Goal: Task Accomplishment & Management: Use online tool/utility

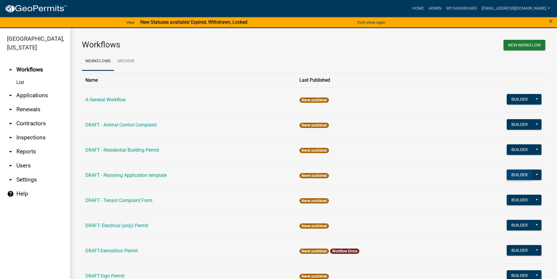
click at [510, 174] on button "Builder" at bounding box center [520, 174] width 26 height 11
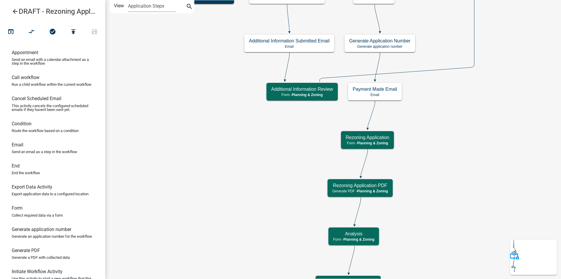
click at [13, 12] on icon "arrow_back" at bounding box center [15, 12] width 7 height 8
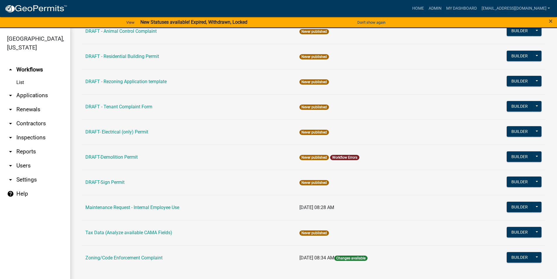
scroll to position [94, 0]
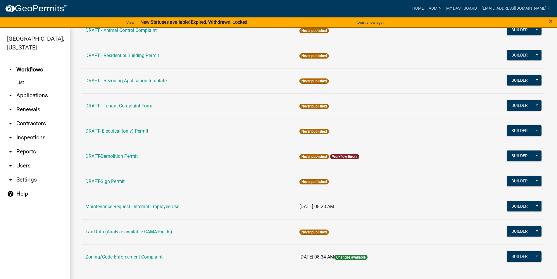
click at [20, 81] on link "List" at bounding box center [35, 83] width 70 height 12
click at [17, 83] on link "List" at bounding box center [35, 83] width 70 height 12
click at [32, 95] on link "arrow_drop_down Applications" at bounding box center [35, 95] width 70 height 14
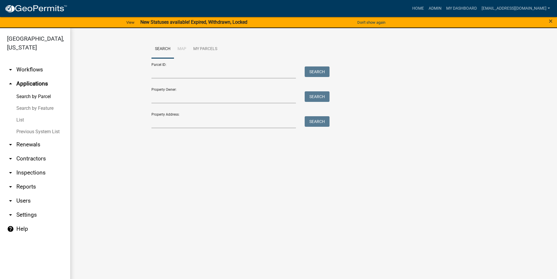
click at [21, 118] on link "List" at bounding box center [35, 120] width 70 height 12
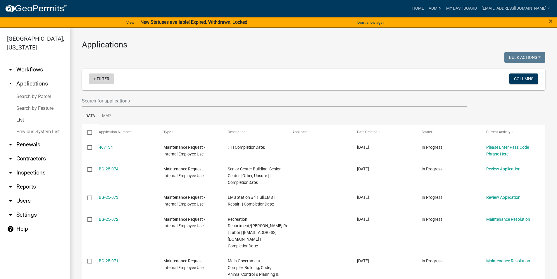
click at [105, 79] on link "+ Filter" at bounding box center [101, 78] width 25 height 11
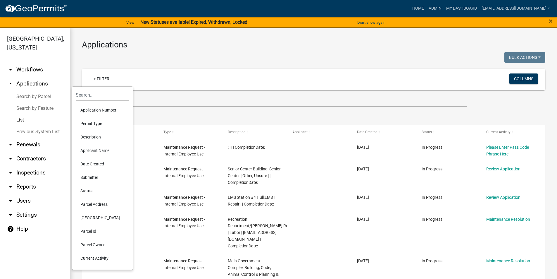
click at [98, 123] on li "Permit Type" at bounding box center [102, 123] width 53 height 13
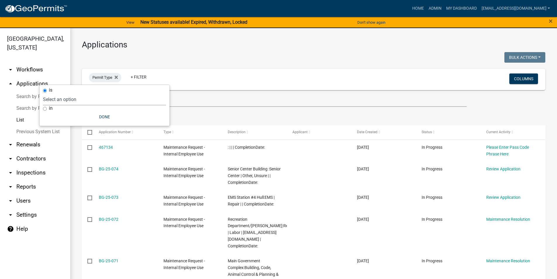
click at [71, 100] on select "Select an option A General Workflow Civil Engineer Contractor Registration (Reg…" at bounding box center [104, 99] width 123 height 12
select select "59b2e6d7-7606-4538-92db-04266562a6d9"
click at [84, 93] on select "Select an option A General Workflow Civil Engineer Contractor Registration (Reg…" at bounding box center [104, 99] width 123 height 12
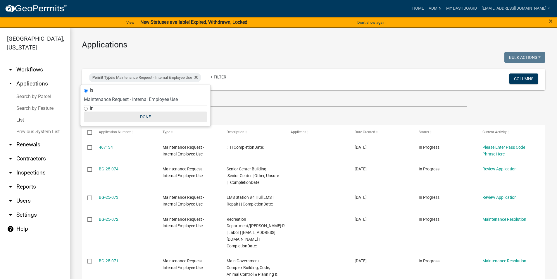
click at [144, 117] on button "Done" at bounding box center [145, 116] width 123 height 11
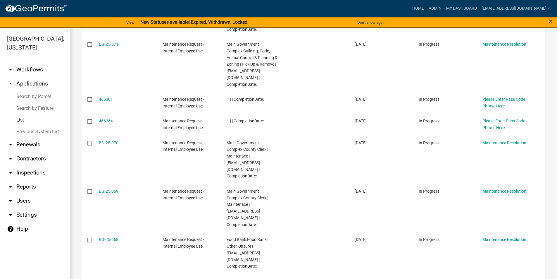
scroll to position [231, 0]
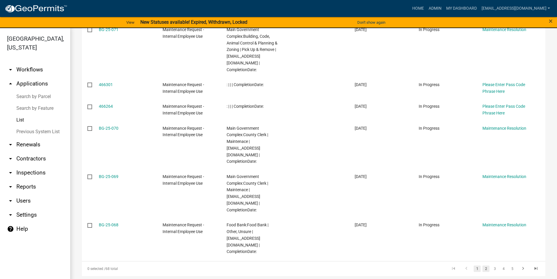
click at [482, 265] on link "2" at bounding box center [485, 268] width 7 height 6
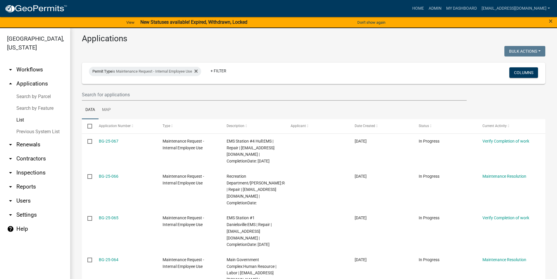
scroll to position [3, 0]
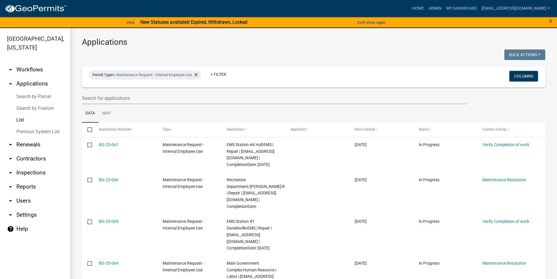
click at [24, 69] on link "arrow_drop_down Workflows" at bounding box center [35, 70] width 70 height 14
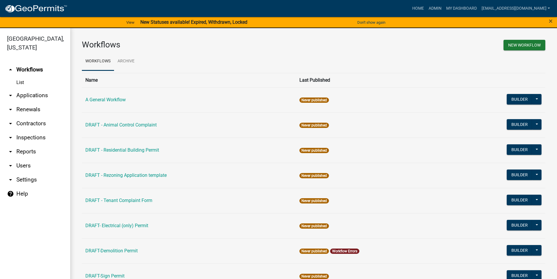
scroll to position [94, 0]
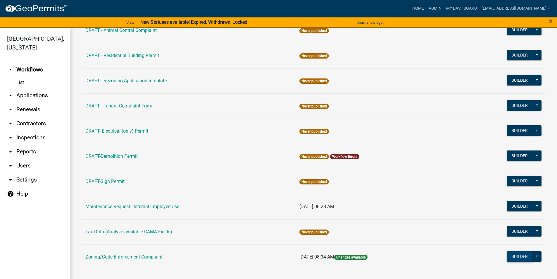
click at [515, 254] on button "Builder" at bounding box center [520, 256] width 26 height 11
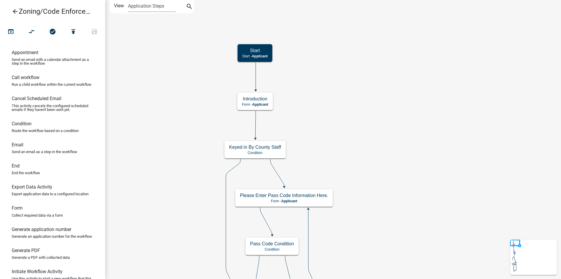
click at [15, 11] on icon "arrow_back" at bounding box center [15, 12] width 7 height 8
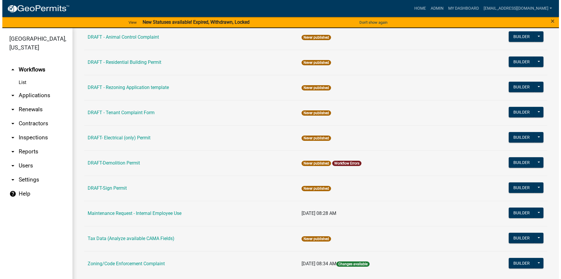
scroll to position [94, 0]
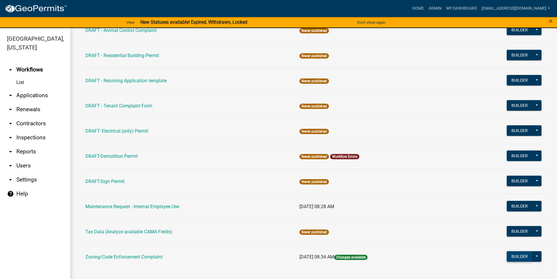
click at [513, 255] on button "Builder" at bounding box center [520, 256] width 26 height 11
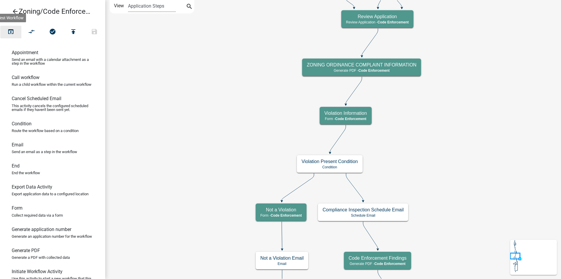
click at [11, 31] on icon "open_in_browser" at bounding box center [10, 32] width 7 height 8
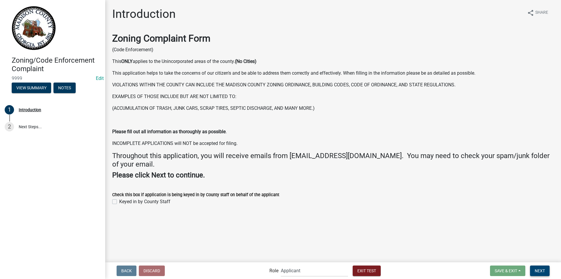
click at [541, 268] on span "Next" at bounding box center [540, 270] width 10 height 5
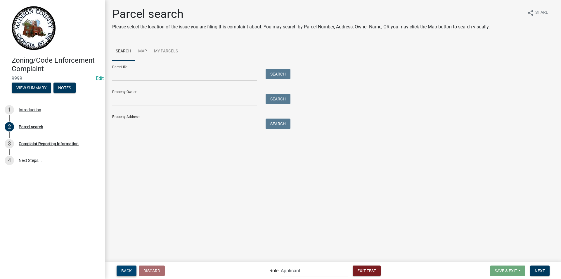
click at [129, 269] on span "Back" at bounding box center [126, 270] width 11 height 5
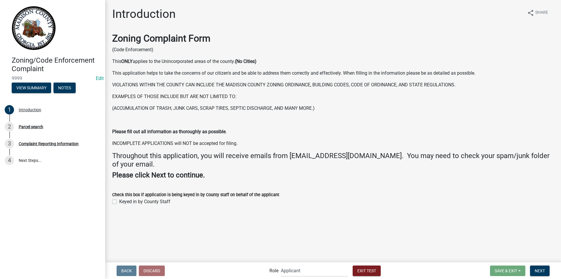
click at [119, 202] on label "Keyed in by County Staff" at bounding box center [144, 201] width 51 height 7
click at [119, 202] on input "Keyed in by County Staff" at bounding box center [121, 200] width 4 height 4
checkbox input "true"
click at [541, 270] on span "Next" at bounding box center [540, 270] width 10 height 5
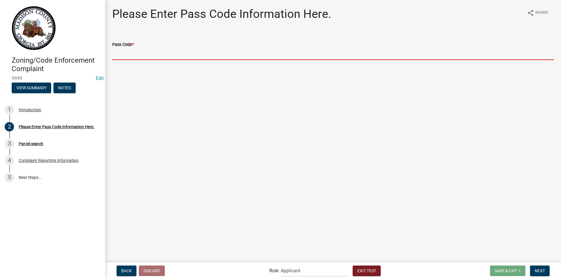
click at [156, 56] on input "Pass Code *" at bounding box center [333, 54] width 442 height 12
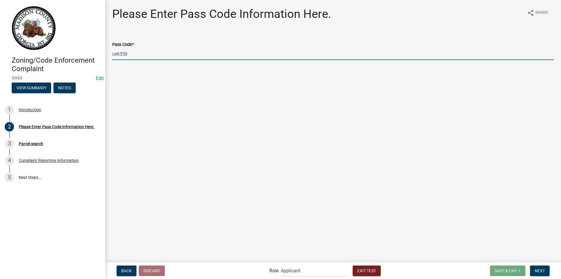
drag, startPoint x: 137, startPoint y: 55, endPoint x: 97, endPoint y: 57, distance: 39.8
click at [97, 57] on div "Zoning/Code Enforcement Complaint 9999 Edit View Summary Notes 1 Introduction 2…" at bounding box center [280, 139] width 561 height 279
type input "1984"
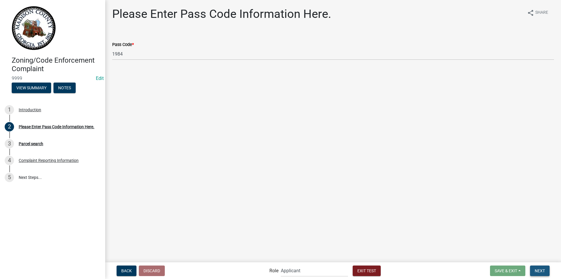
click at [545, 271] on span "Next" at bounding box center [540, 270] width 10 height 5
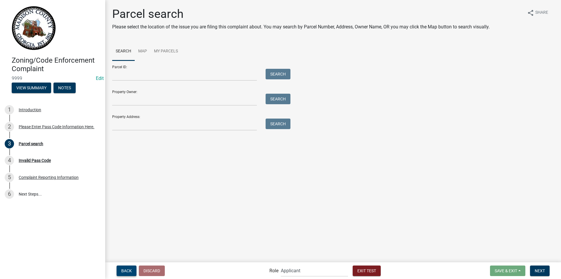
click at [125, 272] on span "Back" at bounding box center [126, 270] width 11 height 5
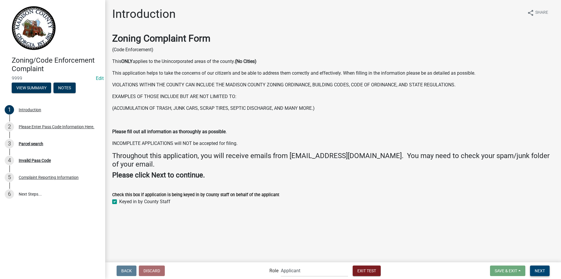
click at [537, 271] on span "Next" at bounding box center [540, 270] width 10 height 5
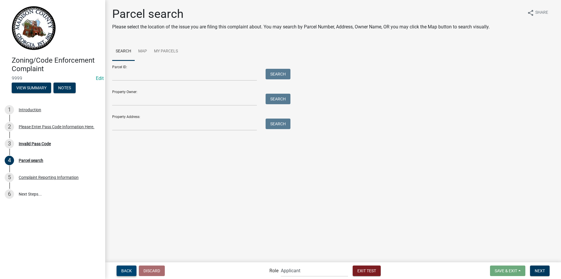
click at [125, 270] on span "Back" at bounding box center [126, 270] width 11 height 5
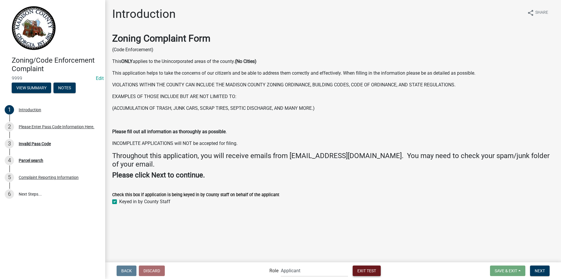
click at [364, 270] on span "Exit Test" at bounding box center [367, 270] width 19 height 5
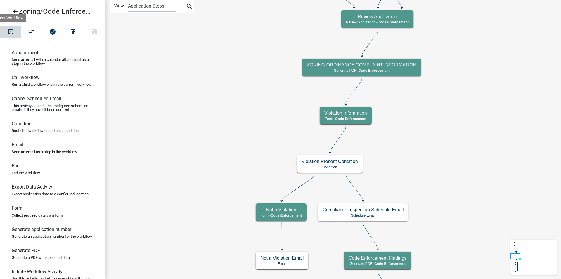
click at [9, 30] on icon "open_in_browser" at bounding box center [10, 32] width 7 height 8
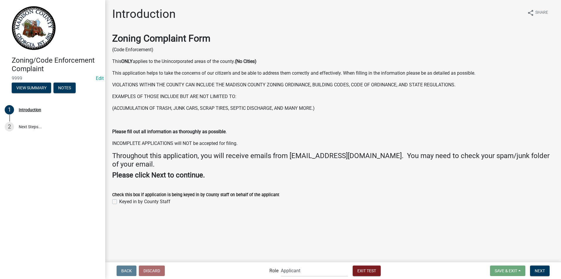
click at [119, 202] on label "Keyed in by County Staff" at bounding box center [144, 201] width 51 height 7
click at [119, 202] on input "Keyed in by County Staff" at bounding box center [121, 200] width 4 height 4
checkbox input "true"
click at [543, 270] on span "Next" at bounding box center [540, 270] width 10 height 5
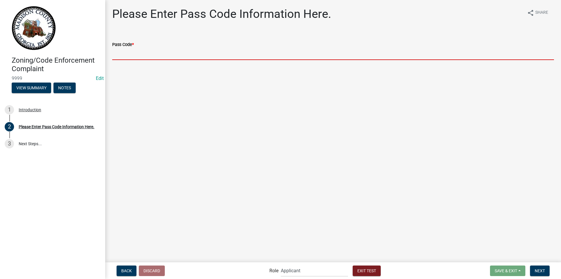
click at [142, 57] on input "Pass Code *" at bounding box center [333, 54] width 442 height 12
type input "1984"
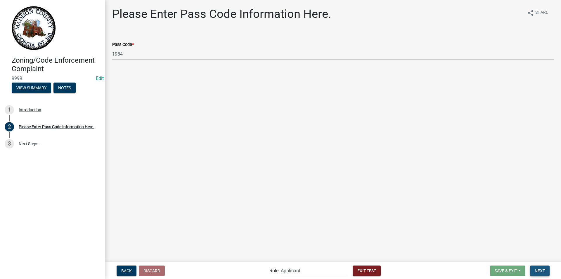
click at [535, 269] on button "Next" at bounding box center [540, 270] width 20 height 11
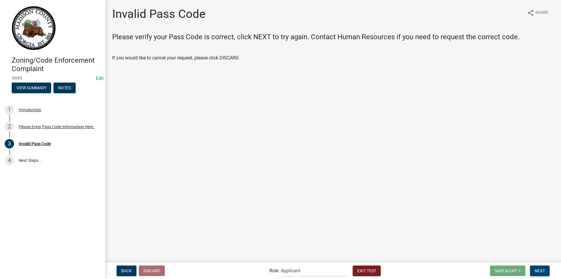
click at [536, 268] on span "Next" at bounding box center [540, 270] width 10 height 5
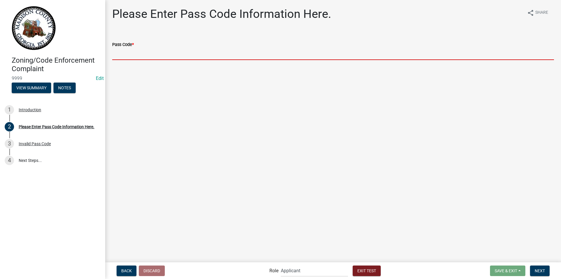
drag, startPoint x: 132, startPoint y: 56, endPoint x: 136, endPoint y: 58, distance: 4.7
click at [132, 56] on input "Pass Code *" at bounding box center [333, 54] width 442 height 12
type input "ce6350"
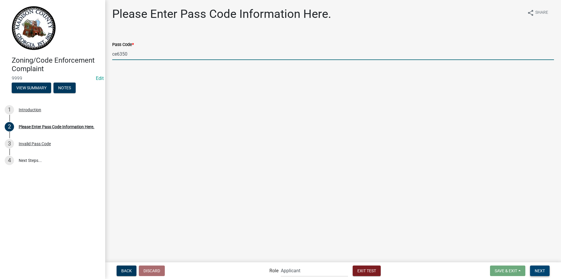
click at [537, 270] on span "Next" at bounding box center [540, 270] width 10 height 5
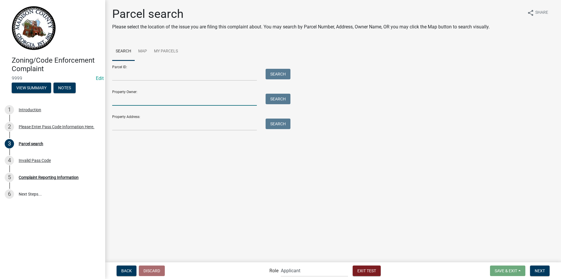
click at [148, 101] on input "Property Owner:" at bounding box center [184, 100] width 145 height 12
type input "Melissa Payne"
click at [279, 100] on button "Search" at bounding box center [278, 99] width 25 height 11
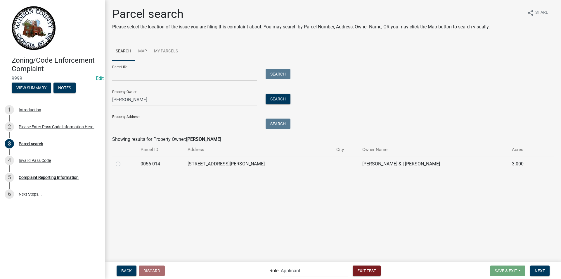
click at [123, 160] on label at bounding box center [123, 160] width 0 height 0
click at [123, 163] on 014 "radio" at bounding box center [125, 162] width 4 height 4
radio 014 "true"
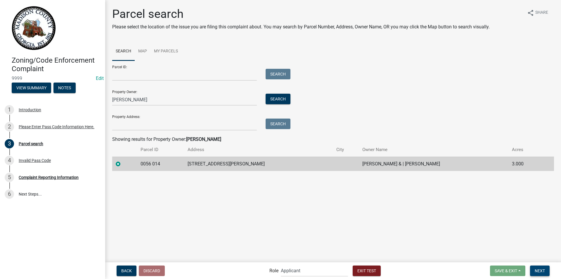
click at [538, 270] on span "Next" at bounding box center [540, 270] width 10 height 5
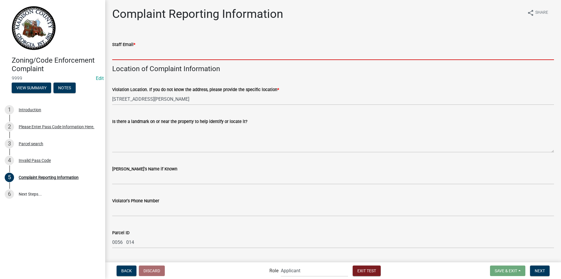
click at [138, 55] on input "Staff Email *" at bounding box center [333, 54] width 442 height 12
type input "[EMAIL_ADDRESS][DOMAIN_NAME]"
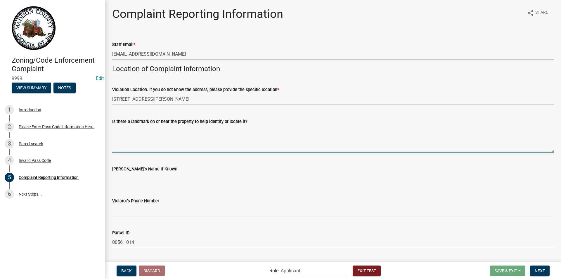
click at [140, 142] on textarea "Is there a landmark on or near the property to help identify or locate it?" at bounding box center [333, 138] width 442 height 27
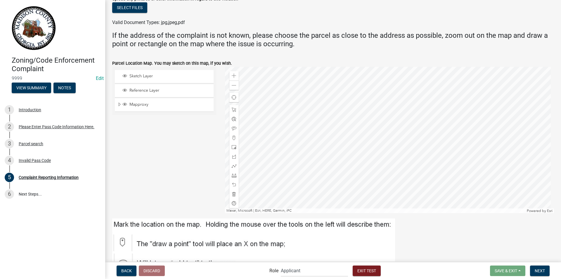
scroll to position [511, 0]
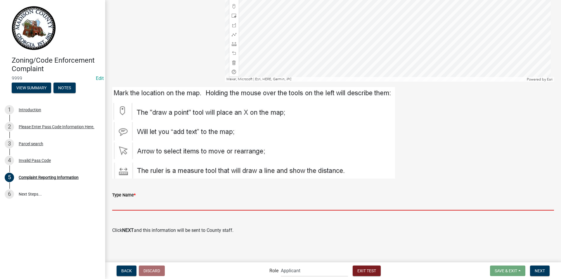
drag, startPoint x: 139, startPoint y: 206, endPoint x: 170, endPoint y: 206, distance: 31.0
click at [139, 206] on input "Type Name *" at bounding box center [333, 204] width 442 height 12
type input "code enforcement diego"
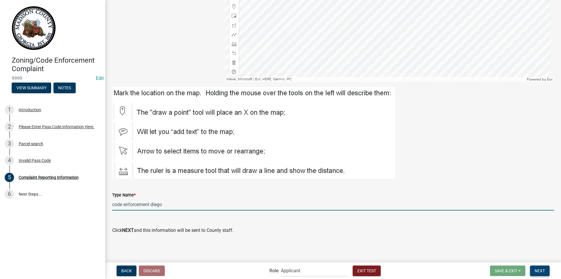
click at [540, 272] on span "Next" at bounding box center [540, 270] width 10 height 5
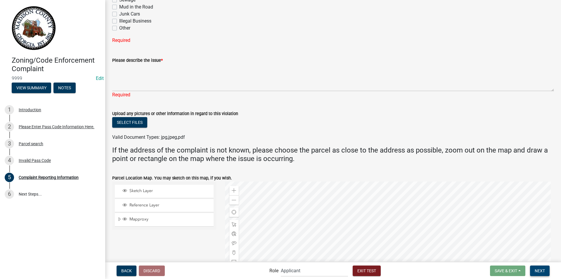
scroll to position [238, 0]
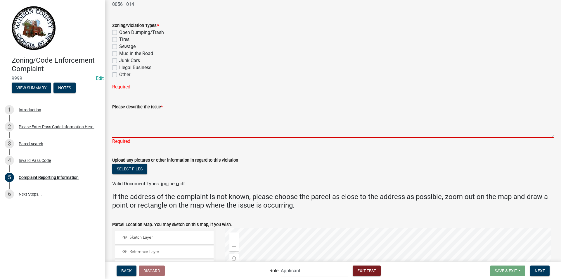
click at [144, 123] on textarea "Please describe the issue *" at bounding box center [333, 123] width 442 height 27
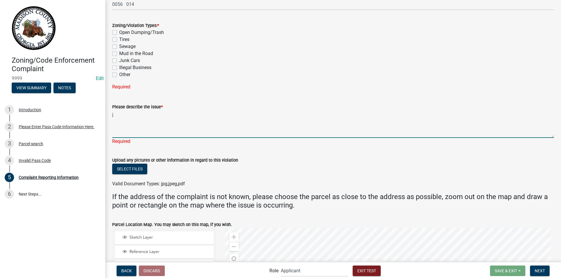
type textarea "j"
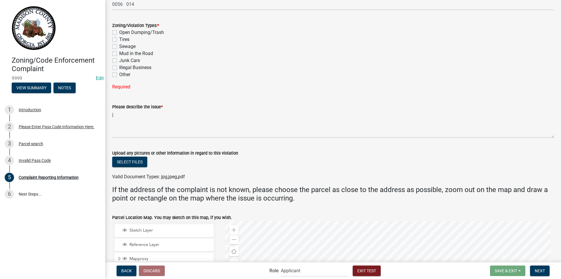
click at [114, 42] on div "Tires" at bounding box center [333, 39] width 442 height 7
click at [119, 53] on label "Mud in the Road" at bounding box center [136, 53] width 34 height 7
click at [119, 53] on input "Mud in the Road" at bounding box center [121, 52] width 4 height 4
checkbox input "true"
checkbox input "false"
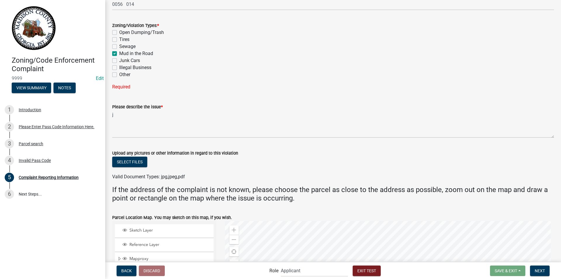
checkbox input "false"
checkbox input "true"
checkbox input "false"
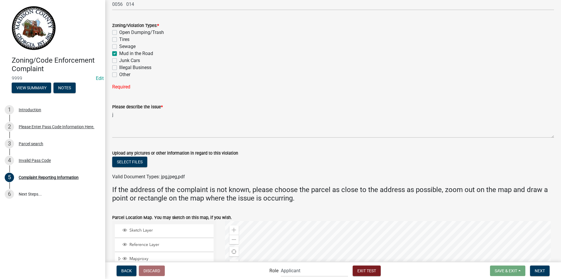
checkbox input "false"
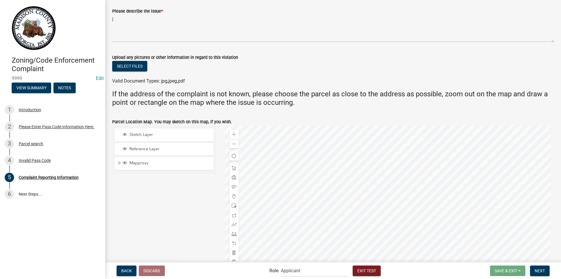
scroll to position [468, 0]
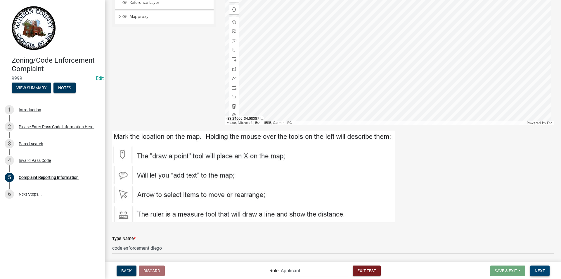
click at [539, 270] on span "Next" at bounding box center [540, 270] width 10 height 5
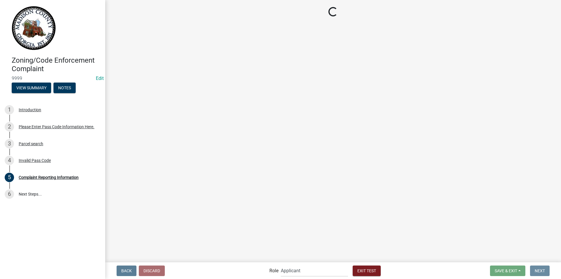
scroll to position [0, 0]
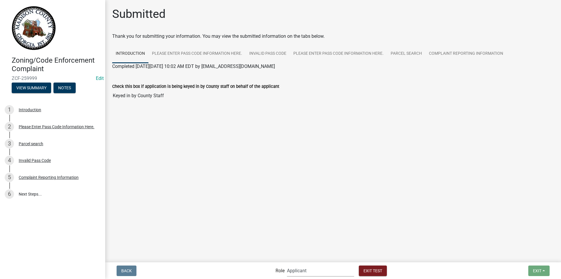
click at [304, 274] on select "Applicant Code Enforcement Administrator Code Enforcement Admin" at bounding box center [320, 270] width 67 height 12
select select "ebfaa6b5-2d35-4bd0-ae0d-aa162f6e10a0"
click at [287, 264] on select "Applicant Code Enforcement Administrator Code Enforcement Admin" at bounding box center [320, 270] width 67 height 12
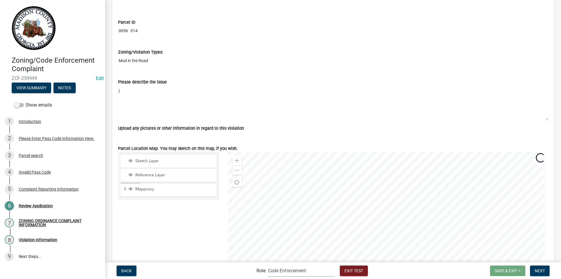
scroll to position [1008, 0]
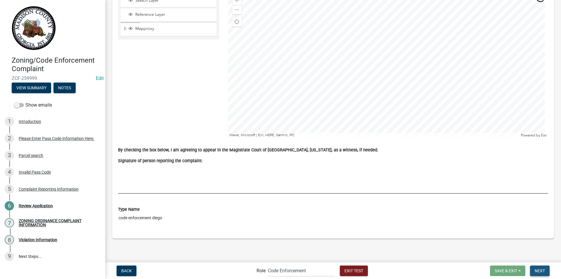
click at [536, 269] on span "Next" at bounding box center [540, 270] width 10 height 5
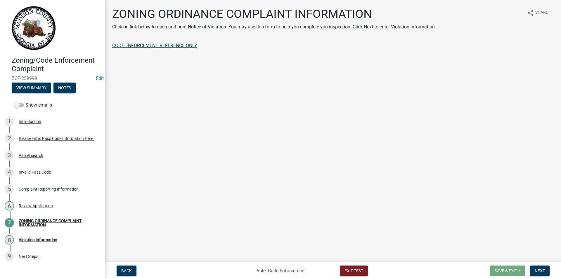
click at [162, 44] on link "CODE ENFORCEMENT REFERENCE ONLY" at bounding box center [154, 46] width 85 height 6
click at [536, 272] on span "Next" at bounding box center [540, 270] width 10 height 5
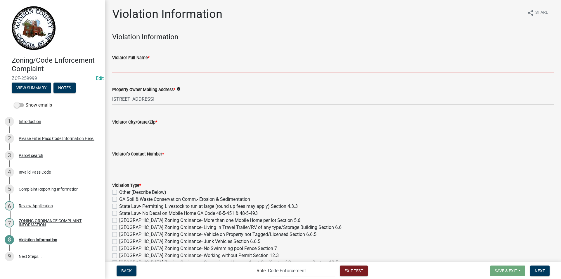
click at [122, 66] on input "Violator Full Name *" at bounding box center [333, 67] width 442 height 12
type input "Melissa Payne"
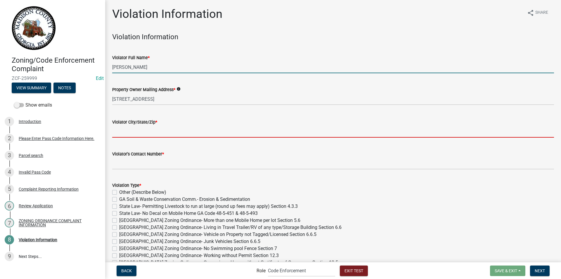
drag, startPoint x: 152, startPoint y: 127, endPoint x: 151, endPoint y: 134, distance: 6.5
click at [152, 127] on input "Violator City/State/Zip *" at bounding box center [333, 131] width 442 height 12
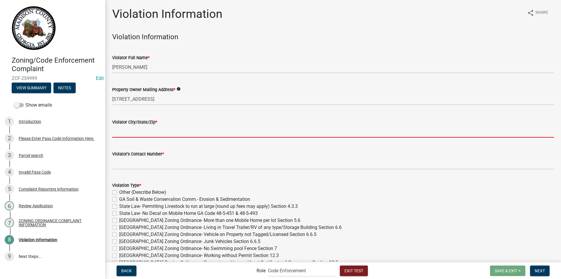
type input "colbert, ga 30628"
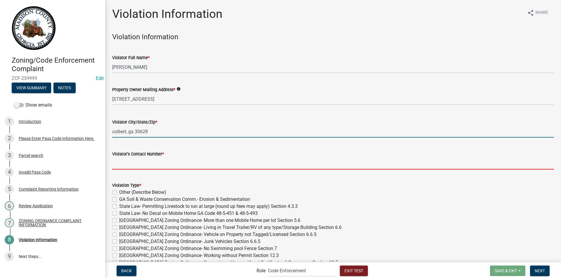
click at [150, 164] on input "text" at bounding box center [333, 163] width 442 height 12
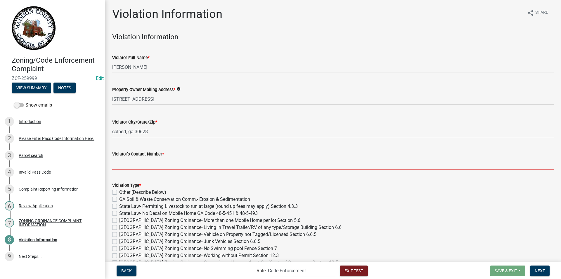
type input "7067956340"
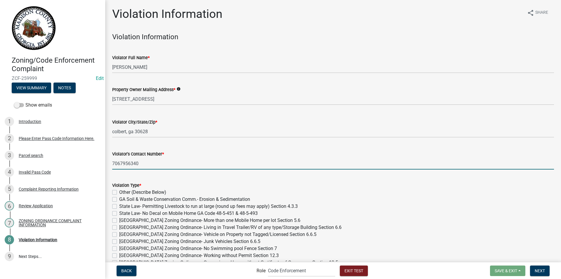
drag, startPoint x: 115, startPoint y: 213, endPoint x: 115, endPoint y: 217, distance: 4.4
click at [119, 215] on label "State Law- No Decal on Mobile Home GA Code 48-5-451 & 48-5-493" at bounding box center [188, 213] width 139 height 7
click at [119, 213] on input "State Law- No Decal on Mobile Home GA Code 48-5-451 & 48-5-493" at bounding box center [121, 212] width 4 height 4
checkbox input "true"
checkbox input "false"
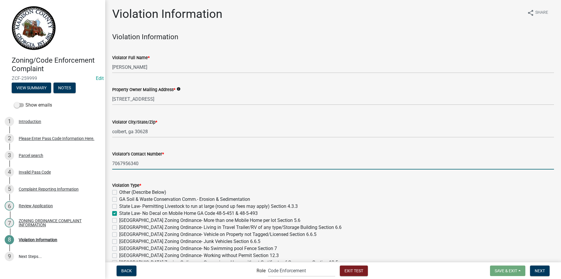
checkbox input "false"
checkbox input "true"
checkbox input "false"
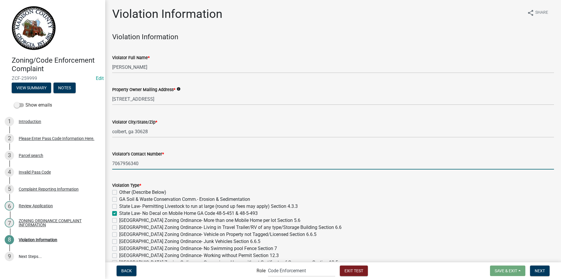
checkbox input "false"
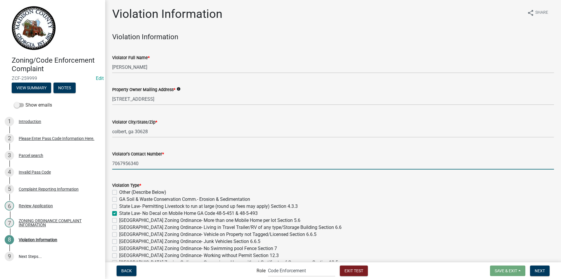
checkbox input "false"
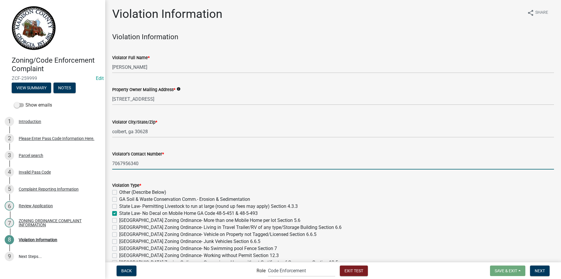
checkbox input "false"
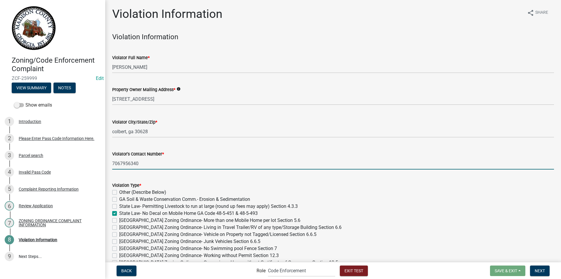
checkbox input "false"
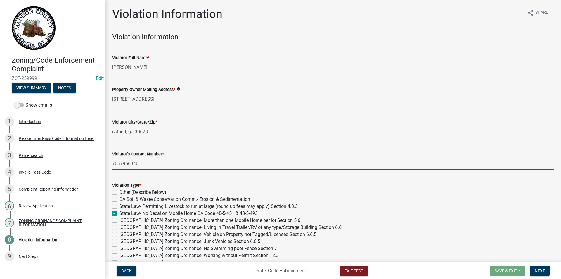
checkbox input "false"
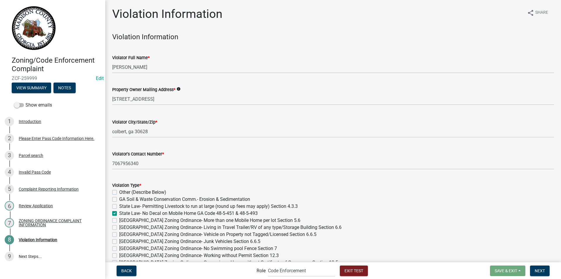
drag, startPoint x: 115, startPoint y: 220, endPoint x: 115, endPoint y: 226, distance: 6.5
click at [119, 222] on label "Madison County Zoning Ordinance- More than one Mobile Home per lot Section 5.6" at bounding box center [209, 220] width 181 height 7
click at [119, 220] on input "Madison County Zoning Ordinance- More than one Mobile Home per lot Section 5.6" at bounding box center [121, 219] width 4 height 4
checkbox input "true"
checkbox input "false"
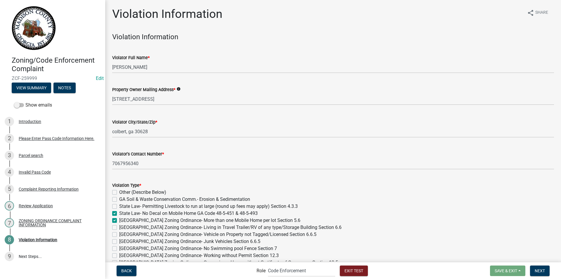
checkbox input "false"
checkbox input "true"
checkbox input "false"
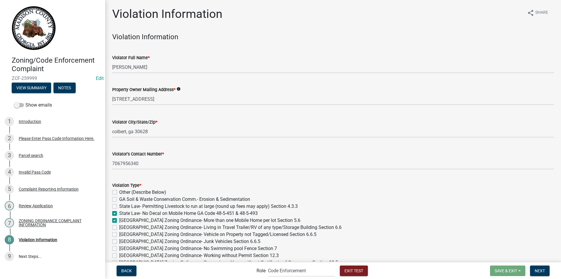
checkbox input "false"
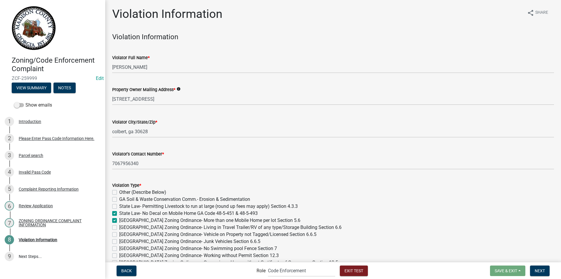
checkbox input "false"
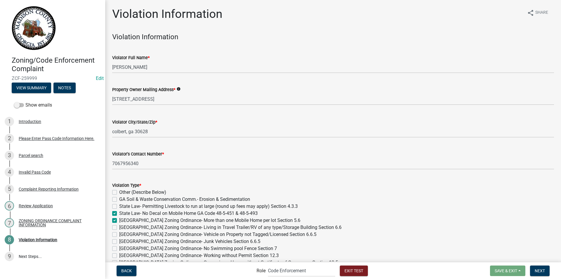
checkbox input "false"
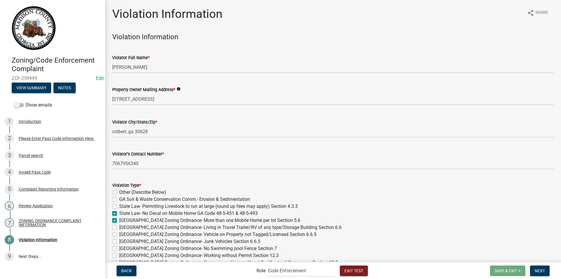
checkbox input "false"
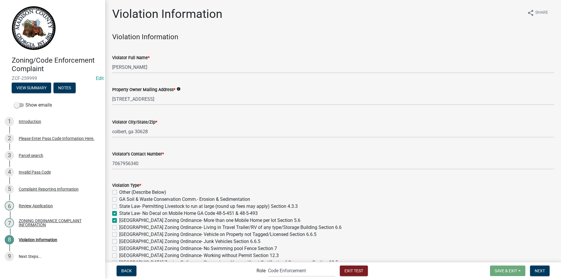
checkbox input "false"
drag, startPoint x: 114, startPoint y: 229, endPoint x: 114, endPoint y: 234, distance: 5.0
click at [114, 231] on div "Violation Type * Other (Describe Below) GA Soil & Waste Conservation Comm.- Ero…" at bounding box center [333, 280] width 442 height 196
click at [114, 236] on div "Madison County Zoning Ordinance- Vehicle on Property not Tagged/Licensed Sectio…" at bounding box center [333, 234] width 442 height 7
click at [119, 240] on label "Madison County Zoning Ordinance- Junk Vehicles Section 6.6.5" at bounding box center [189, 241] width 141 height 7
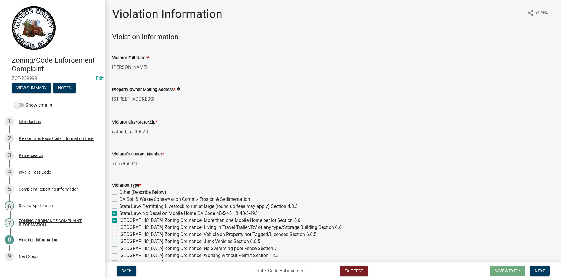
click at [119, 240] on input "Madison County Zoning Ordinance- Junk Vehicles Section 6.6.5" at bounding box center [121, 240] width 4 height 4
checkbox input "true"
checkbox input "false"
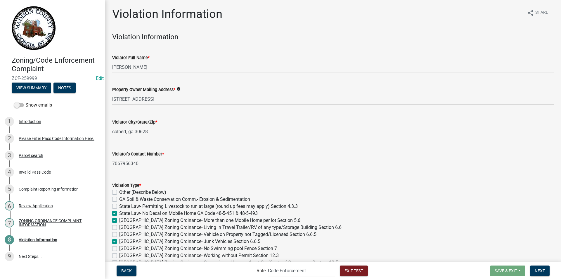
checkbox input "true"
checkbox input "false"
checkbox input "true"
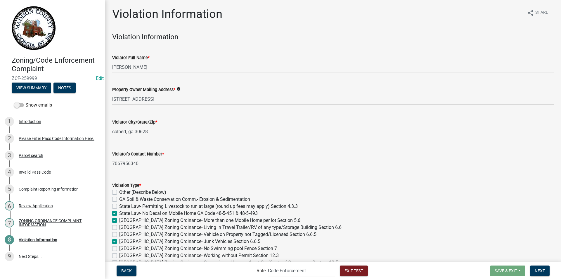
checkbox input "false"
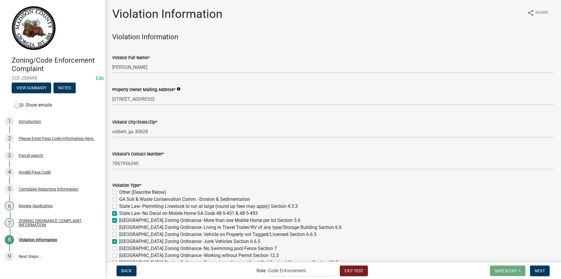
checkbox input "false"
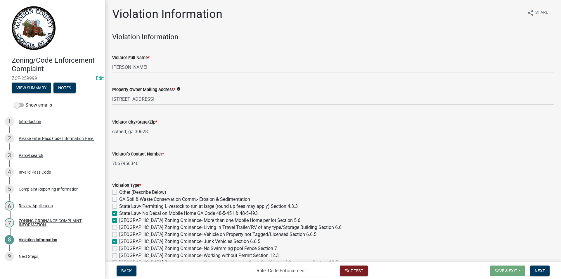
checkbox input "false"
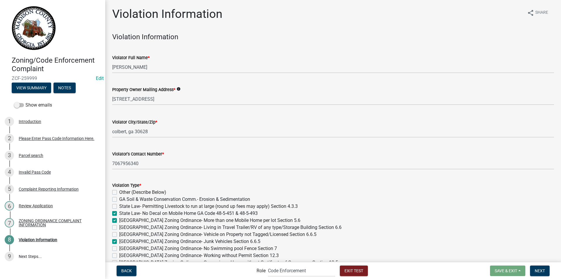
checkbox input "false"
click at [119, 246] on label "Madison County Zoning Ordinance- No Swimming pool Fence Section 7" at bounding box center [198, 248] width 158 height 7
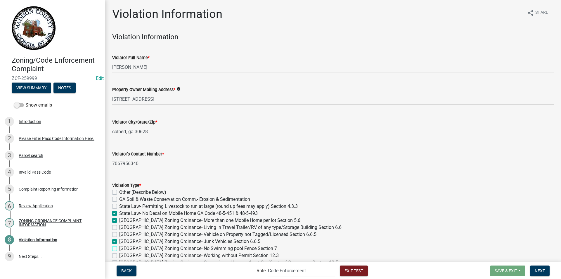
click at [119, 246] on input "Madison County Zoning Ordinance- No Swimming pool Fence Section 7" at bounding box center [121, 247] width 4 height 4
checkbox input "true"
checkbox input "false"
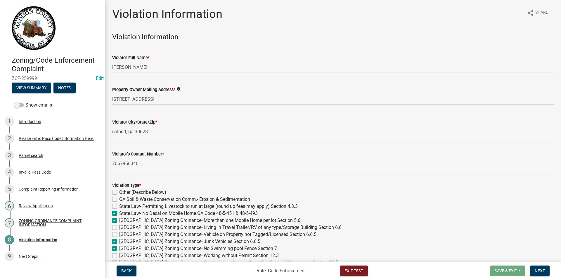
checkbox input "true"
checkbox input "false"
checkbox input "true"
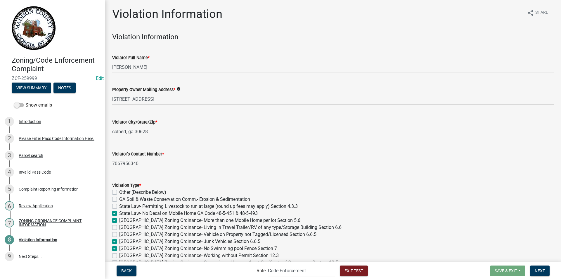
checkbox input "true"
checkbox input "false"
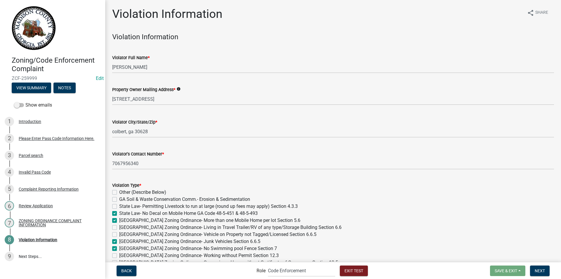
checkbox input "false"
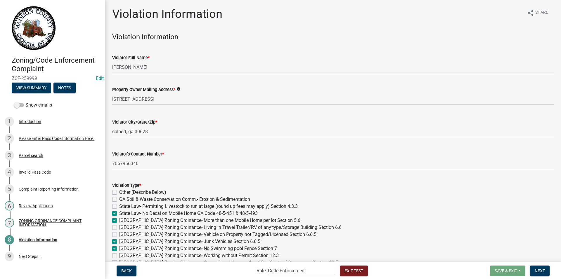
checkbox input "false"
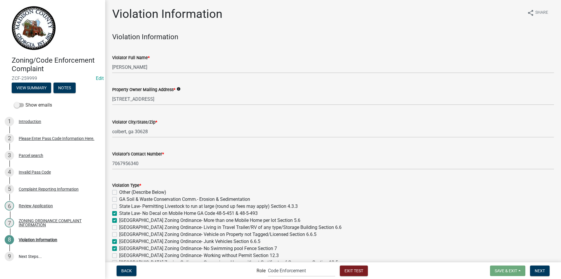
checkbox input "false"
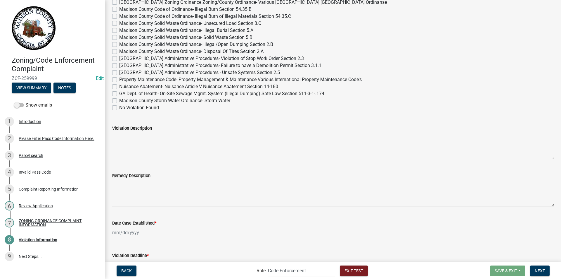
scroll to position [292, 0]
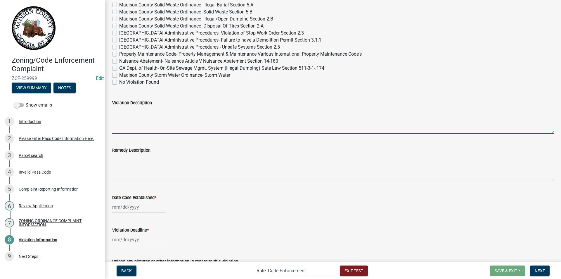
click at [158, 128] on textarea "Violation Description" at bounding box center [333, 119] width 442 height 27
type textarea "dghjghjjjjjjjjjjjjjjjjjjjjjjjjjjjjjjjjjjjjjjjjjjjj"
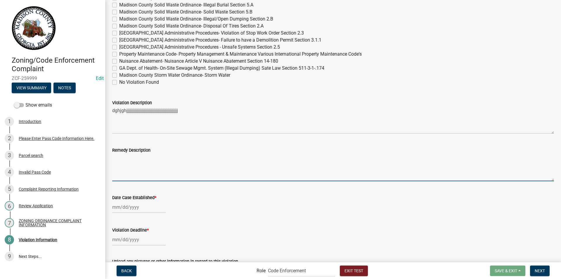
click at [142, 174] on textarea "Remedy Description" at bounding box center [333, 166] width 442 height 27
type textarea "jjjjjjjjjjjjjjjjjjjjjjjjjjjjjjjjjjjj"
click at [118, 207] on div at bounding box center [138, 207] width 53 height 12
select select "8"
select select "2025"
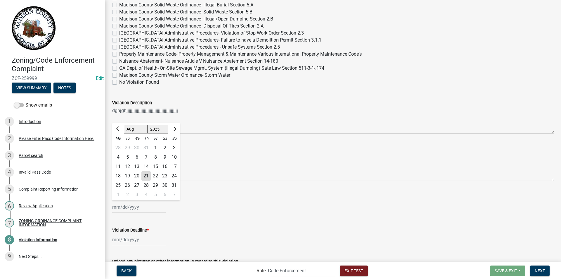
click at [144, 173] on div "21" at bounding box center [145, 175] width 9 height 9
type input "08/21/2025"
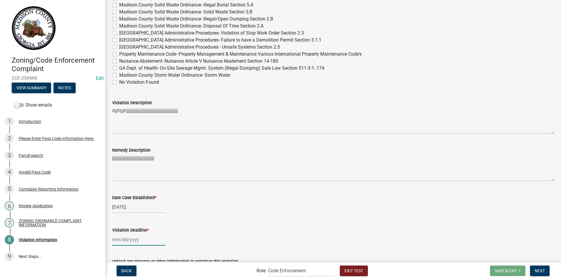
click at [135, 241] on div at bounding box center [138, 239] width 53 height 12
select select "8"
select select "2025"
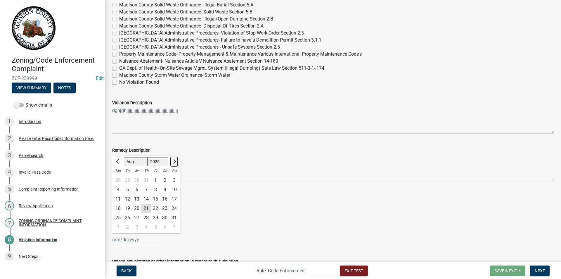
click at [174, 160] on span "Next month" at bounding box center [174, 161] width 4 height 4
select select "9"
click at [154, 195] on div "19" at bounding box center [155, 198] width 9 height 9
type input "09/19/2025"
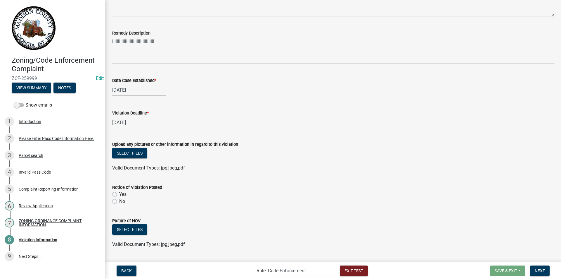
scroll to position [438, 0]
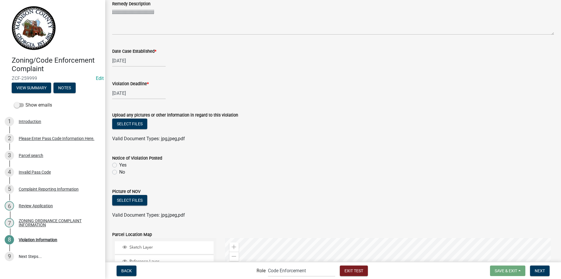
click at [119, 165] on label "Yes" at bounding box center [122, 164] width 7 height 7
click at [119, 165] on input "Yes" at bounding box center [121, 163] width 4 height 4
radio input "true"
click at [119, 170] on label "No" at bounding box center [122, 171] width 6 height 7
click at [119, 170] on input "No" at bounding box center [121, 170] width 4 height 4
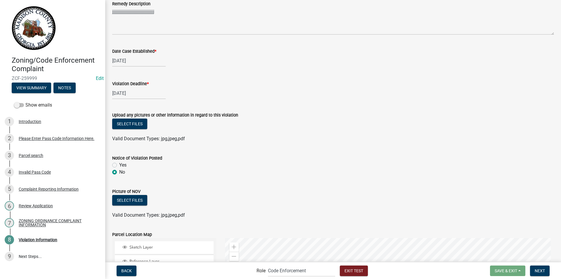
radio input "true"
click at [114, 161] on div "Yes" at bounding box center [333, 164] width 442 height 7
click at [119, 166] on label "Yes" at bounding box center [122, 164] width 7 height 7
click at [119, 165] on input "Yes" at bounding box center [121, 163] width 4 height 4
radio input "true"
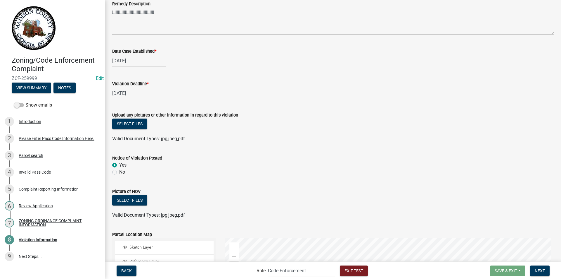
click at [119, 172] on label "No" at bounding box center [122, 171] width 6 height 7
click at [119, 172] on input "No" at bounding box center [121, 170] width 4 height 4
radio input "true"
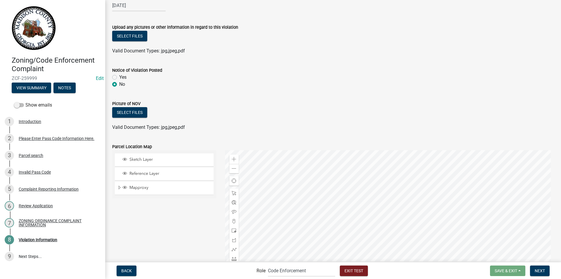
scroll to position [589, 0]
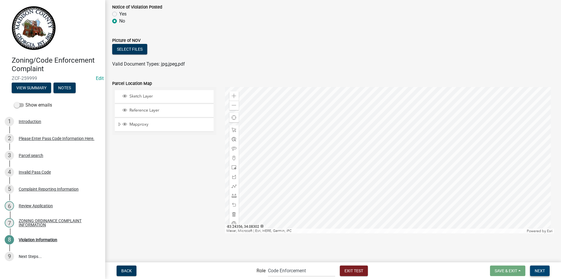
click at [539, 271] on span "Next" at bounding box center [540, 270] width 10 height 5
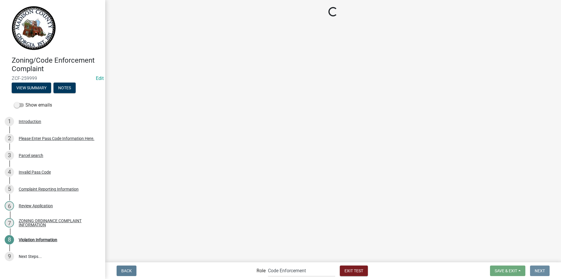
scroll to position [0, 0]
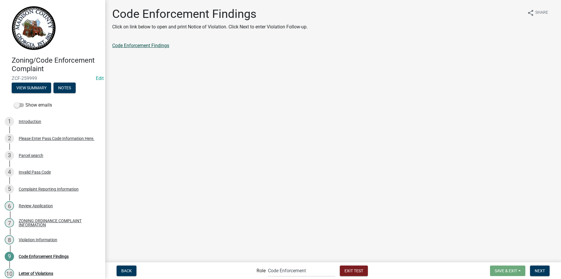
click at [152, 46] on link "Code Enforcement Findings" at bounding box center [140, 46] width 57 height 6
click at [154, 46] on link "Code Enforcement Findings" at bounding box center [140, 46] width 57 height 6
click at [538, 269] on span "Next" at bounding box center [540, 270] width 10 height 5
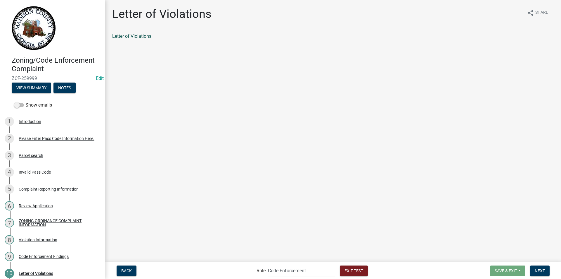
click at [146, 35] on link "Letter of Violations" at bounding box center [131, 36] width 39 height 6
click at [538, 270] on span "Next" at bounding box center [540, 270] width 10 height 5
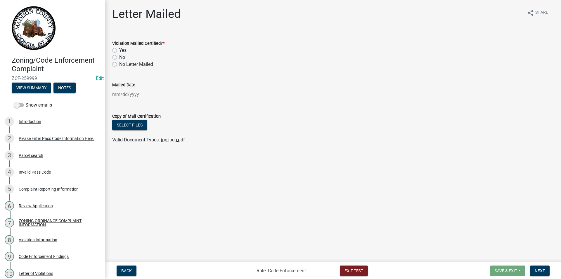
click at [119, 64] on label "No Letter Mailed" at bounding box center [136, 64] width 34 height 7
click at [119, 64] on input "No Letter Mailed" at bounding box center [121, 63] width 4 height 4
radio input "true"
click at [539, 268] on span "Next" at bounding box center [540, 270] width 10 height 5
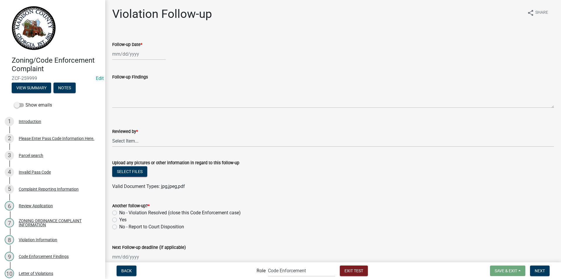
click at [124, 55] on div at bounding box center [138, 54] width 53 height 12
select select "8"
select select "2025"
click at [165, 114] on div "23" at bounding box center [164, 112] width 9 height 9
type input "08/23/2025"
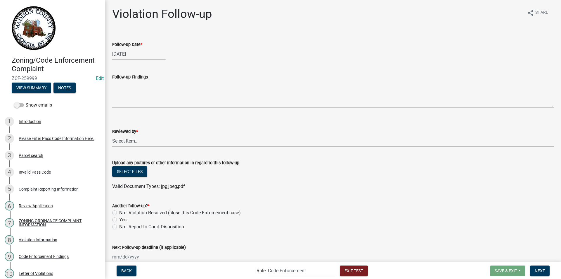
click at [122, 141] on select "Select Item... Jcook@madisonco.us Dreyes@madisonco.us Cmagee@madisonco.us" at bounding box center [333, 141] width 442 height 12
click at [112, 135] on select "Select Item... Jcook@madisonco.us Dreyes@madisonco.us Cmagee@madisonco.us" at bounding box center [333, 141] width 442 height 12
select select "15cef3d5-b24b-419c-9705-13d37cd592c2"
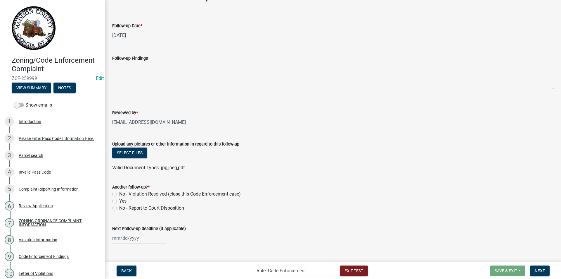
scroll to position [30, 0]
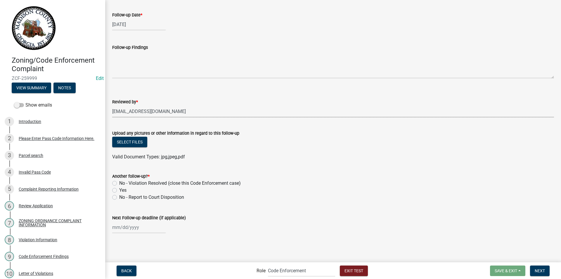
click at [119, 196] on label "No - Report to Court Disposition" at bounding box center [151, 197] width 65 height 7
click at [119, 196] on input "No - Report to Court Disposition" at bounding box center [121, 196] width 4 height 4
radio input "true"
click at [541, 270] on span "Next" at bounding box center [540, 270] width 10 height 5
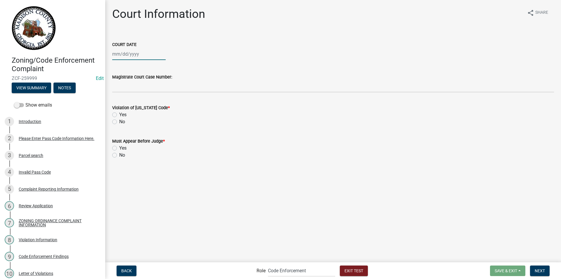
click at [127, 54] on div at bounding box center [138, 54] width 53 height 12
select select "8"
select select "2025"
click at [157, 121] on div "29" at bounding box center [155, 122] width 9 height 9
type input "08/29/2025"
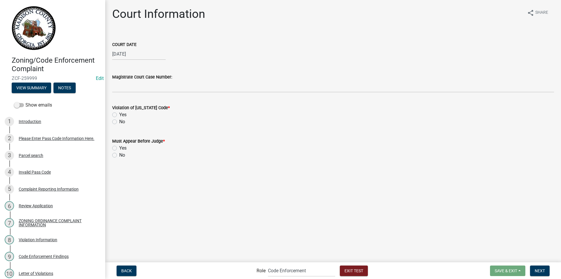
click at [119, 115] on label "Yes" at bounding box center [122, 114] width 7 height 7
click at [119, 115] on input "Yes" at bounding box center [121, 113] width 4 height 4
radio input "true"
click at [119, 146] on label "Yes" at bounding box center [122, 147] width 7 height 7
click at [119, 146] on input "Yes" at bounding box center [121, 146] width 4 height 4
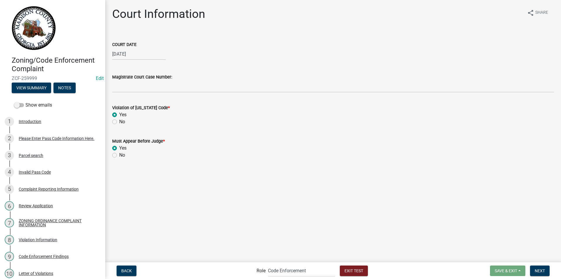
radio input "true"
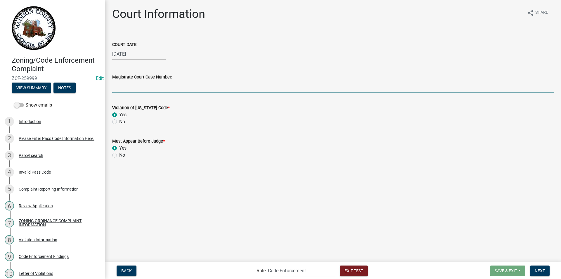
click at [128, 91] on input "Magistrate Court Case Number:" at bounding box center [333, 86] width 442 height 12
type input "123456"
click at [544, 272] on span "Next" at bounding box center [540, 270] width 10 height 5
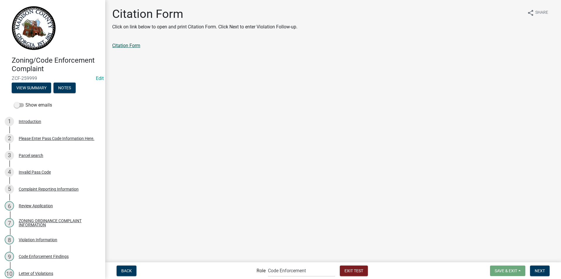
click at [139, 46] on link "Citation Form" at bounding box center [126, 46] width 28 height 6
click at [120, 45] on link "Citation Form" at bounding box center [126, 46] width 28 height 6
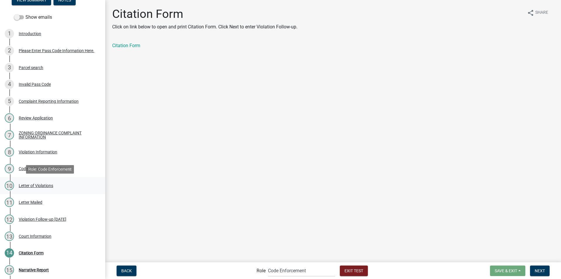
click at [39, 183] on div "Letter of Violations" at bounding box center [36, 185] width 34 height 4
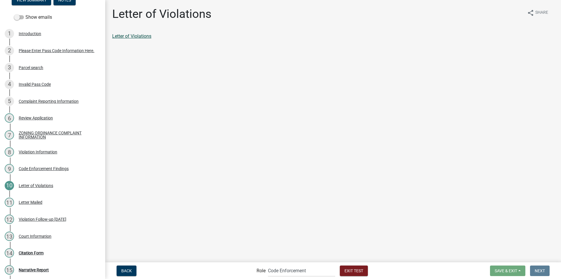
click at [140, 35] on link "Letter of Violations" at bounding box center [131, 36] width 39 height 6
click at [28, 201] on div "Letter Mailed" at bounding box center [31, 202] width 24 height 4
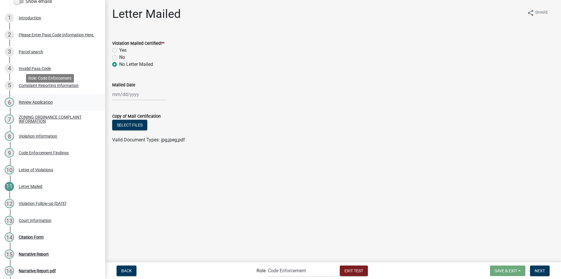
scroll to position [117, 0]
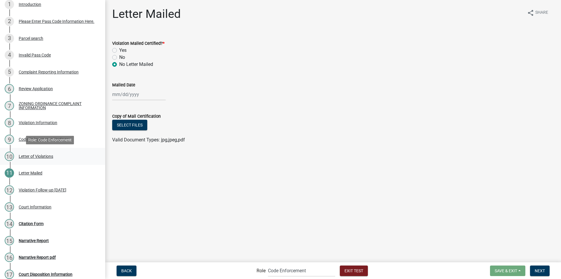
click at [37, 154] on div "Letter of Violations" at bounding box center [36, 156] width 34 height 4
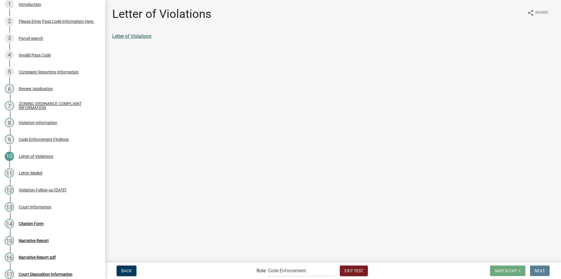
click at [134, 35] on link "Letter of Violations" at bounding box center [131, 36] width 39 height 6
click at [35, 207] on div "Court Information" at bounding box center [35, 207] width 33 height 4
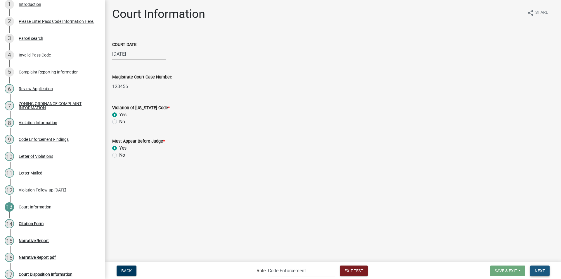
click at [544, 270] on span "Next" at bounding box center [540, 270] width 10 height 5
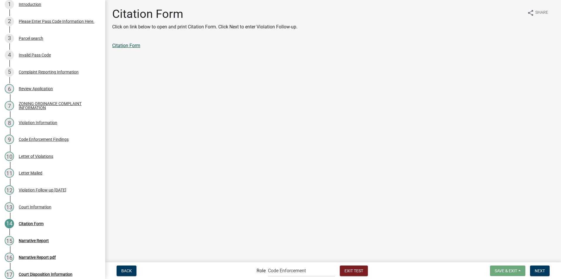
click at [137, 45] on link "Citation Form" at bounding box center [126, 46] width 28 height 6
click at [125, 43] on link "Citation Form" at bounding box center [126, 46] width 28 height 6
click at [538, 267] on button "Next" at bounding box center [540, 270] width 20 height 11
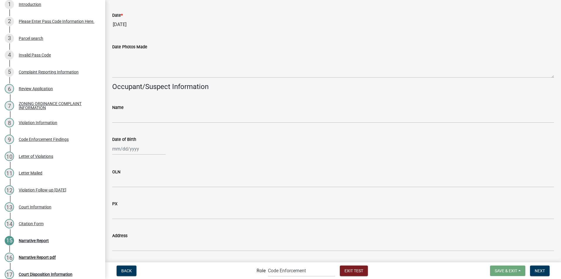
scroll to position [0, 0]
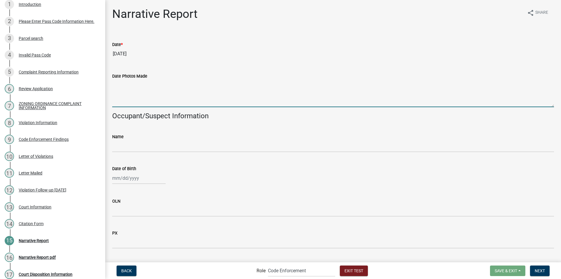
click at [132, 97] on textarea "Date Photos Made" at bounding box center [333, 93] width 442 height 27
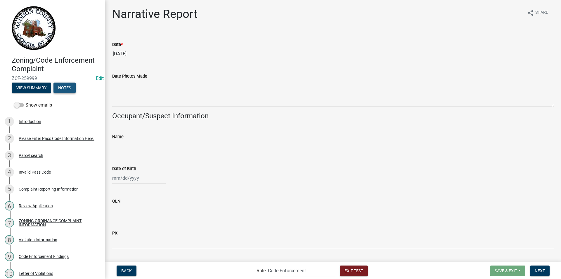
click at [58, 88] on button "Notes" at bounding box center [64, 87] width 22 height 11
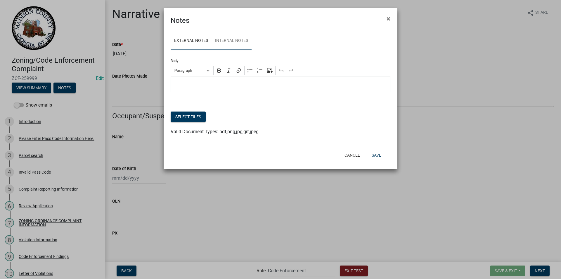
click at [231, 40] on link "Internal Notes" at bounding box center [232, 41] width 40 height 19
click at [185, 82] on p "Editor editing area: main. Press Alt+0 for help." at bounding box center [281, 84] width 214 height 7
click at [352, 155] on button "Cancel" at bounding box center [352, 155] width 25 height 11
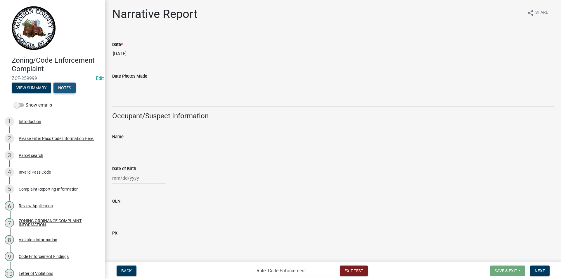
click at [62, 88] on button "Notes" at bounding box center [64, 87] width 22 height 11
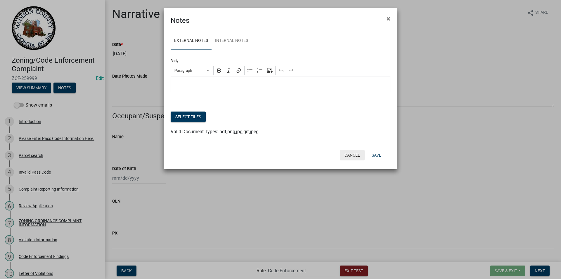
click at [353, 154] on button "Cancel" at bounding box center [352, 155] width 25 height 11
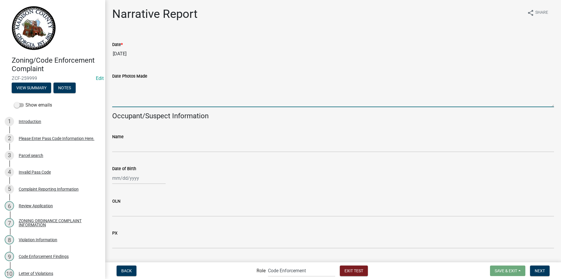
click at [172, 99] on textarea "Date Photos Made" at bounding box center [333, 93] width 442 height 27
type textarea "9/20/2025"
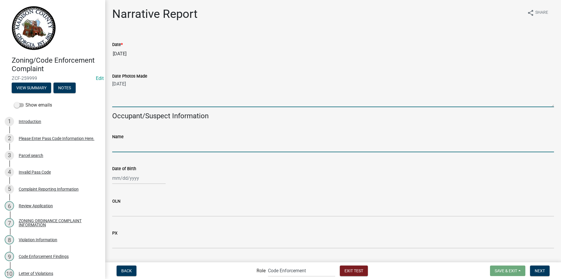
click at [150, 146] on input "Name" at bounding box center [333, 146] width 442 height 12
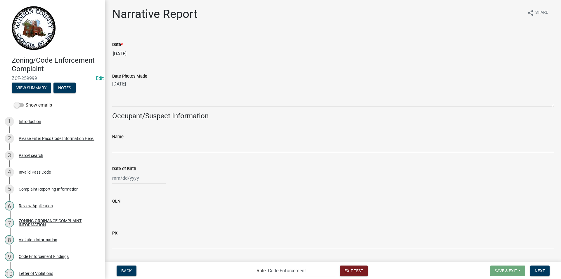
type input "Melissa Payne"
click at [136, 174] on div at bounding box center [138, 178] width 53 height 12
select select "8"
select select "2025"
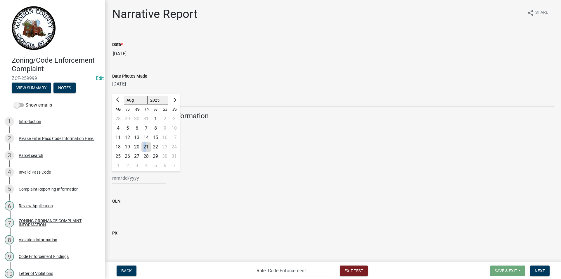
click at [145, 145] on div "21" at bounding box center [145, 146] width 9 height 9
type input "08/21/2025"
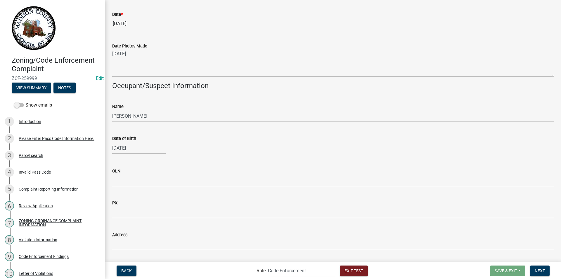
scroll to position [58, 0]
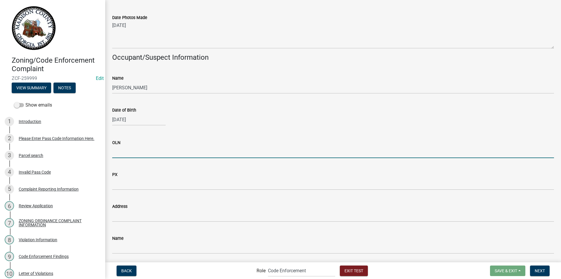
click at [127, 151] on input "OLN" at bounding box center [333, 152] width 442 height 12
type input "123456487846"
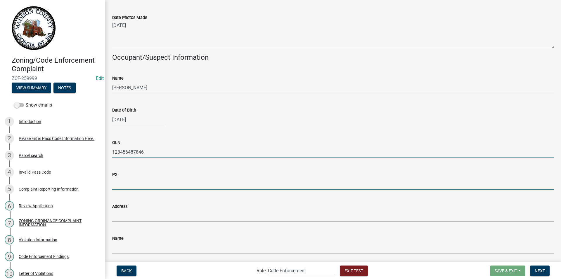
click at [142, 179] on input "PX" at bounding box center [333, 184] width 442 height 12
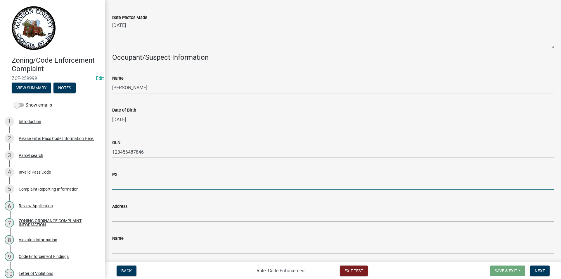
type input "706795-6350"
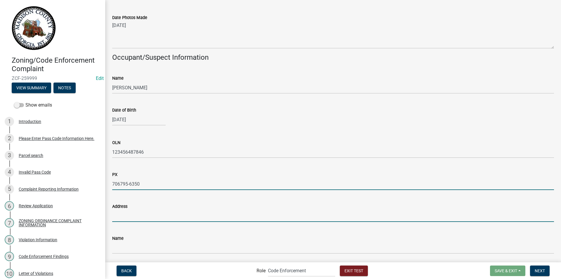
click at [131, 217] on input "Address" at bounding box center [333, 216] width 442 height 12
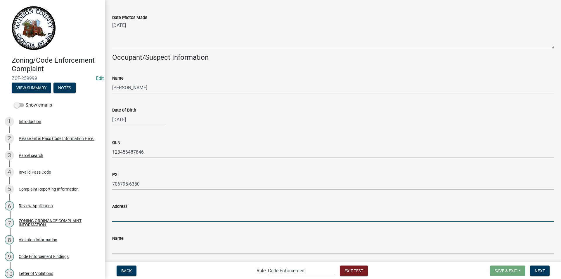
type input "po box 578 colbert, ga 30628"
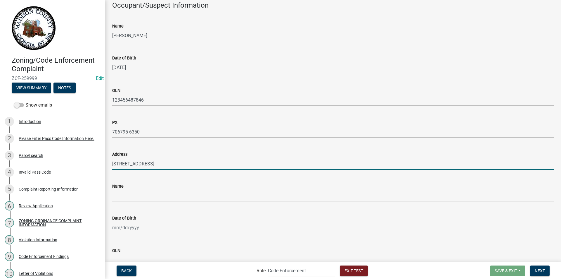
scroll to position [175, 0]
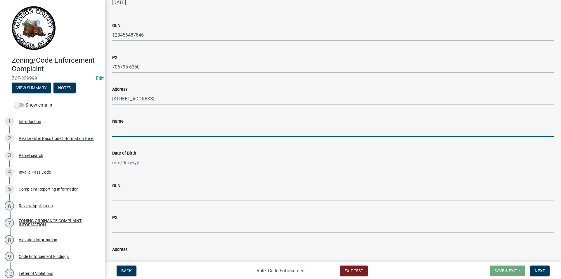
click at [128, 131] on input "Name" at bounding box center [333, 131] width 442 height 12
type input "jeremy payne"
click at [134, 164] on div at bounding box center [138, 162] width 53 height 12
select select "8"
select select "2025"
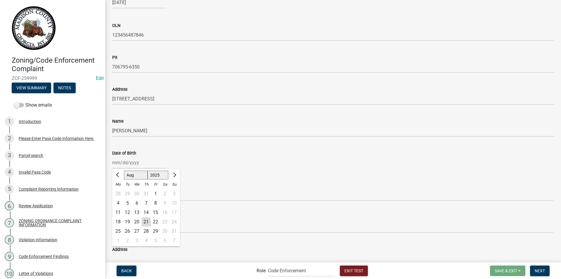
click at [148, 220] on div "21" at bounding box center [145, 221] width 9 height 9
type input "08/21/2025"
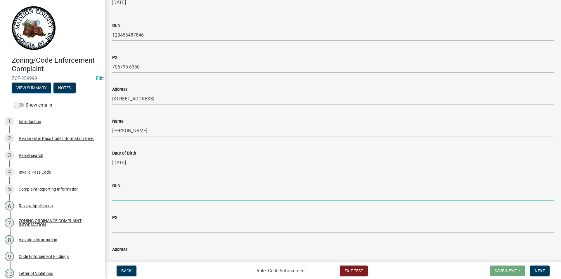
click at [129, 198] on input "OLN" at bounding box center [333, 195] width 442 height 12
type input "12345679"
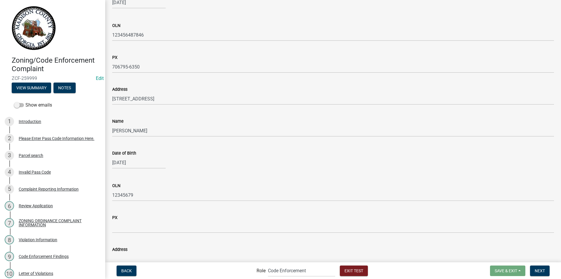
click at [132, 233] on wm-data-entity-input "PX" at bounding box center [333, 222] width 442 height 32
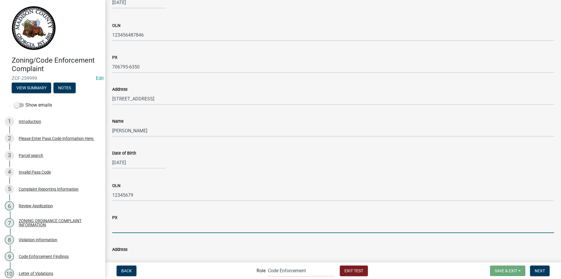
click at [136, 229] on input "PX" at bounding box center [333, 227] width 442 height 12
type input "7067956340"
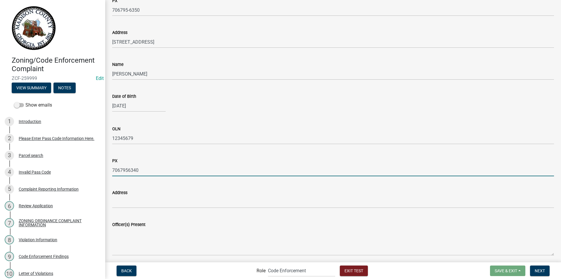
scroll to position [292, 0]
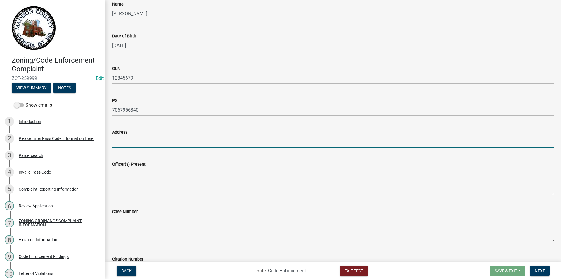
click at [138, 146] on input "Address" at bounding box center [333, 142] width 442 height 12
type input "po box 578 colbert, ga 30628"
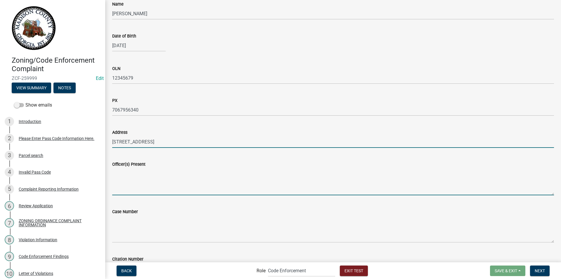
click at [135, 185] on textarea "Officer(s) Present" at bounding box center [333, 181] width 442 height 27
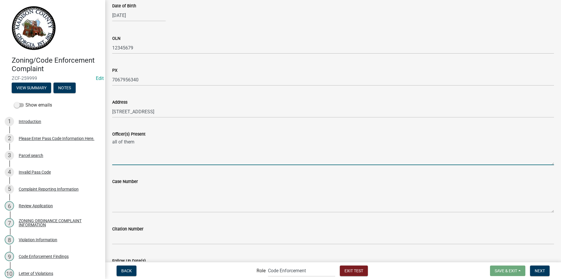
scroll to position [351, 0]
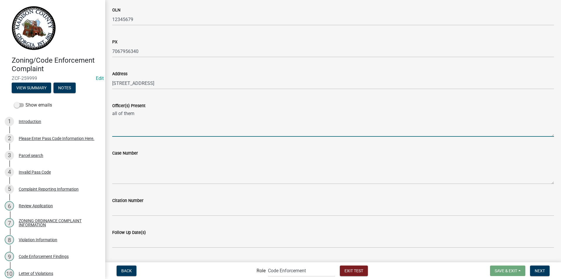
type textarea "all of them"
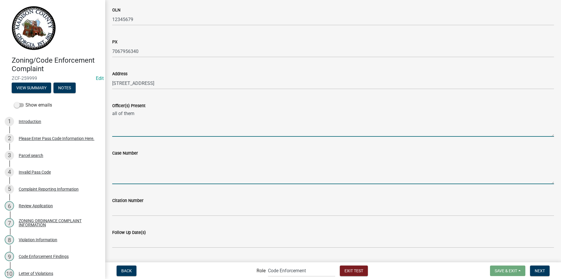
click at [126, 175] on textarea "Case Number" at bounding box center [333, 169] width 442 height 27
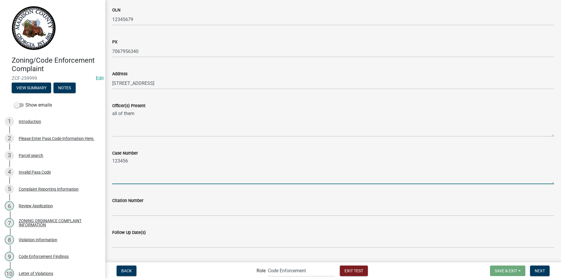
type textarea "123456"
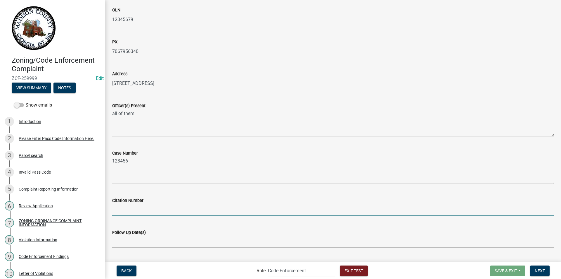
click at [134, 210] on input "Citation Number" at bounding box center [333, 210] width 442 height 12
type input "mc45612313"
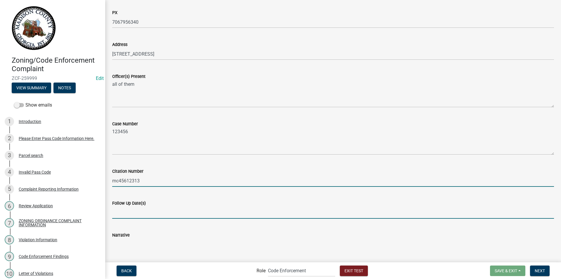
click at [137, 213] on input "Follow Up Date(s)" at bounding box center [333, 212] width 442 height 12
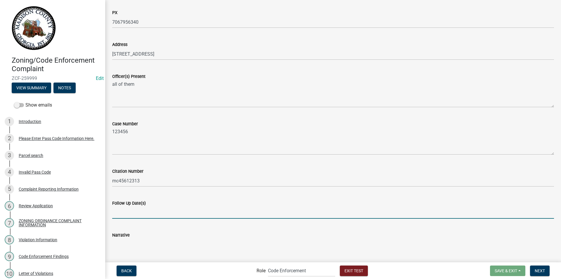
type input "01/08/2025"
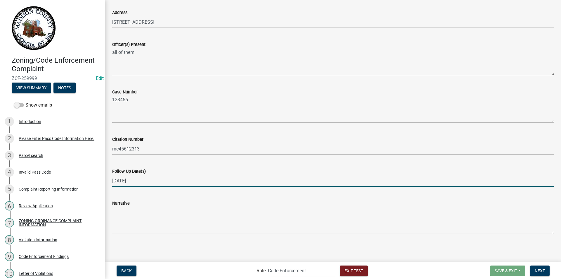
scroll to position [412, 0]
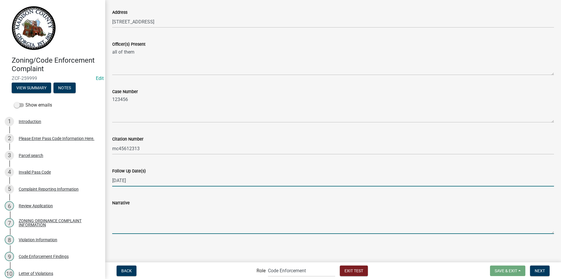
click at [121, 224] on textarea "Narrative" at bounding box center [333, 219] width 442 height 27
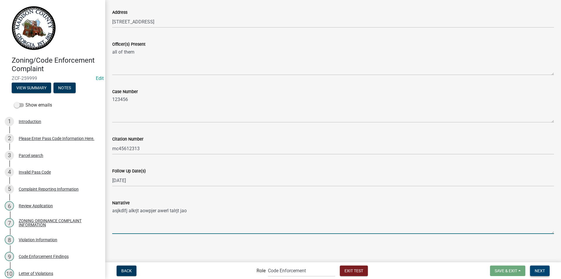
type textarea "asjkdlfj alkrjt aowpjer awerl talrjt jao"
click at [542, 268] on span "Next" at bounding box center [540, 270] width 10 height 5
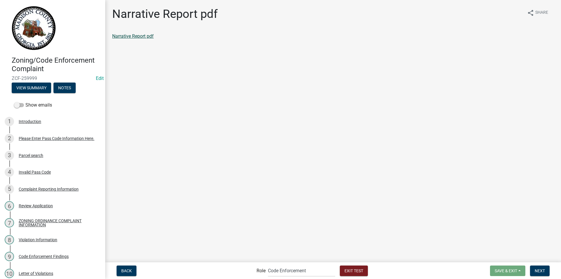
click at [135, 35] on link "Narrative Report pdf" at bounding box center [133, 36] width 42 height 6
click at [123, 270] on span "Back" at bounding box center [126, 270] width 11 height 5
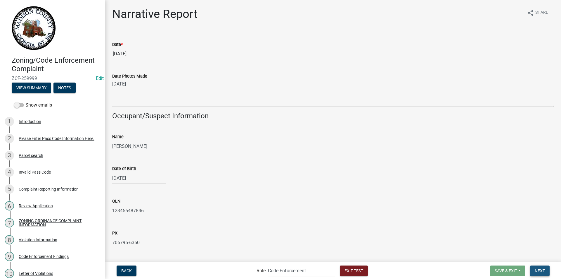
click at [539, 272] on span "Next" at bounding box center [540, 270] width 10 height 5
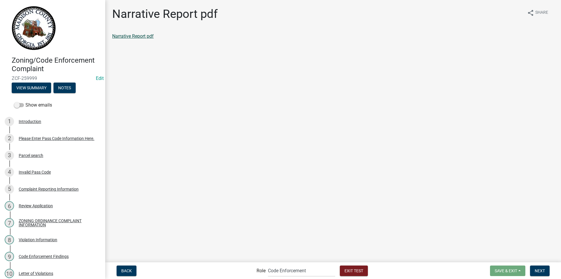
click at [135, 34] on link "Narrative Report pdf" at bounding box center [133, 36] width 42 height 6
click at [128, 270] on span "Back" at bounding box center [126, 270] width 11 height 5
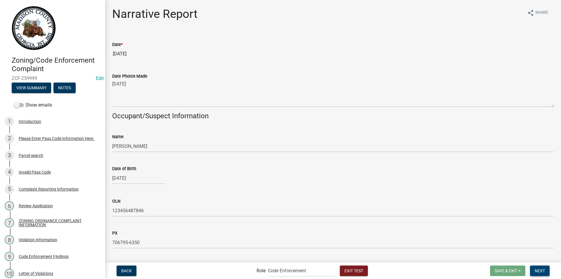
click at [537, 270] on span "Next" at bounding box center [540, 270] width 10 height 5
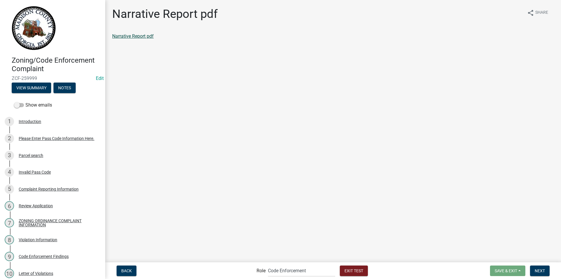
click at [137, 35] on link "Narrative Report pdf" at bounding box center [133, 36] width 42 height 6
click at [539, 271] on span "Next" at bounding box center [540, 270] width 10 height 5
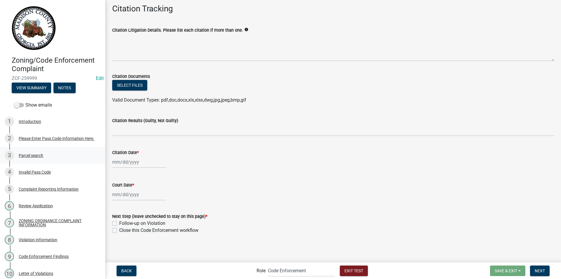
scroll to position [39, 0]
click at [122, 162] on div at bounding box center [138, 161] width 53 height 12
select select "8"
select select "2025"
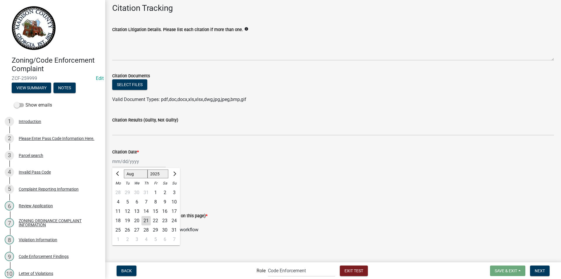
click at [147, 220] on div "21" at bounding box center [145, 220] width 9 height 9
type input "08/21/2025"
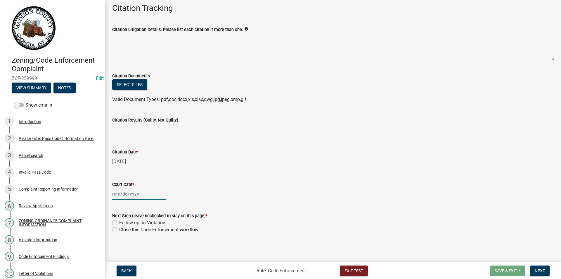
click at [130, 194] on div at bounding box center [138, 194] width 53 height 12
select select "8"
select select "2025"
click at [129, 171] on div "26" at bounding box center [127, 171] width 9 height 9
type input "08/26/2025"
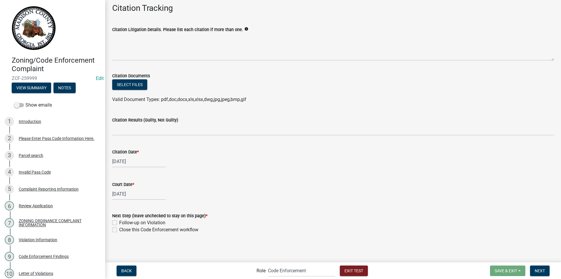
click at [119, 229] on label "Close this Code Enforcement workflow" at bounding box center [158, 229] width 79 height 7
click at [119, 229] on input "Close this Code Enforcement workflow" at bounding box center [121, 228] width 4 height 4
checkbox input "true"
checkbox input "false"
checkbox input "true"
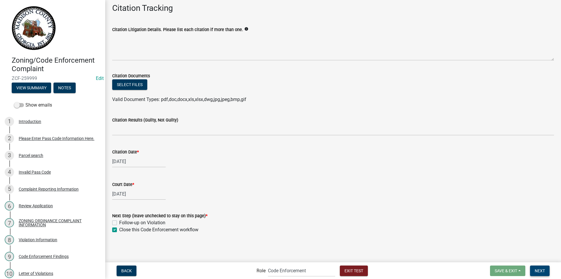
click at [535, 268] on span "Next" at bounding box center [540, 270] width 10 height 5
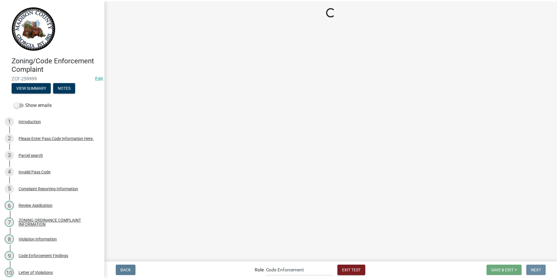
scroll to position [0, 0]
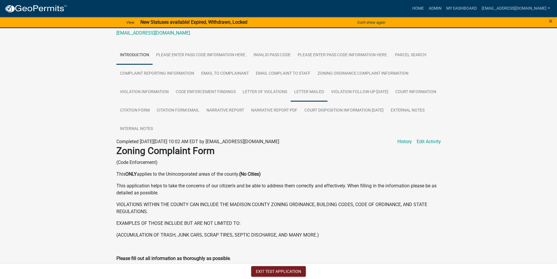
scroll to position [63, 0]
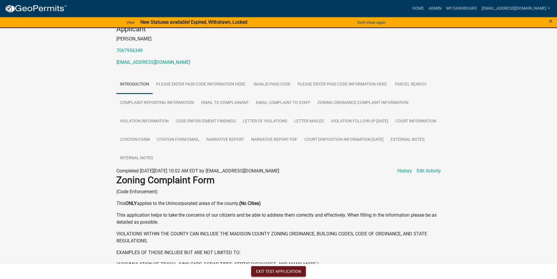
click at [270, 270] on button "Exit Test Application" at bounding box center [278, 271] width 55 height 11
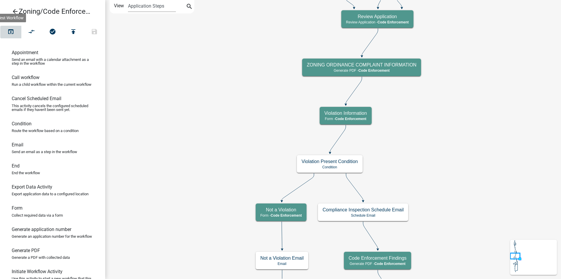
click at [13, 32] on icon "open_in_browser" at bounding box center [10, 32] width 7 height 8
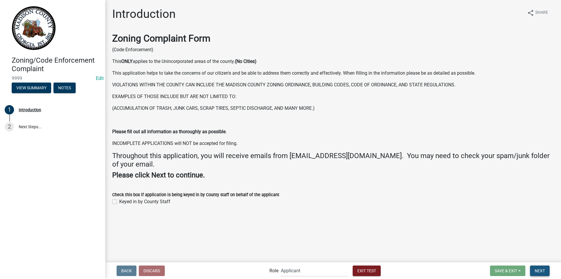
click at [542, 268] on span "Next" at bounding box center [540, 270] width 10 height 5
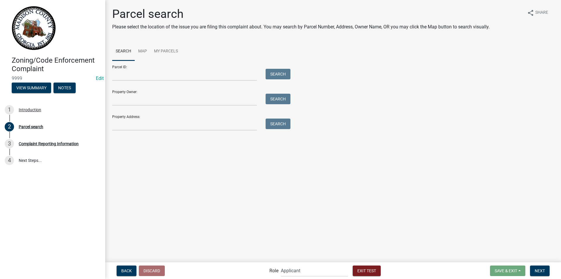
click at [169, 93] on div "Property Owner: Search" at bounding box center [199, 95] width 175 height 20
click at [170, 96] on input "Property Owner:" at bounding box center [184, 100] width 145 height 12
type input "Melissa Payne"
click at [271, 100] on button "Search" at bounding box center [278, 99] width 25 height 11
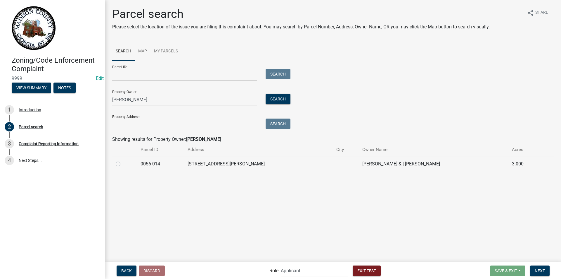
click at [123, 160] on label at bounding box center [123, 160] width 0 height 0
click at [123, 164] on 014 "radio" at bounding box center [125, 162] width 4 height 4
radio 014 "true"
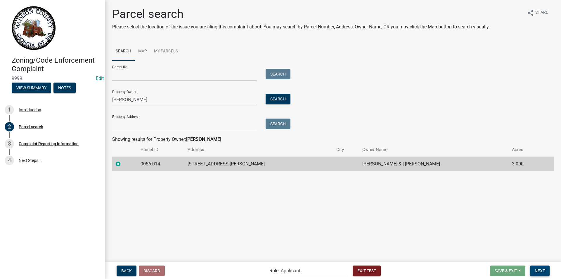
click at [544, 273] on button "Next" at bounding box center [540, 270] width 20 height 11
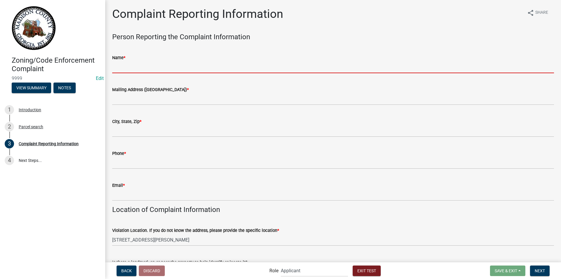
click at [137, 70] on input "Name *" at bounding box center [333, 67] width 442 height 12
type input "Melissa Payne"
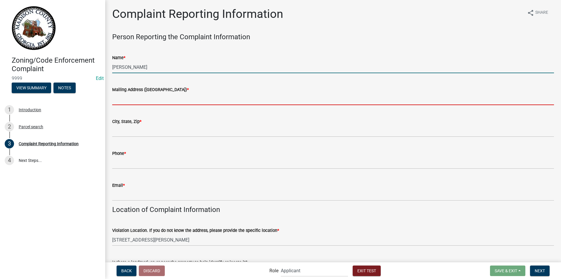
click at [147, 99] on input "Mailing Address (Street/PO Box) *" at bounding box center [333, 99] width 442 height 12
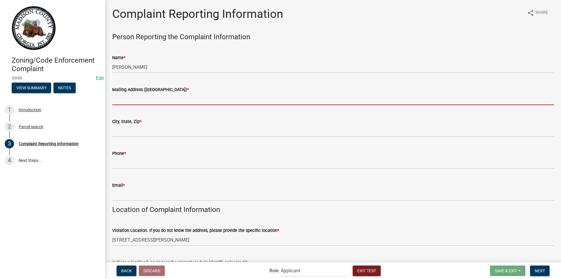
type input "po box 578 Colbert, GA 30628"
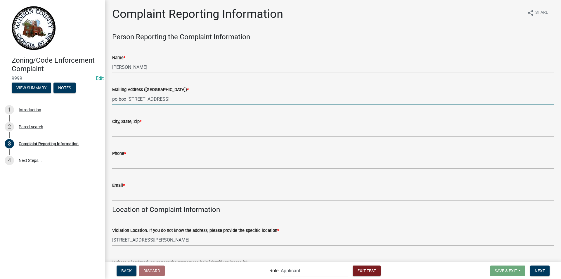
drag, startPoint x: 178, startPoint y: 98, endPoint x: 108, endPoint y: 101, distance: 69.7
click at [108, 101] on div "Mailing Address (Street/PO Box) * po box 578 Colbert, GA 30628" at bounding box center [333, 91] width 451 height 27
click at [366, 268] on span "Exit Test" at bounding box center [367, 270] width 19 height 5
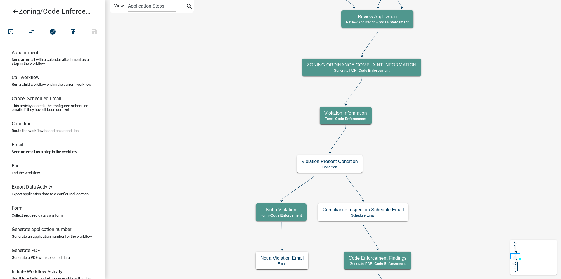
click at [14, 10] on icon "arrow_back" at bounding box center [15, 12] width 7 height 8
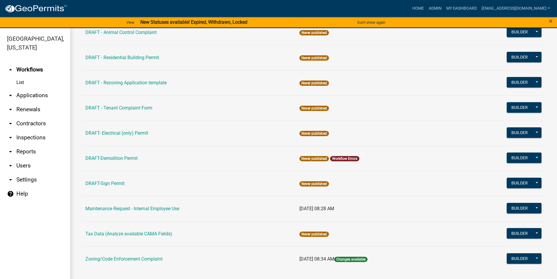
scroll to position [94, 0]
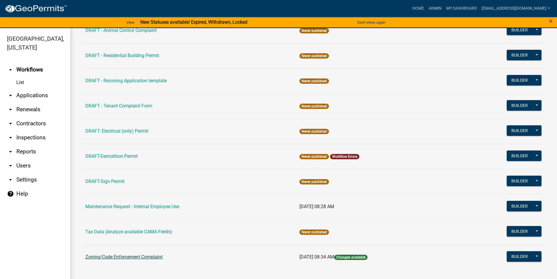
click at [149, 257] on link "Zoning/Code Enforcement Complaint" at bounding box center [123, 257] width 77 height 6
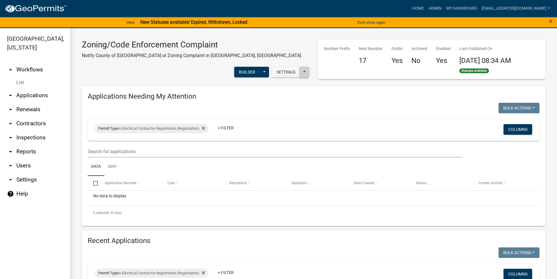
click at [302, 67] on button at bounding box center [304, 72] width 9 height 11
click at [283, 67] on button "Settings" at bounding box center [286, 72] width 28 height 11
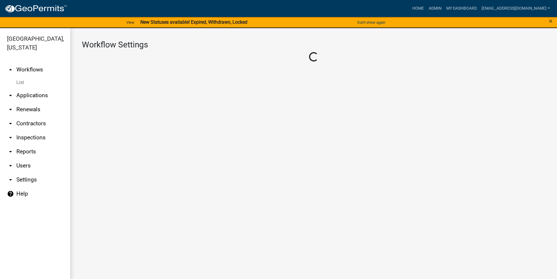
select select "1"
select select "8ef7cdf4-c30c-4571-921d-1c2a85d3de06"
select select "7670adba-a95f-4cb1-9c24-effdf5e7eb9d"
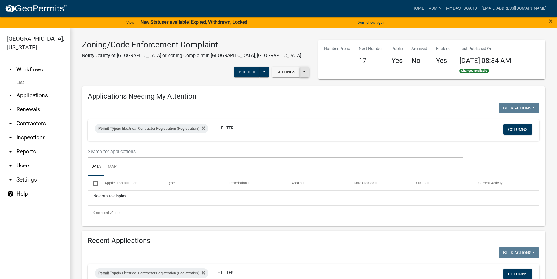
click at [300, 67] on button at bounding box center [304, 72] width 9 height 11
click at [283, 67] on button "Settings" at bounding box center [286, 72] width 28 height 11
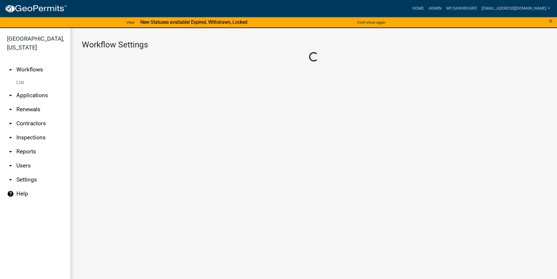
select select "1"
select select "8ef7cdf4-c30c-4571-921d-1c2a85d3de06"
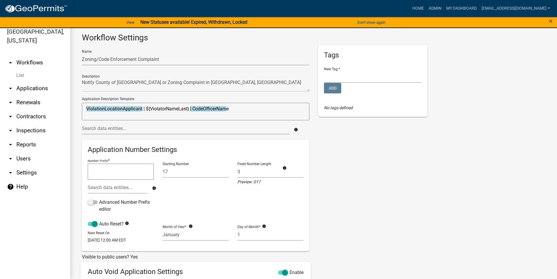
click at [26, 170] on link "arrow_drop_down Settings" at bounding box center [35, 172] width 70 height 14
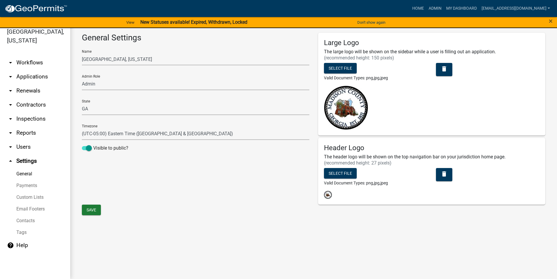
click at [27, 172] on link "General" at bounding box center [35, 174] width 70 height 12
click at [26, 185] on link "Payments" at bounding box center [35, 185] width 70 height 12
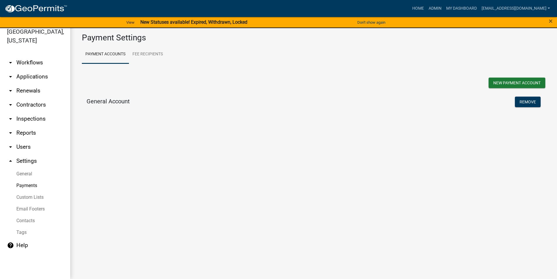
click at [28, 197] on link "Custom Lists" at bounding box center [35, 197] width 70 height 12
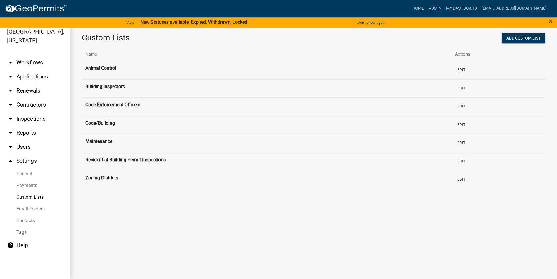
click at [32, 208] on link "Email Footers" at bounding box center [35, 209] width 70 height 12
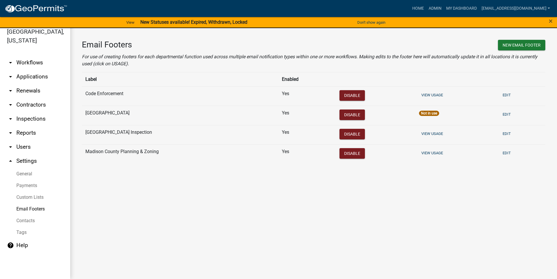
click at [31, 220] on link "Contacts" at bounding box center [35, 221] width 70 height 12
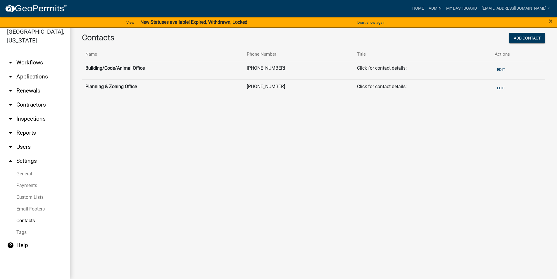
click at [23, 230] on link "Tags" at bounding box center [35, 232] width 70 height 12
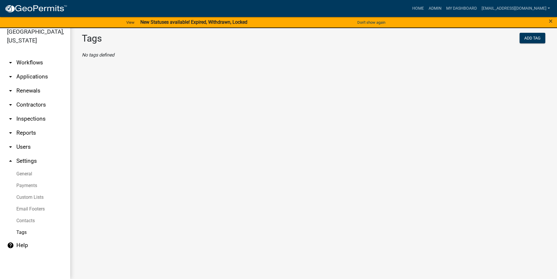
click at [25, 220] on link "Contacts" at bounding box center [35, 221] width 70 height 12
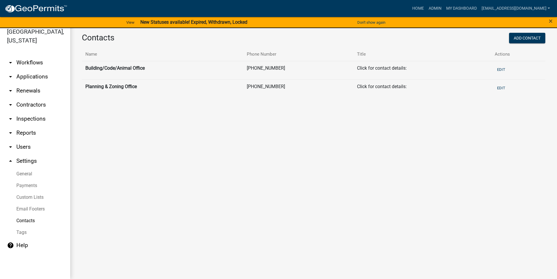
click at [11, 160] on icon "arrow_drop_up" at bounding box center [10, 160] width 7 height 7
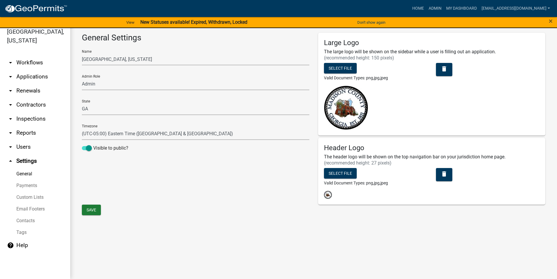
click at [10, 161] on icon "arrow_drop_up" at bounding box center [10, 160] width 7 height 7
click at [11, 160] on icon "arrow_drop_up" at bounding box center [10, 160] width 7 height 7
click at [10, 146] on icon "arrow_drop_down" at bounding box center [10, 146] width 7 height 7
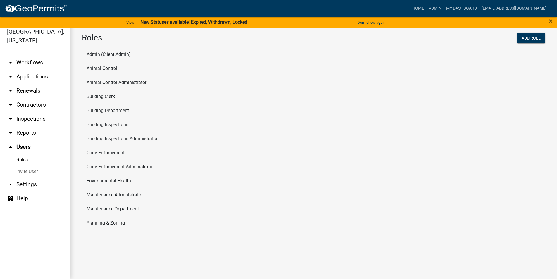
click at [11, 132] on icon "arrow_drop_down" at bounding box center [10, 132] width 7 height 7
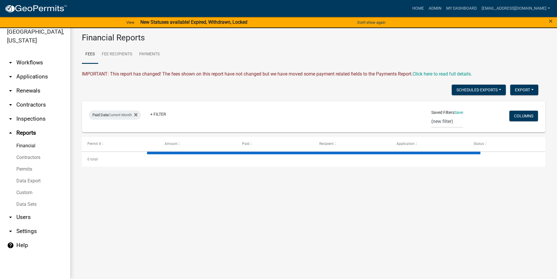
click at [11, 119] on icon "arrow_drop_down" at bounding box center [10, 118] width 7 height 7
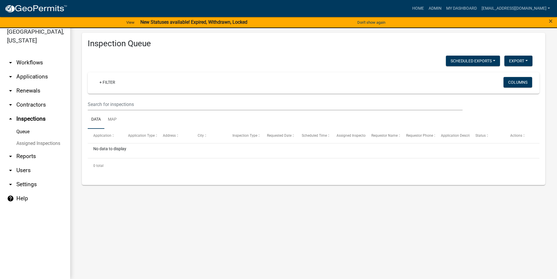
click at [11, 64] on icon "arrow_drop_down" at bounding box center [10, 62] width 7 height 7
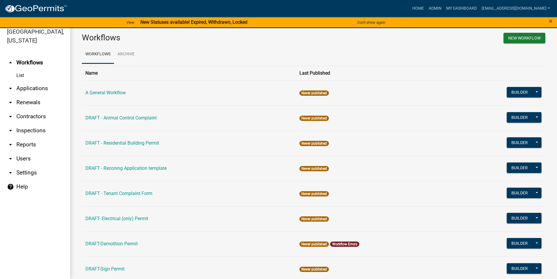
click at [34, 62] on link "arrow_drop_up Workflows" at bounding box center [35, 63] width 70 height 14
click at [533, 92] on button at bounding box center [536, 92] width 9 height 11
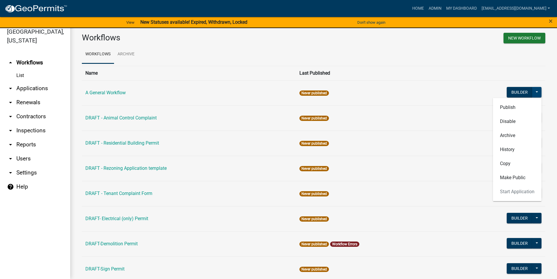
click at [534, 91] on button at bounding box center [536, 92] width 9 height 11
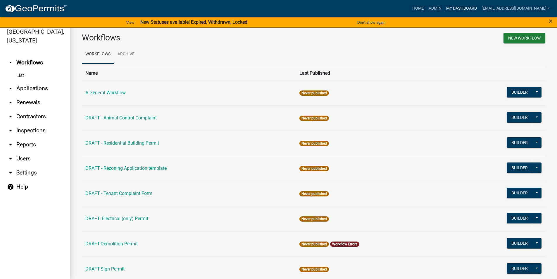
click at [474, 6] on link "My Dashboard" at bounding box center [461, 8] width 35 height 11
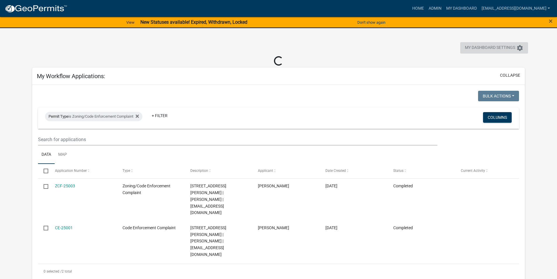
click at [521, 47] on icon "settings" at bounding box center [519, 47] width 7 height 7
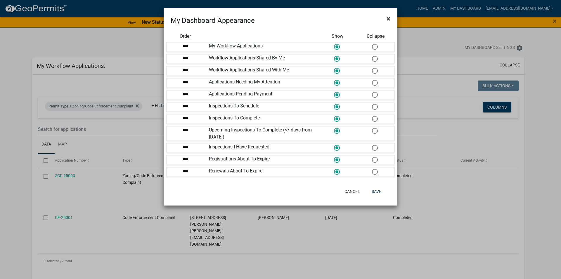
click at [389, 17] on span "×" at bounding box center [389, 19] width 4 height 8
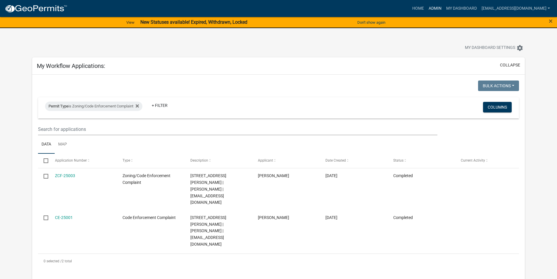
click at [444, 7] on link "Admin" at bounding box center [435, 8] width 18 height 11
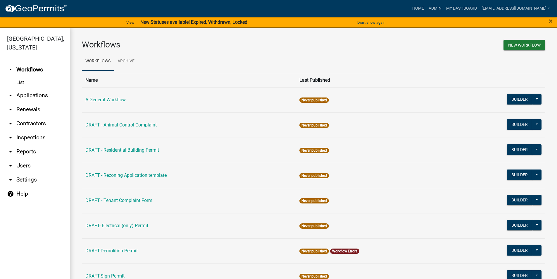
click at [17, 192] on link "help Help" at bounding box center [35, 194] width 70 height 14
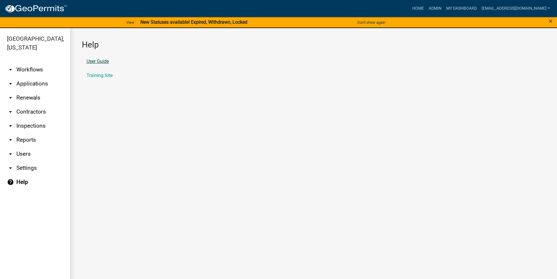
click at [103, 60] on link "User Guide" at bounding box center [98, 61] width 22 height 5
click at [39, 70] on link "arrow_drop_down Workflows" at bounding box center [35, 70] width 70 height 14
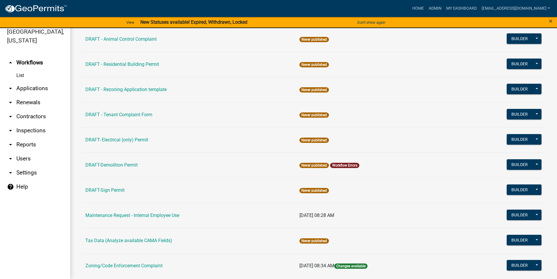
scroll to position [65, 0]
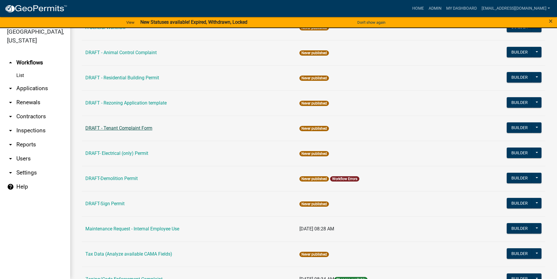
click at [121, 126] on link "DRAFT - Tenant Complaint Form" at bounding box center [118, 128] width 67 height 6
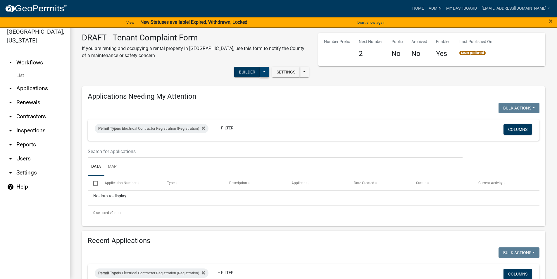
click at [260, 72] on button at bounding box center [264, 72] width 9 height 11
click at [200, 70] on div "Settings Start Application URL Start Application URL With Parcel ID Builder Pub…" at bounding box center [195, 73] width 236 height 18
click at [32, 63] on link "arrow_drop_up Workflows" at bounding box center [35, 63] width 70 height 14
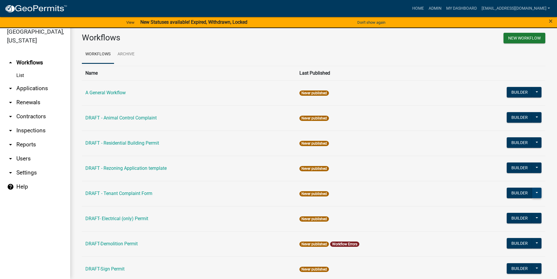
click at [533, 195] on button at bounding box center [536, 192] width 9 height 11
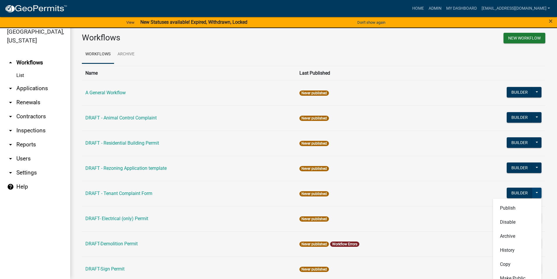
click at [533, 195] on button at bounding box center [536, 192] width 9 height 11
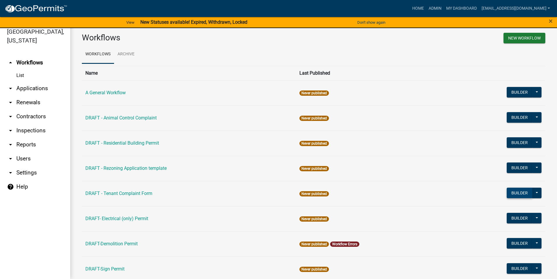
click at [513, 194] on button "Builder" at bounding box center [520, 192] width 26 height 11
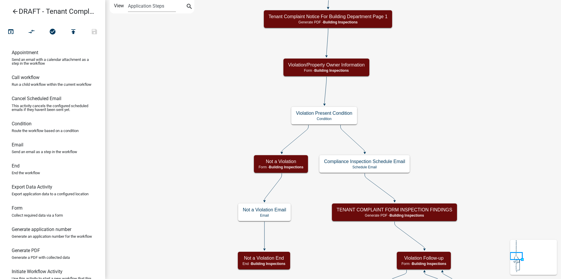
click at [13, 12] on icon "arrow_back" at bounding box center [15, 12] width 7 height 8
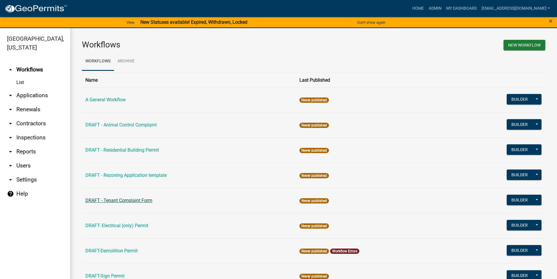
click at [129, 199] on link "DRAFT - Tenant Complaint Form" at bounding box center [118, 200] width 67 height 6
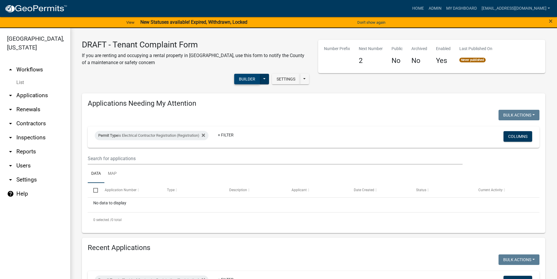
click at [241, 79] on button "Builder" at bounding box center [247, 79] width 26 height 11
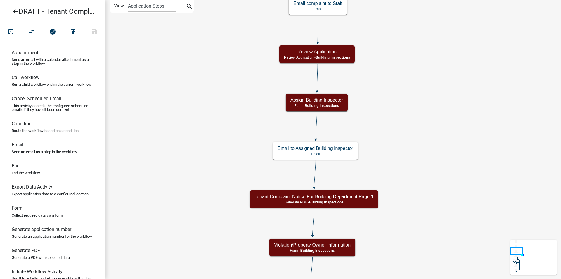
click at [15, 9] on icon "arrow_back" at bounding box center [15, 12] width 7 height 8
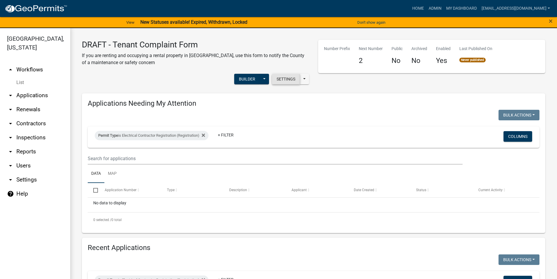
click at [282, 77] on button "Settings" at bounding box center [286, 79] width 28 height 11
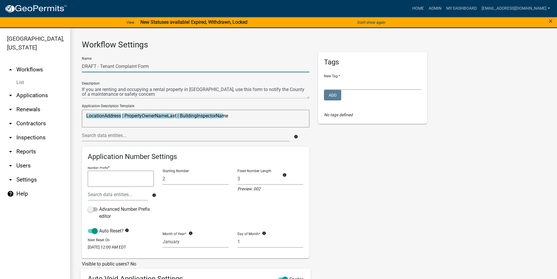
click at [99, 66] on input "DRAFT - Tenant Complaint Form" at bounding box center [195, 66] width 227 height 12
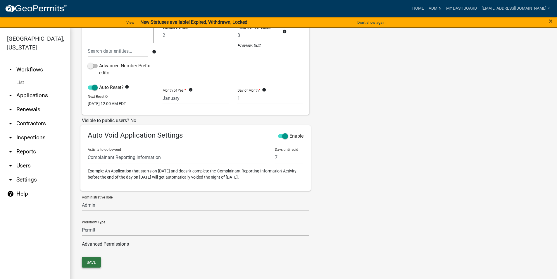
click at [86, 263] on button "Save" at bounding box center [91, 262] width 19 height 11
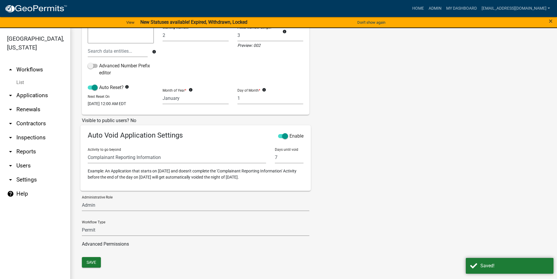
click at [35, 69] on link "arrow_drop_up Workflows" at bounding box center [35, 70] width 70 height 14
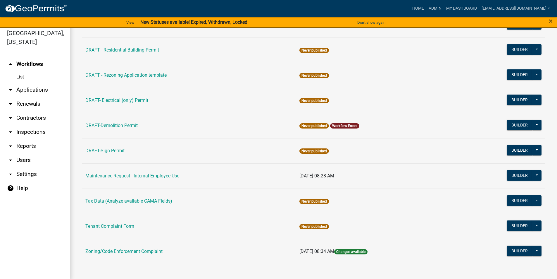
scroll to position [7, 0]
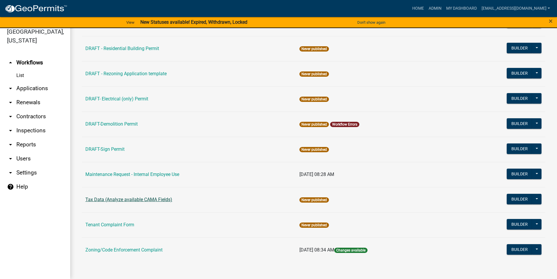
click at [120, 199] on link "Tax Data (Analyze available CAMA Fields)" at bounding box center [128, 199] width 87 height 6
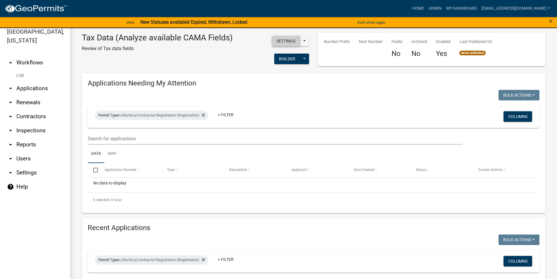
click at [282, 40] on button "Settings" at bounding box center [286, 41] width 28 height 11
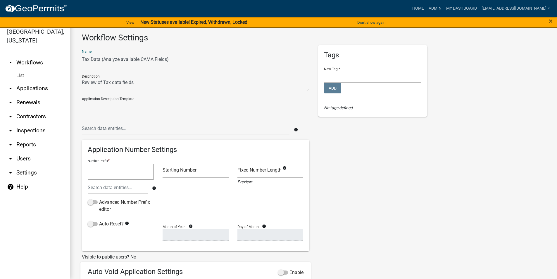
click at [82, 58] on input "Tax Data (Analyze available CAMA Fields)" at bounding box center [195, 59] width 227 height 12
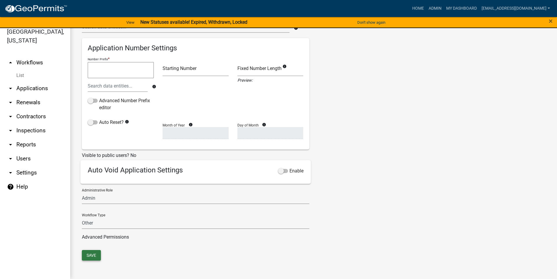
click at [91, 253] on button "Save" at bounding box center [91, 255] width 19 height 11
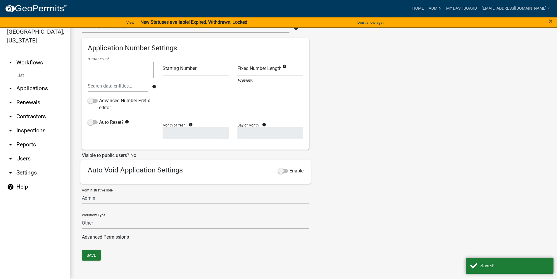
click at [37, 62] on link "arrow_drop_up Workflows" at bounding box center [35, 63] width 70 height 14
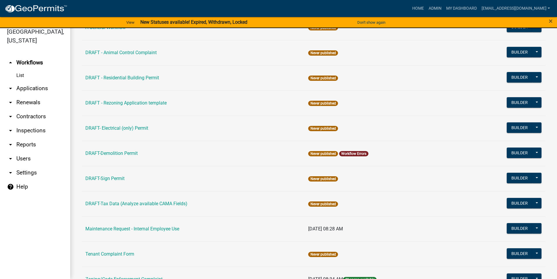
scroll to position [36, 0]
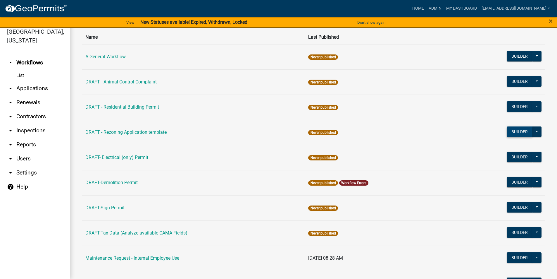
click at [508, 131] on button "Builder" at bounding box center [520, 131] width 26 height 11
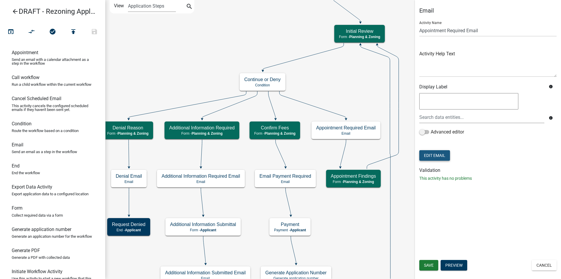
click at [436, 153] on button "Edit Email" at bounding box center [434, 155] width 31 height 11
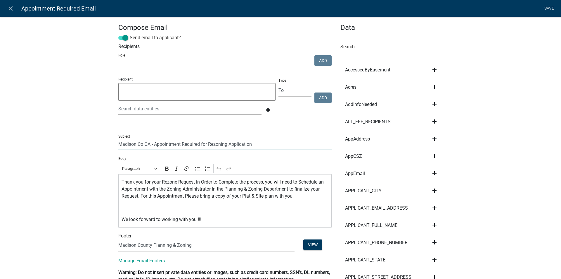
click at [148, 144] on input "Madison Co GA - Appointment Required for Rezoning Application" at bounding box center [224, 144] width 213 height 12
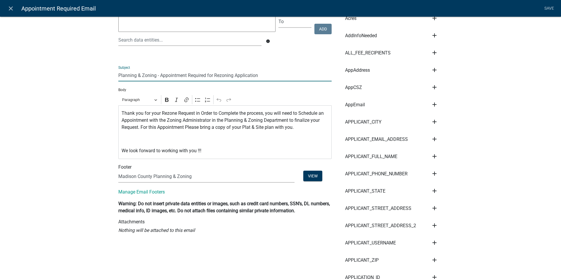
scroll to position [88, 0]
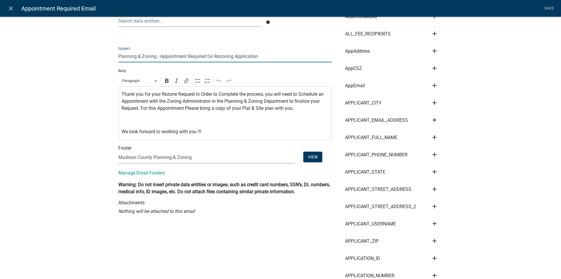
click at [192, 93] on p "Thank you for your Rezone Request in Order to Complete the process, you will ne…" at bounding box center [225, 101] width 207 height 21
click at [200, 132] on p "We look forward to working with you !!!" at bounding box center [225, 131] width 207 height 7
click at [203, 132] on p "We look forward to working with you !!!" at bounding box center [225, 131] width 207 height 7
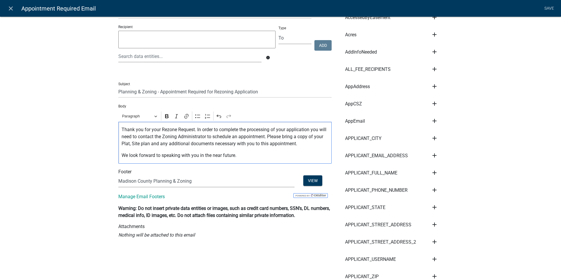
scroll to position [58, 0]
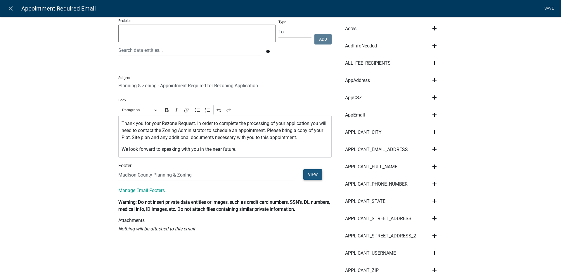
click at [306, 173] on button "View" at bounding box center [312, 174] width 19 height 11
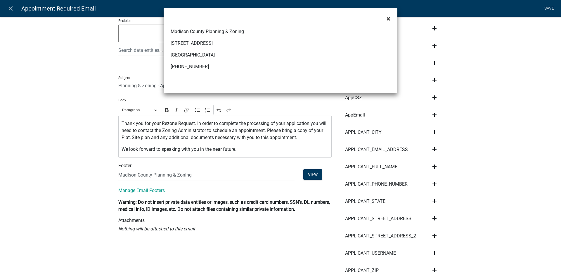
click at [388, 18] on span "×" at bounding box center [389, 19] width 4 height 8
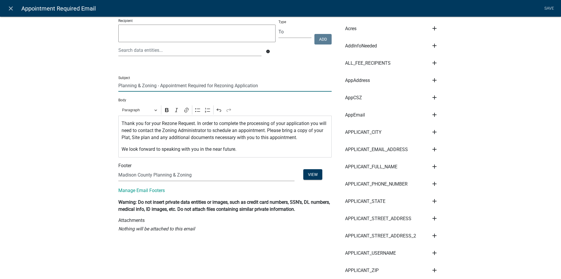
click at [258, 85] on input "Planning & Zoning - Appointment Required for Rezoning Application" at bounding box center [224, 86] width 213 height 12
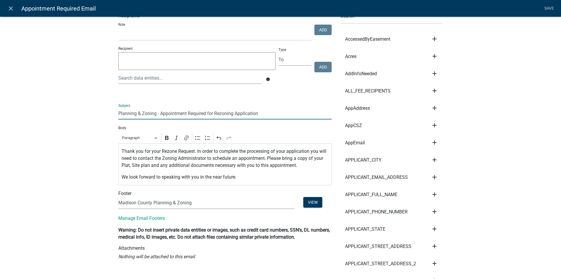
scroll to position [0, 0]
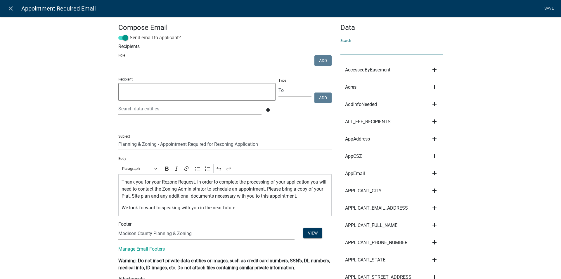
click at [363, 46] on input "text" at bounding box center [392, 48] width 102 height 12
click at [356, 47] on input "text" at bounding box center [392, 48] width 102 height 12
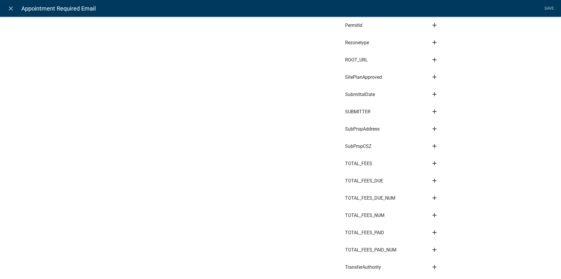
scroll to position [2192, 0]
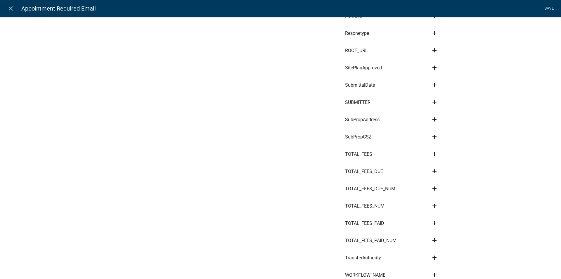
click at [435, 33] on icon "add" at bounding box center [434, 33] width 7 height 7
click at [442, 39] on button "Subject" at bounding box center [454, 39] width 47 height 14
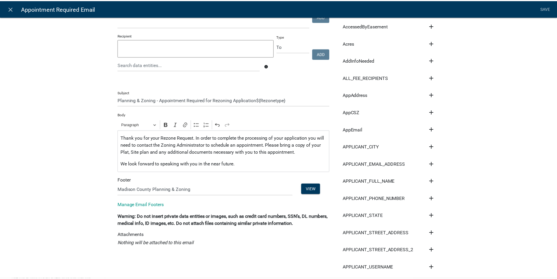
scroll to position [0, 0]
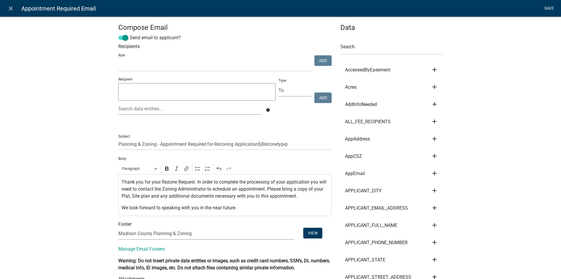
click at [550, 9] on link "Save" at bounding box center [549, 8] width 15 height 11
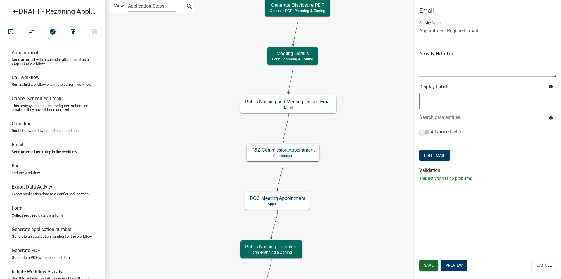
click at [429, 263] on span "Save" at bounding box center [429, 265] width 10 height 5
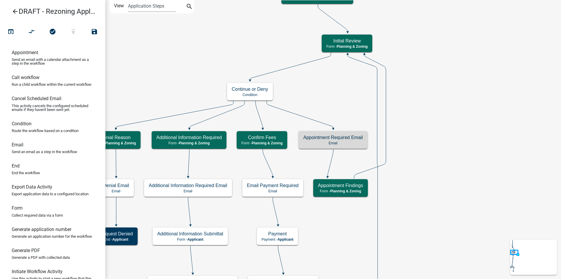
click at [13, 11] on icon "arrow_back" at bounding box center [15, 12] width 7 height 8
click at [13, 9] on icon "arrow_back" at bounding box center [15, 12] width 7 height 8
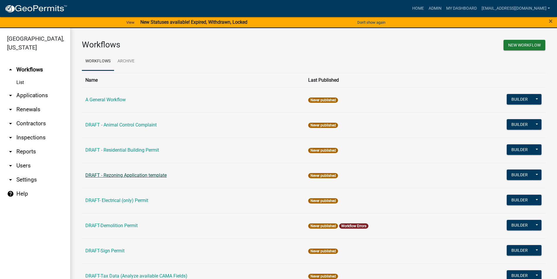
click at [127, 174] on link "DRAFT - Rezoning Application template" at bounding box center [125, 175] width 81 height 6
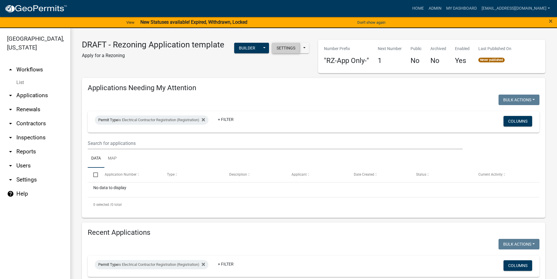
click at [279, 47] on button "Settings" at bounding box center [286, 48] width 28 height 11
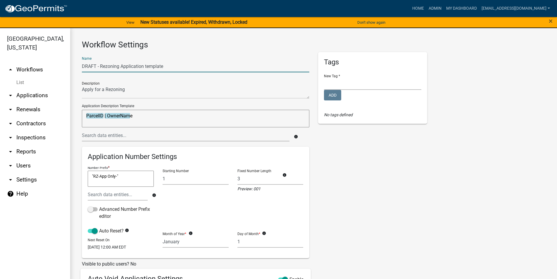
click at [99, 66] on input "DRAFT - Rezoning Application template" at bounding box center [195, 66] width 227 height 12
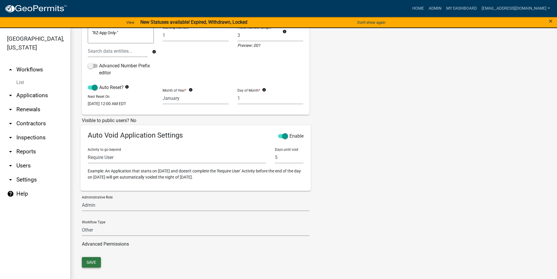
click at [94, 261] on button "Save" at bounding box center [91, 262] width 19 height 11
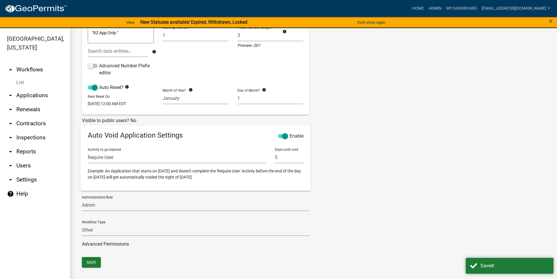
click at [39, 69] on link "arrow_drop_up Workflows" at bounding box center [35, 70] width 70 height 14
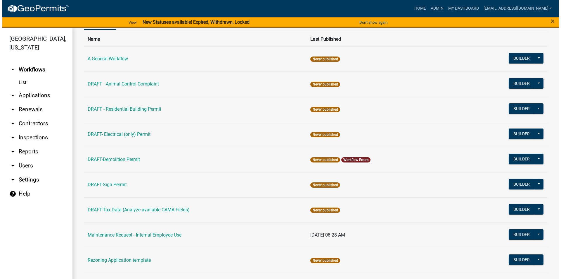
scroll to position [36, 0]
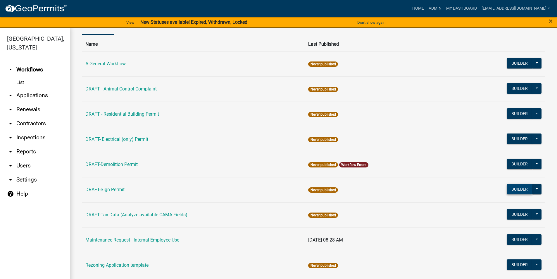
click at [516, 189] on button "Builder" at bounding box center [520, 189] width 26 height 11
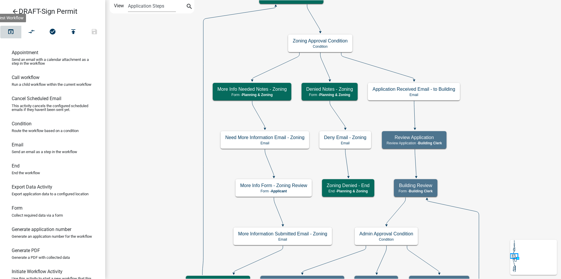
click at [10, 30] on icon "open_in_browser" at bounding box center [10, 32] width 7 height 8
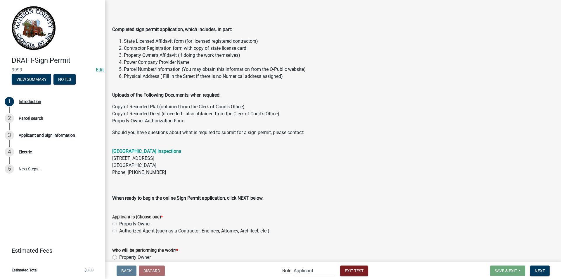
scroll to position [78, 0]
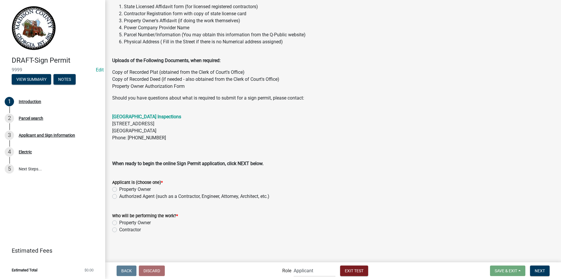
click at [119, 188] on label "Property Owner" at bounding box center [135, 189] width 32 height 7
click at [119, 188] on input "Property Owner" at bounding box center [121, 188] width 4 height 4
click at [119, 222] on label "Property Owner" at bounding box center [135, 222] width 32 height 7
click at [119, 222] on input "Property Owner" at bounding box center [121, 221] width 4 height 4
click at [538, 270] on span "Next" at bounding box center [540, 270] width 10 height 5
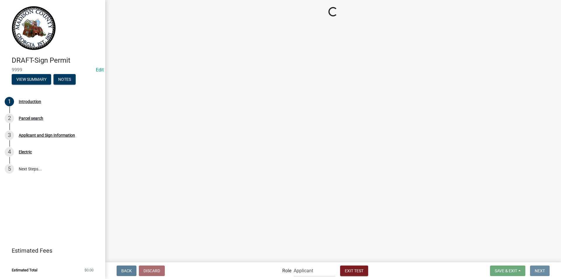
scroll to position [0, 0]
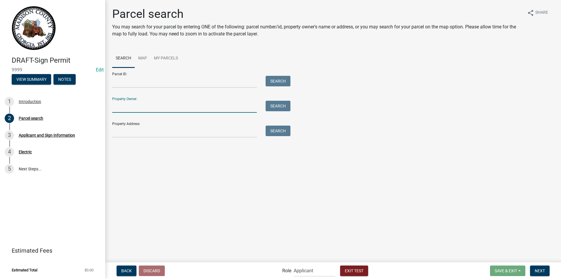
drag, startPoint x: 134, startPoint y: 105, endPoint x: 134, endPoint y: 110, distance: 5.0
click at [134, 105] on input "Property Owner:" at bounding box center [184, 107] width 145 height 12
click at [276, 107] on button "Search" at bounding box center [278, 106] width 25 height 11
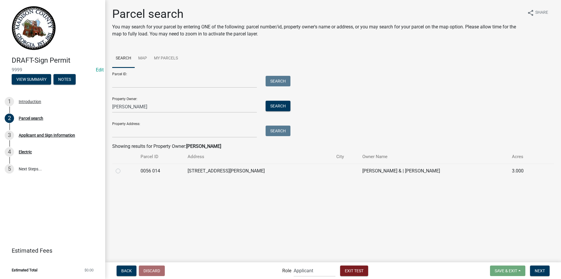
click at [123, 167] on label at bounding box center [123, 167] width 0 height 0
click at [123, 171] on 014 "radio" at bounding box center [125, 169] width 4 height 4
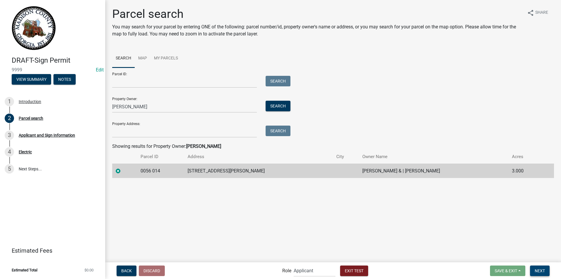
click at [537, 272] on span "Next" at bounding box center [540, 270] width 10 height 5
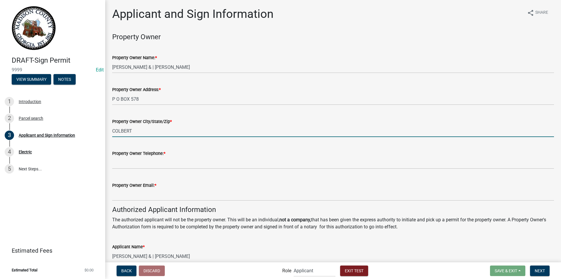
click at [134, 133] on input "COLBERT" at bounding box center [333, 131] width 442 height 12
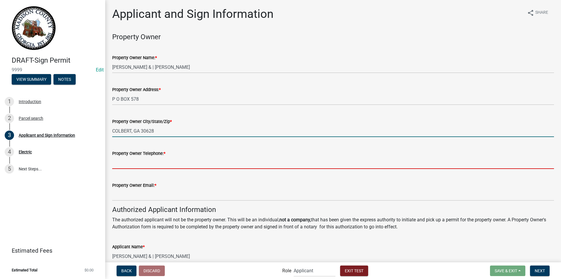
click at [127, 160] on input "Property Owner Telephone: *" at bounding box center [333, 163] width 442 height 12
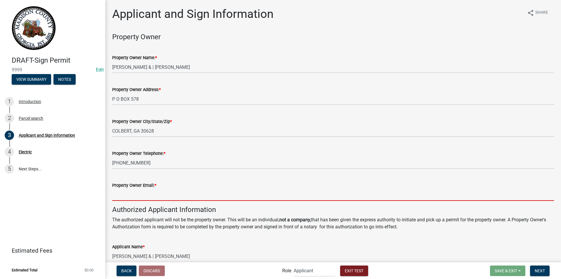
click at [124, 194] on input "Property Owner Email: *" at bounding box center [333, 195] width 442 height 12
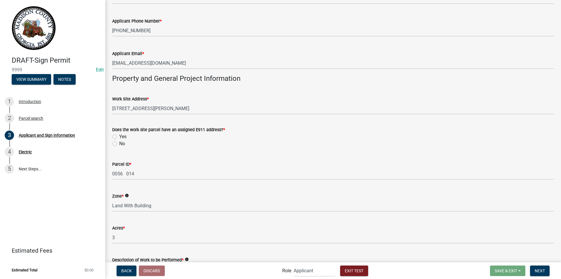
scroll to position [292, 0]
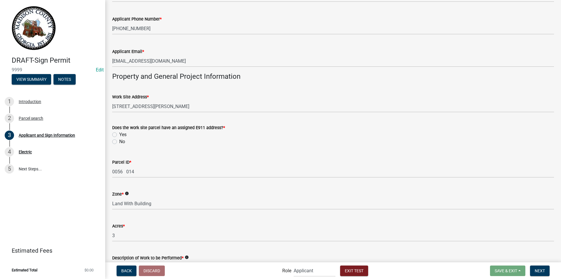
click at [119, 133] on label "Yes" at bounding box center [122, 134] width 7 height 7
click at [119, 133] on input "Yes" at bounding box center [121, 133] width 4 height 4
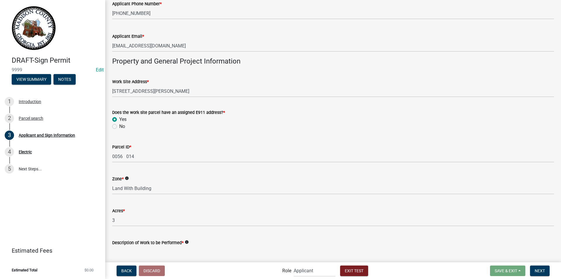
scroll to position [322, 0]
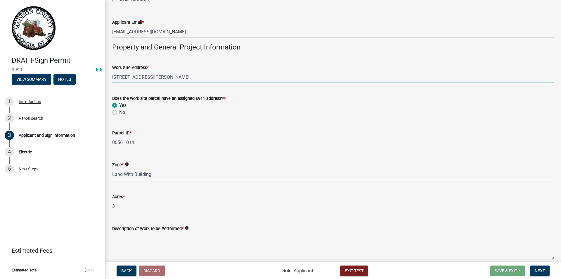
click at [179, 79] on input "450 MORIAH CHURCH RD" at bounding box center [333, 77] width 442 height 12
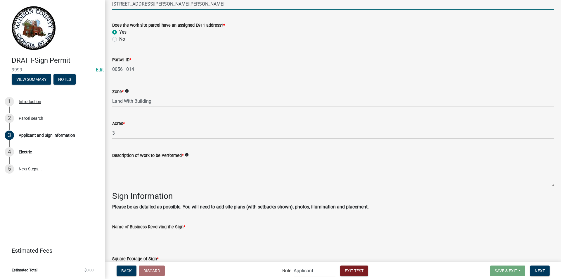
scroll to position [438, 0]
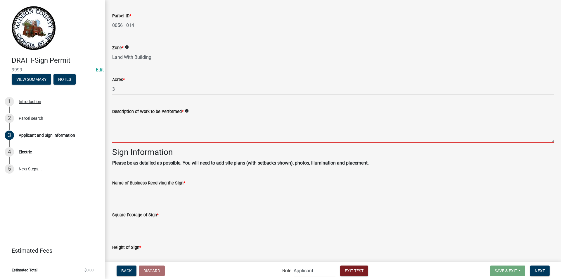
click at [121, 126] on textarea "Description of Work to be Performed *" at bounding box center [333, 128] width 442 height 27
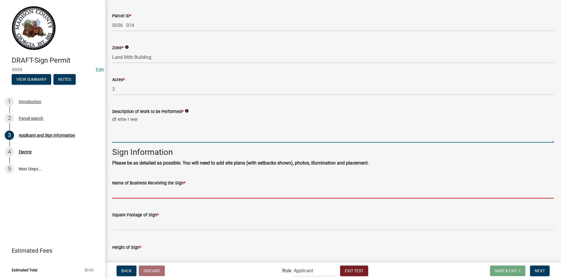
click at [156, 192] on input "Name of Business Receiving the Sign *" at bounding box center [333, 192] width 442 height 12
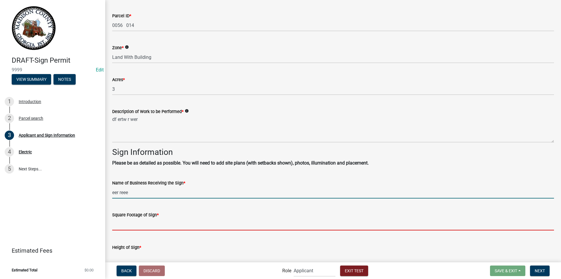
click at [153, 225] on input "text" at bounding box center [333, 224] width 442 height 12
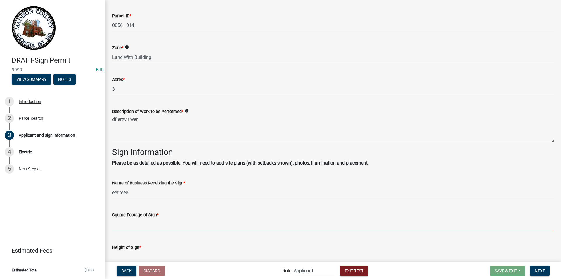
click at [151, 216] on label "Square Footage of Sign *" at bounding box center [135, 215] width 46 height 4
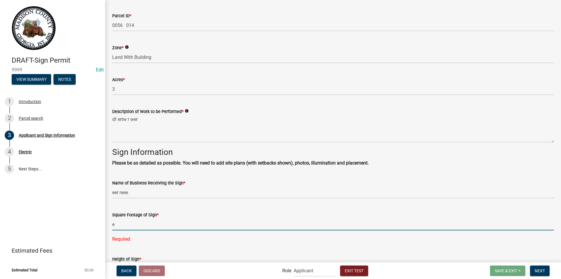
drag, startPoint x: 151, startPoint y: 225, endPoint x: 152, endPoint y: 229, distance: 3.8
click at [151, 225] on input "e" at bounding box center [333, 224] width 442 height 12
click at [152, 225] on input "erg" at bounding box center [333, 224] width 442 height 12
click at [128, 222] on input "erg" at bounding box center [333, 224] width 442 height 12
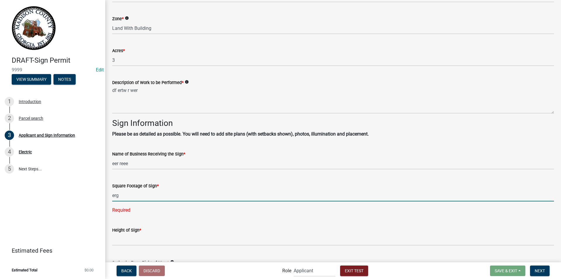
scroll to position [526, 0]
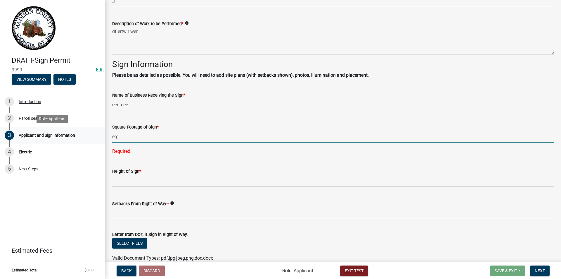
drag, startPoint x: 123, startPoint y: 140, endPoint x: 104, endPoint y: 137, distance: 19.6
click at [104, 137] on div "DRAFT-Sign Permit 9999 Edit View Summary Notes 1 Introduction 2 Parcel search 3…" at bounding box center [280, 139] width 561 height 279
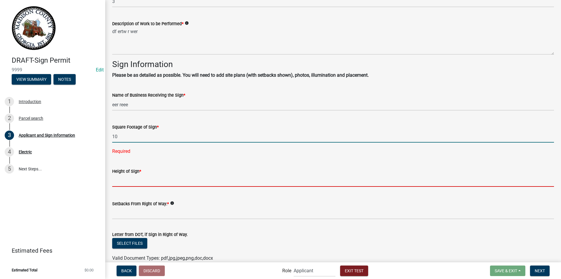
click at [141, 175] on wm-data-entity-input "Height of Sign *" at bounding box center [333, 175] width 442 height 32
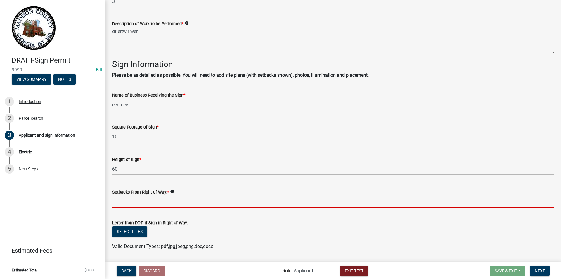
click at [131, 201] on input "Setbacks From Right of Way: *" at bounding box center [333, 201] width 442 height 12
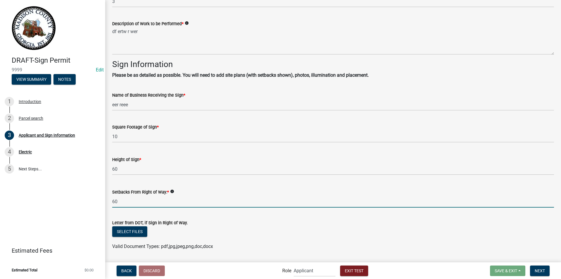
scroll to position [614, 0]
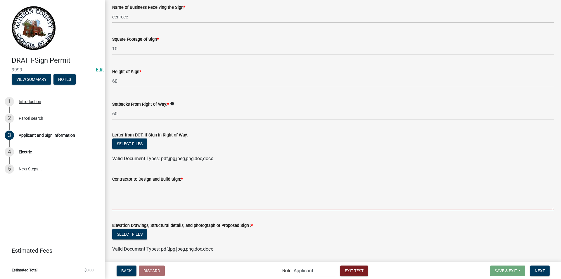
click at [151, 196] on textarea "Contractor to Design and Build Sign: *" at bounding box center [333, 195] width 442 height 27
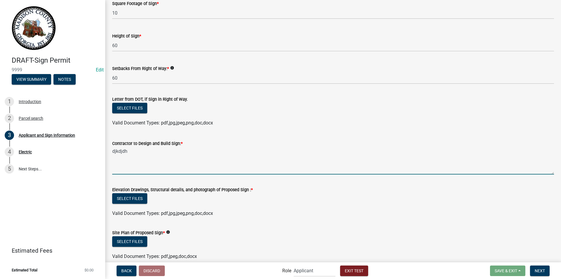
scroll to position [688, 0]
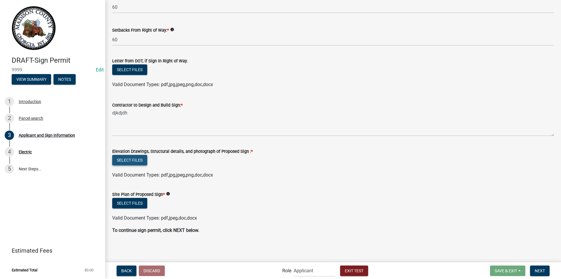
click at [139, 160] on button "Select files" at bounding box center [129, 160] width 35 height 11
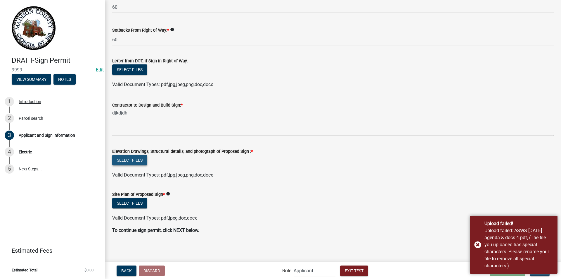
click at [141, 160] on button "Select files" at bounding box center [129, 160] width 35 height 11
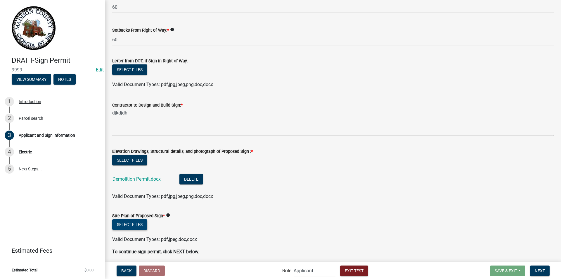
click at [140, 225] on button "Select files" at bounding box center [129, 224] width 35 height 11
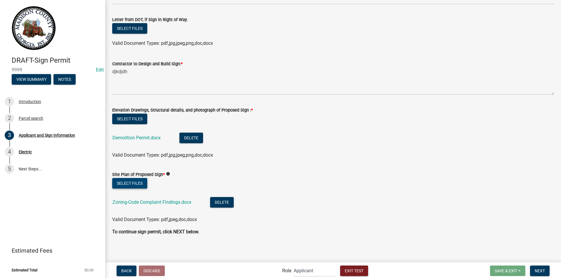
scroll to position [731, 0]
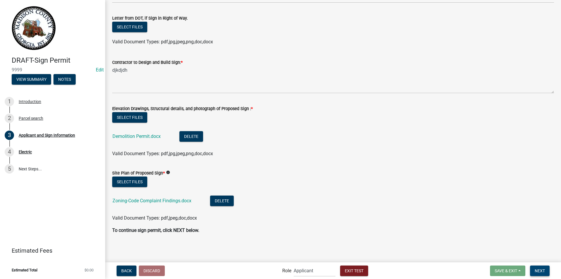
click at [540, 270] on span "Next" at bounding box center [540, 270] width 10 height 5
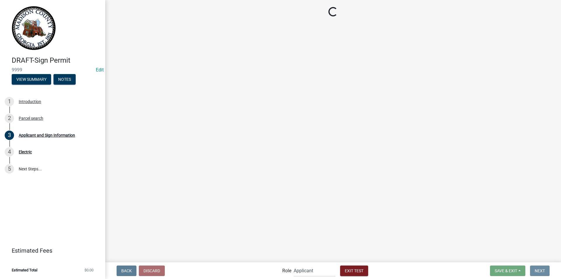
scroll to position [0, 0]
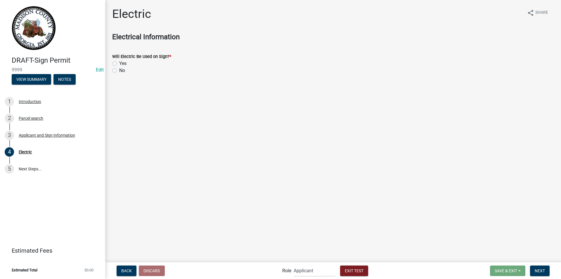
click at [119, 62] on label "Yes" at bounding box center [122, 63] width 7 height 7
click at [119, 62] on input "Yes" at bounding box center [121, 62] width 4 height 4
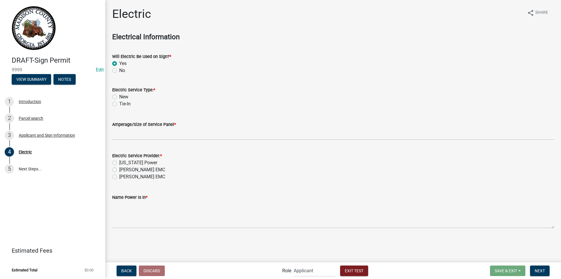
click at [119, 104] on label "Tie-In" at bounding box center [124, 103] width 11 height 7
click at [119, 104] on input "Tie-In" at bounding box center [121, 102] width 4 height 4
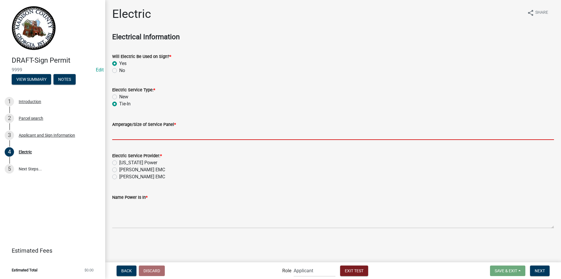
click at [126, 133] on input "text" at bounding box center [333, 134] width 442 height 12
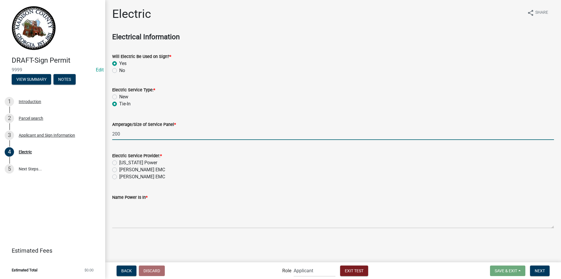
click at [119, 161] on label "Georgia Power" at bounding box center [138, 162] width 38 height 7
click at [119, 161] on input "Georgia Power" at bounding box center [121, 161] width 4 height 4
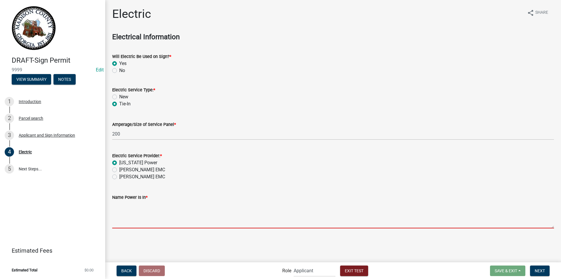
click at [131, 213] on textarea "Name Power Is In *" at bounding box center [333, 214] width 442 height 27
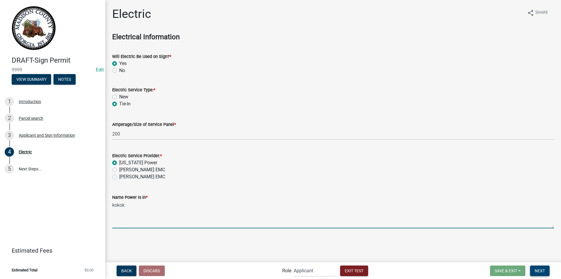
click at [537, 268] on span "Next" at bounding box center [540, 270] width 10 height 5
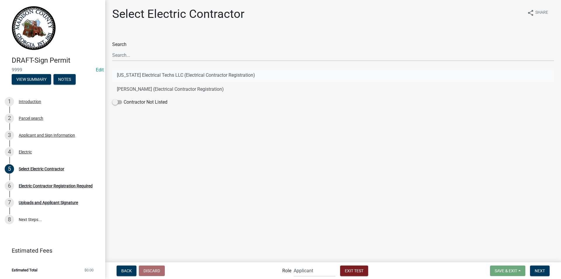
click at [186, 76] on button "Georgia Electrical Techs LLC (Electrical Contractor Registration)" at bounding box center [333, 75] width 442 height 14
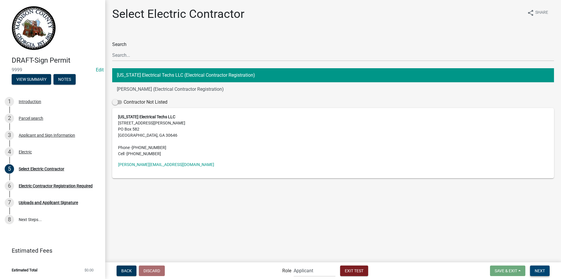
click at [534, 267] on button "Next" at bounding box center [540, 270] width 20 height 11
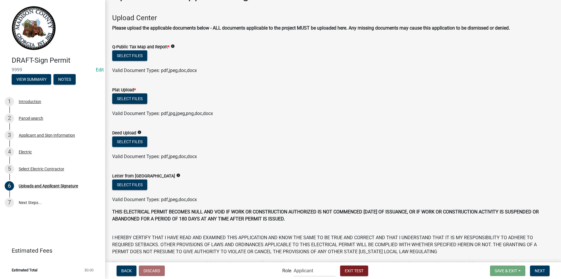
scroll to position [29, 0]
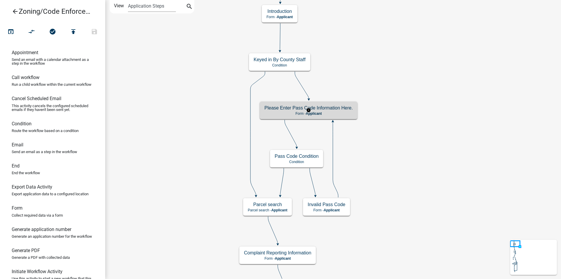
click at [333, 111] on div "Please Enter Pass Code Information Here. Form - Applicant" at bounding box center [309, 110] width 98 height 18
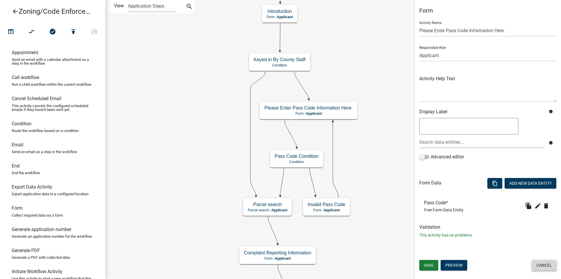
click at [545, 264] on button "Cancel" at bounding box center [544, 265] width 25 height 11
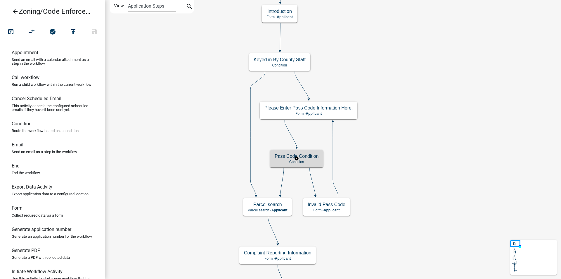
click at [310, 159] on div "Pass Code Condition Condition" at bounding box center [296, 159] width 53 height 18
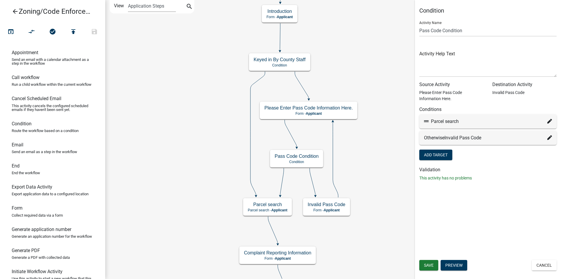
click at [549, 119] on icon at bounding box center [550, 121] width 5 height 5
select select "2: 8ef7cdf4-c30c-4571-921d-1c2a85d3de06"
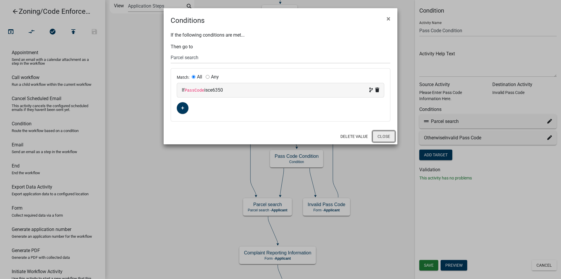
click at [384, 133] on button "Close" at bounding box center [384, 136] width 23 height 11
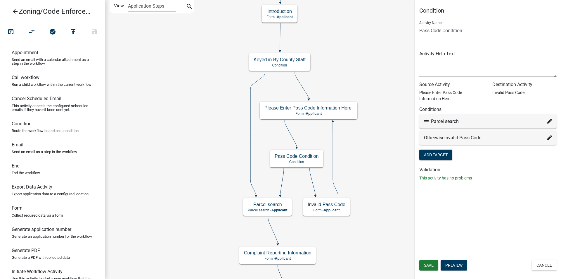
click at [548, 138] on icon at bounding box center [550, 137] width 5 height 5
select select "31: 47deed0f-5658-413c-bf97-080f4cebb178"
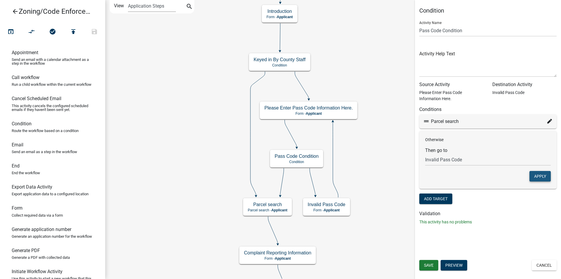
click at [538, 176] on button "Apply" at bounding box center [540, 176] width 21 height 11
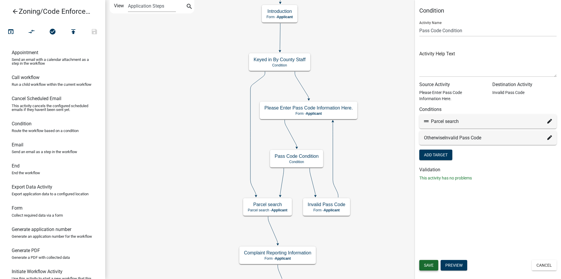
click at [426, 263] on span "Save" at bounding box center [429, 265] width 10 height 5
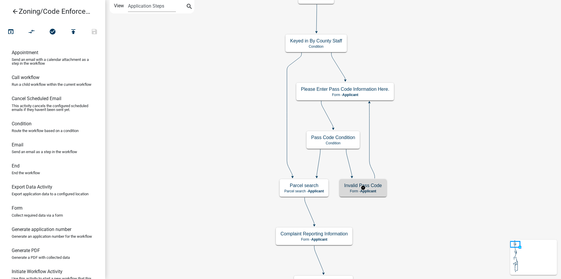
click at [378, 188] on h5 "Invalid Pass Code" at bounding box center [363, 185] width 38 height 6
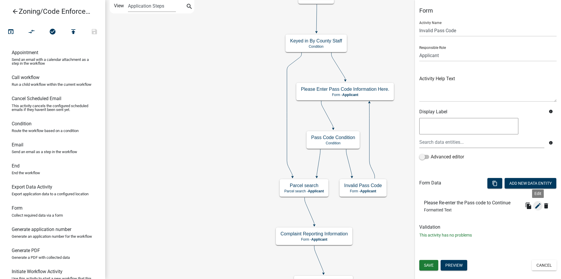
click at [536, 205] on icon "edit" at bounding box center [538, 205] width 7 height 7
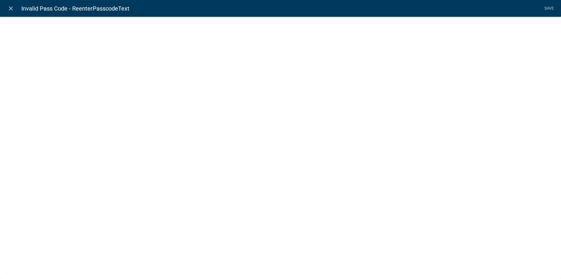
select select "rich-text"
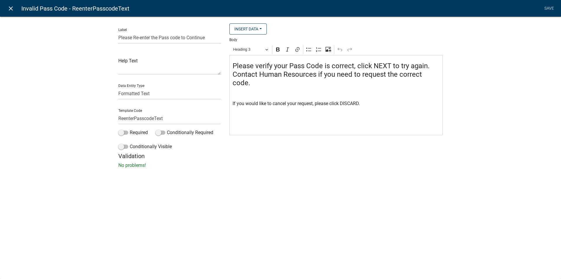
click at [10, 7] on icon "close" at bounding box center [10, 8] width 7 height 7
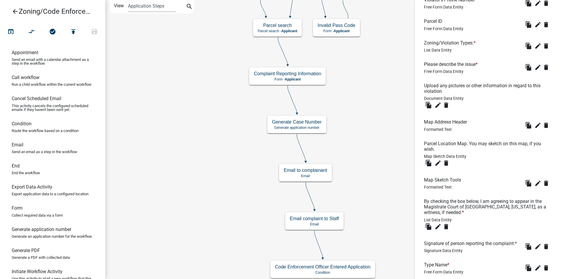
scroll to position [536, 0]
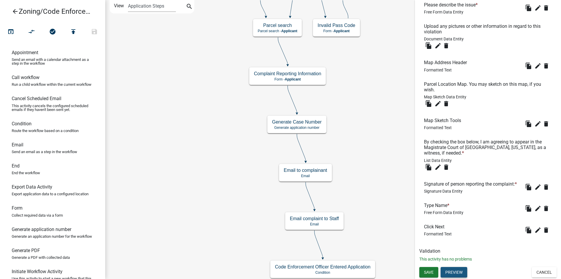
click at [458, 273] on button "Preview" at bounding box center [454, 272] width 27 height 11
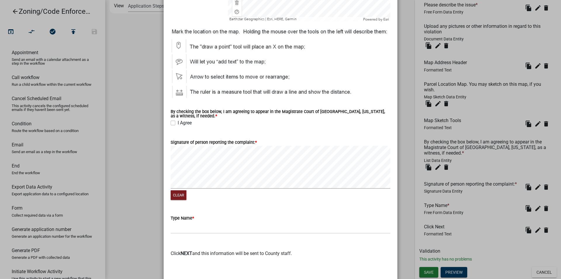
scroll to position [764, 0]
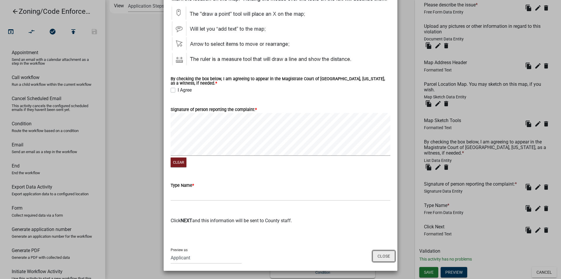
click at [377, 255] on button "Close" at bounding box center [384, 255] width 23 height 11
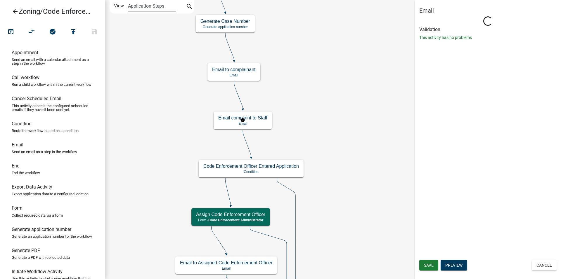
scroll to position [0, 0]
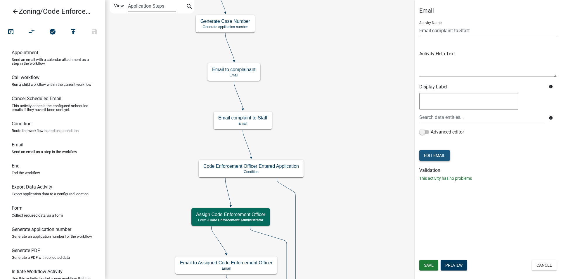
click at [440, 157] on button "Edit Email" at bounding box center [434, 155] width 31 height 11
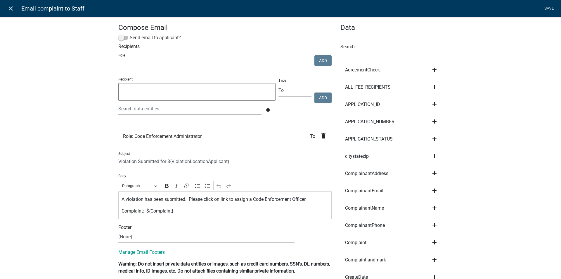
click at [10, 9] on icon "close" at bounding box center [10, 8] width 7 height 7
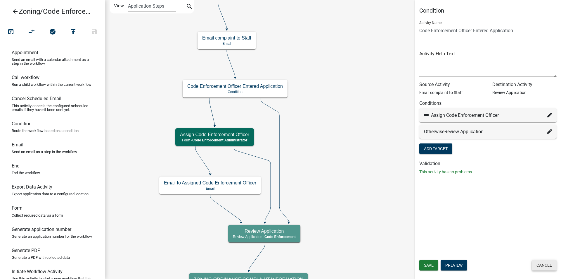
click at [535, 263] on button "Cancel" at bounding box center [544, 265] width 25 height 11
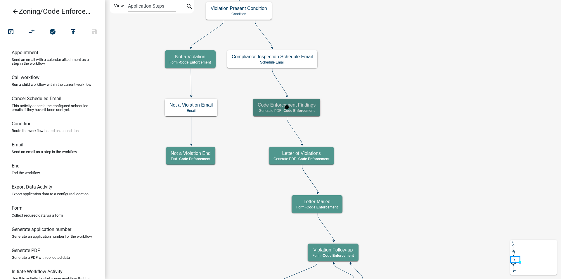
click at [304, 108] on span "Code Enforcement" at bounding box center [299, 110] width 31 height 4
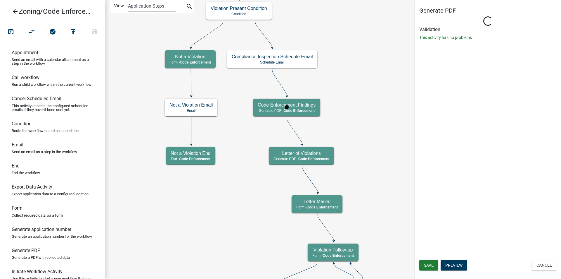
select select "EBFAA6B5-2D35-4BD0-AE0D-AA162F6E10A0"
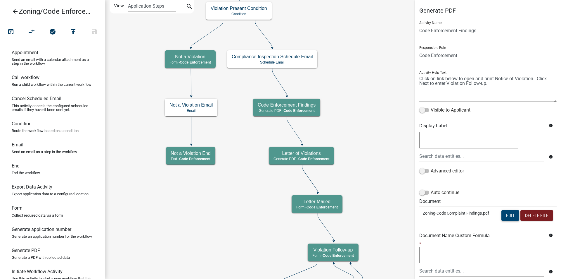
click at [504, 217] on button "Edit" at bounding box center [511, 215] width 18 height 11
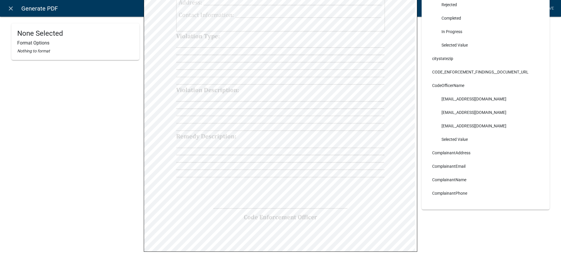
scroll to position [181, 0]
select select
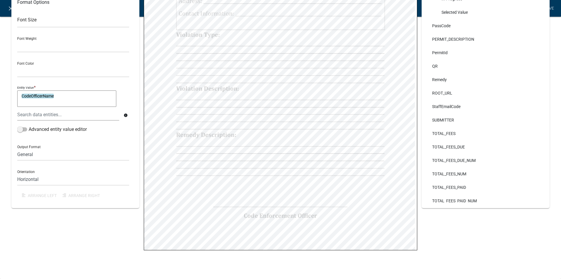
scroll to position [34, 0]
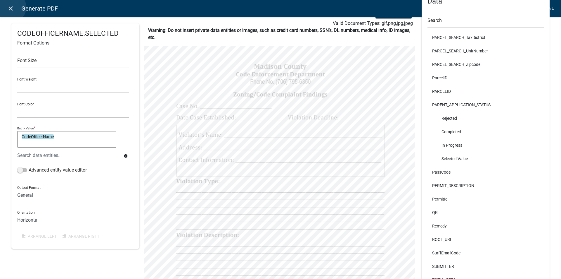
click at [11, 7] on icon "close" at bounding box center [10, 8] width 7 height 7
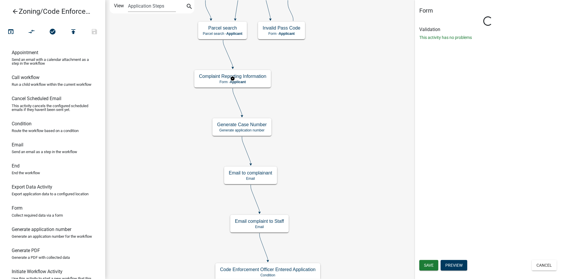
select select "EBFAA6B5-2D35-4BD0-AE0D-AA162F6E10A0"
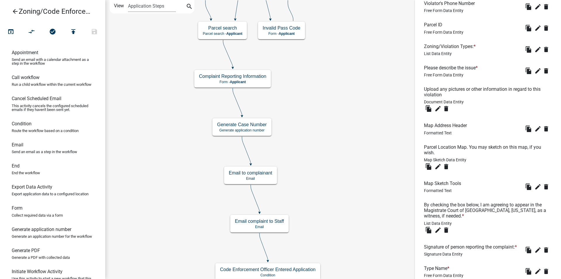
scroll to position [536, 0]
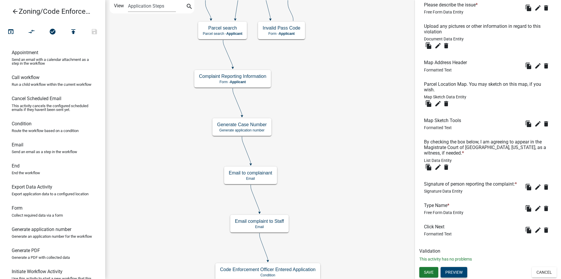
click at [454, 271] on button "Preview" at bounding box center [454, 272] width 27 height 11
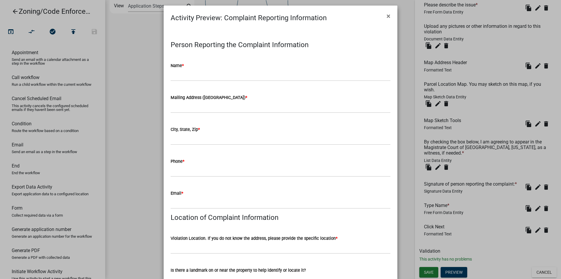
scroll to position [0, 0]
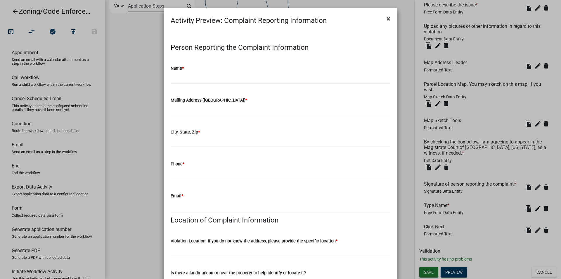
click at [387, 18] on span "×" at bounding box center [389, 19] width 4 height 8
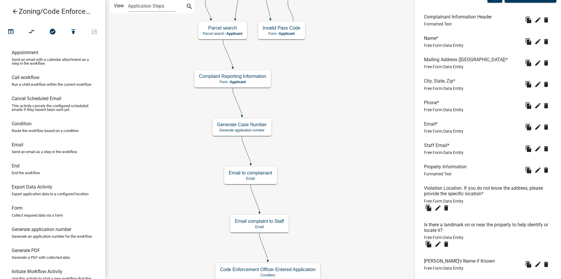
scroll to position [127, 0]
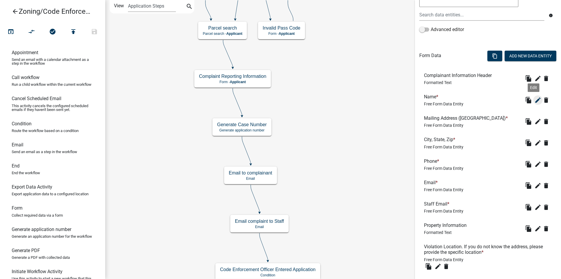
click at [535, 99] on icon "edit" at bounding box center [538, 99] width 7 height 7
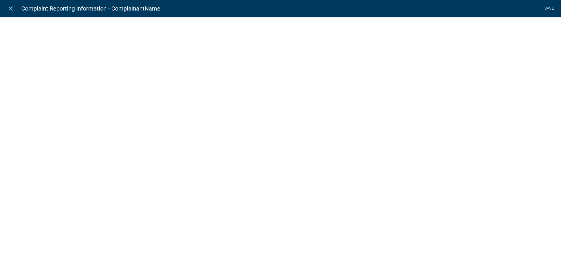
select select
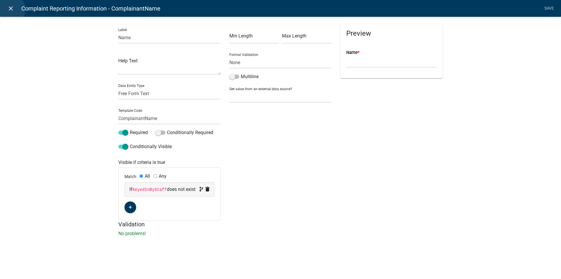
click at [11, 9] on icon "close" at bounding box center [10, 8] width 7 height 7
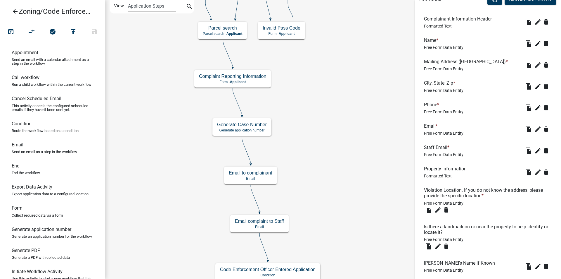
scroll to position [156, 0]
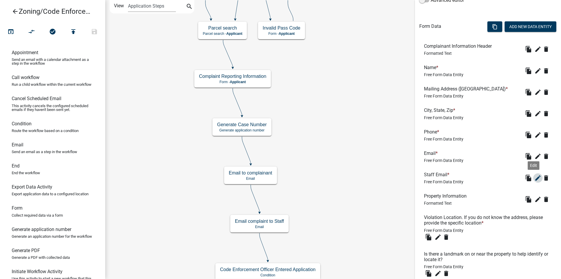
click at [535, 178] on icon "edit" at bounding box center [538, 177] width 7 height 7
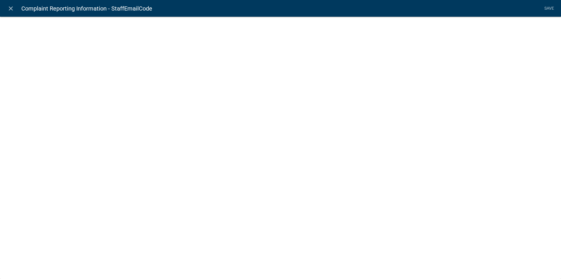
select select
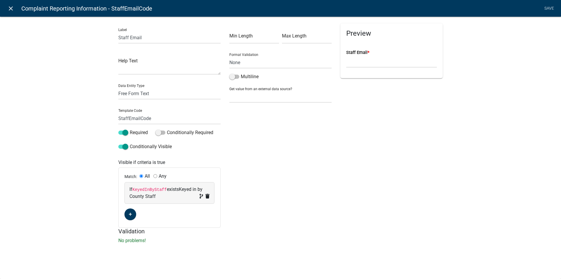
click at [11, 7] on icon "close" at bounding box center [10, 8] width 7 height 7
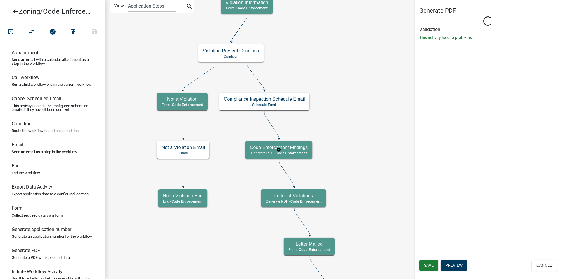
scroll to position [0, 0]
select select "EBFAA6B5-2D35-4BD0-AE0D-AA162F6E10A0"
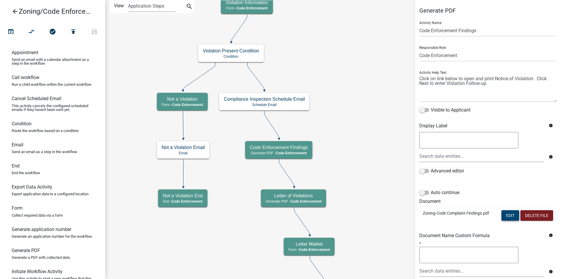
click at [504, 213] on button "Edit" at bounding box center [511, 215] width 18 height 11
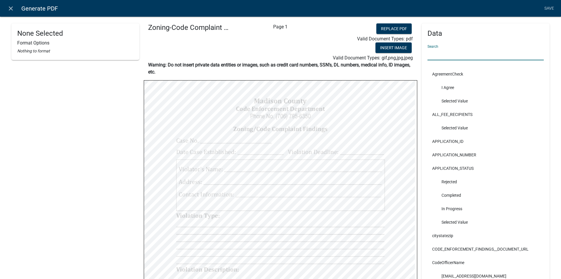
click at [445, 56] on input "text" at bounding box center [486, 54] width 116 height 12
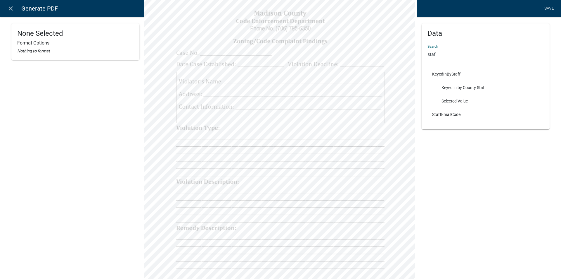
scroll to position [175, 0]
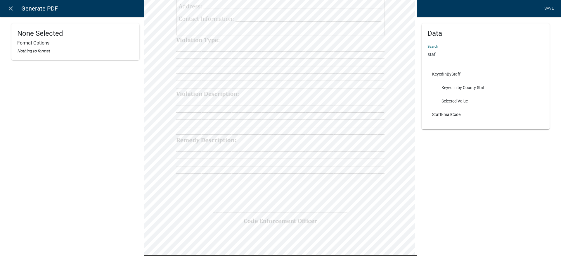
type input "staf"
select select
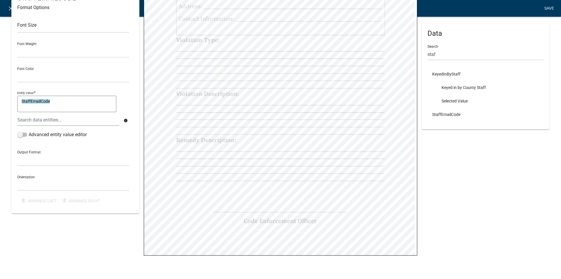
click at [551, 8] on link "Save" at bounding box center [549, 8] width 15 height 11
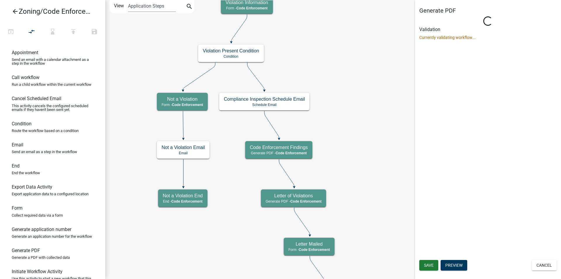
select select "EBFAA6B5-2D35-4BD0-AE0D-AA162F6E10A0"
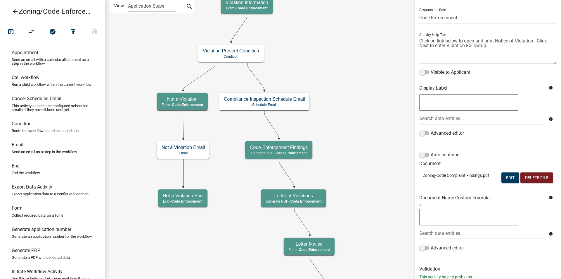
scroll to position [56, 0]
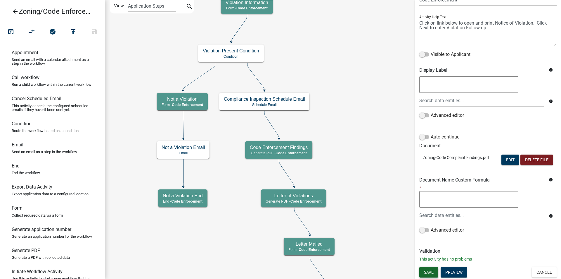
click at [431, 272] on span "Save" at bounding box center [429, 271] width 10 height 5
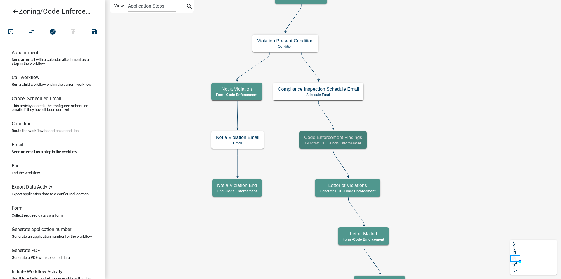
scroll to position [0, 0]
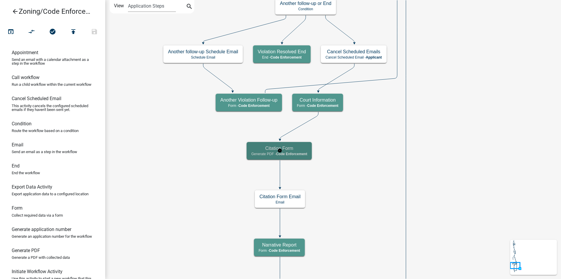
click at [257, 155] on p "Generate PDF - Code Enforcement" at bounding box center [279, 154] width 56 height 4
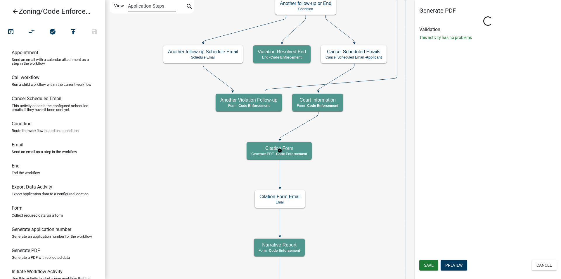
select select "EBFAA6B5-2D35-4BD0-AE0D-AA162F6E10A0"
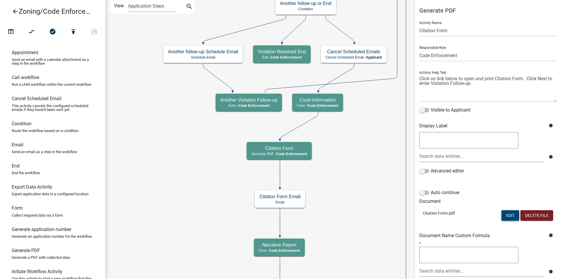
click at [505, 215] on button "Edit" at bounding box center [511, 215] width 18 height 11
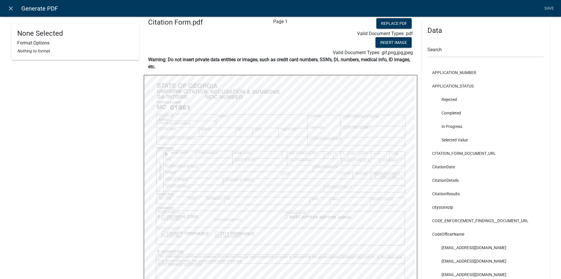
scroll to position [205, 0]
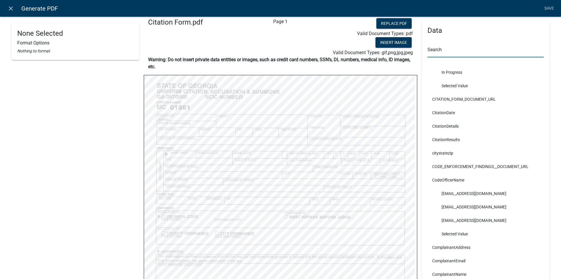
click at [446, 56] on input "text" at bounding box center [486, 51] width 116 height 12
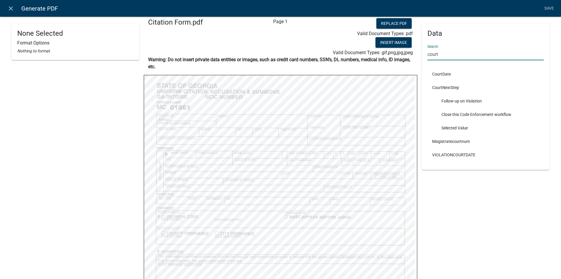
type input "court"
select select
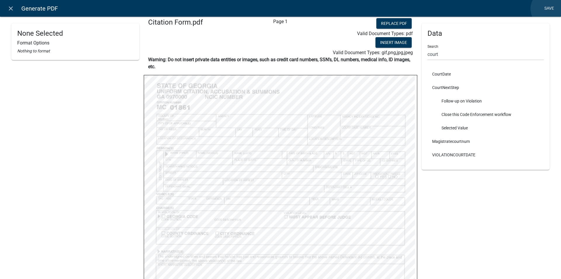
click at [549, 9] on link "Save" at bounding box center [549, 8] width 15 height 11
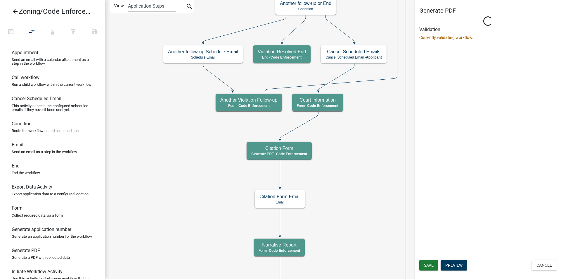
select select "EBFAA6B5-2D35-4BD0-AE0D-AA162F6E10A0"
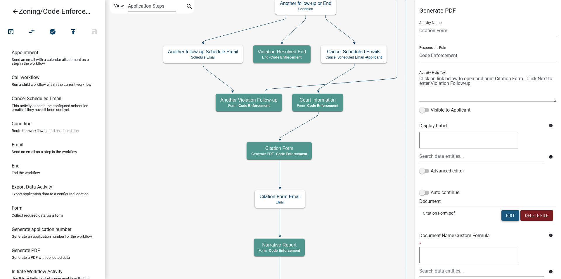
click at [504, 214] on button "Edit" at bounding box center [511, 215] width 18 height 11
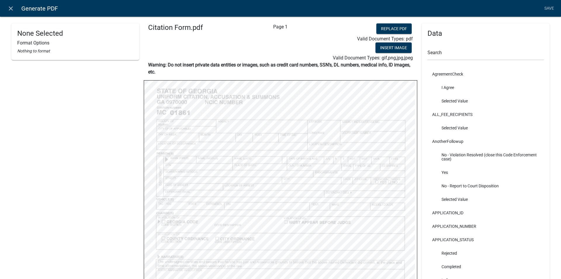
select select
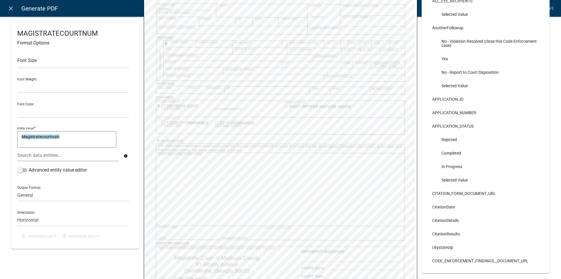
scroll to position [117, 0]
click at [552, 8] on link "Save" at bounding box center [549, 8] width 15 height 11
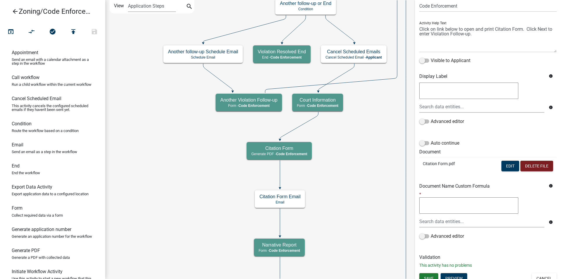
scroll to position [56, 0]
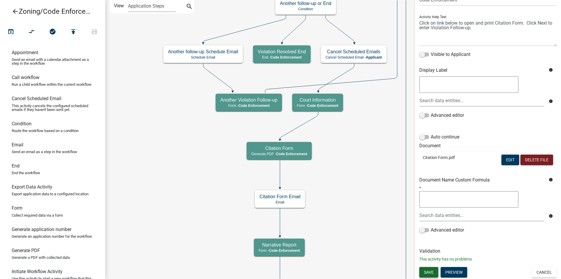
click at [429, 270] on span "Save" at bounding box center [429, 271] width 10 height 5
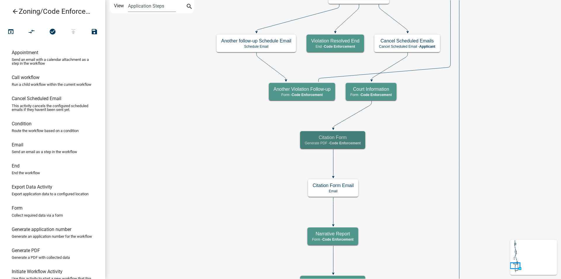
scroll to position [0, 0]
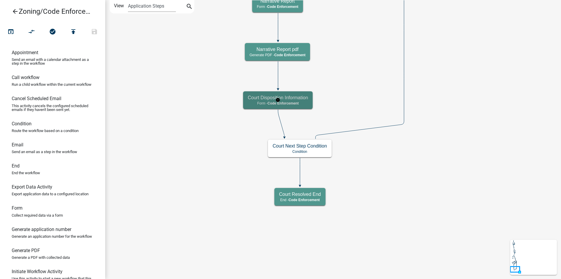
click at [299, 100] on h5 "Court Disposition Information" at bounding box center [278, 98] width 60 height 6
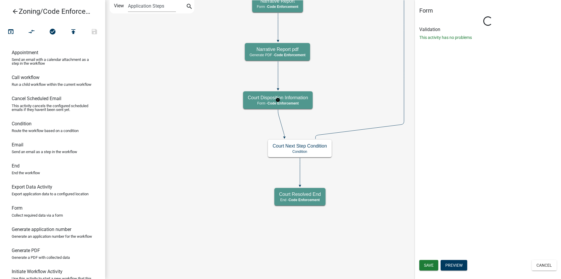
select select "EBFAA6B5-2D35-4BD0-AE0D-AA162F6E10A0"
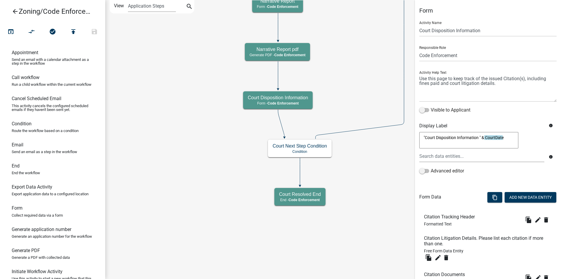
scroll to position [143, 0]
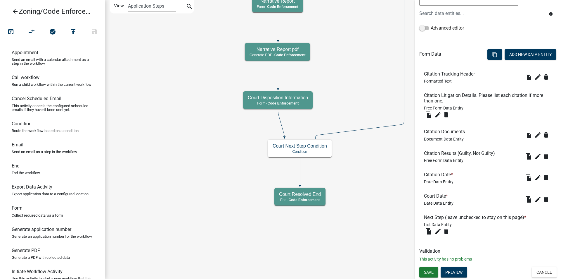
click at [369, 165] on icon "Start Start - Applicant Parcel search Parcel search - Applicant Complaint Repor…" at bounding box center [333, 139] width 455 height 278
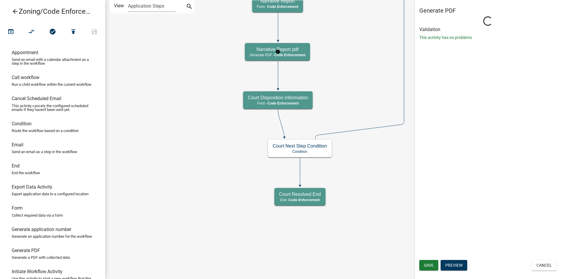
select select "EBFAA6B5-2D35-4BD0-AE0D-AA162F6E10A0"
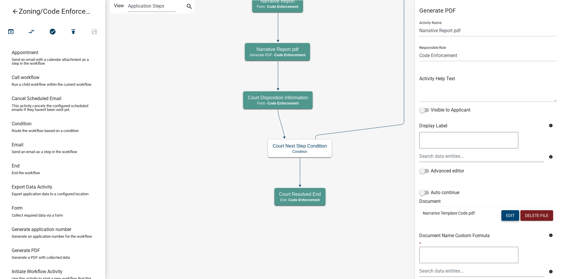
click at [502, 215] on button "Edit" at bounding box center [511, 215] width 18 height 11
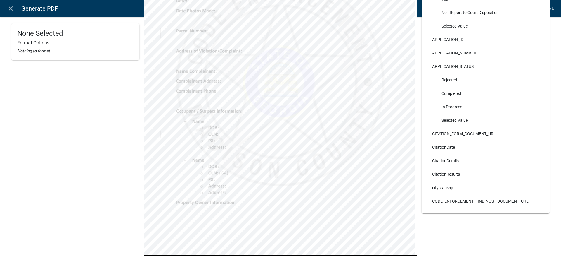
scroll to position [181, 0]
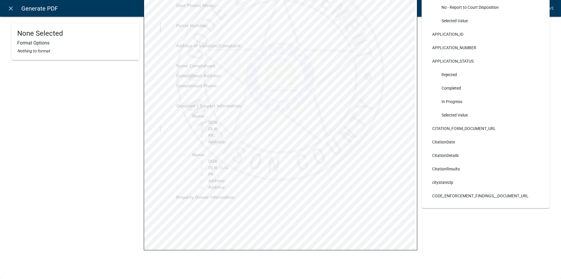
select select
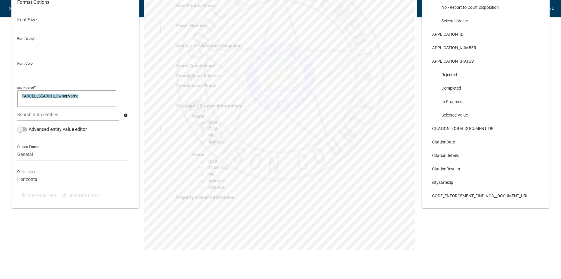
select select
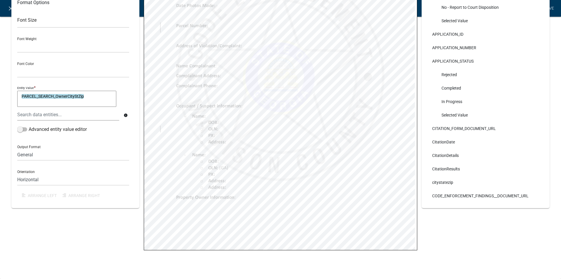
select select
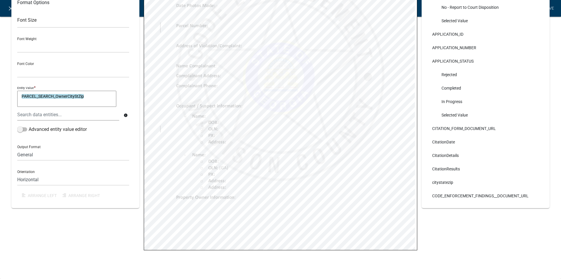
select select
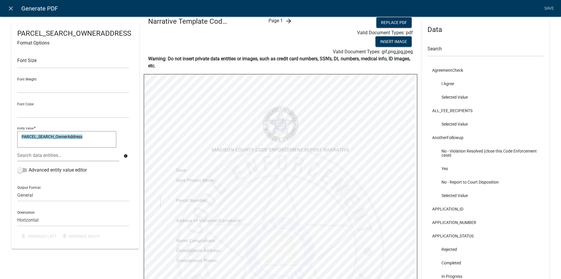
scroll to position [5, 0]
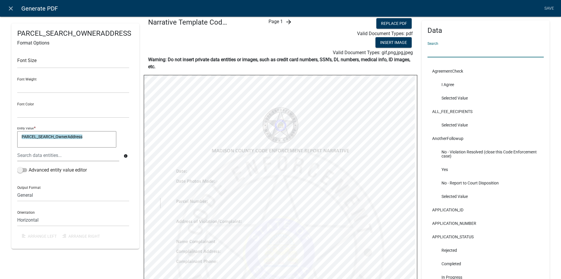
click at [444, 50] on input "text" at bounding box center [486, 51] width 116 height 12
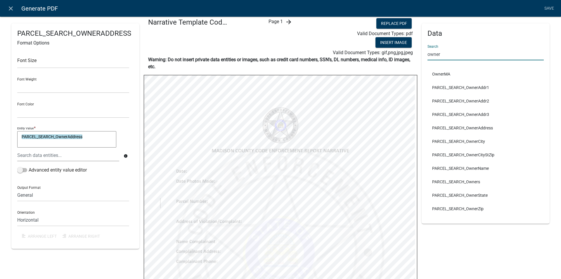
type input "owner"
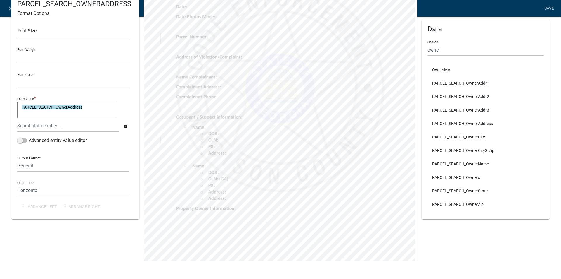
scroll to position [175, 0]
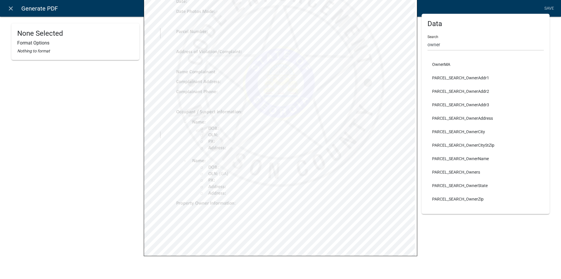
select select
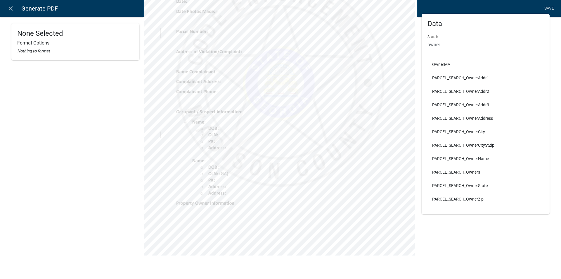
select select
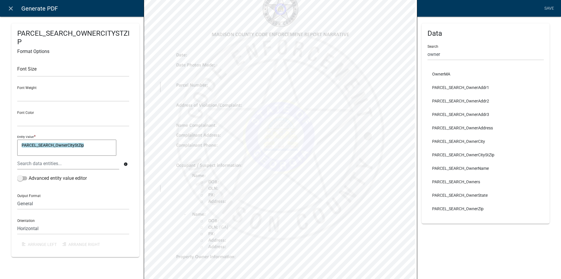
scroll to position [116, 0]
drag, startPoint x: 441, startPoint y: 54, endPoint x: 420, endPoint y: 56, distance: 21.2
click at [422, 56] on div "Data Search owner OwnerMA PARCEL_SEARCH_OwnerAddr1 PARCEL_SEARCH_OwnerAddr2 PAR…" at bounding box center [486, 123] width 128 height 200
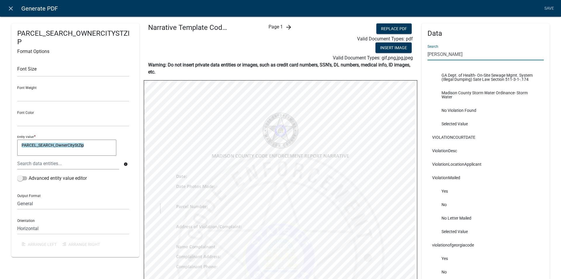
scroll to position [526, 0]
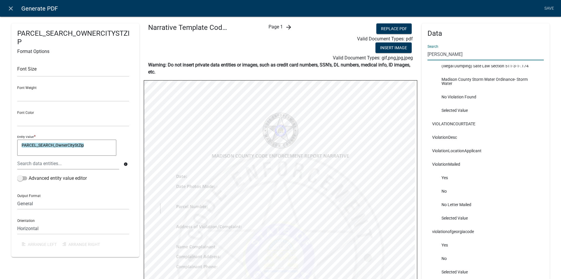
type input "viola"
select select
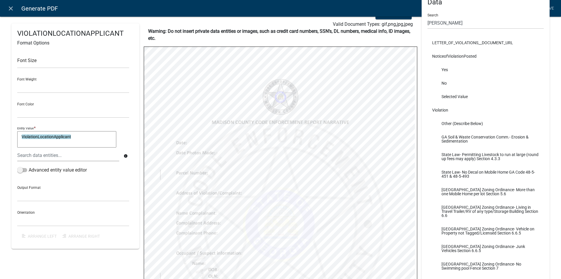
scroll to position [29, 0]
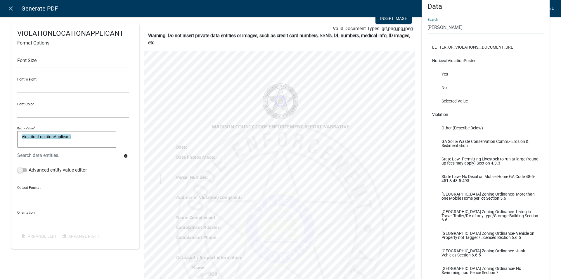
drag, startPoint x: 446, startPoint y: 29, endPoint x: 425, endPoint y: 30, distance: 21.4
click at [428, 30] on input "viola" at bounding box center [486, 27] width 116 height 12
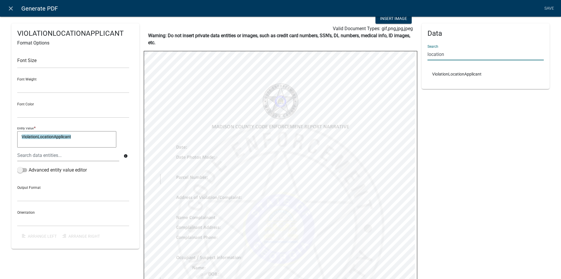
type input "location"
click at [551, 7] on link "Save" at bounding box center [549, 8] width 15 height 11
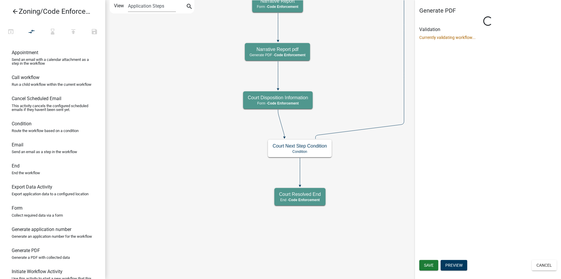
select select "EBFAA6B5-2D35-4BD0-AE0D-AA162F6E10A0"
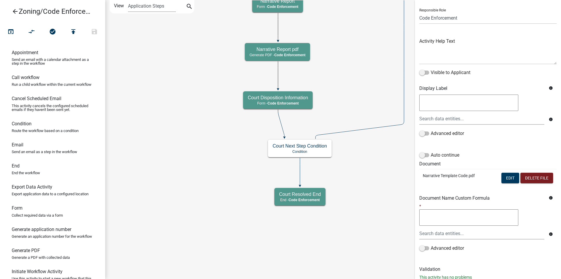
scroll to position [56, 0]
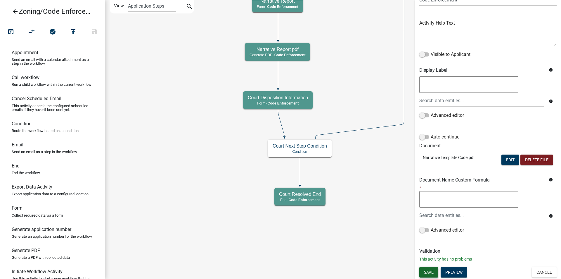
click at [426, 271] on span "Save" at bounding box center [429, 271] width 10 height 5
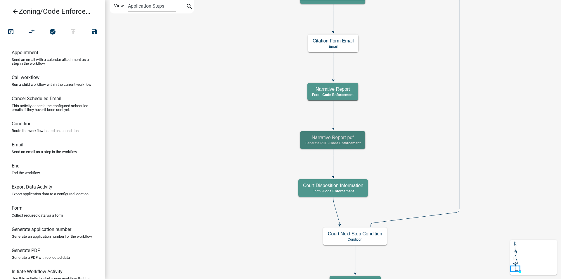
scroll to position [0, 0]
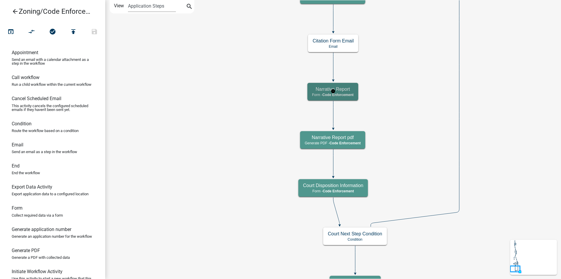
click at [344, 89] on h5 "Narrative Report" at bounding box center [333, 89] width 42 height 6
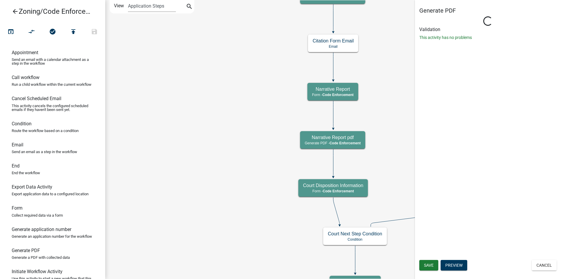
select select "EBFAA6B5-2D35-4BD0-AE0D-AA162F6E10A0"
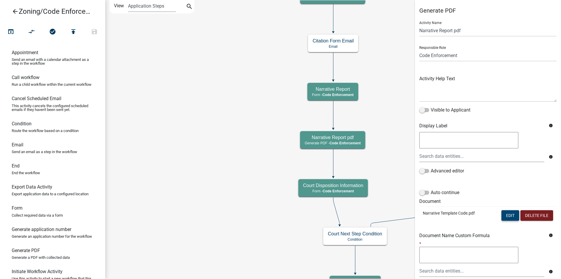
click at [502, 215] on button "Edit" at bounding box center [511, 215] width 18 height 11
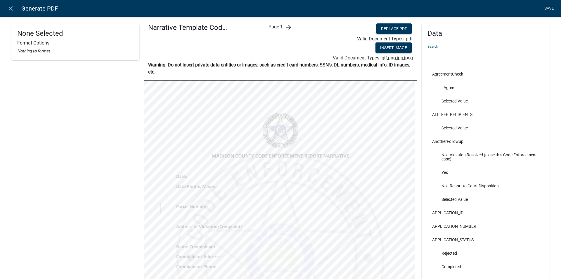
click at [463, 57] on input "text" at bounding box center [486, 54] width 116 height 12
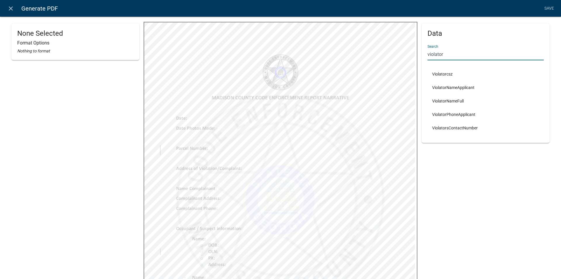
scroll to position [58, 0]
type input "violator"
select select
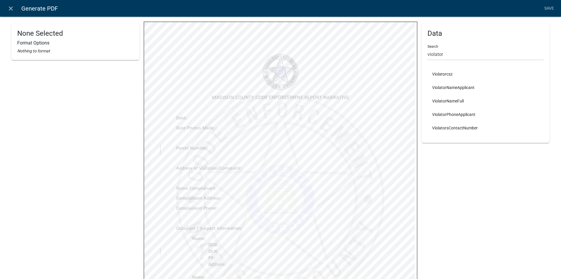
select select
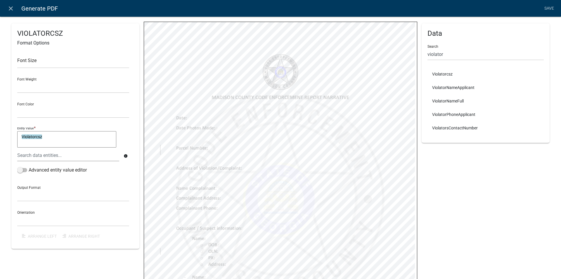
select select
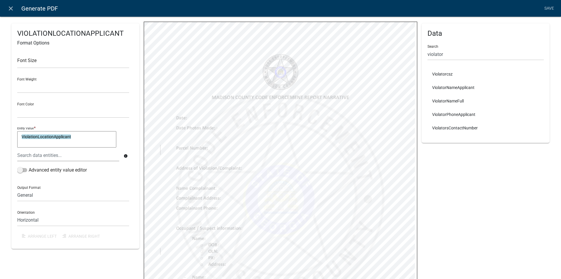
select select
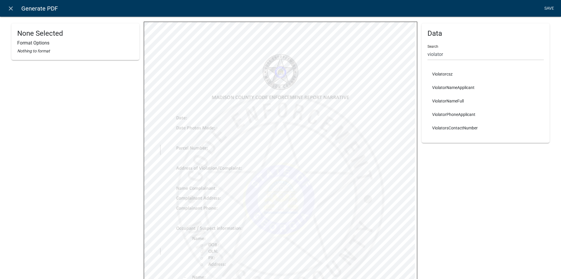
click at [546, 6] on link "Save" at bounding box center [549, 8] width 15 height 11
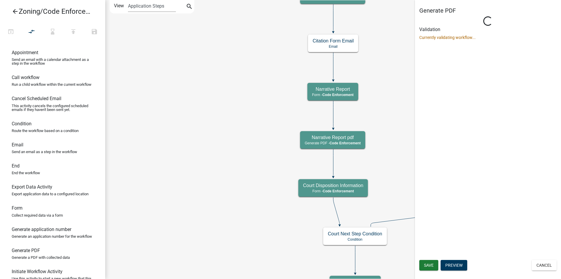
select select "EBFAA6B5-2D35-4BD0-AE0D-AA162F6E10A0"
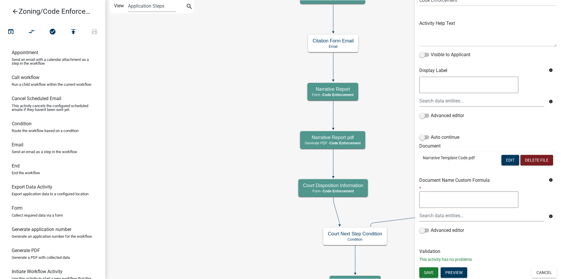
scroll to position [56, 0]
click at [506, 156] on button "Edit" at bounding box center [511, 159] width 18 height 11
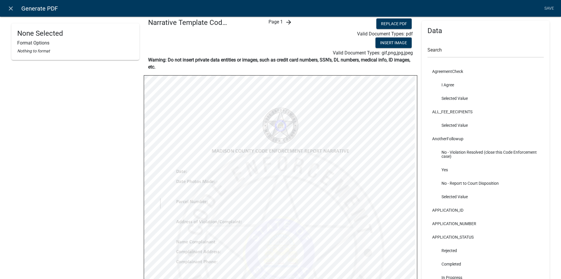
scroll to position [0, 0]
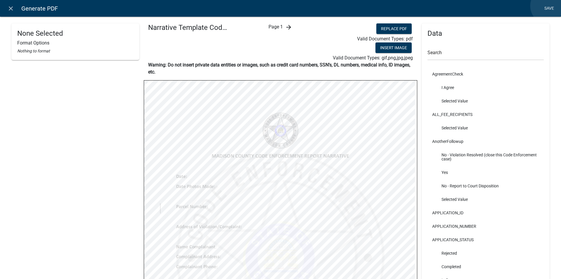
click at [549, 6] on link "Save" at bounding box center [549, 8] width 15 height 11
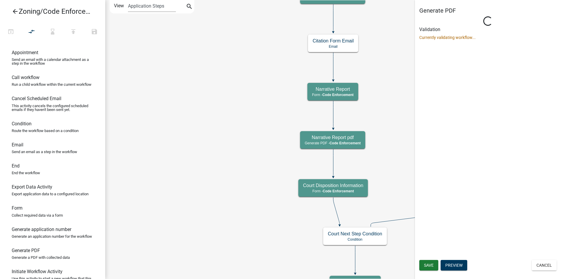
select select "EBFAA6B5-2D35-4BD0-AE0D-AA162F6E10A0"
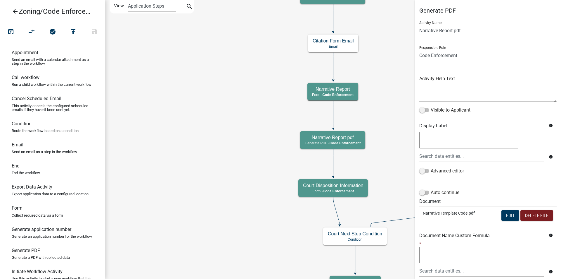
click at [15, 11] on icon "arrow_back" at bounding box center [15, 12] width 7 height 8
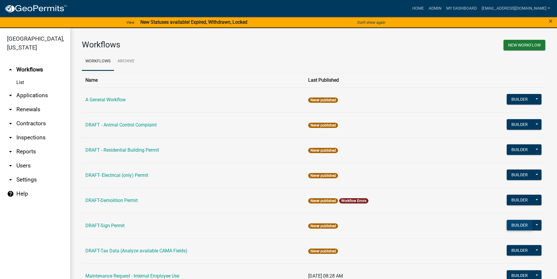
click at [515, 226] on button "Builder" at bounding box center [520, 225] width 26 height 11
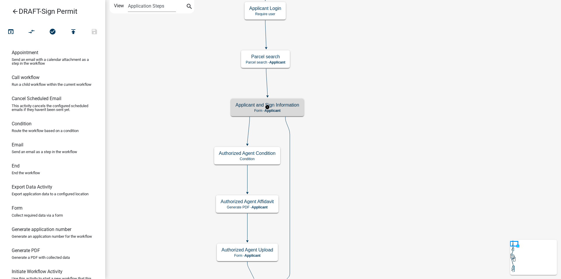
click at [294, 108] on h5 "Applicant and Sign Information" at bounding box center [268, 105] width 64 height 6
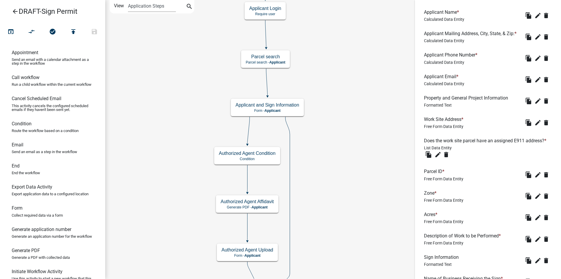
scroll to position [380, 0]
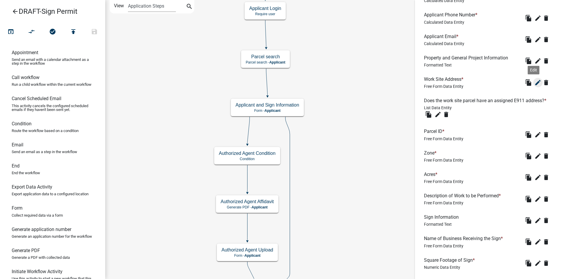
click at [535, 86] on icon "edit" at bounding box center [538, 82] width 7 height 7
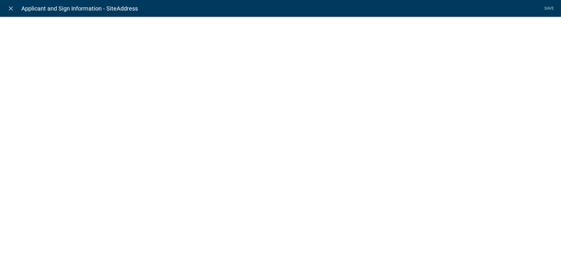
select select "1: Object"
select select "15: Object"
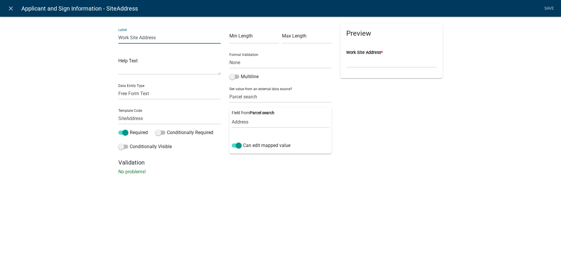
click at [157, 36] on input "Work Site Address" at bounding box center [169, 38] width 102 height 12
type input "Work Site Address and City"
click at [368, 127] on div "Preview Work Site Address and City *" at bounding box center [391, 90] width 111 height 135
click at [549, 8] on link "Save" at bounding box center [549, 8] width 15 height 11
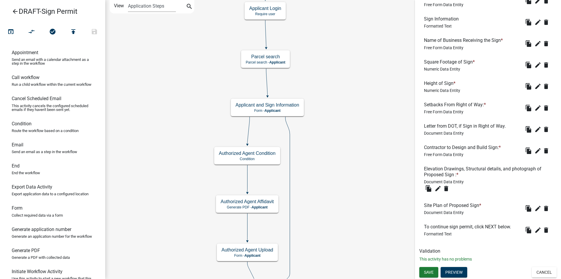
scroll to position [593, 0]
click at [427, 270] on span "Save" at bounding box center [429, 272] width 10 height 5
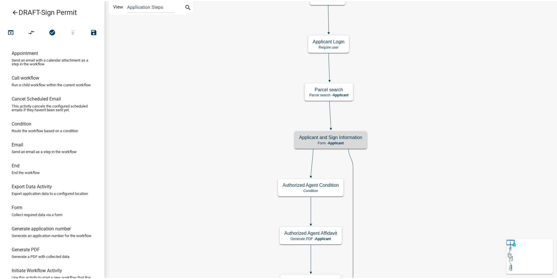
scroll to position [0, 0]
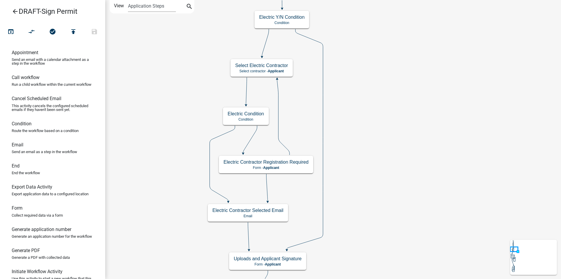
click at [16, 12] on icon "arrow_back" at bounding box center [15, 12] width 7 height 8
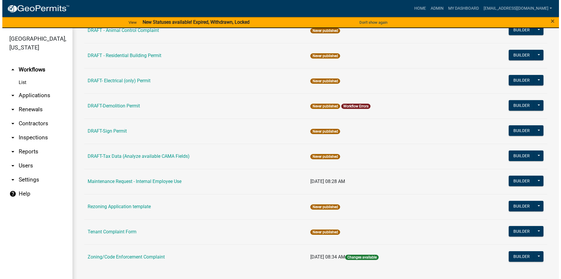
scroll to position [65, 0]
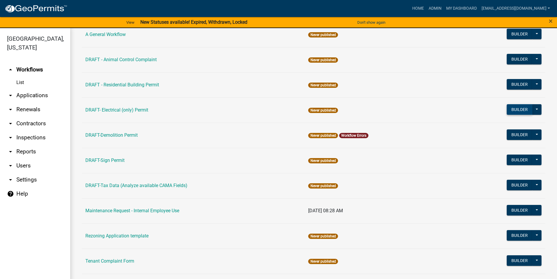
click at [507, 108] on button "Builder" at bounding box center [520, 109] width 26 height 11
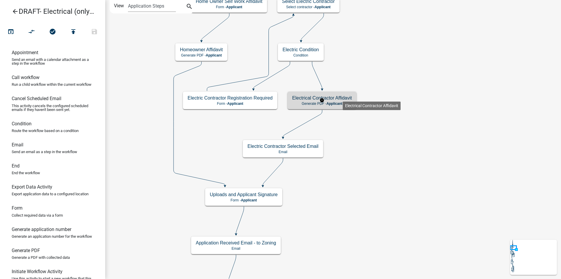
click at [342, 99] on h5 "Electrical Contractor Affidavit" at bounding box center [322, 98] width 60 height 6
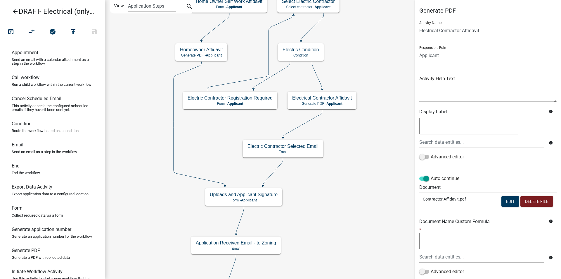
click at [14, 9] on icon "arrow_back" at bounding box center [15, 12] width 7 height 8
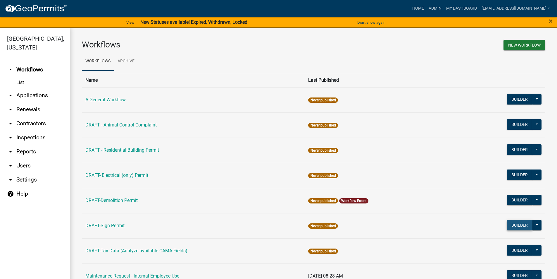
click at [507, 225] on button "Builder" at bounding box center [520, 225] width 26 height 11
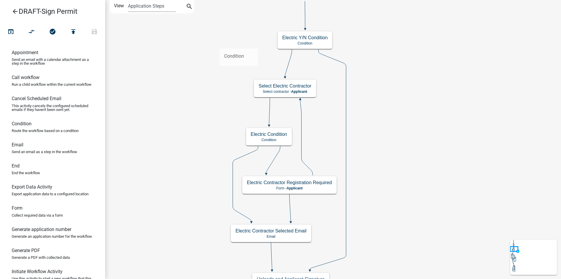
drag, startPoint x: 32, startPoint y: 136, endPoint x: 220, endPoint y: 44, distance: 209.0
click at [220, 44] on div "arrow_back DRAFT-Sign Permit open_in_browser compare_arrows check_circle publis…" at bounding box center [280, 139] width 561 height 279
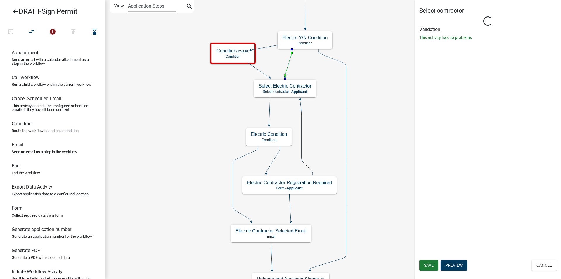
click at [289, 62] on icon at bounding box center [288, 62] width 7 height 27
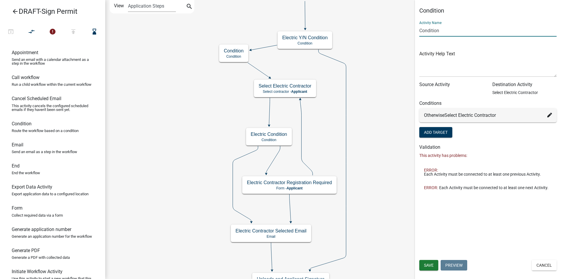
drag, startPoint x: 446, startPoint y: 30, endPoint x: 404, endPoint y: 34, distance: 41.7
click at [404, 34] on main "Start Start - Applicant Applicant Login Require user Applicant and Sign Informa…" at bounding box center [333, 139] width 456 height 279
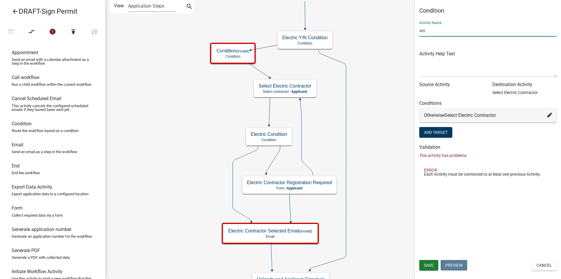
type input "w"
type input "Sign Work Performed Condition"
click at [444, 132] on button "Add Target" at bounding box center [435, 132] width 33 height 11
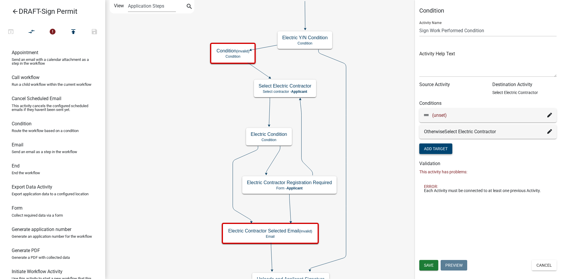
click at [550, 115] on icon at bounding box center [550, 115] width 5 height 5
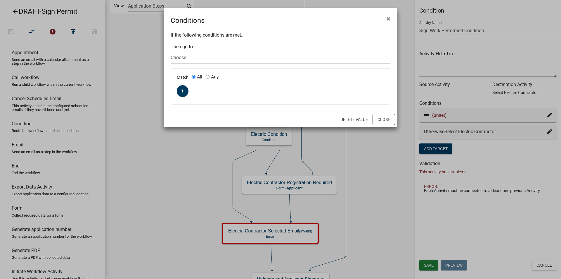
click at [182, 59] on select "Choose... Start Applicant Login Applicant and Sign Information Building Review …" at bounding box center [281, 57] width 220 height 12
click at [224, 50] on div "If the following conditions are met... Then go to Choose... Start Applicant Log…" at bounding box center [281, 69] width 234 height 86
click at [182, 90] on icon "button" at bounding box center [182, 91] width 3 height 4
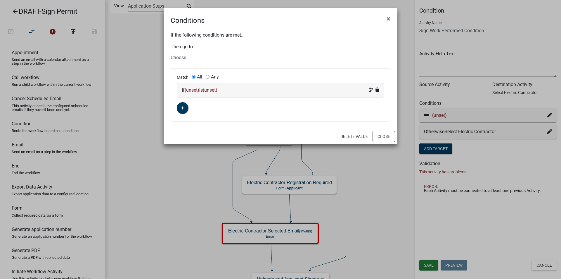
click at [194, 90] on span "(unset)" at bounding box center [192, 90] width 15 height 6
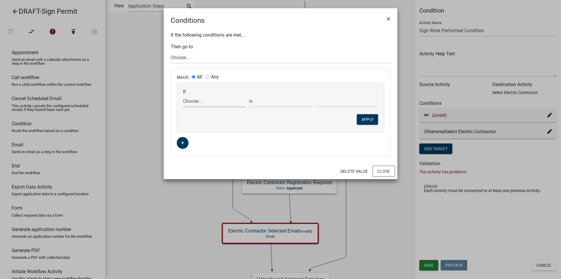
click at [194, 100] on select "Choose... ALL_FEE_RECIPIENTS APPLICATION_ID APPLICATION_NUMBER APPLICATION_STAT…" at bounding box center [214, 101] width 63 height 12
click at [140, 82] on ngb-modal-window "Conditions × If the following conditions are met... Then go to Choose... Start …" at bounding box center [280, 139] width 561 height 279
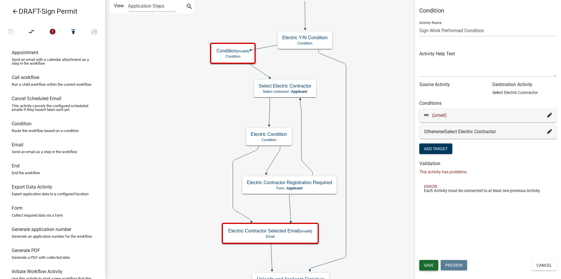
click at [432, 264] on span "Save" at bounding box center [429, 265] width 10 height 5
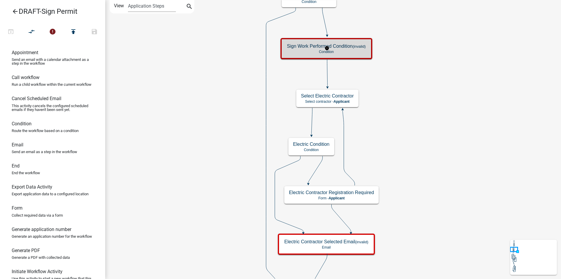
click at [356, 49] on h5 "Sign Work Performed Condition (invalid)" at bounding box center [326, 46] width 79 height 6
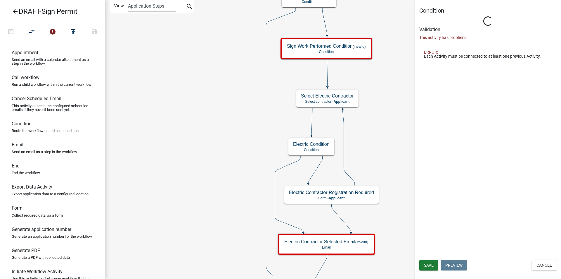
type input "Condition"
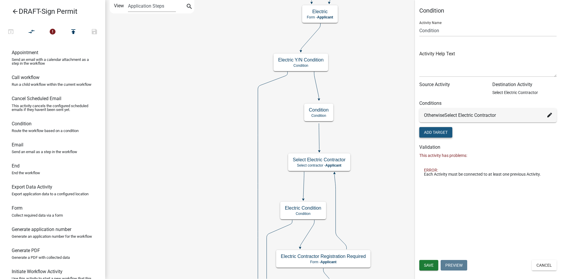
click at [443, 131] on button "Add Target" at bounding box center [435, 132] width 33 height 11
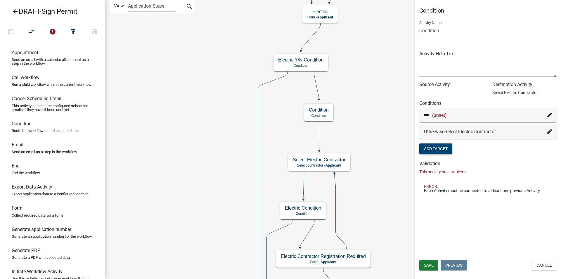
click at [549, 115] on icon at bounding box center [550, 115] width 5 height 5
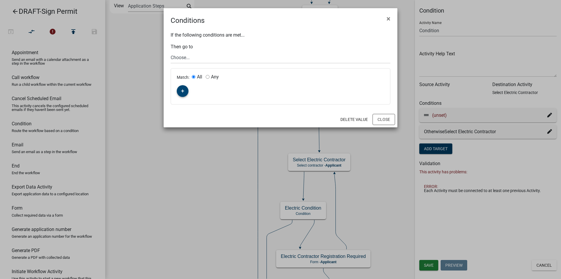
click at [183, 90] on icon "button" at bounding box center [182, 90] width 3 height 3
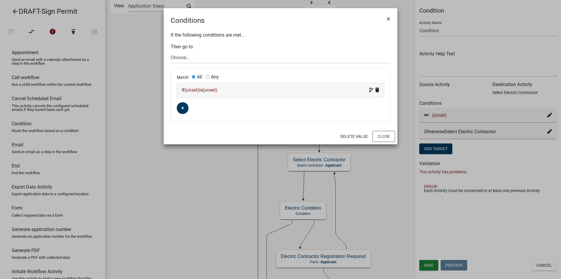
click at [192, 89] on span "(unset)" at bounding box center [192, 90] width 15 height 6
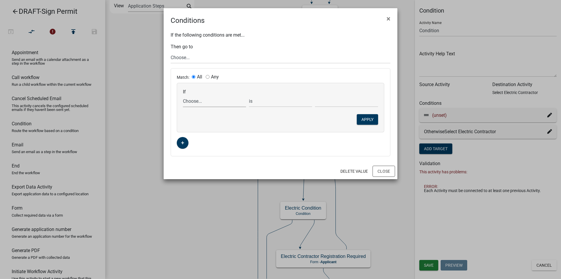
click at [187, 100] on select "Choose... ALL_FEE_RECIPIENTS APPLICATION_ID APPLICATION_NUMBER APPLICATION_STAT…" at bounding box center [214, 101] width 63 height 12
click at [276, 147] on div "Match: All Any If Choose... ALL_FEE_RECIPIENTS APPLICATION_ID APPLICATION_NUMBE…" at bounding box center [280, 111] width 219 height 87
click at [386, 171] on button "Close" at bounding box center [384, 170] width 23 height 11
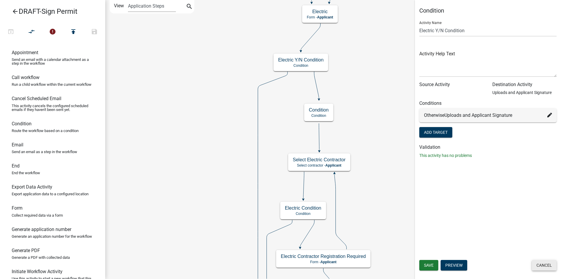
click at [547, 263] on button "Cancel" at bounding box center [544, 265] width 25 height 11
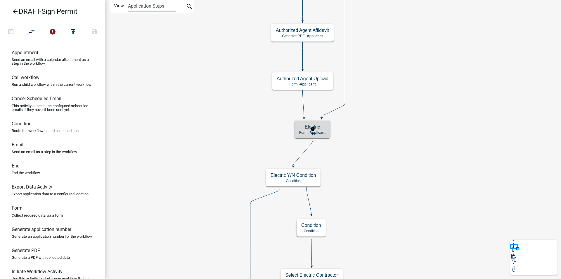
click at [322, 129] on h5 "Electric" at bounding box center [312, 127] width 26 height 6
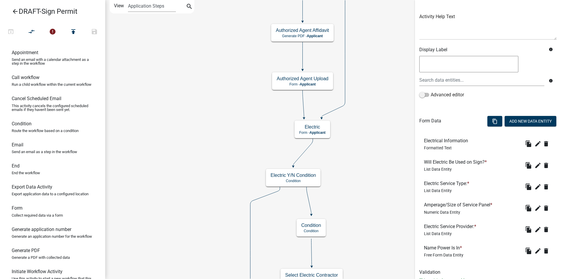
scroll to position [83, 0]
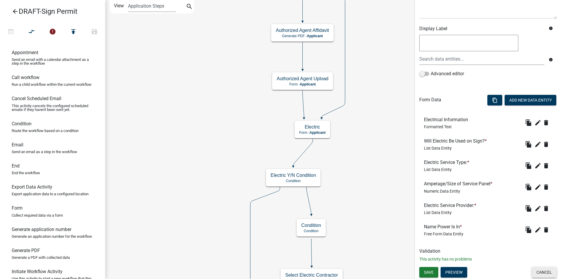
click at [536, 271] on button "Cancel" at bounding box center [544, 272] width 25 height 11
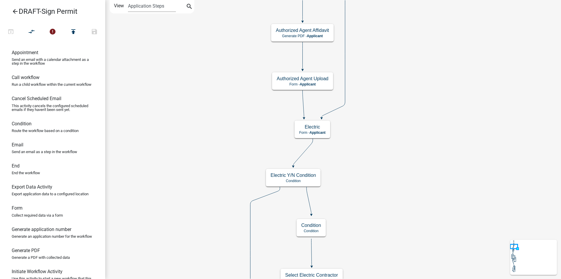
scroll to position [0, 0]
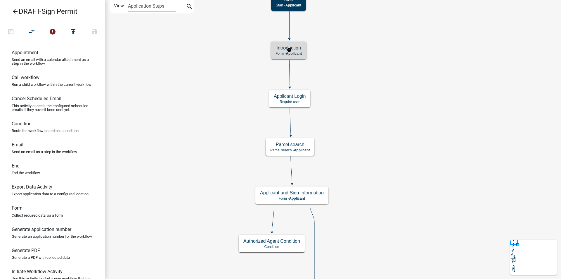
click at [299, 50] on h5 "Introduction" at bounding box center [289, 48] width 26 height 6
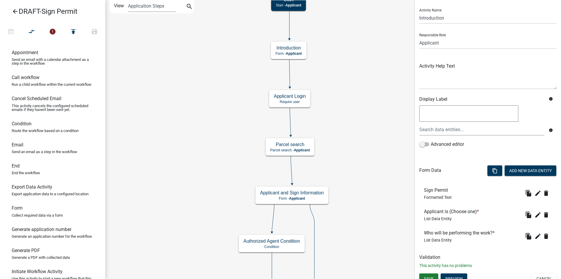
scroll to position [19, 0]
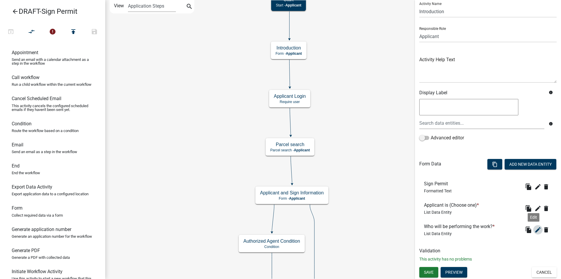
click at [535, 230] on icon "edit" at bounding box center [538, 229] width 7 height 7
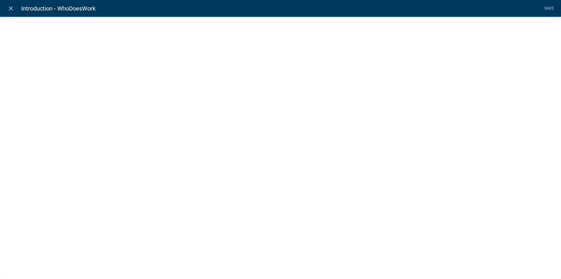
select select "list-data"
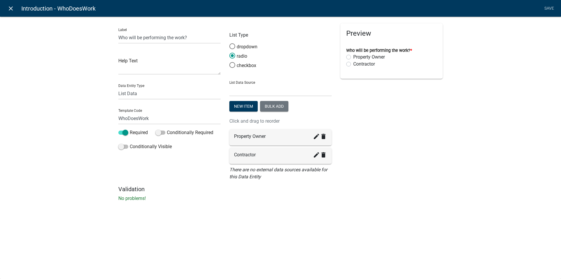
click at [9, 8] on icon "close" at bounding box center [10, 8] width 7 height 7
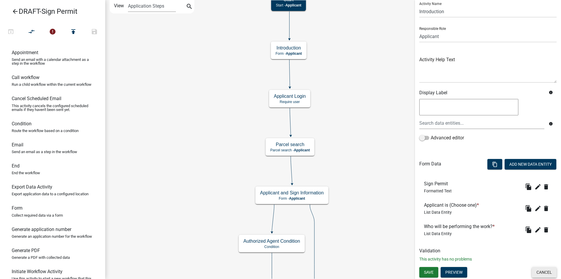
click at [537, 272] on button "Cancel" at bounding box center [544, 272] width 25 height 11
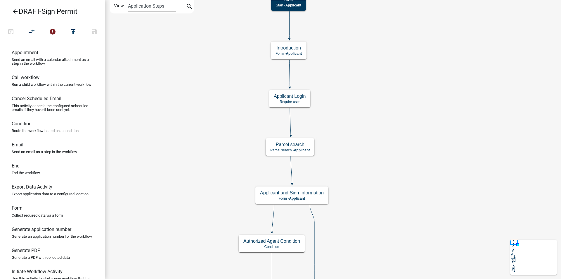
scroll to position [0, 0]
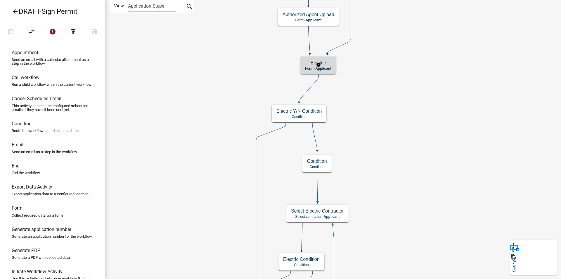
click at [332, 64] on h5 "Electric" at bounding box center [318, 63] width 26 height 6
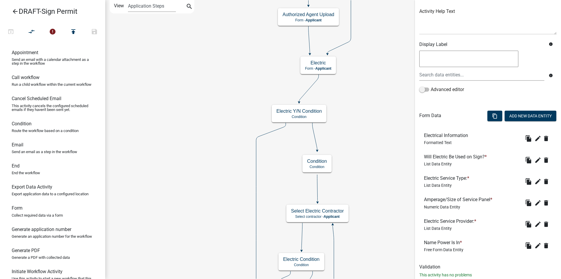
scroll to position [83, 0]
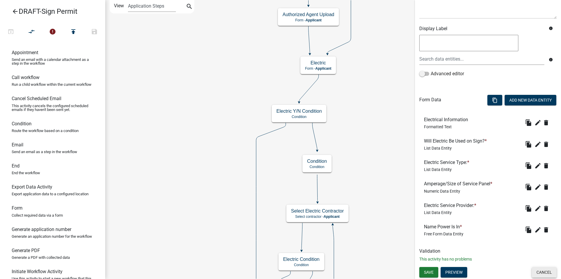
click at [542, 271] on button "Cancel" at bounding box center [544, 272] width 25 height 11
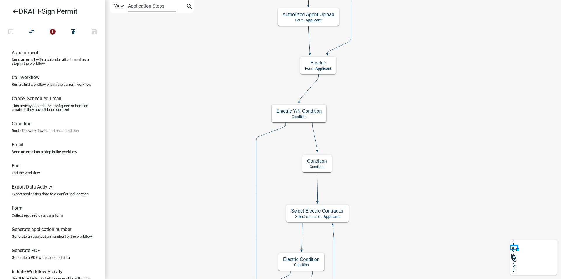
scroll to position [0, 0]
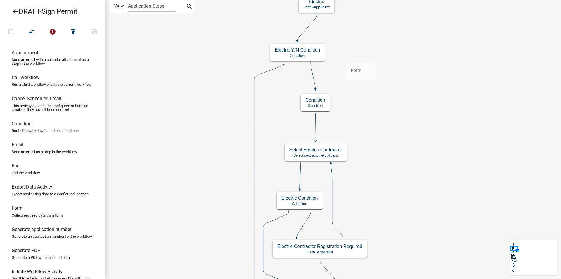
drag, startPoint x: 28, startPoint y: 223, endPoint x: 346, endPoint y: 58, distance: 358.2
click at [346, 58] on div "arrow_back DRAFT-Sign Permit open_in_browser compare_arrows error publish save …" at bounding box center [280, 139] width 561 height 279
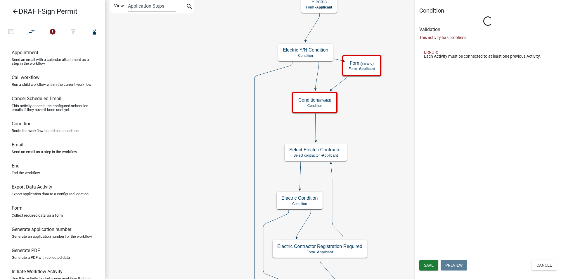
click at [318, 76] on icon at bounding box center [318, 75] width 4 height 27
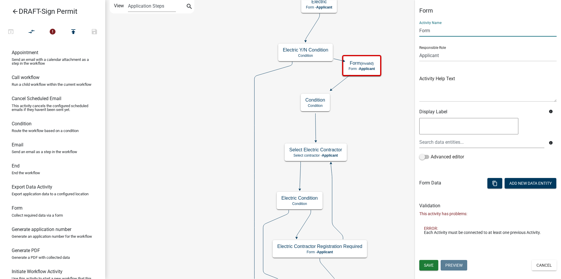
drag, startPoint x: 424, startPoint y: 32, endPoint x: 409, endPoint y: 32, distance: 14.9
click at [409, 32] on main "Start Start - Applicant Applicant Login Require user Applicant and Sign Informa…" at bounding box center [333, 139] width 456 height 279
drag, startPoint x: 432, startPoint y: 30, endPoint x: 419, endPoint y: 30, distance: 12.6
click at [419, 30] on input "Form" at bounding box center [487, 31] width 137 height 12
type input "Sign Electrical Work"
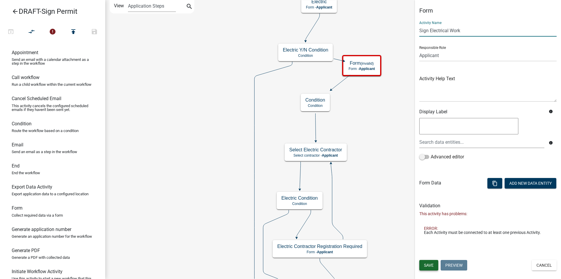
click at [428, 264] on span "Save" at bounding box center [429, 265] width 10 height 5
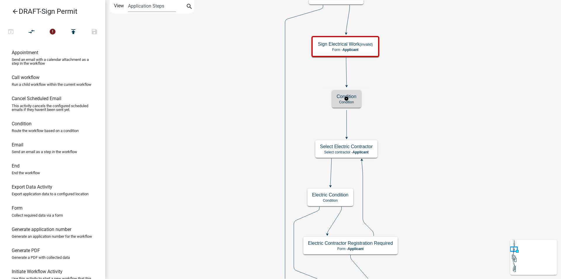
click at [355, 100] on p "Condition" at bounding box center [347, 102] width 20 height 4
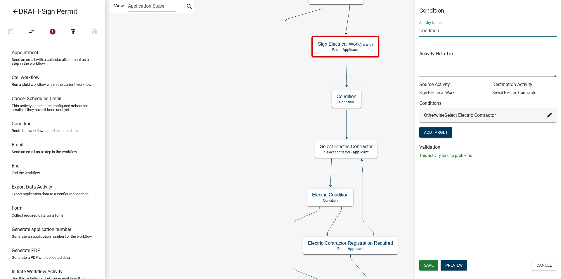
drag, startPoint x: 444, startPoint y: 32, endPoint x: 416, endPoint y: 32, distance: 28.1
click at [416, 32] on div "Condition Activity Name Condition Activity Help Text Source Activity Sign Elect…" at bounding box center [488, 85] width 146 height 156
type input "Sign Work Performed Condition"
drag, startPoint x: 435, startPoint y: 266, endPoint x: 419, endPoint y: 185, distance: 83.2
click at [435, 266] on button "Save" at bounding box center [428, 265] width 19 height 11
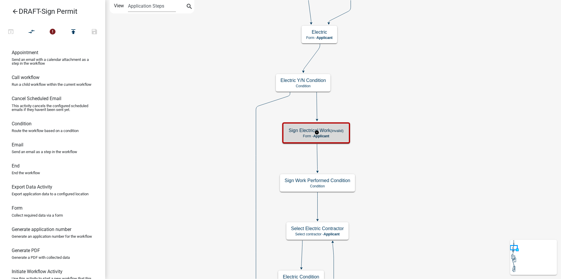
click at [336, 131] on small "(invalid)" at bounding box center [337, 130] width 13 height 4
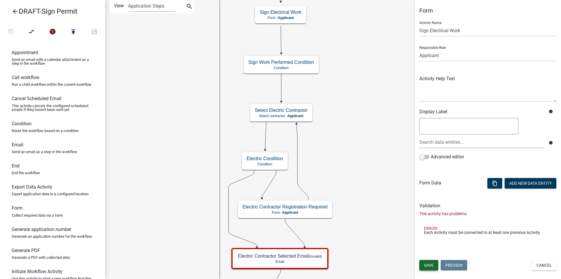
click at [429, 265] on span "Save" at bounding box center [429, 265] width 10 height 5
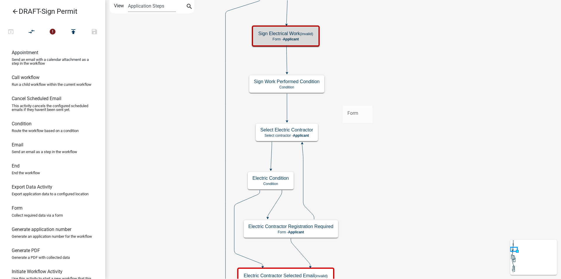
drag, startPoint x: 37, startPoint y: 223, endPoint x: 343, endPoint y: 101, distance: 329.4
click at [343, 101] on div "arrow_back DRAFT-Sign Permit open_in_browser compare_arrows error publish save …" at bounding box center [280, 139] width 561 height 279
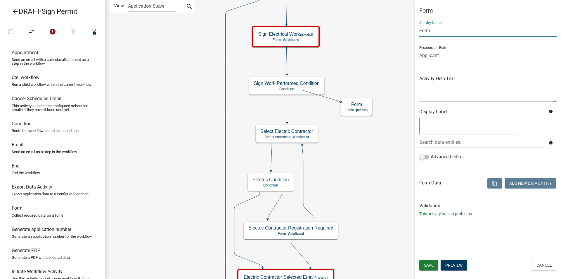
drag, startPoint x: 433, startPoint y: 31, endPoint x: 415, endPoint y: 31, distance: 17.8
click at [415, 31] on main "Start Start - Applicant Applicant Login Require user Applicant and Sign Informa…" at bounding box center [333, 139] width 456 height 279
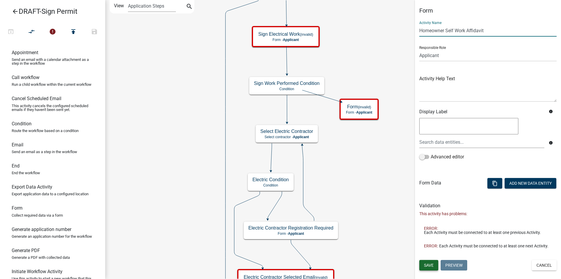
type input "Homeowner Self Work Affidavit"
click at [430, 265] on span "Save" at bounding box center [429, 265] width 10 height 5
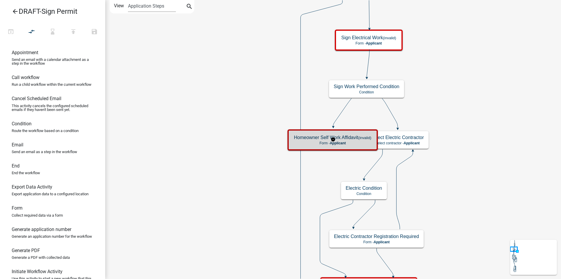
click at [310, 140] on h5 "Homeowner Self Work Affidavit (invalid)" at bounding box center [332, 137] width 77 height 6
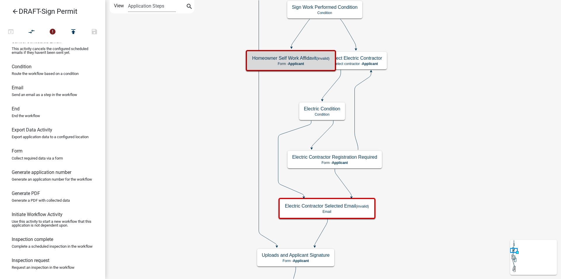
scroll to position [88, 0]
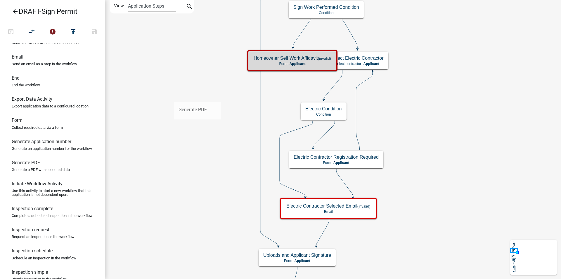
drag, startPoint x: 35, startPoint y: 182, endPoint x: 189, endPoint y: 88, distance: 180.1
click at [189, 88] on div "arrow_back DRAFT-Sign Permit open_in_browser compare_arrows error publish save …" at bounding box center [280, 139] width 561 height 279
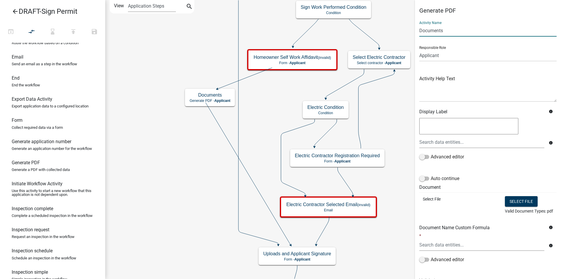
drag, startPoint x: 446, startPoint y: 30, endPoint x: 410, endPoint y: 30, distance: 35.4
click at [410, 30] on main "Start Start - Applicant Applicant Login Require user Applicant and Sign Informa…" at bounding box center [333, 139] width 456 height 279
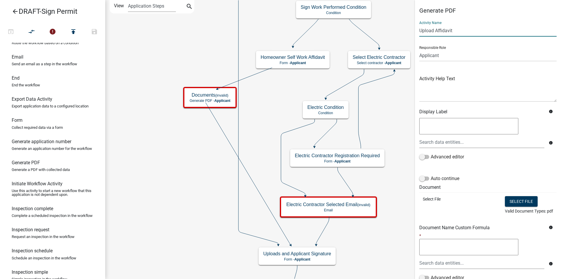
scroll to position [61, 0]
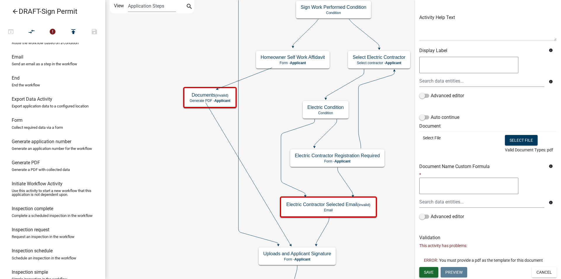
type input "Upload Affidavit"
drag, startPoint x: 432, startPoint y: 272, endPoint x: 362, endPoint y: 161, distance: 131.2
click at [432, 272] on span "Save" at bounding box center [429, 271] width 10 height 5
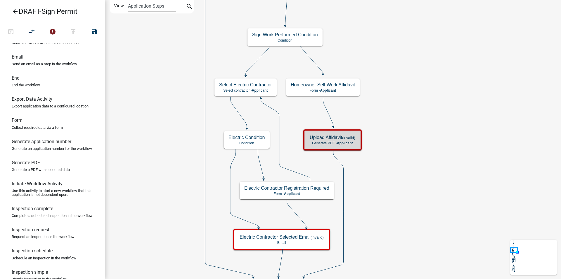
scroll to position [0, 0]
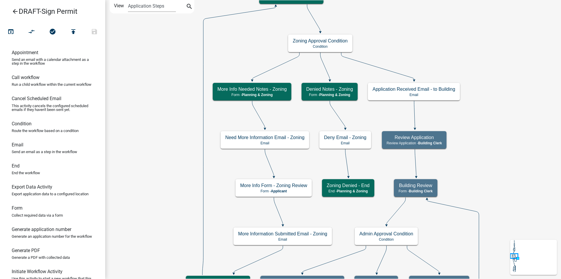
click at [15, 11] on icon "arrow_back" at bounding box center [15, 12] width 7 height 8
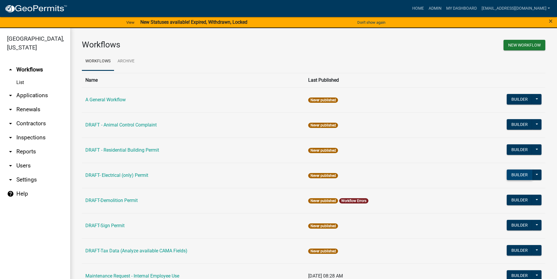
click at [508, 175] on button "Builder" at bounding box center [520, 174] width 26 height 11
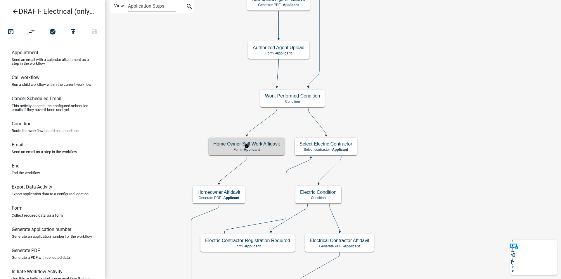
click at [266, 145] on h5 "Home Owner Self Work Affidavit" at bounding box center [246, 144] width 67 height 6
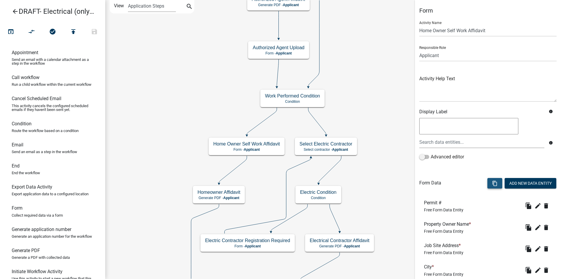
click at [492, 184] on icon "content_copy" at bounding box center [495, 183] width 6 height 6
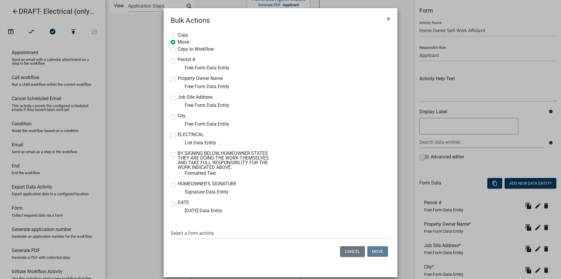
click at [178, 49] on label "Copy to Workflow" at bounding box center [196, 49] width 36 height 6
click at [178, 49] on input "Copy to Workflow" at bounding box center [180, 48] width 4 height 4
radio input "true"
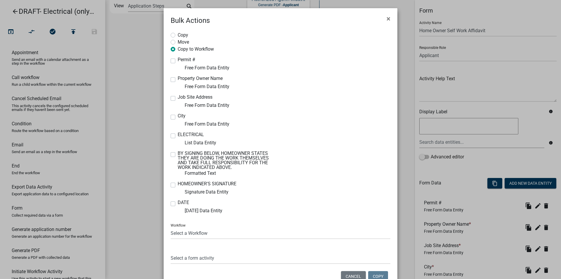
scroll to position [31, 0]
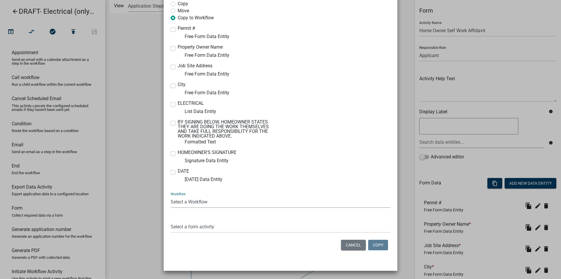
click at [184, 203] on select "Select a Workflow A General Workflow DRAFT - Animal Control Complaint DRAFT - R…" at bounding box center [281, 202] width 220 height 12
select select "82876872-8700-4b5e-b2e3-b4ca804bba14"
click at [171, 196] on select "Select a Workflow A General Workflow DRAFT - Animal Control Complaint DRAFT - R…" at bounding box center [281, 202] width 220 height 12
drag, startPoint x: 189, startPoint y: 226, endPoint x: 189, endPoint y: 220, distance: 5.3
click at [189, 226] on select "Select a form activity Applicant and Sign Information Building Review Confirm P…" at bounding box center [281, 226] width 220 height 12
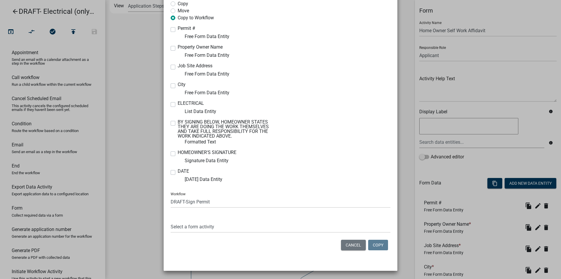
click at [133, 184] on ngb-modal-window "Bulk Actions × Copy Move Copy to Workflow Permit # Free Form Data Entity Proper…" at bounding box center [280, 139] width 561 height 279
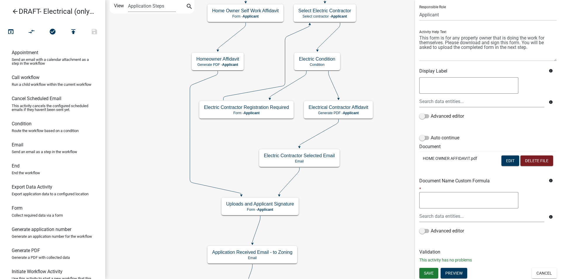
scroll to position [42, 0]
click at [505, 157] on button "Edit" at bounding box center [511, 159] width 18 height 11
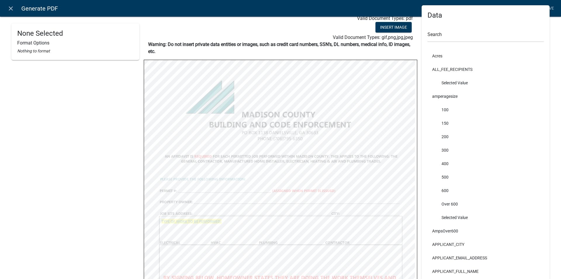
scroll to position [0, 0]
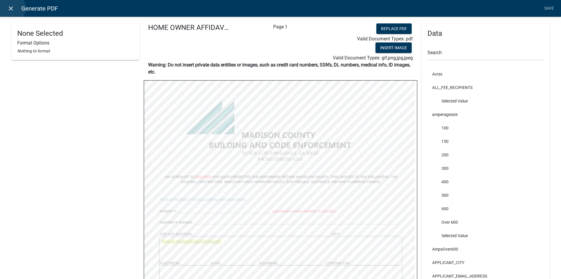
click at [11, 8] on icon "close" at bounding box center [10, 8] width 7 height 7
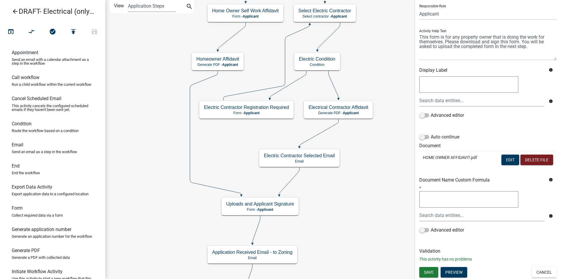
click at [14, 11] on icon "arrow_back" at bounding box center [15, 12] width 7 height 8
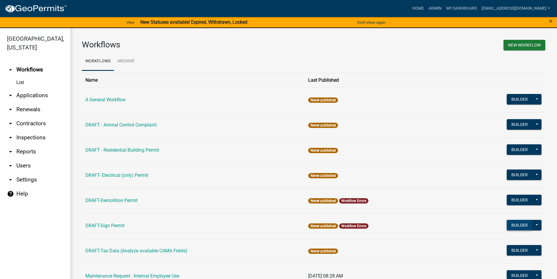
click at [507, 225] on button "Builder" at bounding box center [520, 225] width 26 height 11
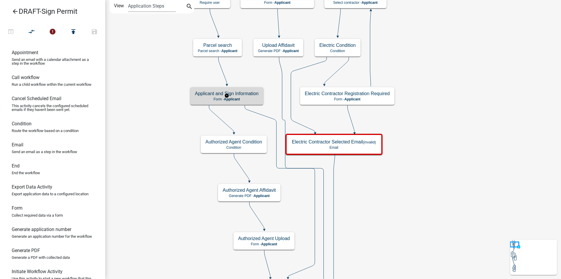
click at [248, 95] on h5 "Applicant and Sign Information" at bounding box center [227, 94] width 64 height 6
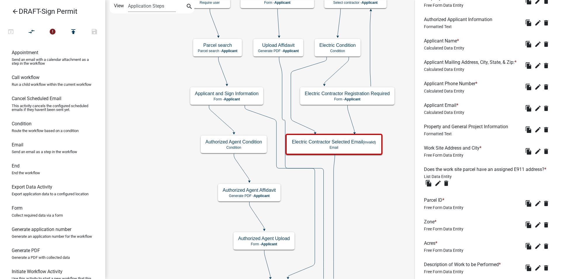
scroll to position [322, 0]
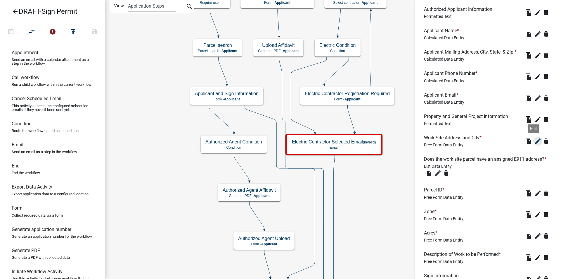
click at [535, 144] on icon "edit" at bounding box center [538, 140] width 7 height 7
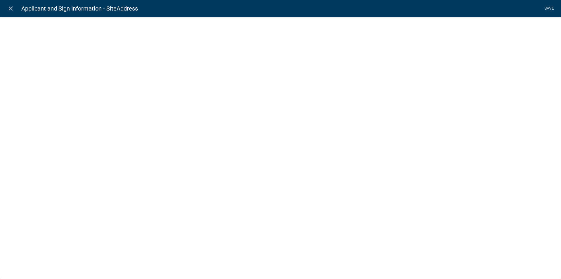
select select "1: Object"
select select "15: Object"
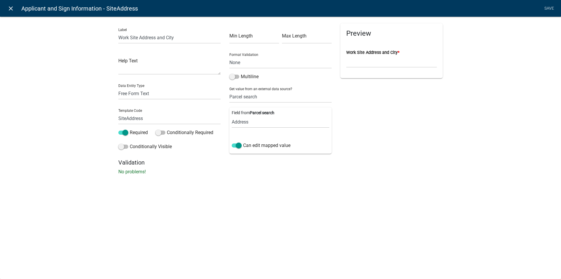
click at [9, 8] on icon "close" at bounding box center [10, 8] width 7 height 7
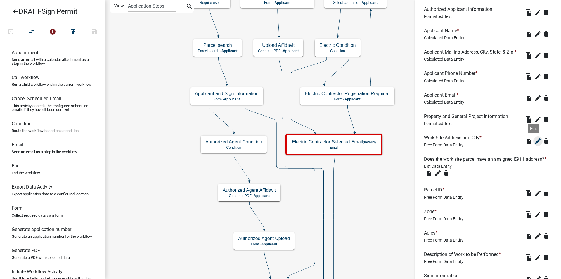
click at [535, 144] on icon "edit" at bounding box center [538, 140] width 7 height 7
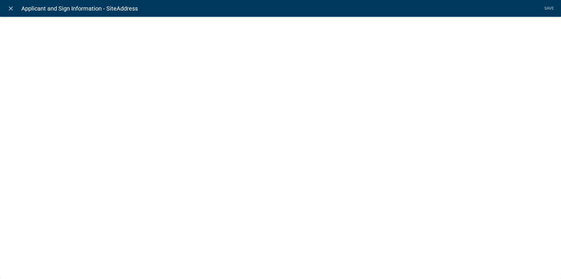
select select "1: Object"
select select "15: Object"
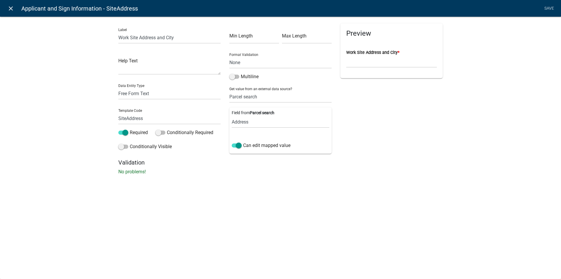
drag, startPoint x: 13, startPoint y: 7, endPoint x: 10, endPoint y: 8, distance: 3.0
click at [11, 8] on icon "close" at bounding box center [10, 8] width 7 height 7
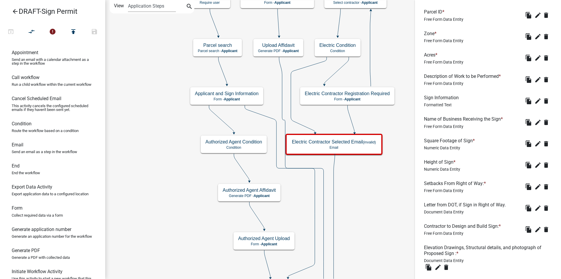
scroll to position [593, 0]
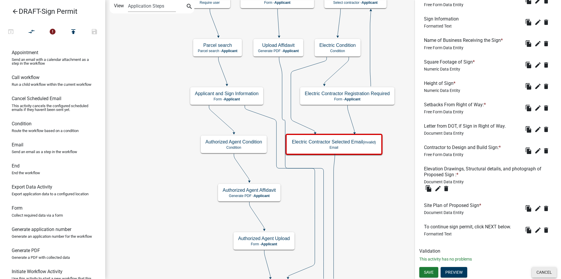
click at [545, 271] on button "Cancel" at bounding box center [544, 272] width 25 height 11
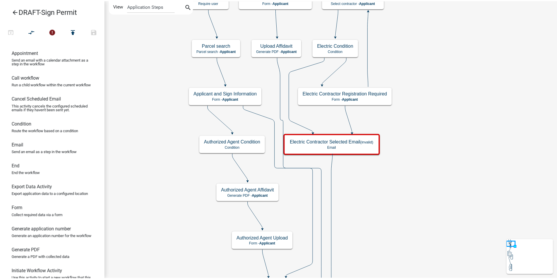
scroll to position [0, 0]
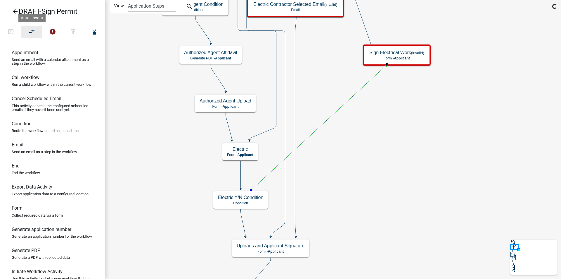
click at [30, 29] on icon "compare_arrows" at bounding box center [31, 32] width 7 height 8
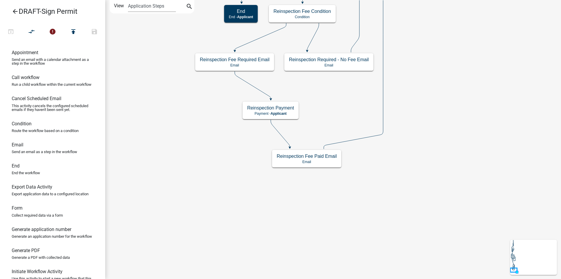
click at [14, 12] on icon "arrow_back" at bounding box center [15, 12] width 7 height 8
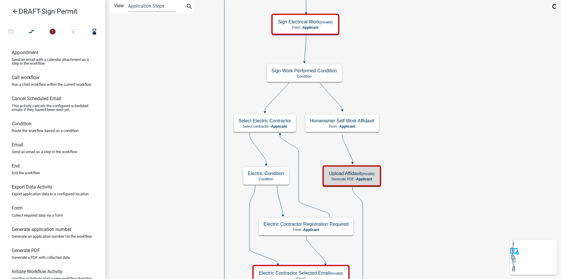
scroll to position [88, 0]
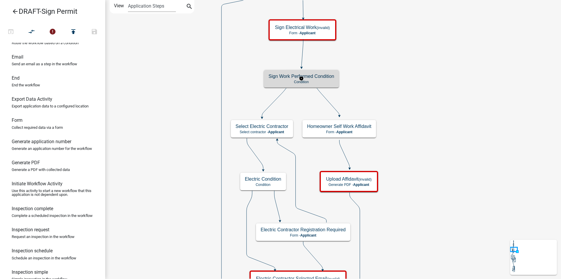
click at [331, 82] on p "Condition" at bounding box center [302, 82] width 66 height 4
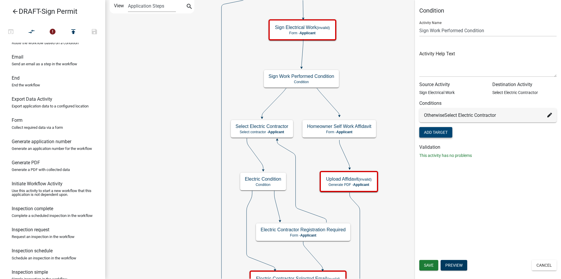
click at [444, 132] on button "Add Target" at bounding box center [435, 132] width 33 height 11
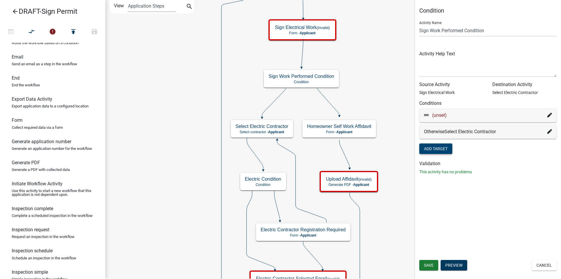
click at [551, 114] on icon at bounding box center [550, 115] width 5 height 5
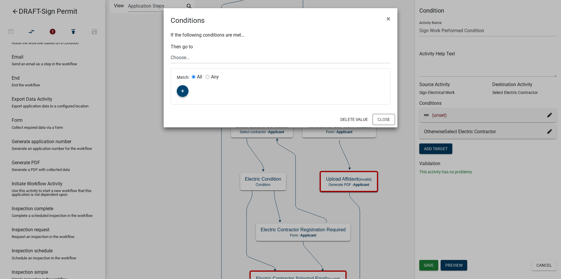
click at [182, 90] on icon "button" at bounding box center [182, 90] width 3 height 3
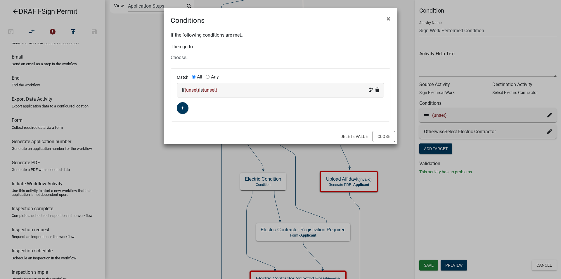
click at [191, 89] on span "(unset)" at bounding box center [192, 90] width 15 height 6
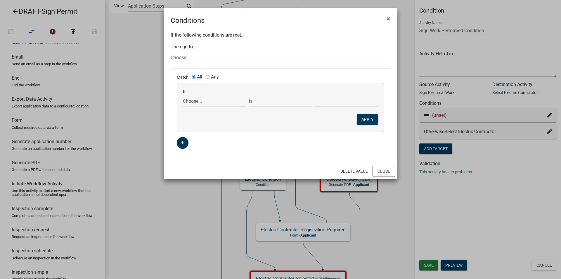
click at [207, 104] on select "Choose... ALL_FEE_RECIPIENTS APPLICATION_ID APPLICATION_NUMBER APPLICATION_STAT…" at bounding box center [214, 101] width 63 height 12
click at [280, 145] on div "Match: All Any If Choose... ALL_FEE_RECIPIENTS APPLICATION_ID APPLICATION_NUMBE…" at bounding box center [280, 111] width 219 height 87
drag, startPoint x: 385, startPoint y: 169, endPoint x: 391, endPoint y: 167, distance: 6.3
click at [385, 169] on button "Close" at bounding box center [384, 170] width 23 height 11
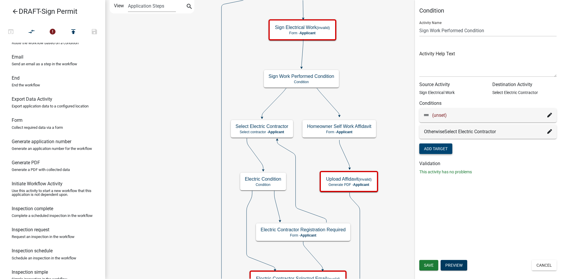
click at [550, 113] on icon at bounding box center [550, 115] width 5 height 5
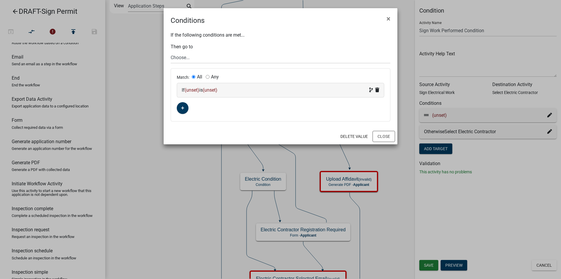
click at [192, 89] on span "(unset)" at bounding box center [192, 90] width 15 height 6
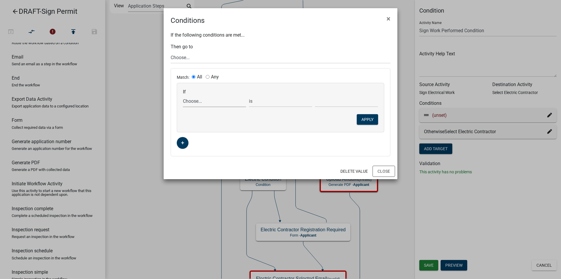
click at [195, 101] on select "Choose... ALL_FEE_RECIPIENTS APPLICATION_ID APPLICATION_NUMBER APPLICATION_STAT…" at bounding box center [214, 101] width 63 height 12
click at [280, 145] on div "Match: All Any If Choose... ALL_FEE_RECIPIENTS APPLICATION_ID APPLICATION_NUMBE…" at bounding box center [280, 111] width 219 height 87
click at [194, 59] on select "Choose... Start Applicant Login Applicant and Sign Information Building Review …" at bounding box center [281, 57] width 220 height 12
select select "62: 3fdaf7e4-6c94-4af7-a0ca-006aacd6ed3f"
click at [171, 51] on select "Choose... Start Applicant Login Applicant and Sign Information Building Review …" at bounding box center [281, 57] width 220 height 12
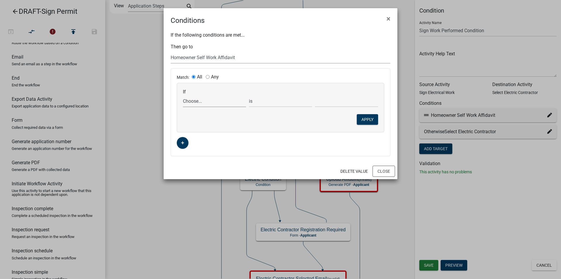
click at [200, 100] on select "Choose... ALL_FEE_RECIPIENTS APPLICATION_ID APPLICATION_NUMBER APPLICATION_STAT…" at bounding box center [214, 101] width 63 height 12
click at [299, 133] on div "Match: All Any If Choose... ALL_FEE_RECIPIENTS APPLICATION_ID APPLICATION_NUMBE…" at bounding box center [280, 111] width 219 height 87
click at [380, 169] on button "Close" at bounding box center [384, 170] width 23 height 11
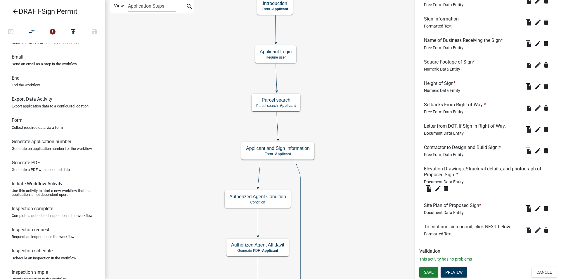
scroll to position [593, 0]
click at [543, 270] on button "Cancel" at bounding box center [544, 272] width 25 height 11
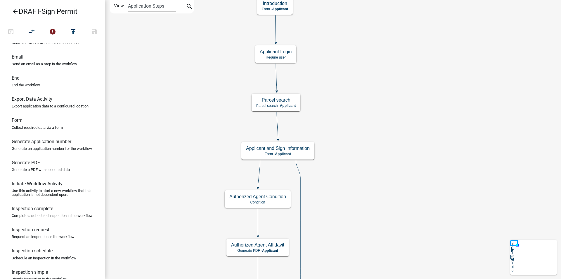
scroll to position [0, 0]
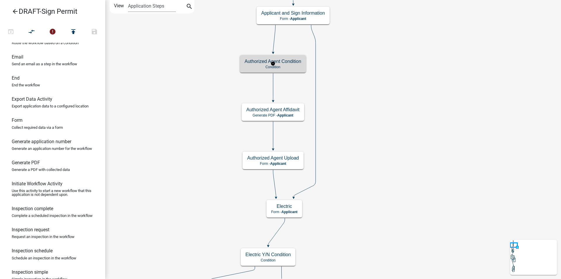
click at [260, 66] on p "Condition" at bounding box center [273, 67] width 57 height 4
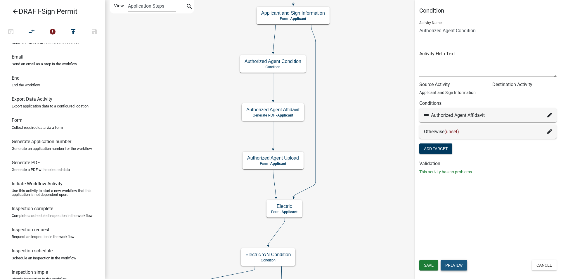
click at [462, 266] on button "Preview" at bounding box center [454, 265] width 27 height 11
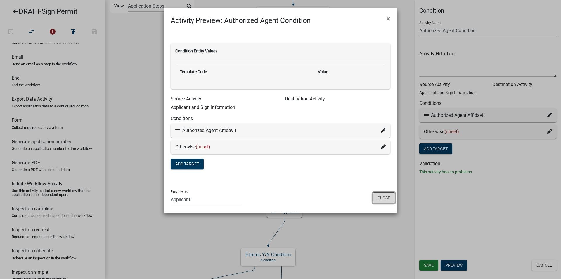
click at [379, 197] on button "Close" at bounding box center [384, 197] width 23 height 11
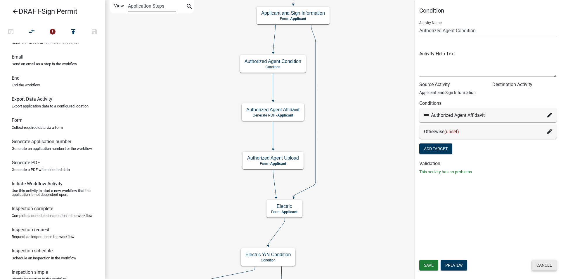
click at [542, 266] on button "Cancel" at bounding box center [544, 265] width 25 height 11
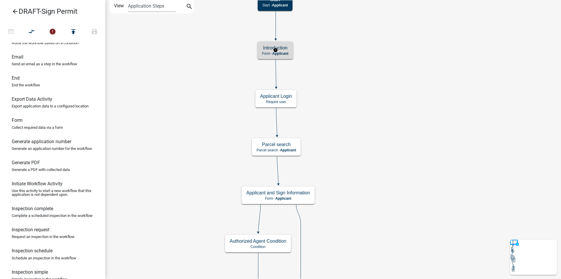
click at [284, 53] on span "Applicant" at bounding box center [280, 53] width 16 height 4
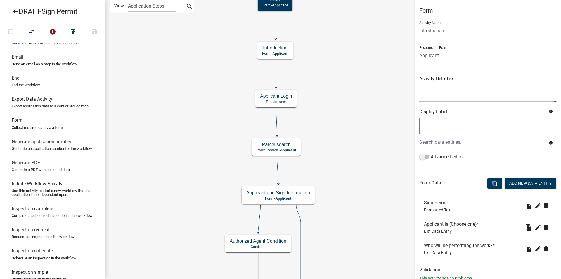
scroll to position [19, 0]
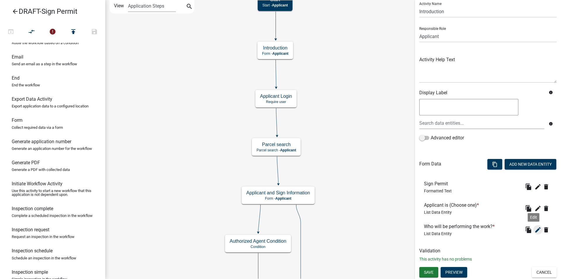
click at [535, 230] on icon "edit" at bounding box center [538, 229] width 7 height 7
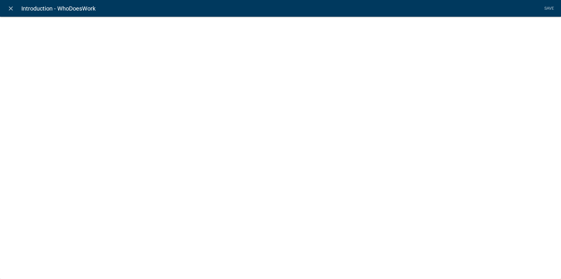
select select "list-data"
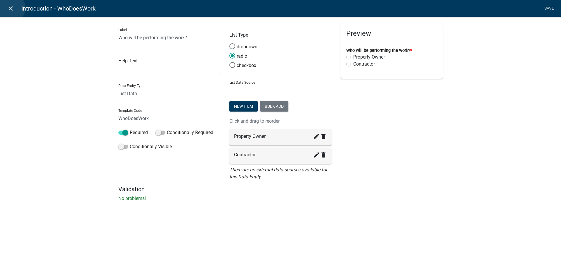
click at [11, 8] on icon "close" at bounding box center [10, 8] width 7 height 7
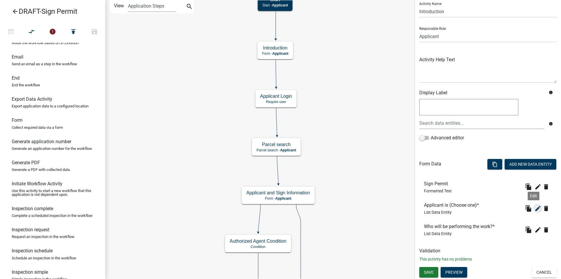
click at [535, 208] on icon "edit" at bounding box center [538, 208] width 7 height 7
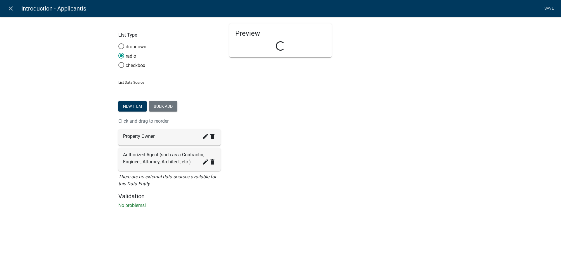
select select "list-data"
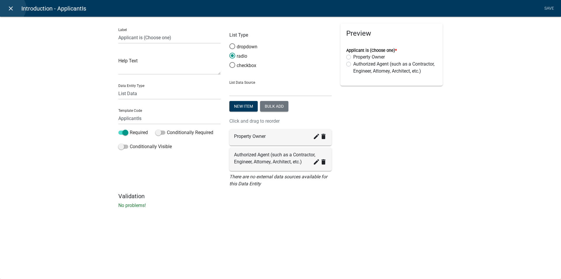
click at [11, 8] on icon "close" at bounding box center [10, 8] width 7 height 7
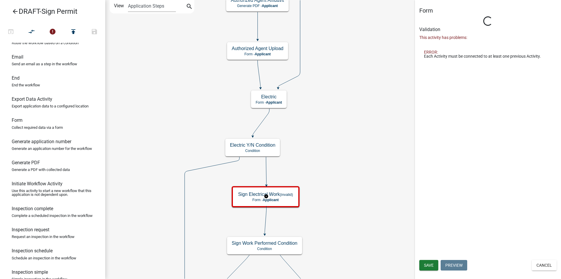
scroll to position [0, 0]
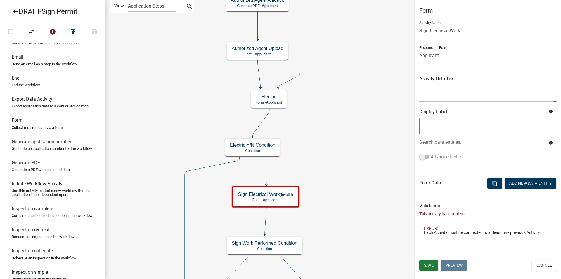
click at [428, 156] on span at bounding box center [424, 157] width 10 height 4
click at [431, 153] on input "Advanced editor" at bounding box center [431, 153] width 0 height 0
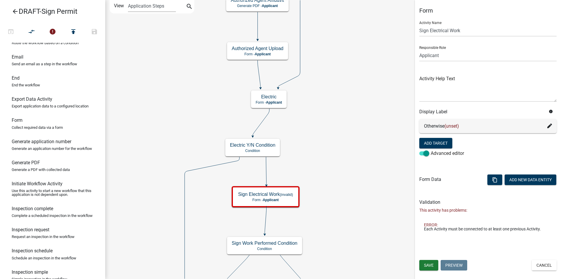
click at [548, 127] on icon at bounding box center [550, 125] width 5 height 5
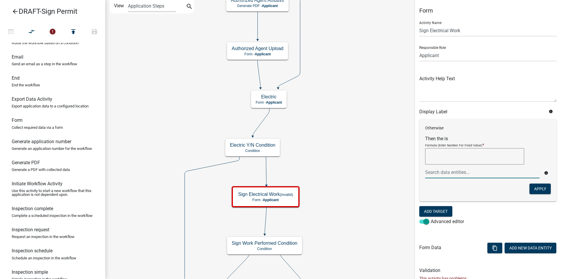
click at [448, 174] on div at bounding box center [482, 172] width 123 height 12
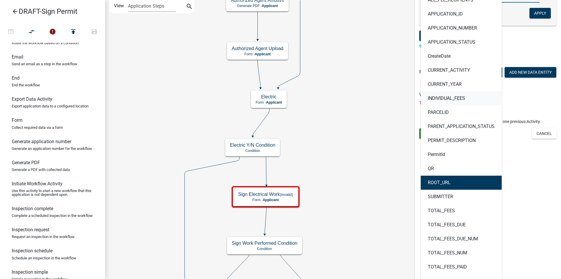
scroll to position [201, 0]
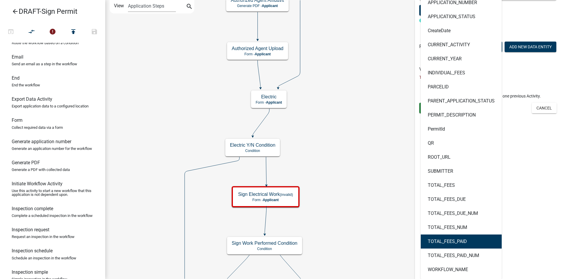
click at [550, 149] on div "Form Activity Name Sign Electrical Work Responsible Role Applicant Code Enforce…" at bounding box center [488, 139] width 146 height 279
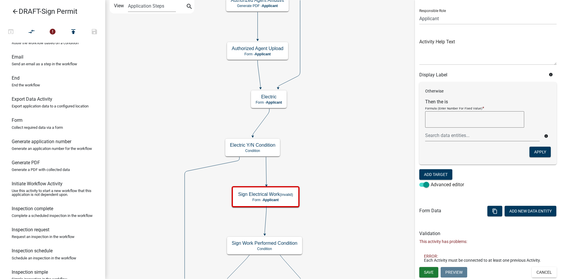
scroll to position [37, 0]
click at [545, 273] on button "Cancel" at bounding box center [544, 272] width 25 height 11
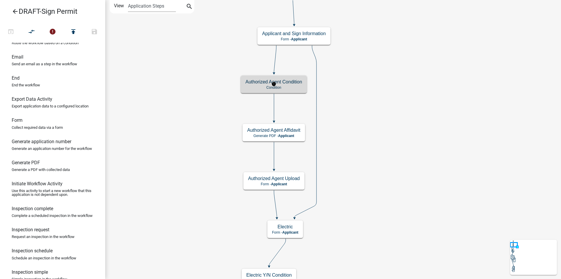
click at [291, 86] on p "Condition" at bounding box center [274, 87] width 57 height 4
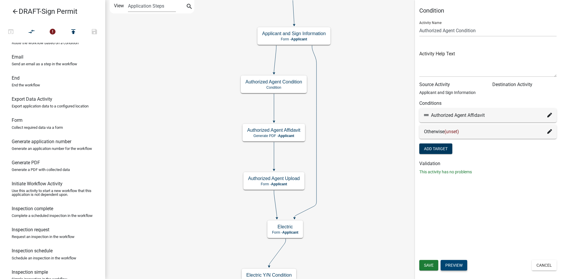
click at [457, 263] on button "Preview" at bounding box center [454, 265] width 27 height 11
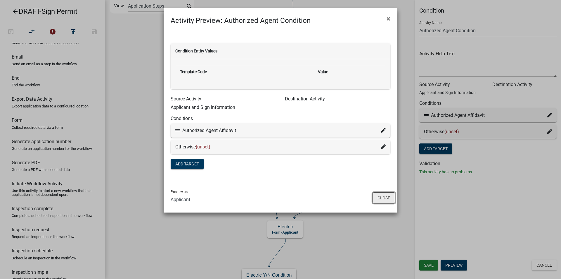
click at [382, 197] on button "Close" at bounding box center [384, 197] width 23 height 11
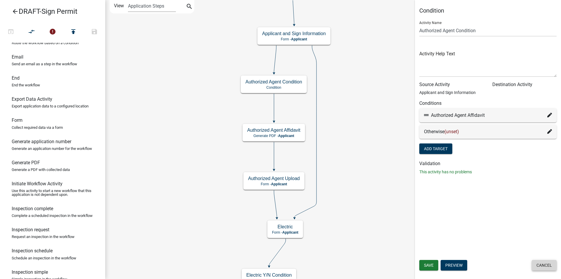
click at [550, 266] on button "Cancel" at bounding box center [544, 265] width 25 height 11
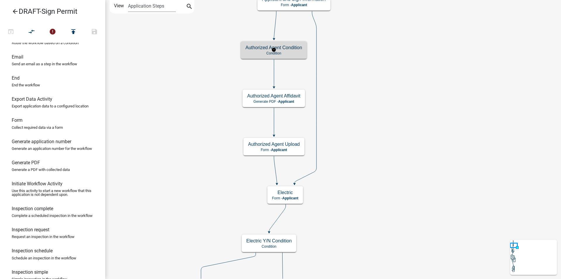
click at [294, 55] on div "Authorized Agent Condition Condition" at bounding box center [274, 50] width 66 height 18
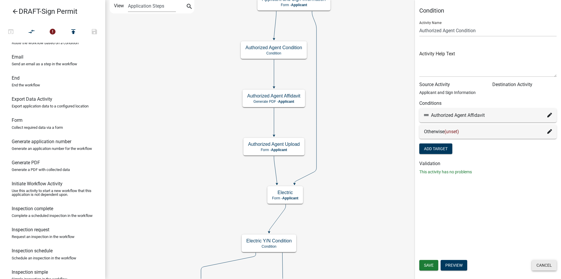
click at [539, 265] on button "Cancel" at bounding box center [544, 265] width 25 height 11
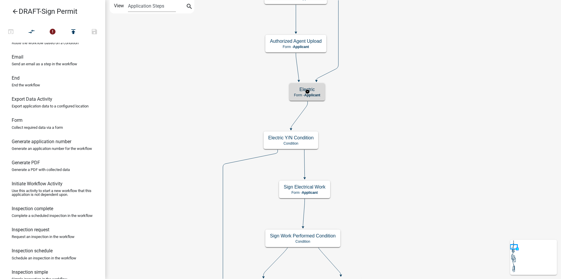
click at [316, 93] on span "Applicant" at bounding box center [312, 95] width 16 height 4
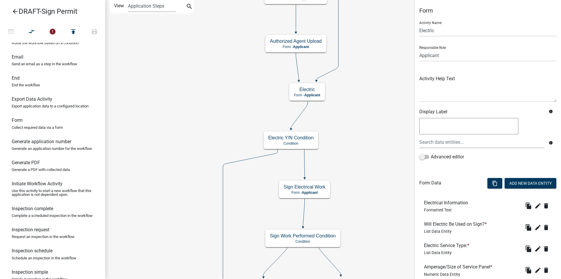
scroll to position [29, 0]
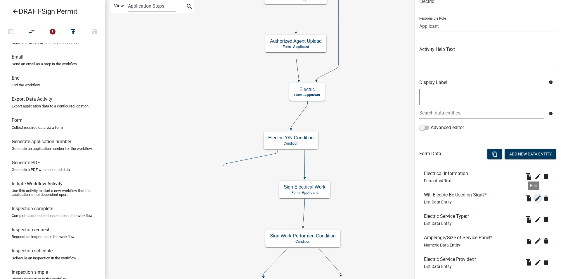
click at [535, 197] on icon "edit" at bounding box center [538, 197] width 7 height 7
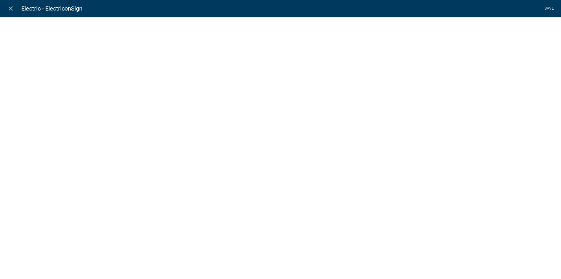
select select "list-data"
select select
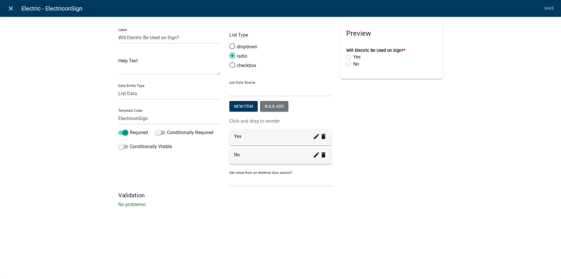
click at [9, 8] on icon "close" at bounding box center [10, 8] width 7 height 7
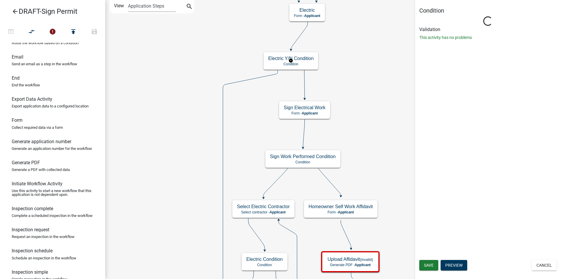
scroll to position [0, 0]
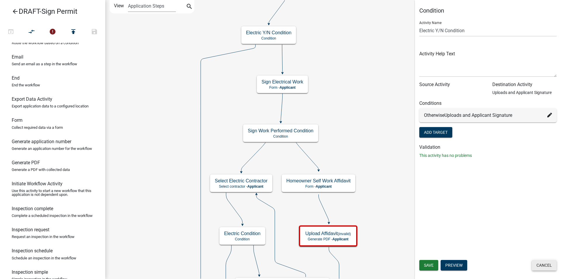
click at [545, 265] on button "Cancel" at bounding box center [544, 265] width 25 height 11
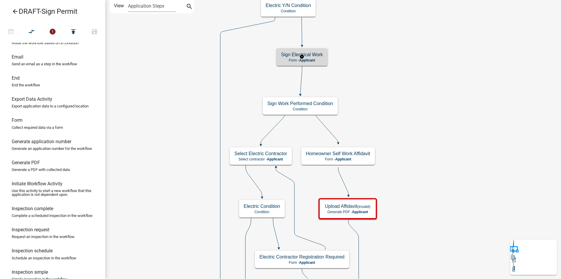
click at [315, 56] on h5 "Sign Electrical Work" at bounding box center [302, 55] width 42 height 6
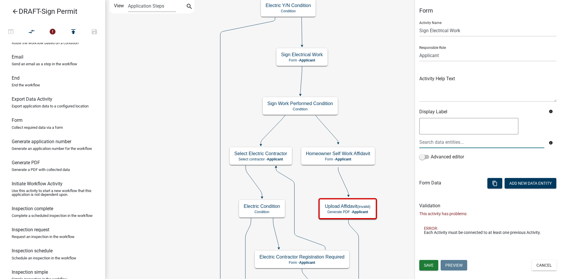
click at [430, 142] on div at bounding box center [482, 142] width 134 height 12
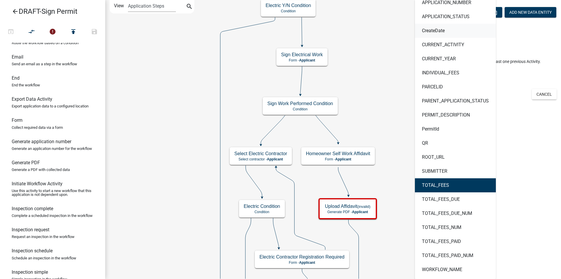
scroll to position [25, 0]
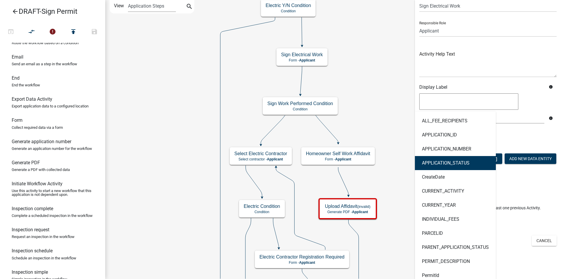
click at [510, 235] on div "Save Preview Cancel" at bounding box center [488, 241] width 146 height 12
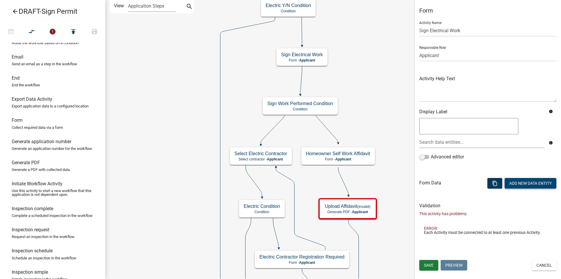
click at [527, 182] on button "Add New Data Entity" at bounding box center [531, 183] width 52 height 11
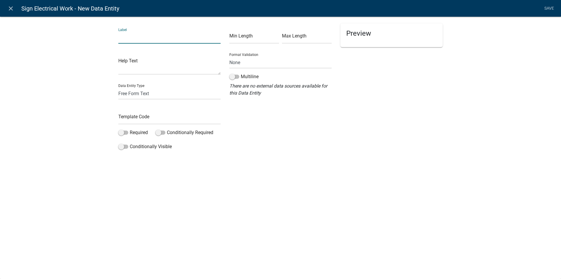
drag, startPoint x: 136, startPoint y: 38, endPoint x: 146, endPoint y: 45, distance: 11.5
click at [136, 38] on input "text" at bounding box center [169, 38] width 102 height 12
drag, startPoint x: 319, startPoint y: 172, endPoint x: 229, endPoint y: 108, distance: 110.7
click at [319, 172] on div "close Sign Electrical Work - New Data Entity Save Label Help Text Data Entity T…" at bounding box center [280, 139] width 561 height 279
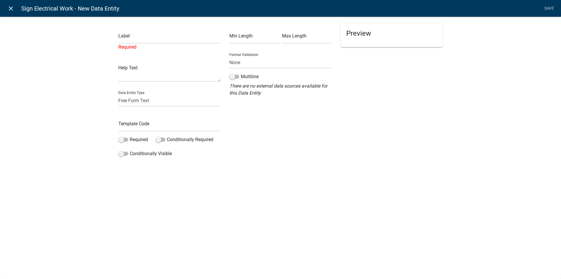
click at [11, 7] on icon "close" at bounding box center [10, 8] width 7 height 7
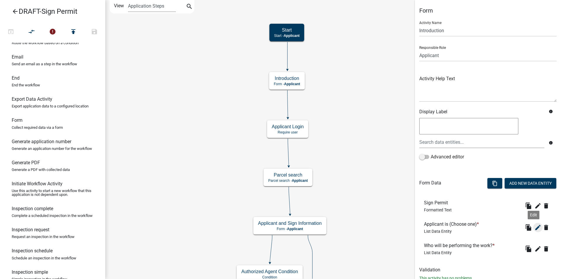
click at [535, 227] on icon "edit" at bounding box center [538, 227] width 7 height 7
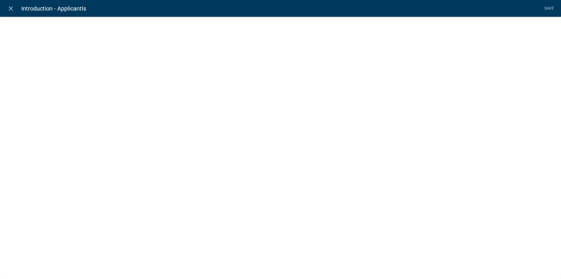
select select "list-data"
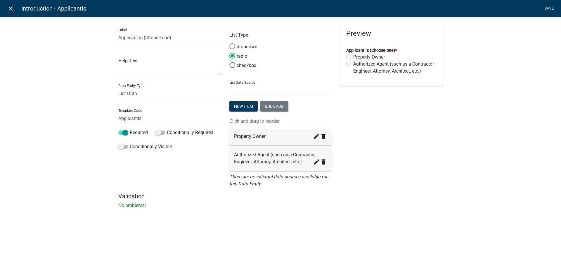
click at [11, 8] on icon "close" at bounding box center [10, 8] width 7 height 7
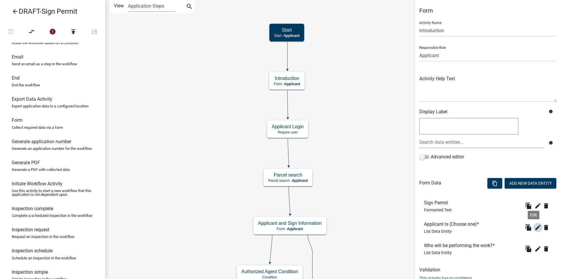
click at [535, 225] on icon "edit" at bounding box center [538, 227] width 7 height 7
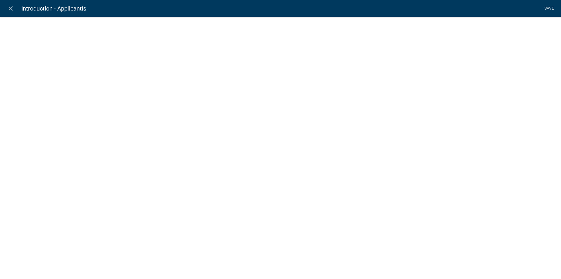
select select "list-data"
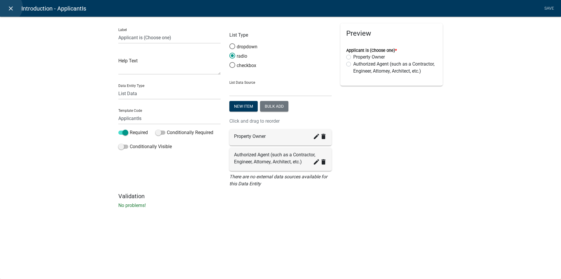
click at [8, 7] on icon "close" at bounding box center [10, 8] width 7 height 7
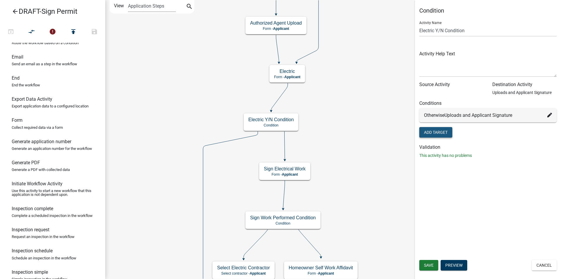
click at [446, 131] on button "Add Target" at bounding box center [435, 132] width 33 height 11
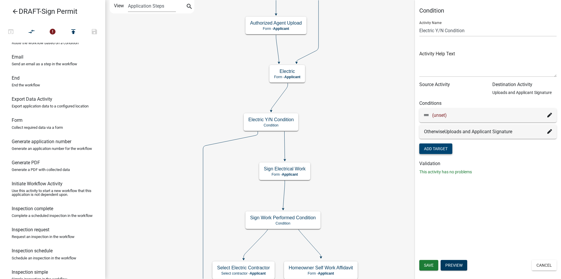
click at [550, 115] on icon at bounding box center [550, 115] width 5 height 5
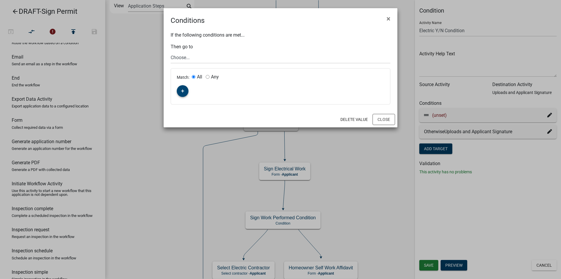
click at [184, 90] on button "button" at bounding box center [183, 91] width 12 height 12
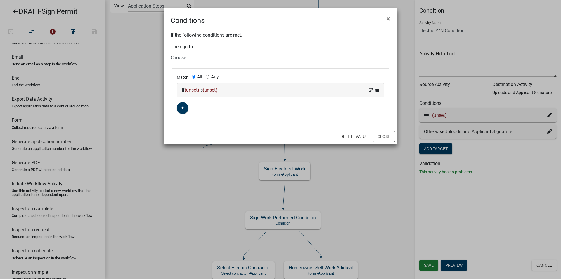
click at [193, 89] on span "(unset)" at bounding box center [192, 90] width 15 height 6
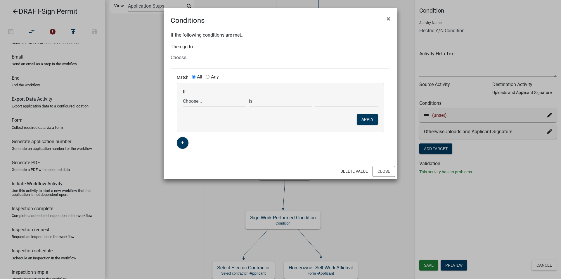
click at [196, 102] on select "Choose... Acres ALL_FEE_RECIPIENTS amperagesize APPLICANT_CITY APPLICANT_EMAIL_…" at bounding box center [214, 101] width 63 height 12
select select "31: ElectriconSign"
click at [183, 95] on select "Choose... Acres ALL_FEE_RECIPIENTS amperagesize APPLICANT_CITY APPLICANT_EMAIL_…" at bounding box center [214, 101] width 63 height 12
click at [332, 100] on select "Choose... No Yes" at bounding box center [346, 101] width 63 height 12
select select "2: Yes"
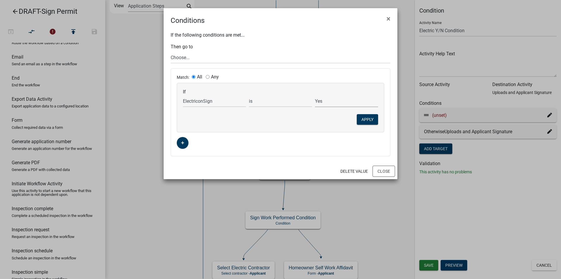
click at [315, 95] on select "Choose... No Yes" at bounding box center [346, 101] width 63 height 12
click at [189, 58] on select "Choose... Start Applicant Login Applicant and Sign Information Building Review …" at bounding box center [281, 57] width 220 height 12
click at [111, 53] on ngb-modal-window "Conditions × If the following conditions are met... Then go to Choose... Start …" at bounding box center [280, 139] width 561 height 279
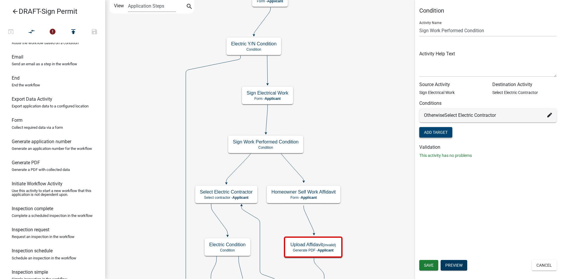
click at [448, 133] on button "Add Target" at bounding box center [435, 132] width 33 height 11
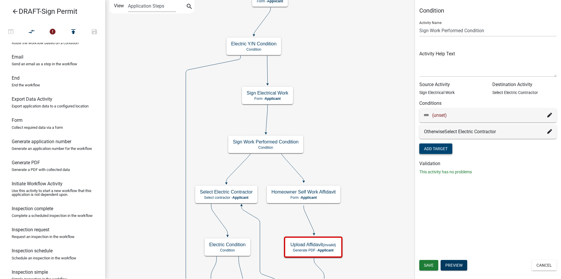
click at [548, 115] on icon at bounding box center [550, 115] width 5 height 5
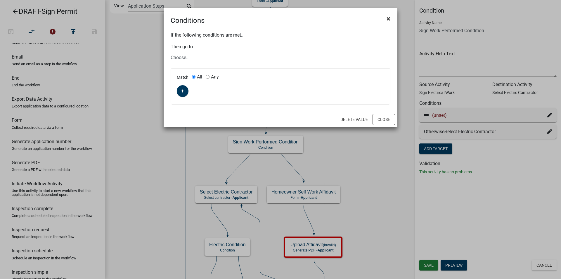
click at [389, 19] on span "×" at bounding box center [389, 19] width 4 height 8
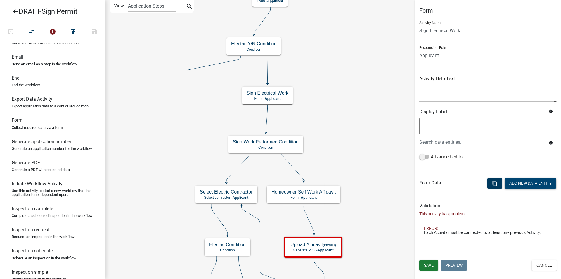
click at [524, 184] on button "Add New Data Entity" at bounding box center [531, 183] width 52 height 11
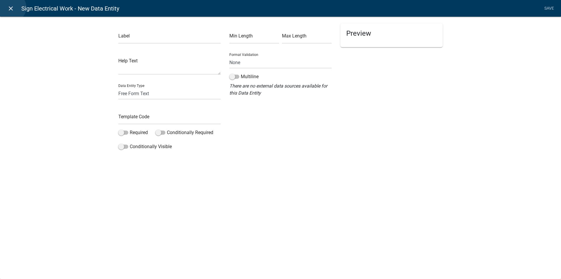
click at [11, 7] on icon "close" at bounding box center [10, 8] width 7 height 7
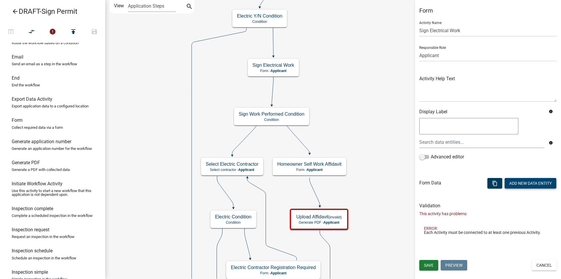
click at [524, 183] on button "Add New Data Entity" at bounding box center [531, 183] width 52 height 11
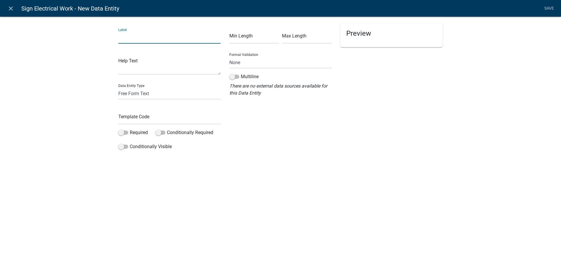
click at [141, 38] on input "text" at bounding box center [169, 38] width 102 height 12
type input "W"
type input "Who will be doing the electrical work?"
click at [150, 93] on select "Free Form Text Document Display Entity Value Fee Numeric Data Date Map Sketch D…" at bounding box center [169, 93] width 102 height 12
select select "list-data"
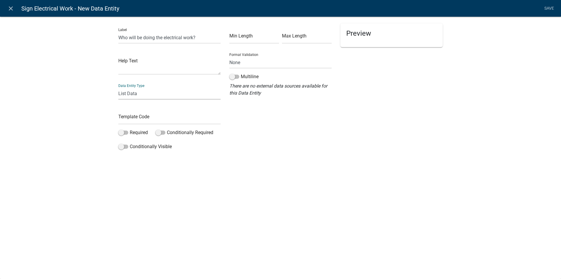
click at [118, 87] on select "Free Form Text Document Display Entity Value Fee Numeric Data Date Map Sketch D…" at bounding box center [169, 93] width 102 height 12
select select "list-data"
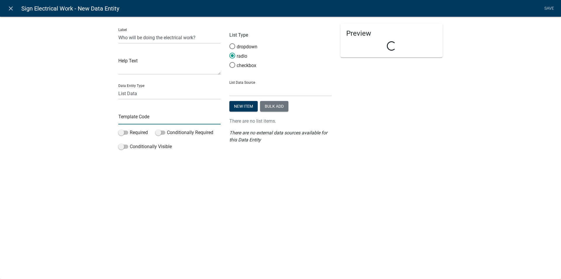
click at [136, 116] on input "text" at bounding box center [169, 118] width 102 height 12
type input "electricalwork"
click at [126, 133] on span at bounding box center [123, 132] width 10 height 4
click at [130, 129] on input "Required" at bounding box center [130, 129] width 0 height 0
click at [265, 104] on button "Bulk add" at bounding box center [274, 106] width 28 height 11
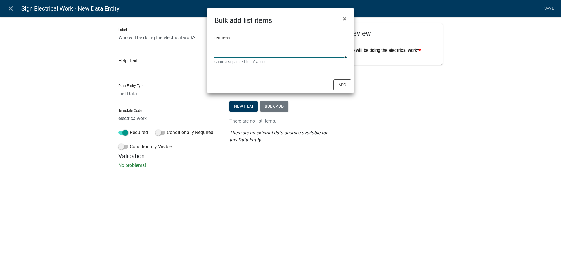
click at [229, 53] on textarea "List items" at bounding box center [281, 49] width 132 height 18
type textarea "Property Owner, Contractor"
click at [336, 83] on button "Add" at bounding box center [343, 84] width 18 height 11
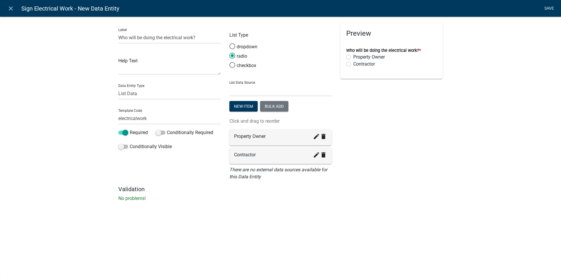
click at [546, 6] on link "Save" at bounding box center [549, 8] width 15 height 11
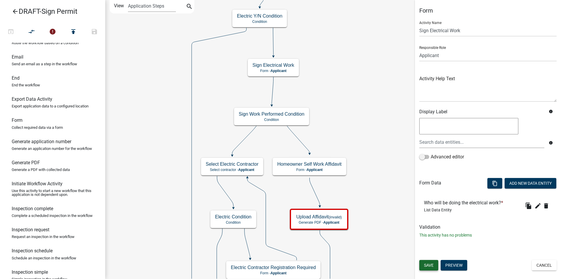
click at [424, 262] on button "Save" at bounding box center [428, 265] width 19 height 11
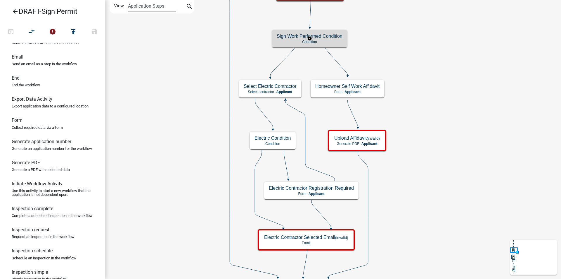
click at [297, 41] on p "Condition" at bounding box center [310, 42] width 66 height 4
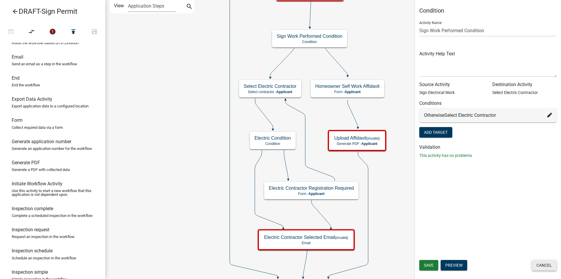
drag, startPoint x: 541, startPoint y: 262, endPoint x: 531, endPoint y: 241, distance: 23.6
click at [541, 262] on button "Cancel" at bounding box center [544, 265] width 25 height 11
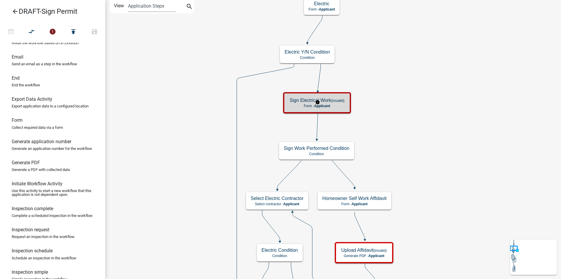
click at [333, 103] on div "Sign Electrical Work (invalid) Form - Applicant" at bounding box center [317, 103] width 64 height 18
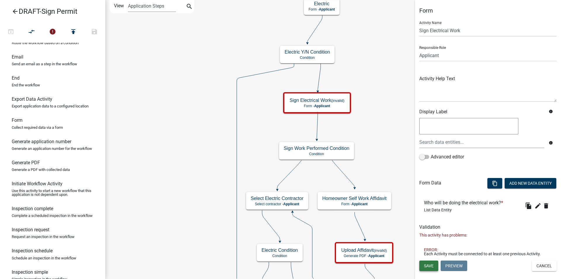
click at [427, 265] on span "Save" at bounding box center [429, 265] width 10 height 5
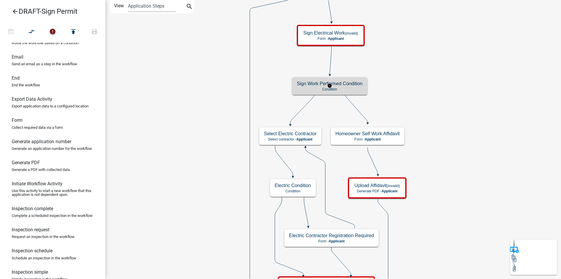
click at [353, 87] on p "Condition" at bounding box center [330, 89] width 66 height 4
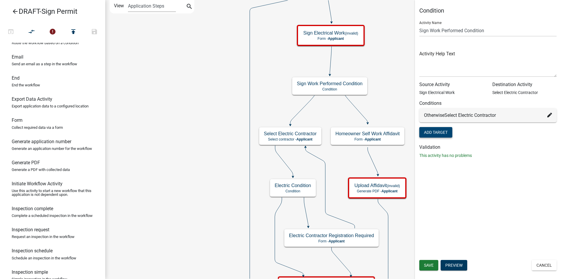
click at [446, 131] on button "Add Target" at bounding box center [435, 132] width 33 height 11
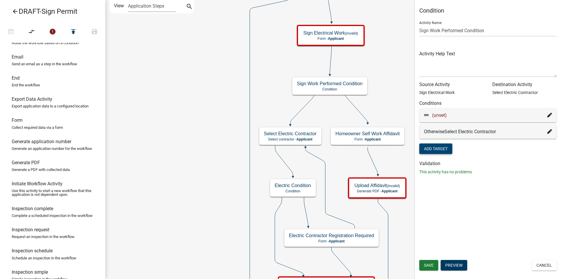
click at [550, 115] on icon at bounding box center [550, 115] width 5 height 5
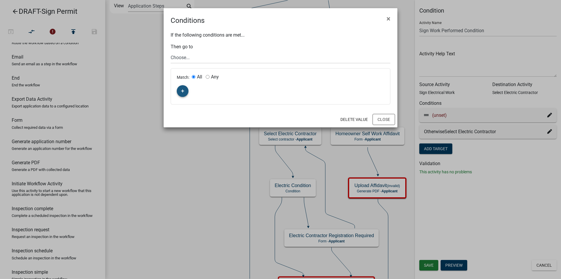
click at [181, 90] on icon "button" at bounding box center [182, 91] width 3 height 4
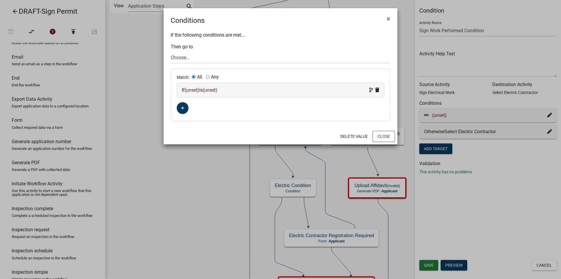
click at [196, 89] on span "(unset)" at bounding box center [192, 90] width 15 height 6
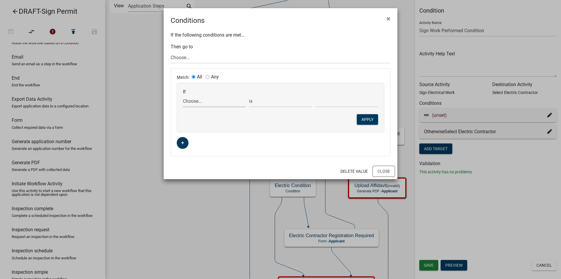
click at [194, 102] on select "Choose... ALL_FEE_RECIPIENTS APPLICATION_ID APPLICATION_NUMBER APPLICATION_STAT…" at bounding box center [214, 101] width 63 height 12
click at [306, 142] on div "Match: All Any If Choose... ALL_FEE_RECIPIENTS APPLICATION_ID APPLICATION_NUMBE…" at bounding box center [280, 111] width 219 height 87
click at [205, 102] on select "Choose... ALL_FEE_RECIPIENTS APPLICATION_ID APPLICATION_NUMBER APPLICATION_STAT…" at bounding box center [214, 101] width 63 height 12
select select "8: electricalwork"
click at [183, 95] on select "Choose... ALL_FEE_RECIPIENTS APPLICATION_ID APPLICATION_NUMBER APPLICATION_STAT…" at bounding box center [214, 101] width 63 height 12
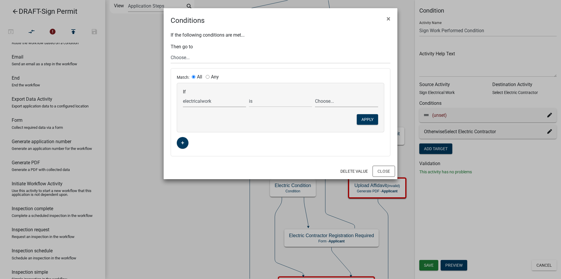
click at [327, 102] on select "Choose... Contractor Property Owner" at bounding box center [346, 101] width 63 height 12
select select "2: Property Owner"
click at [315, 95] on select "Choose... Contractor Property Owner" at bounding box center [346, 101] width 63 height 12
click at [189, 56] on select "Choose... Start Applicant Login Applicant and Sign Information Building Review …" at bounding box center [281, 57] width 220 height 12
select select "62: 3fdaf7e4-6c94-4af7-a0ca-006aacd6ed3f"
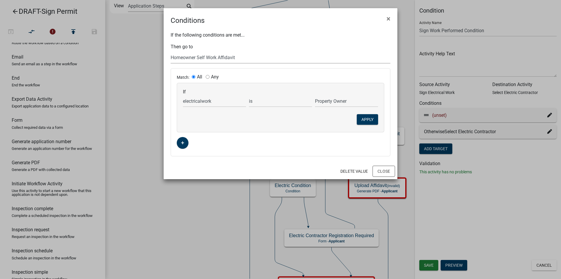
click at [171, 51] on select "Choose... Start Applicant Login Applicant and Sign Information Building Review …" at bounding box center [281, 57] width 220 height 12
click at [367, 120] on button "Apply" at bounding box center [367, 119] width 21 height 11
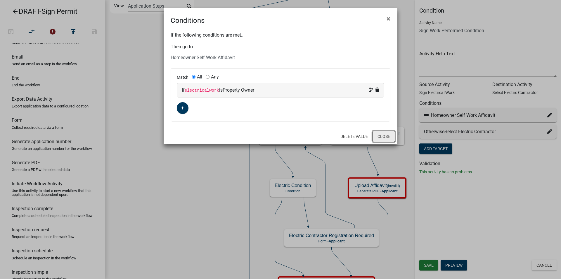
click at [383, 137] on button "Close" at bounding box center [384, 136] width 23 height 11
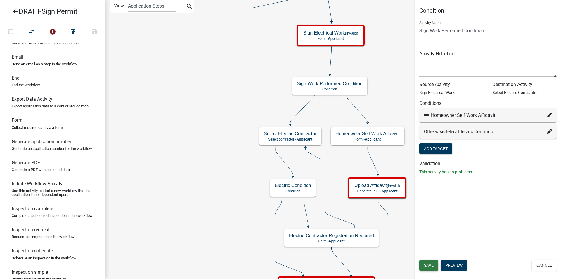
click at [431, 262] on button "Save" at bounding box center [428, 265] width 19 height 11
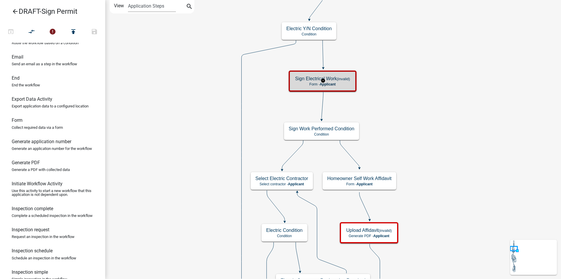
click at [347, 82] on p "Form - Applicant" at bounding box center [322, 84] width 55 height 4
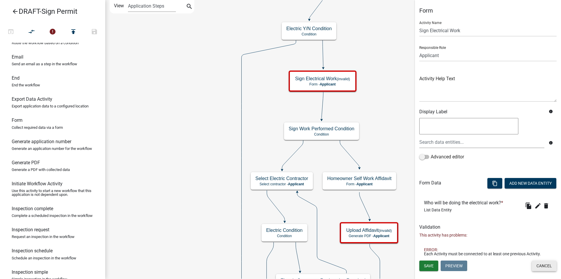
click at [543, 264] on button "Cancel" at bounding box center [544, 265] width 25 height 11
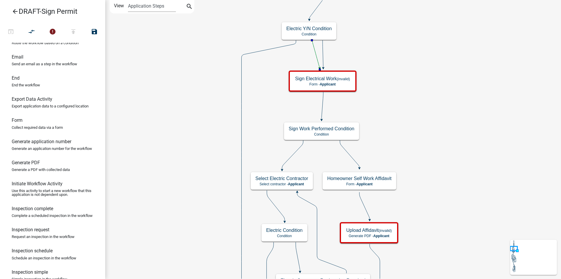
click at [323, 51] on icon at bounding box center [323, 53] width 1 height 27
click at [34, 28] on icon "compare_arrows" at bounding box center [31, 32] width 7 height 8
click at [32, 31] on icon "compare_arrows" at bounding box center [31, 32] width 7 height 8
click at [53, 32] on icon "error" at bounding box center [52, 32] width 7 height 8
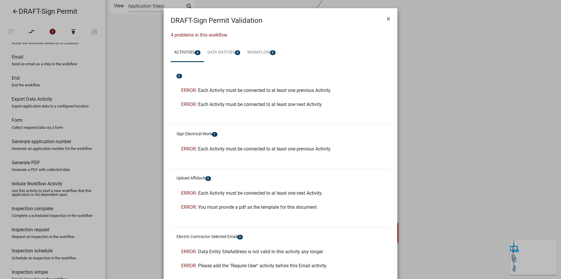
scroll to position [38, 0]
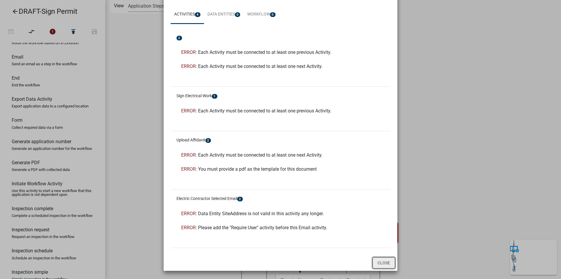
drag, startPoint x: 382, startPoint y: 262, endPoint x: 272, endPoint y: 173, distance: 141.9
click at [382, 262] on button "Close" at bounding box center [384, 262] width 23 height 11
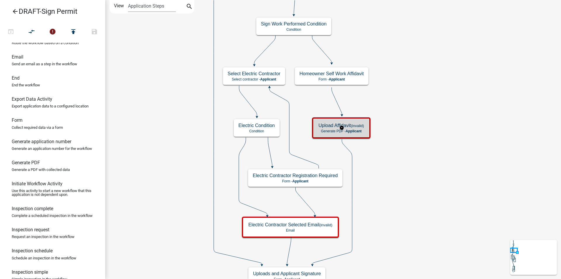
click at [359, 125] on small "(invalid)" at bounding box center [357, 125] width 13 height 4
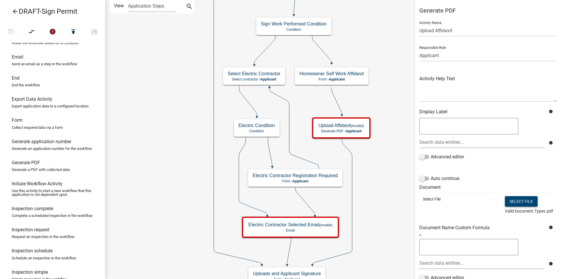
click at [514, 201] on button "Select file" at bounding box center [521, 201] width 33 height 11
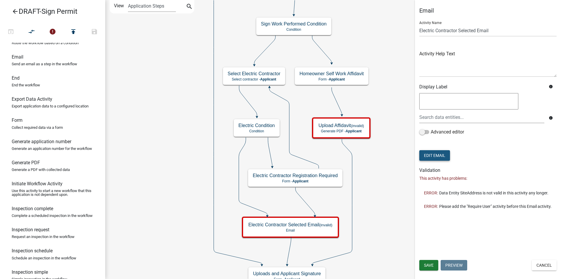
click at [441, 158] on button "Edit Email" at bounding box center [434, 155] width 31 height 11
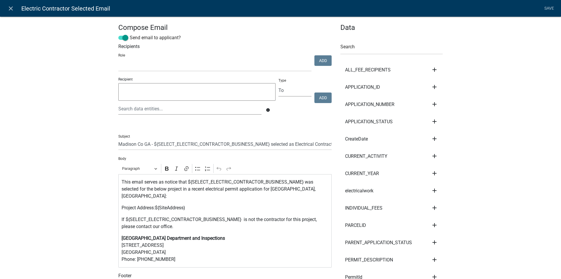
scroll to position [146, 0]
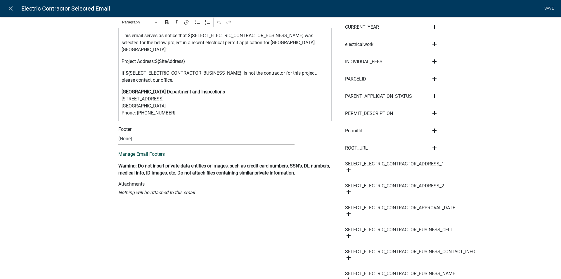
click at [130, 151] on link "Manage Email Footers" at bounding box center [141, 154] width 46 height 6
click at [132, 133] on select "(None) Code Enforcement Madison County Building & Grounds Madison County Buildi…" at bounding box center [206, 139] width 176 height 12
select select "f8aedfd8-39b5-4d7f-8304-f16556aaf9a2"
click at [118, 133] on select "(None) Code Enforcement Madison County Building & Grounds Madison County Buildi…" at bounding box center [206, 139] width 176 height 12
click at [551, 5] on link "Save" at bounding box center [549, 8] width 15 height 11
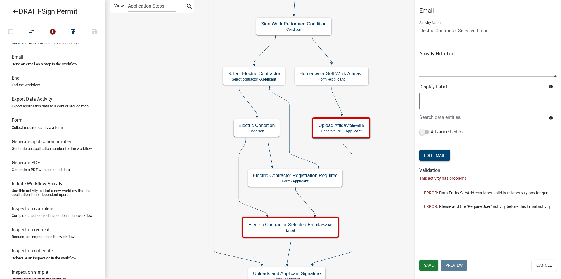
scroll to position [0, 0]
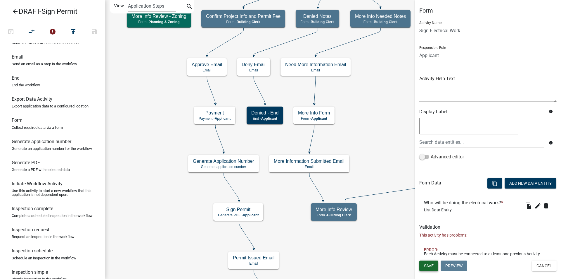
click at [433, 263] on span "Save" at bounding box center [429, 265] width 10 height 5
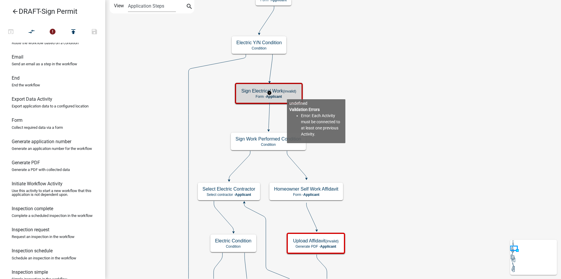
click at [287, 94] on p "Form - Applicant" at bounding box center [268, 96] width 55 height 4
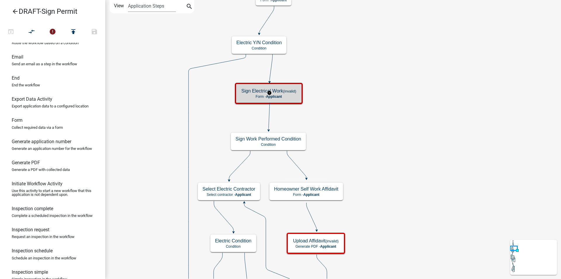
click at [287, 94] on p "Form - Applicant" at bounding box center [268, 96] width 55 height 4
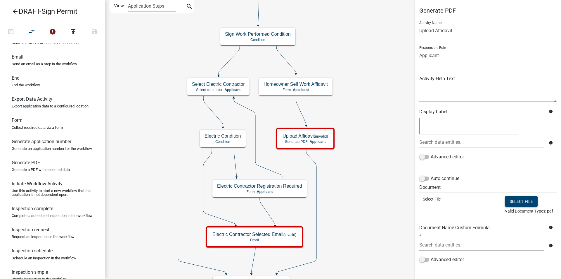
click at [509, 200] on button "Select file" at bounding box center [521, 201] width 33 height 11
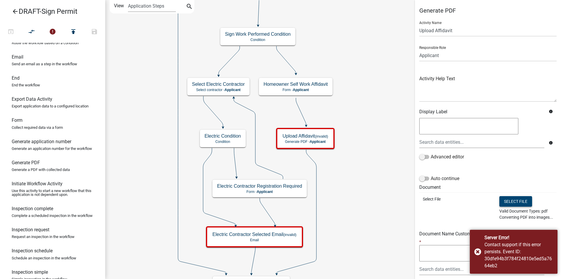
click at [509, 200] on button "Select file" at bounding box center [516, 201] width 33 height 11
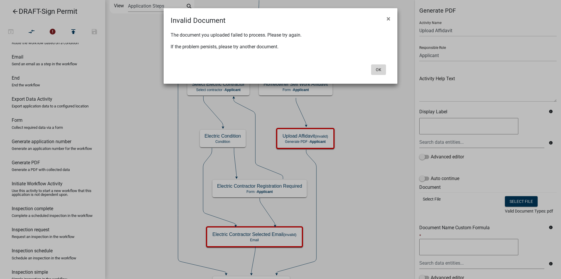
click at [377, 70] on button "Ok" at bounding box center [378, 69] width 15 height 11
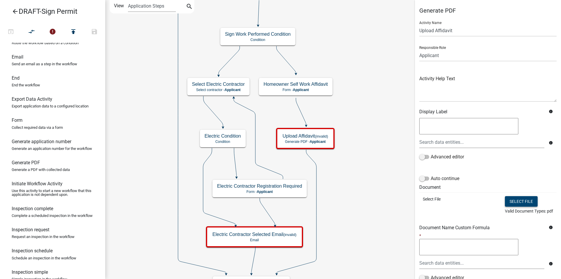
click at [517, 203] on button "Select file" at bounding box center [521, 201] width 33 height 11
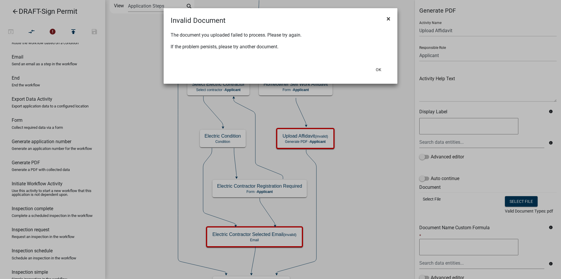
click at [388, 17] on span "×" at bounding box center [389, 19] width 4 height 8
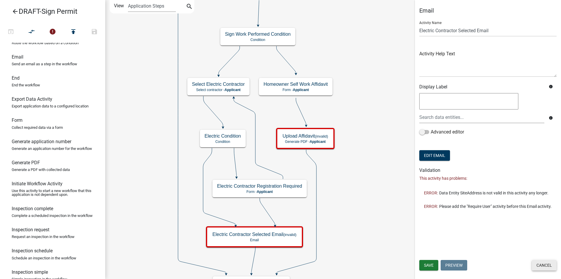
click at [542, 265] on button "Cancel" at bounding box center [544, 265] width 25 height 11
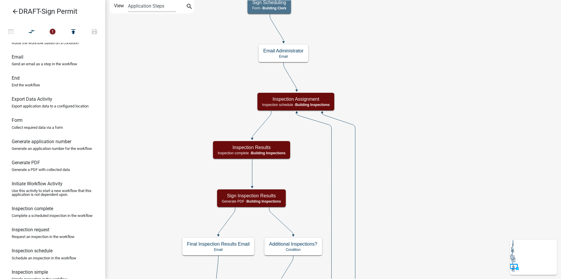
click at [13, 10] on icon "arrow_back" at bounding box center [15, 12] width 7 height 8
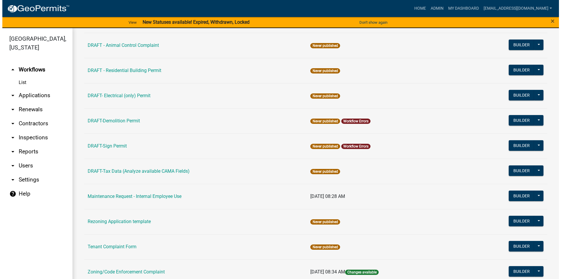
scroll to position [88, 0]
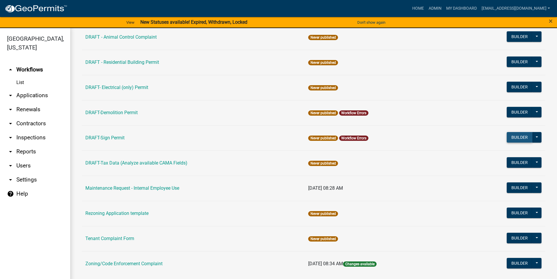
click at [507, 138] on button "Builder" at bounding box center [520, 137] width 26 height 11
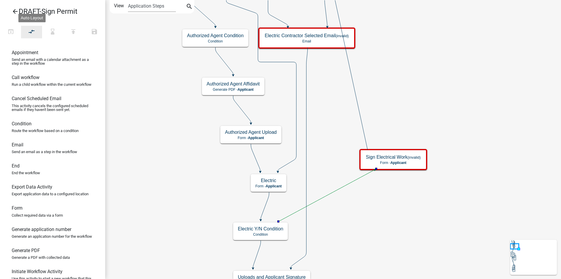
click at [35, 34] on button "compare_arrows" at bounding box center [31, 32] width 21 height 13
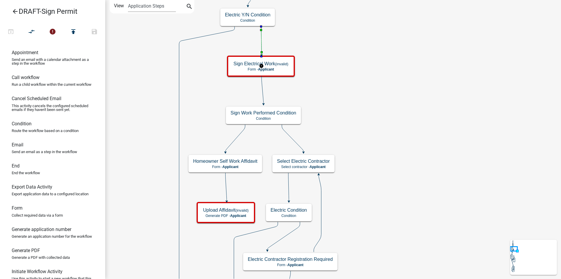
click at [30, 29] on icon "compare_arrows" at bounding box center [31, 32] width 7 height 8
click at [284, 68] on p "Form - Applicant" at bounding box center [261, 69] width 55 height 4
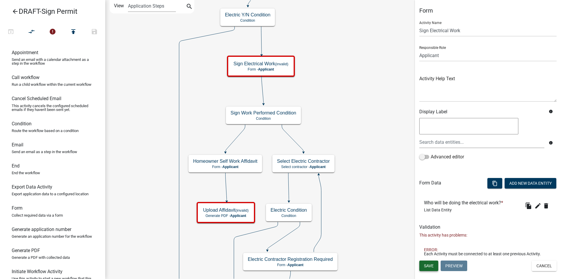
click at [429, 264] on span "Save" at bounding box center [429, 265] width 10 height 5
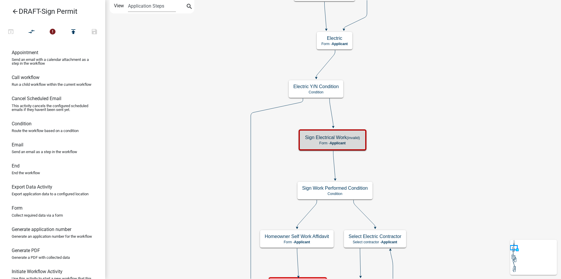
click at [332, 116] on icon at bounding box center [332, 112] width 4 height 28
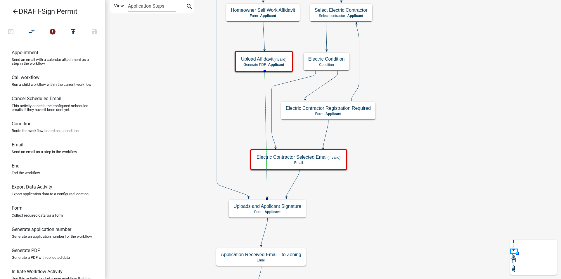
click at [33, 31] on icon "compare_arrows" at bounding box center [31, 32] width 7 height 8
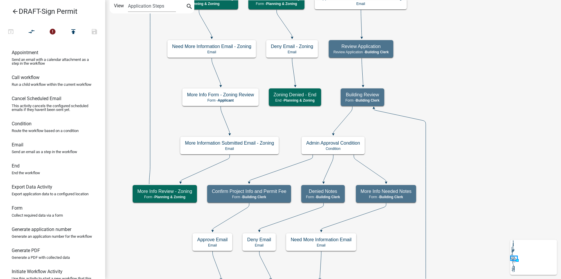
click at [14, 12] on icon "arrow_back" at bounding box center [15, 12] width 7 height 8
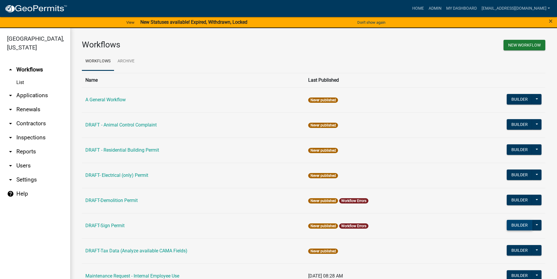
click at [515, 226] on button "Builder" at bounding box center [520, 225] width 26 height 11
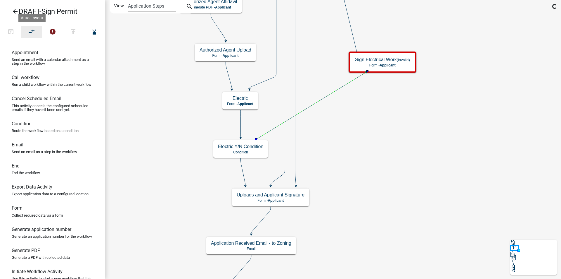
click at [32, 33] on icon "compare_arrows" at bounding box center [31, 32] width 7 height 8
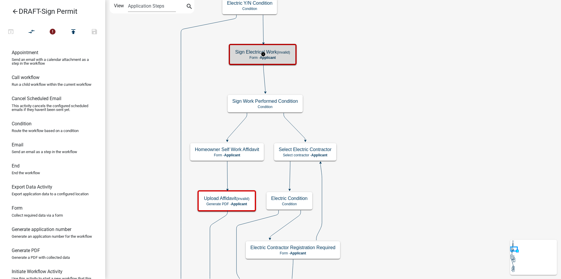
click at [285, 57] on p "Form - Applicant" at bounding box center [262, 58] width 55 height 4
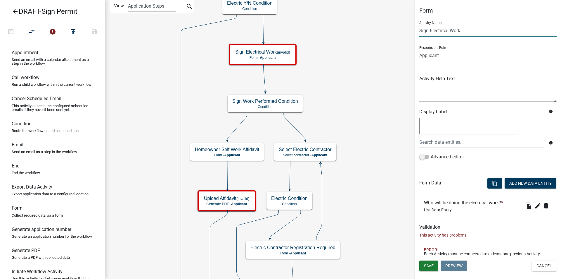
click at [471, 30] on input "Sign Electrical Work" at bounding box center [487, 31] width 137 height 12
click at [443, 57] on select "Applicant Code Enforcement Administrator Animal Control Building Clerk Building…" at bounding box center [487, 55] width 137 height 12
click at [427, 267] on span "Save" at bounding box center [429, 265] width 10 height 5
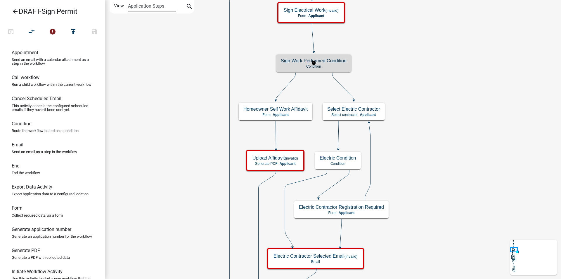
click at [342, 64] on p "Condition" at bounding box center [314, 66] width 66 height 4
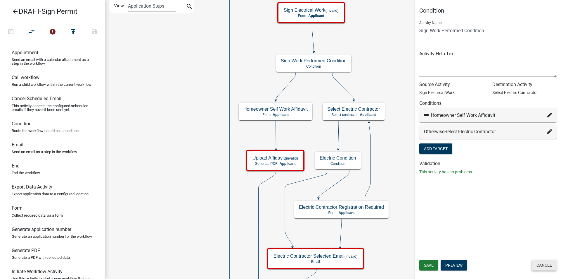
drag, startPoint x: 544, startPoint y: 265, endPoint x: 511, endPoint y: 246, distance: 38.4
click at [544, 265] on button "Cancel" at bounding box center [544, 265] width 25 height 11
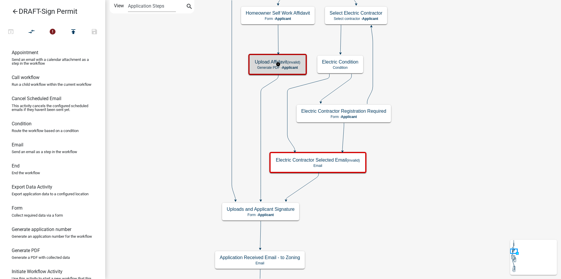
click at [287, 63] on h5 "Upload Affidavit (invalid)" at bounding box center [278, 62] width 46 height 6
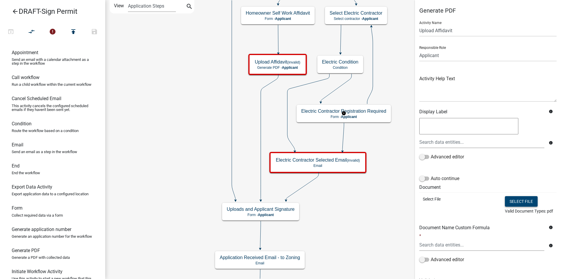
click at [512, 201] on button "Select file" at bounding box center [521, 201] width 33 height 11
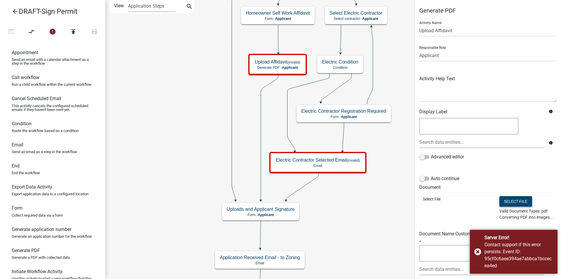
click at [505, 202] on button "Select file" at bounding box center [516, 201] width 33 height 11
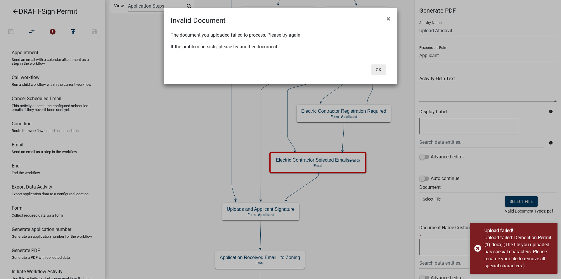
click at [379, 68] on button "Ok" at bounding box center [378, 69] width 15 height 11
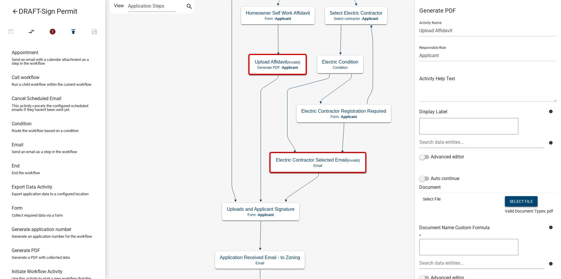
click at [516, 197] on button "Select file" at bounding box center [521, 201] width 33 height 11
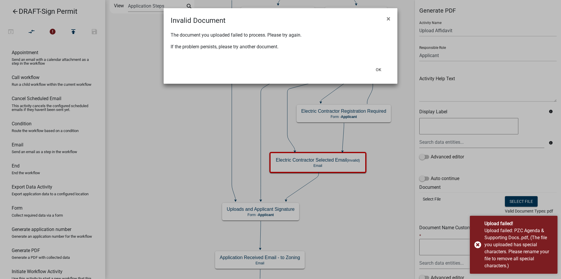
click at [514, 201] on ngb-modal-window "Invalid Document × The document you uploaded failed to process. Please try agai…" at bounding box center [280, 139] width 561 height 279
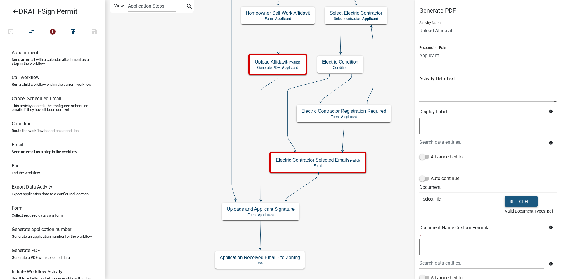
click at [524, 203] on button "Select file" at bounding box center [521, 201] width 33 height 11
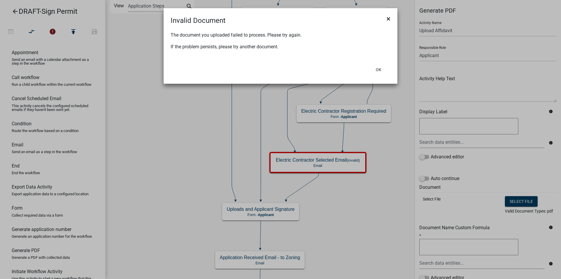
click at [390, 19] on span "×" at bounding box center [389, 19] width 4 height 8
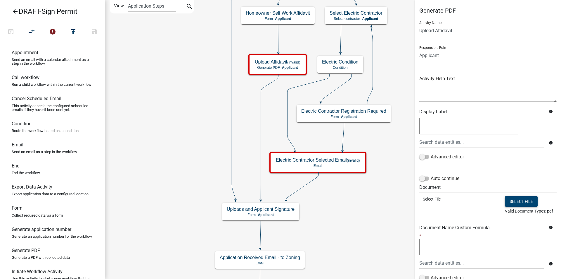
click at [509, 201] on button "Select file" at bounding box center [521, 201] width 33 height 11
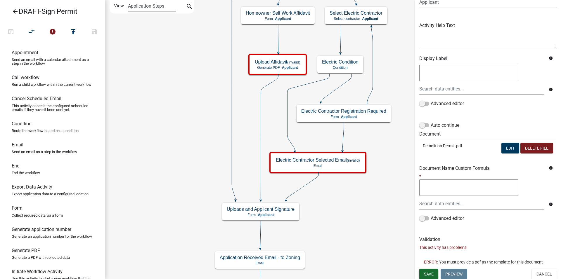
scroll to position [55, 0]
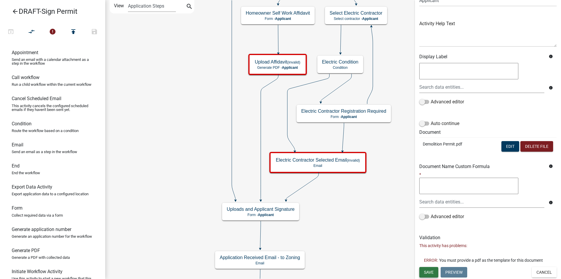
click at [429, 272] on span "Save" at bounding box center [429, 271] width 10 height 5
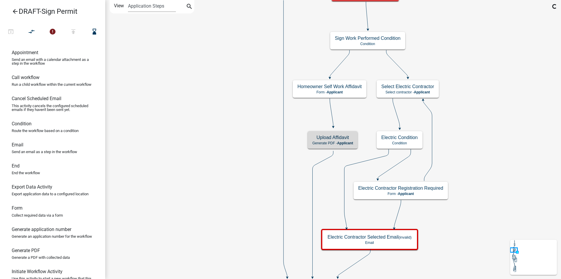
scroll to position [0, 0]
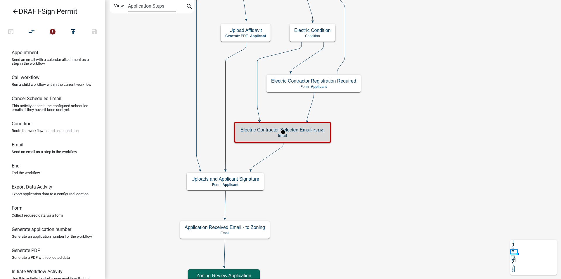
click at [320, 132] on h5 "Electric Contractor Selected Email (invalid)" at bounding box center [283, 130] width 84 height 6
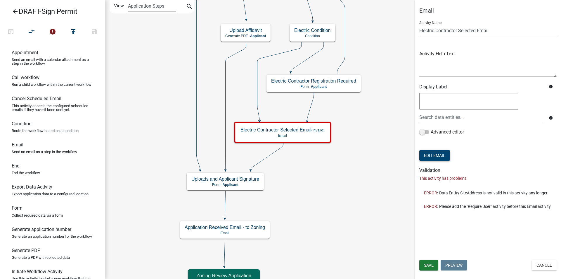
click at [446, 158] on button "Edit Email" at bounding box center [434, 155] width 31 height 11
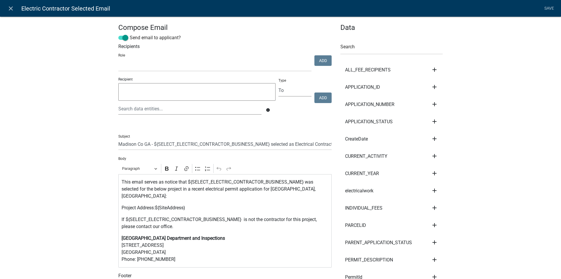
click at [190, 204] on p "Project Address:${SiteAddress}" at bounding box center [225, 207] width 207 height 7
click at [385, 50] on input "text" at bounding box center [392, 48] width 102 height 12
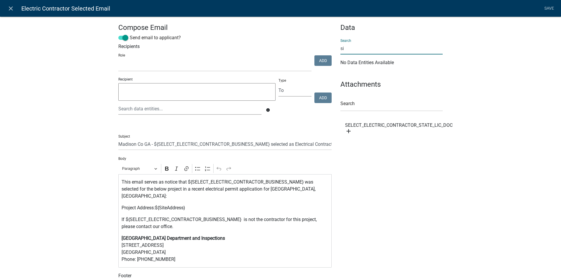
type input "s"
type input "w"
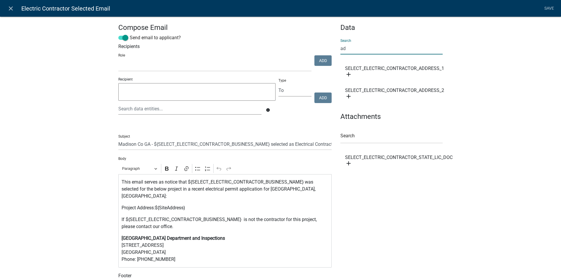
type input "a"
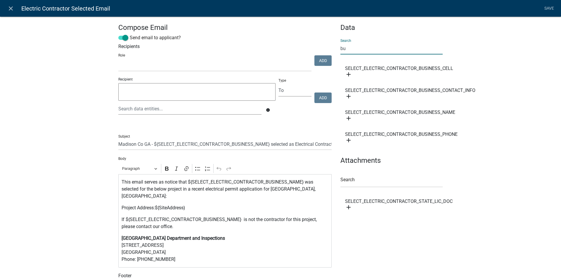
type input "b"
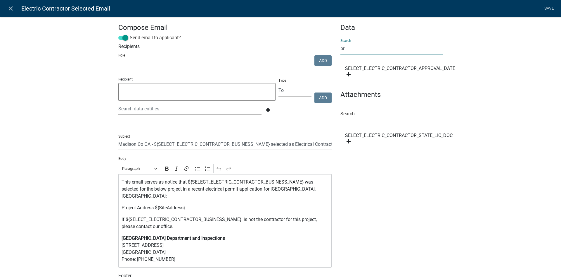
type input "p"
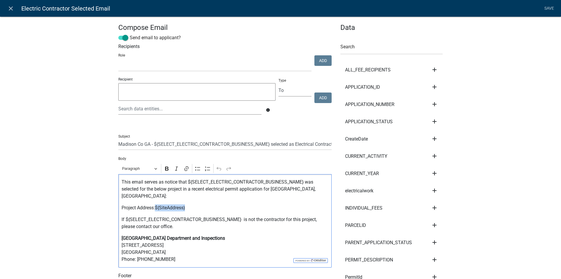
drag, startPoint x: 187, startPoint y: 200, endPoint x: 155, endPoint y: 198, distance: 31.9
click at [155, 204] on p "Project Address:${SiteAddress}" at bounding box center [225, 207] width 207 height 7
click at [350, 51] on input "text" at bounding box center [392, 48] width 102 height 12
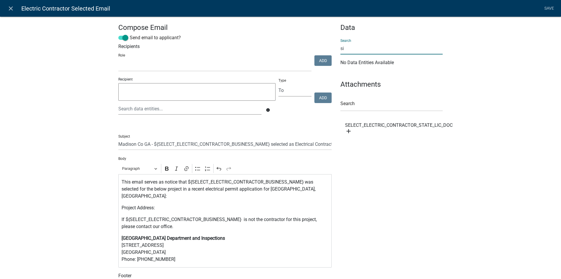
type input "s"
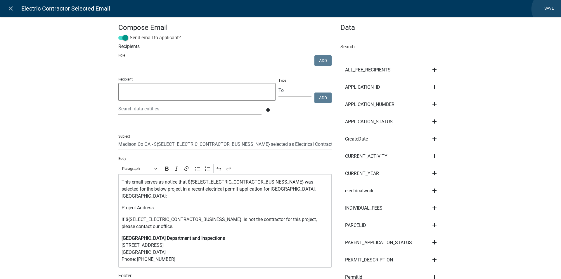
click at [550, 9] on link "Save" at bounding box center [549, 8] width 15 height 11
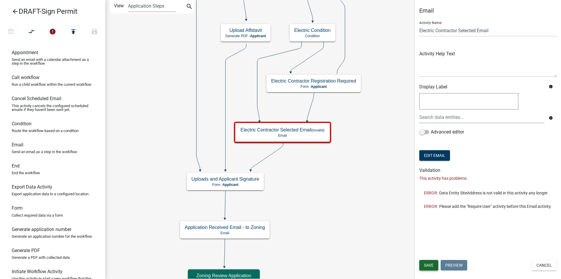
click at [431, 265] on span "Save" at bounding box center [429, 265] width 10 height 5
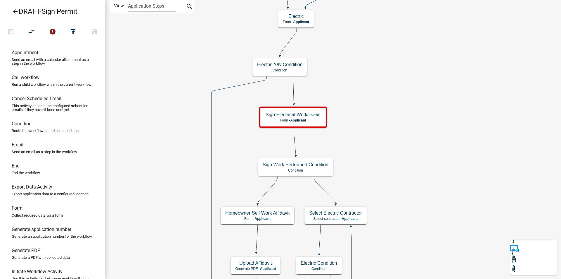
click at [14, 13] on icon "arrow_back" at bounding box center [15, 12] width 7 height 8
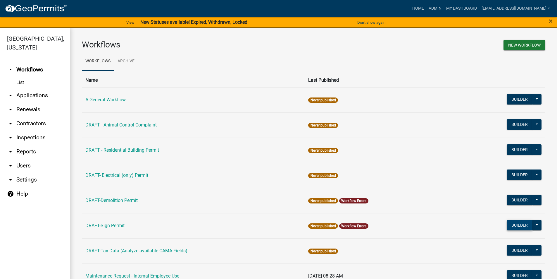
click at [517, 226] on button "Builder" at bounding box center [520, 225] width 26 height 11
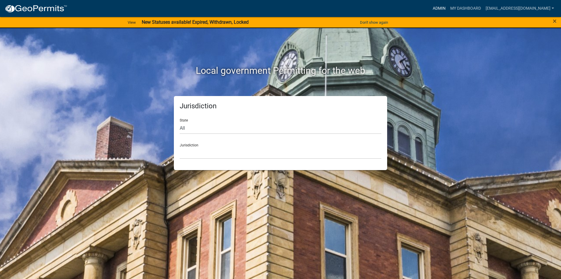
click at [448, 6] on link "Admin" at bounding box center [440, 8] width 18 height 11
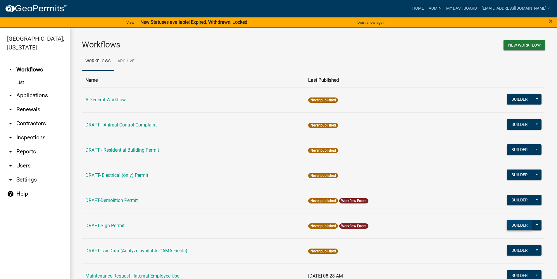
click at [510, 225] on button "Builder" at bounding box center [520, 225] width 26 height 11
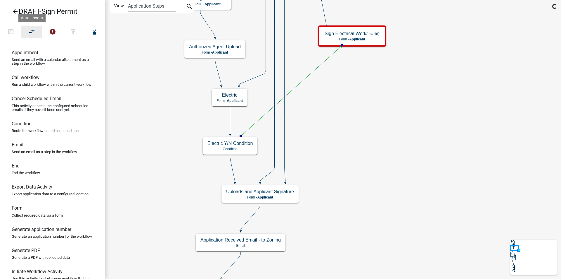
click at [33, 33] on icon "compare_arrows" at bounding box center [31, 32] width 7 height 8
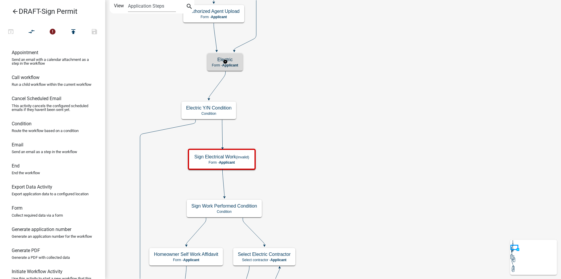
click at [235, 63] on span "Applicant" at bounding box center [230, 65] width 16 height 4
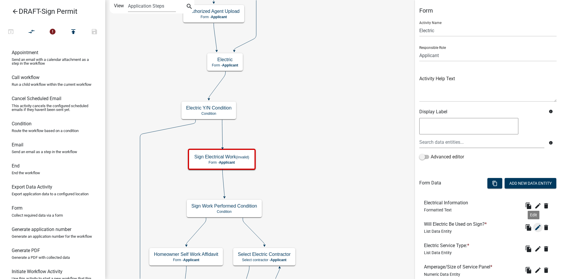
click at [535, 229] on icon "edit" at bounding box center [538, 227] width 7 height 7
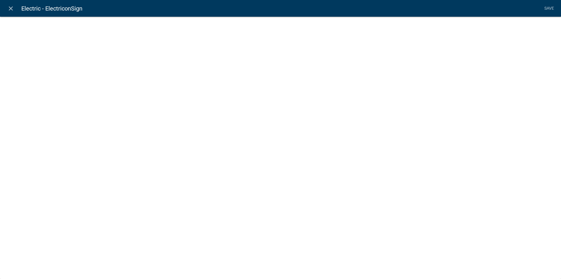
select select "list-data"
select select
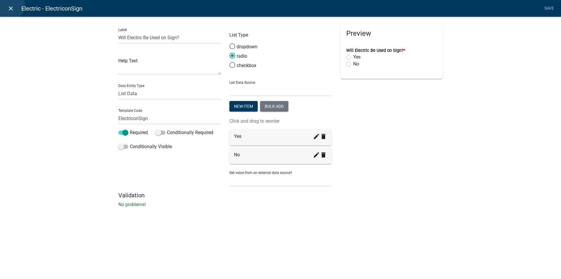
click at [10, 6] on icon "close" at bounding box center [10, 8] width 7 height 7
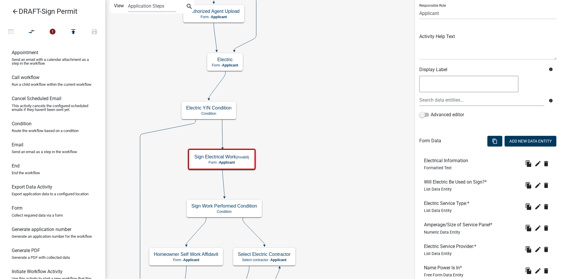
scroll to position [83, 0]
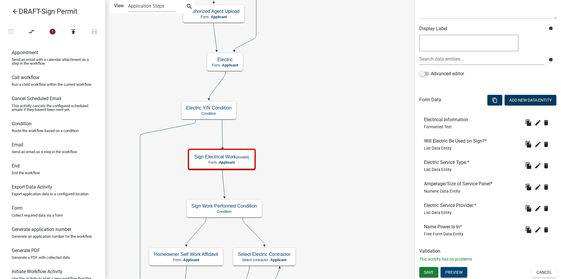
click at [452, 272] on button "Preview" at bounding box center [454, 272] width 27 height 11
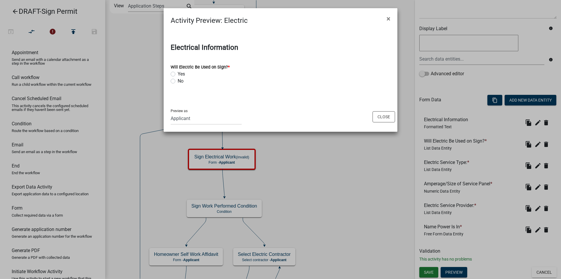
click at [178, 73] on label "Yes" at bounding box center [181, 73] width 7 height 7
click at [178, 73] on input "Yes" at bounding box center [180, 72] width 4 height 4
radio input "true"
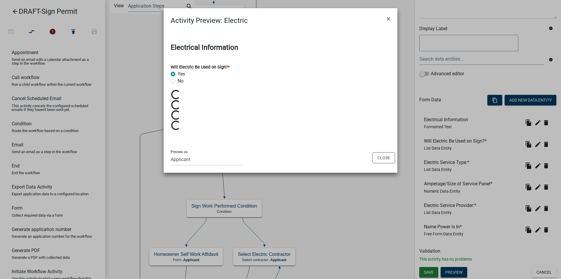
click at [178, 82] on label "No" at bounding box center [181, 80] width 6 height 7
click at [178, 81] on input "No" at bounding box center [180, 79] width 4 height 4
radio input "true"
click at [389, 156] on button "Close" at bounding box center [384, 157] width 23 height 11
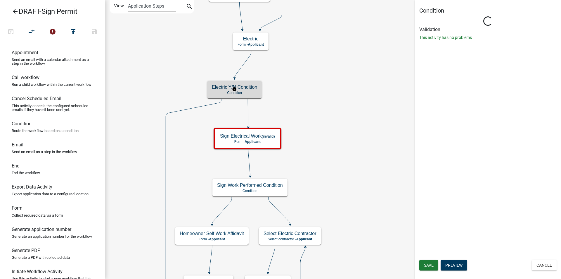
scroll to position [0, 0]
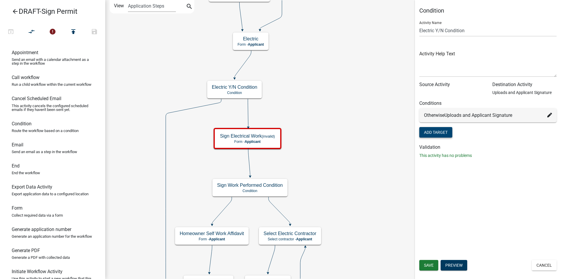
click at [440, 132] on button "Add Target" at bounding box center [435, 132] width 33 height 11
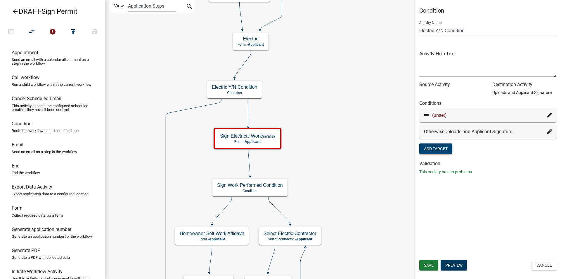
click at [550, 115] on icon at bounding box center [550, 115] width 5 height 5
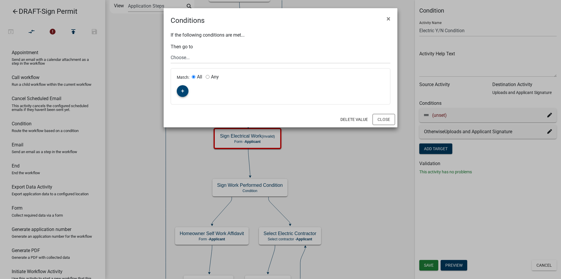
click at [183, 89] on icon "button" at bounding box center [182, 91] width 3 height 4
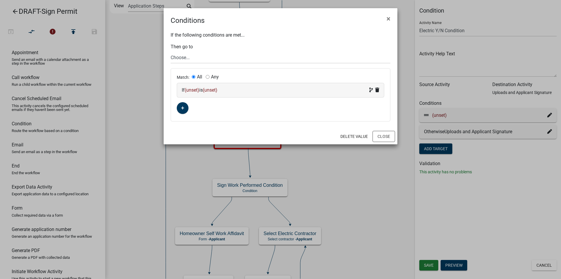
click at [194, 88] on span "(unset)" at bounding box center [192, 90] width 15 height 6
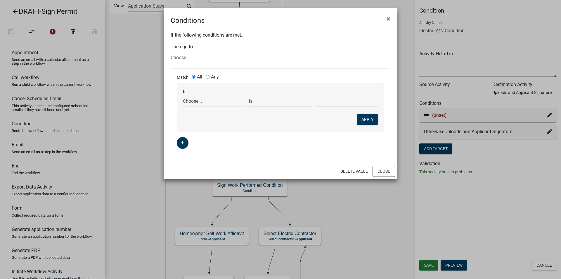
click at [194, 101] on select "Choose... Acres ALL_FEE_RECIPIENTS amperagesize APPLICANT_CITY APPLICANT_EMAIL_…" at bounding box center [214, 101] width 63 height 12
select select "31: ElectriconSign"
click at [183, 95] on select "Choose... Acres ALL_FEE_RECIPIENTS amperagesize APPLICANT_CITY APPLICANT_EMAIL_…" at bounding box center [214, 101] width 63 height 12
click at [321, 101] on select "Choose... No Yes" at bounding box center [346, 101] width 63 height 12
select select "2: Yes"
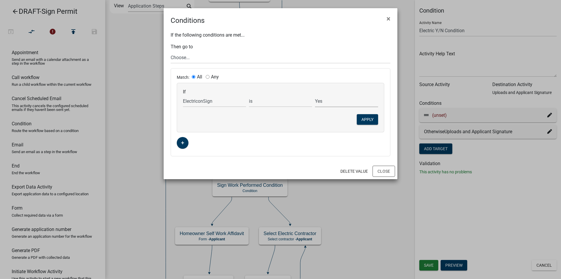
click at [315, 95] on select "Choose... No Yes" at bounding box center [346, 101] width 63 height 12
click at [189, 58] on select "Choose... Start Applicant Login Applicant and Sign Information Building Review …" at bounding box center [281, 57] width 220 height 12
select select "61: dabff1c1-f892-4a6d-a377-2e6dc398c911"
click at [171, 51] on select "Choose... Start Applicant Login Applicant and Sign Information Building Review …" at bounding box center [281, 57] width 220 height 12
click at [370, 120] on button "Apply" at bounding box center [367, 119] width 21 height 11
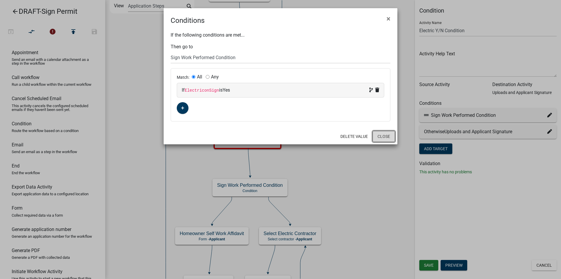
click at [381, 132] on button "Close" at bounding box center [384, 136] width 23 height 11
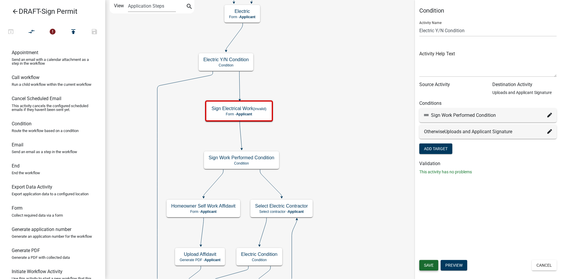
drag, startPoint x: 429, startPoint y: 263, endPoint x: 368, endPoint y: 150, distance: 128.4
click at [429, 263] on span "Save" at bounding box center [429, 265] width 10 height 5
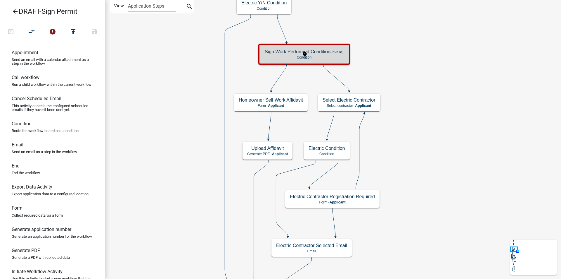
click at [336, 54] on h5 "Sign Work Performed Condition (invalid)" at bounding box center [304, 52] width 79 height 6
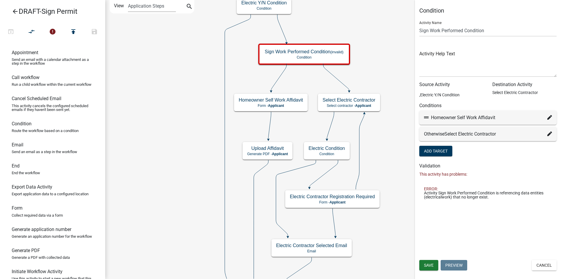
click at [549, 115] on icon at bounding box center [550, 117] width 5 height 5
select select "61: 3fdaf7e4-6c94-4af7-a0ca-006aacd6ed3f"
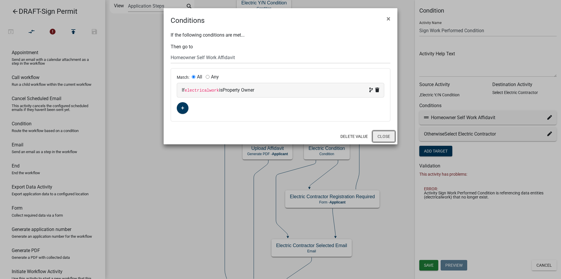
click at [384, 135] on button "Close" at bounding box center [384, 136] width 23 height 11
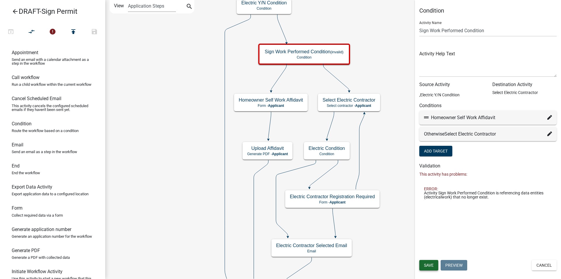
click at [427, 263] on span "Save" at bounding box center [429, 265] width 10 height 5
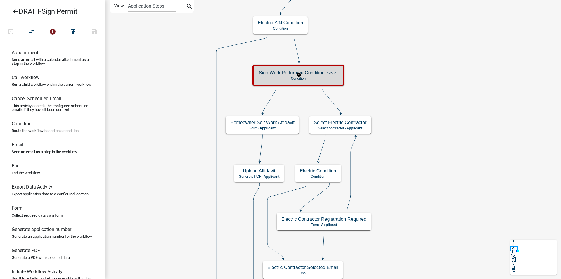
click at [334, 77] on p "Condition" at bounding box center [298, 78] width 79 height 4
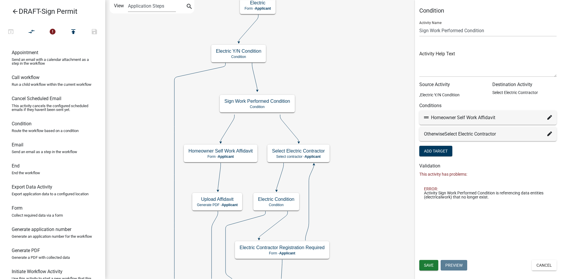
click at [550, 118] on icon at bounding box center [550, 117] width 5 height 5
select select "61: 3fdaf7e4-6c94-4af7-a0ca-006aacd6ed3f"
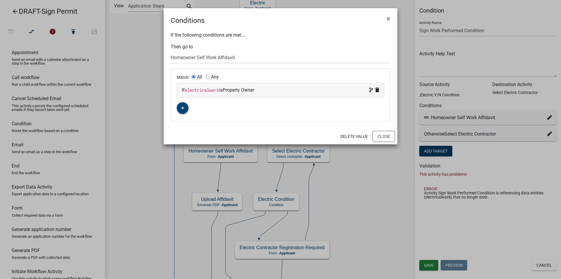
click at [184, 105] on button "button" at bounding box center [183, 108] width 12 height 12
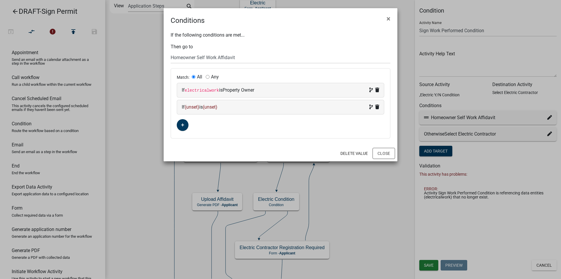
click at [195, 105] on span "(unset)" at bounding box center [192, 107] width 15 height 6
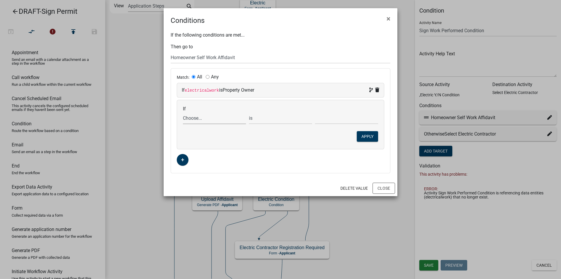
click at [193, 117] on select "Choose... Acres ALL_FEE_RECIPIENTS amperagesize APPLICANT_CITY APPLICANT_EMAIL_…" at bounding box center [214, 118] width 63 height 12
select select "152: WhoDoesWork"
click at [183, 112] on select "Choose... Acres ALL_FEE_RECIPIENTS amperagesize APPLICANT_CITY APPLICANT_EMAIL_…" at bounding box center [214, 118] width 63 height 12
click at [331, 117] on select "Choose... Contractor Property Owner" at bounding box center [346, 118] width 63 height 12
select select "2: Property Owner"
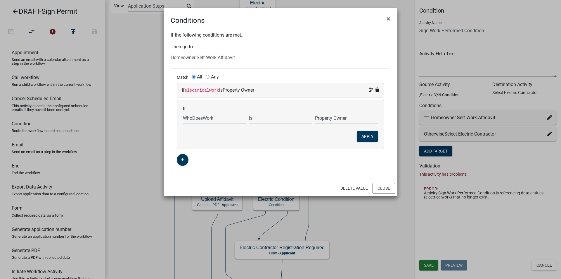
click at [315, 112] on select "Choose... Contractor Property Owner" at bounding box center [346, 118] width 63 height 12
click at [371, 137] on button "Apply" at bounding box center [367, 136] width 21 height 11
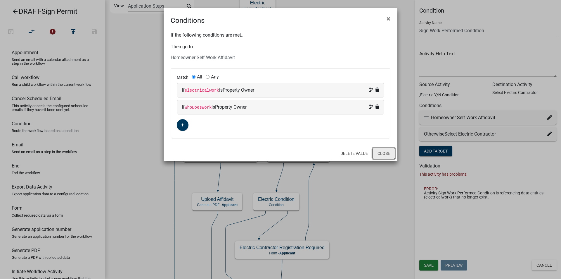
click at [378, 150] on button "Close" at bounding box center [384, 153] width 23 height 11
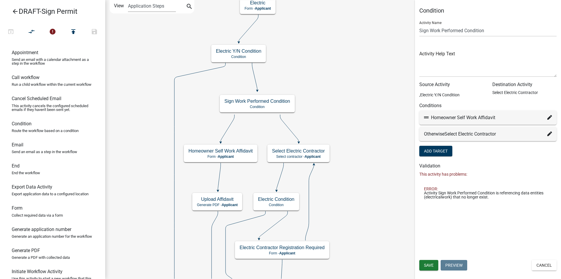
click at [549, 134] on icon at bounding box center [550, 133] width 5 height 5
select select "24: 9ef14d4c-8d7e-4d6d-9536-d60d01438a54"
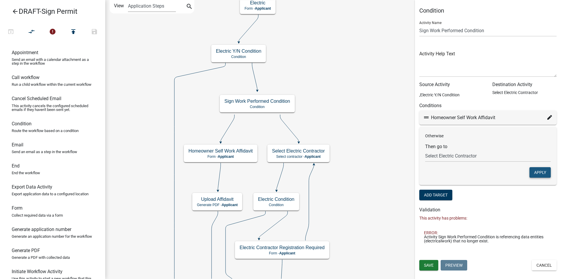
click at [542, 170] on button "Apply" at bounding box center [540, 172] width 21 height 11
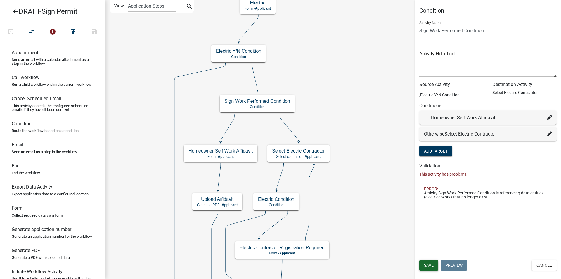
click at [427, 263] on span "Save" at bounding box center [429, 265] width 10 height 5
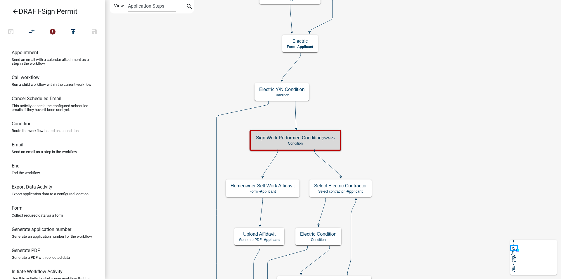
click at [13, 11] on icon "arrow_back" at bounding box center [15, 12] width 7 height 8
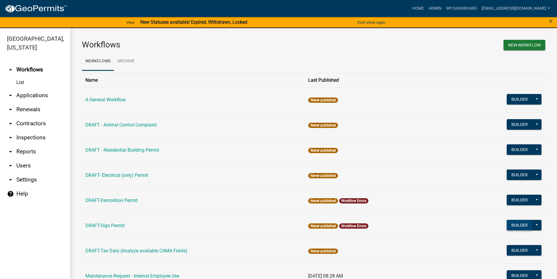
click at [510, 226] on button "Builder" at bounding box center [520, 225] width 26 height 11
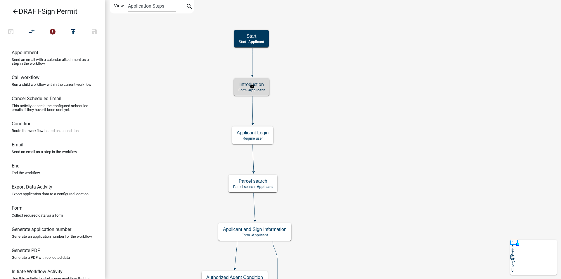
click at [263, 88] on span "Applicant" at bounding box center [257, 90] width 16 height 4
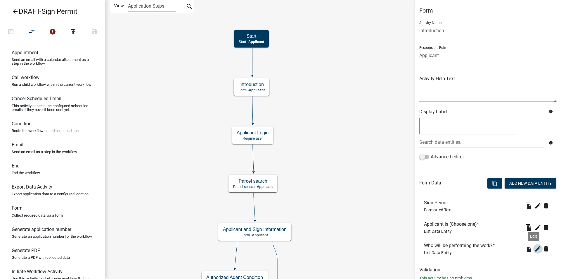
click at [535, 248] on icon "edit" at bounding box center [538, 248] width 7 height 7
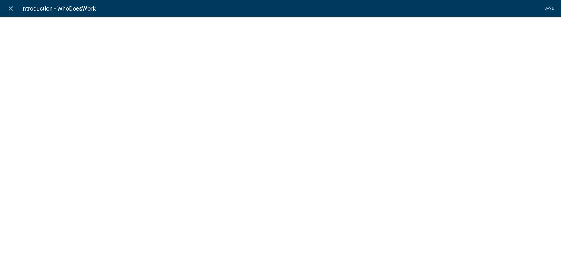
select select "list-data"
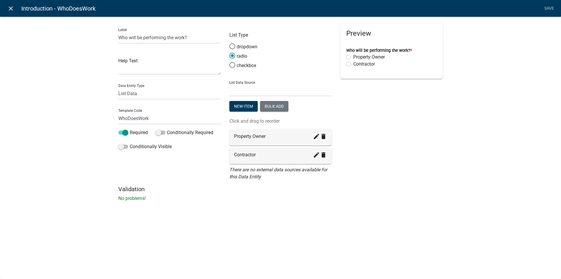
click at [10, 6] on icon "close" at bounding box center [10, 8] width 7 height 7
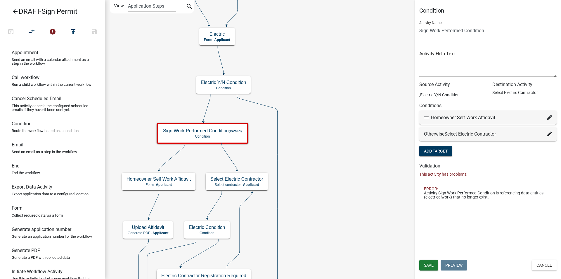
click at [548, 118] on icon at bounding box center [550, 117] width 5 height 5
select select "61: 3fdaf7e4-6c94-4af7-a0ca-006aacd6ed3f"
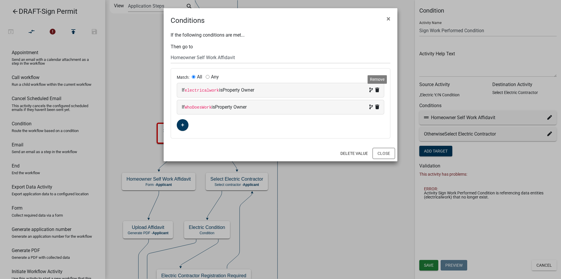
click at [377, 90] on icon at bounding box center [377, 89] width 4 height 5
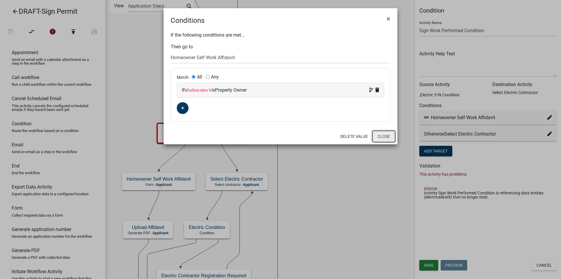
click at [382, 134] on button "Close" at bounding box center [384, 136] width 23 height 11
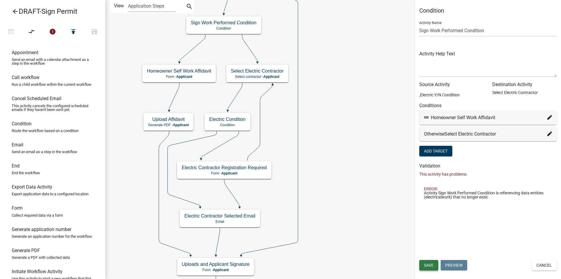
click at [428, 266] on span "Save" at bounding box center [429, 265] width 10 height 5
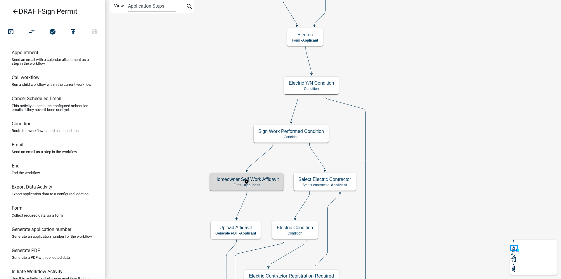
click at [273, 186] on p "Form - Applicant" at bounding box center [247, 185] width 64 height 4
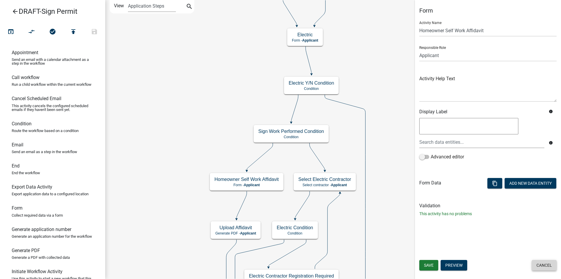
click at [547, 264] on button "Cancel" at bounding box center [544, 265] width 25 height 11
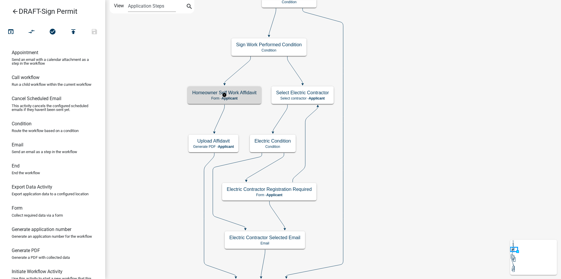
click at [238, 94] on h5 "Homeowner Self Work Affidavit" at bounding box center [224, 93] width 64 height 6
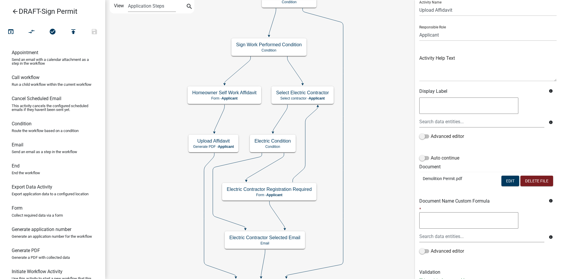
scroll to position [42, 0]
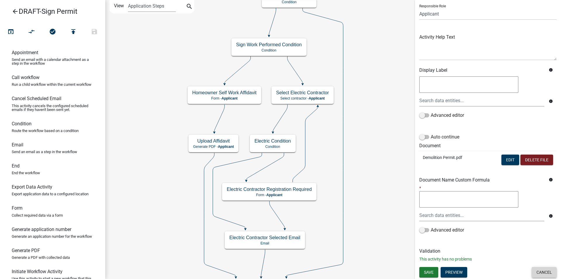
click at [540, 270] on button "Cancel" at bounding box center [544, 272] width 25 height 11
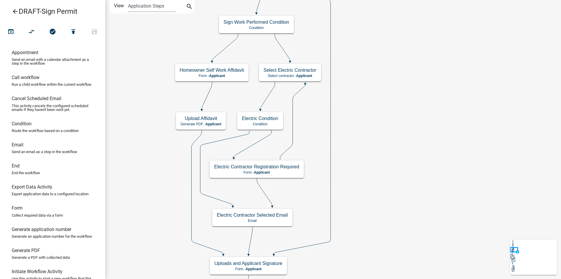
click at [208, 94] on icon at bounding box center [207, 95] width 10 height 27
click at [222, 50] on icon at bounding box center [225, 47] width 26 height 27
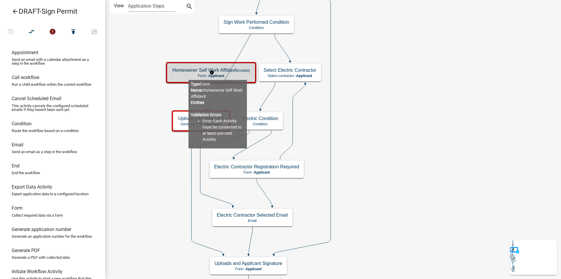
click at [189, 75] on p "Form - Applicant" at bounding box center [210, 76] width 77 height 4
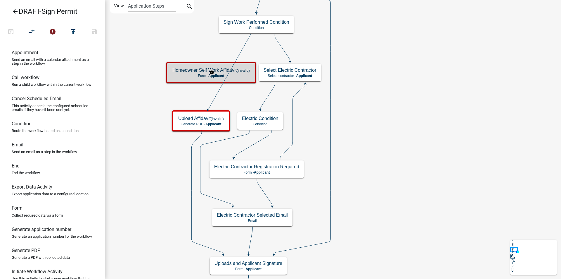
click at [189, 75] on p "Form - Applicant" at bounding box center [210, 76] width 77 height 4
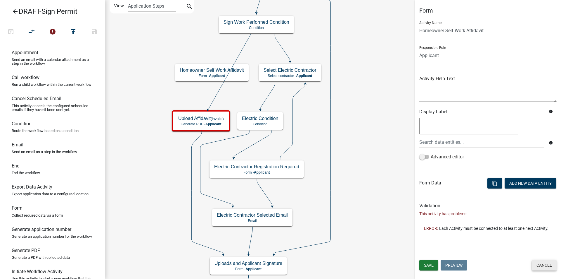
click at [544, 267] on button "Cancel" at bounding box center [544, 265] width 25 height 11
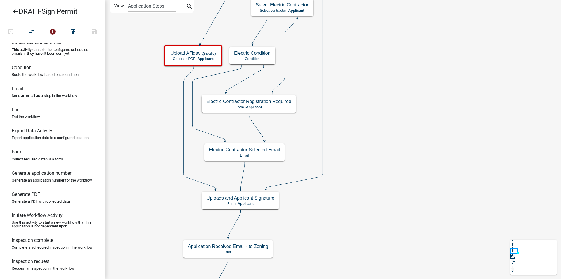
scroll to position [58, 0]
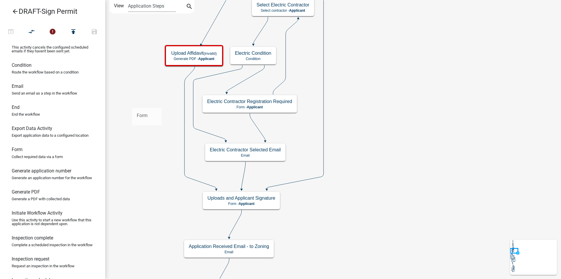
drag, startPoint x: 31, startPoint y: 167, endPoint x: 132, endPoint y: 103, distance: 120.0
click at [132, 103] on div "arrow_back DRAFT-Sign Permit open_in_browser compare_arrows error publish save …" at bounding box center [280, 139] width 561 height 279
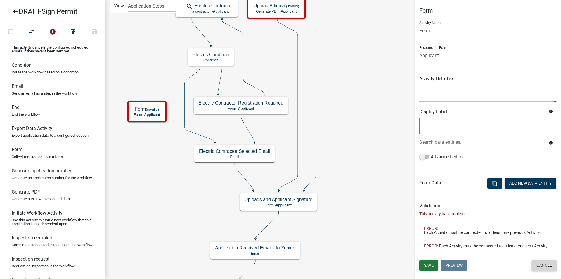
click at [544, 264] on button "Cancel" at bounding box center [544, 265] width 25 height 11
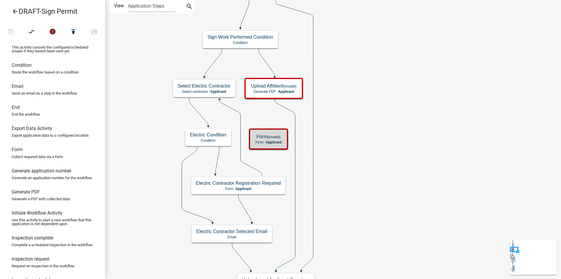
click at [294, 127] on icon at bounding box center [285, 184] width 20 height 173
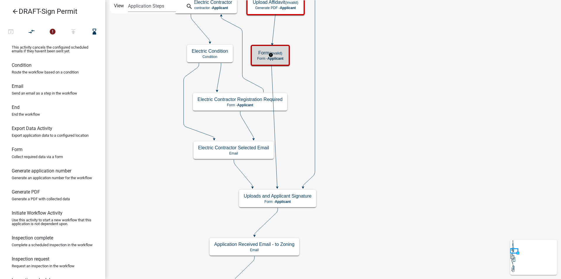
click at [279, 55] on h5 "Form (invalid)" at bounding box center [270, 53] width 26 height 6
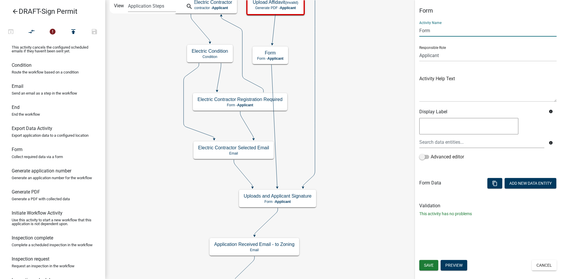
drag, startPoint x: 429, startPoint y: 31, endPoint x: 419, endPoint y: 32, distance: 10.0
click at [419, 32] on input "Form" at bounding box center [487, 31] width 137 height 12
type input "u"
type input "Upload Homeowner Affidavit"
click at [531, 187] on button "Add New Data Entity" at bounding box center [531, 183] width 52 height 11
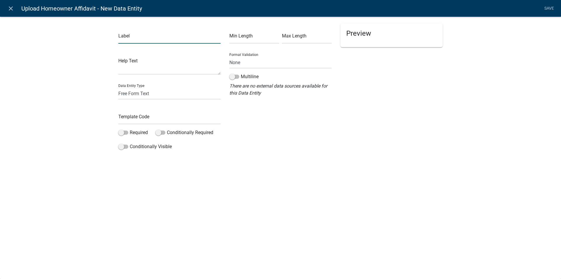
click at [123, 38] on input "text" at bounding box center [169, 38] width 102 height 12
type input "Homeowner Affidavit"
click at [136, 96] on select "Free Form Text Document Display Entity Value Fee Numeric Data Date Map Sketch D…" at bounding box center [169, 93] width 102 height 12
select select "document"
click at [118, 87] on select "Free Form Text Document Display Entity Value Fee Numeric Data Date Map Sketch D…" at bounding box center [169, 93] width 102 height 12
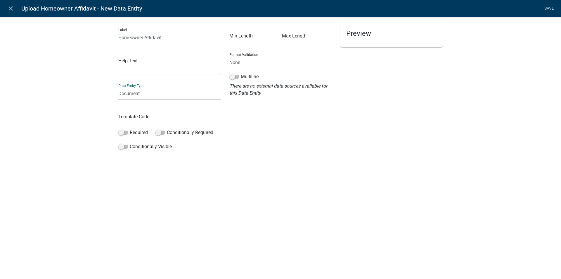
select select "document"
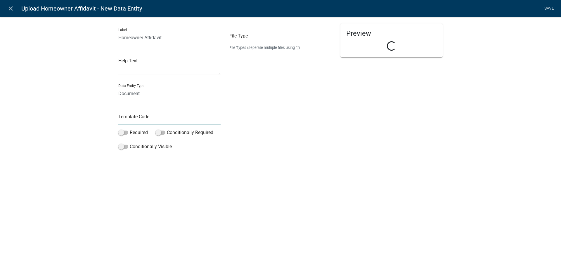
click at [139, 117] on input "text" at bounding box center [169, 118] width 102 height 12
type input "SignHomewoneraff"
click at [127, 133] on span at bounding box center [123, 132] width 10 height 4
click at [130, 129] on input "Required" at bounding box center [130, 129] width 0 height 0
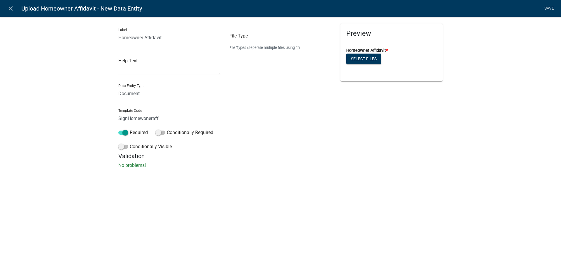
click at [370, 153] on h5 "Validation" at bounding box center [280, 155] width 324 height 7
click at [256, 41] on input "text" at bounding box center [280, 38] width 102 height 12
type input "pdf,jpg,jpeg,png,doc,docx"
click at [549, 7] on link "Save" at bounding box center [549, 8] width 15 height 11
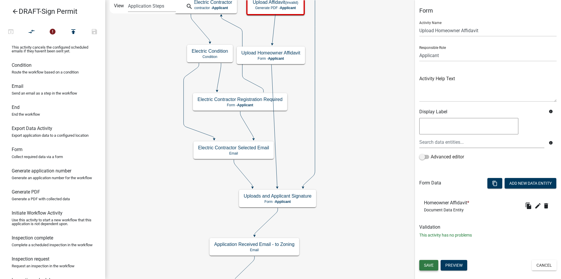
click at [430, 263] on span "Save" at bounding box center [429, 265] width 10 height 5
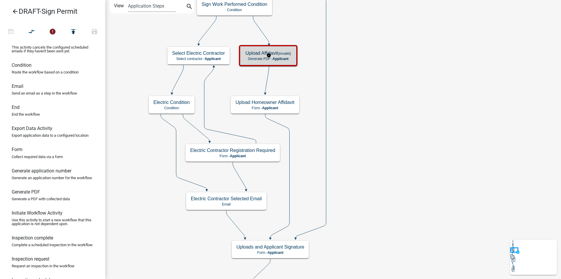
click at [285, 57] on span "Applicant" at bounding box center [281, 59] width 16 height 4
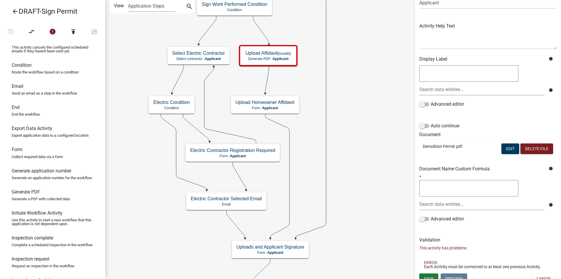
scroll to position [59, 0]
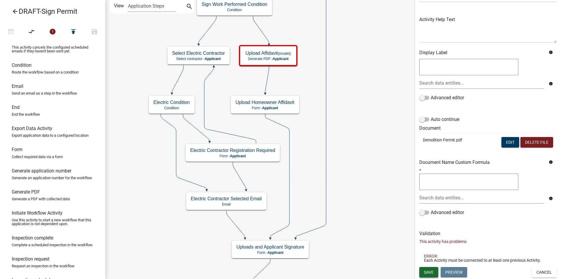
click at [431, 267] on button "Save" at bounding box center [428, 272] width 19 height 11
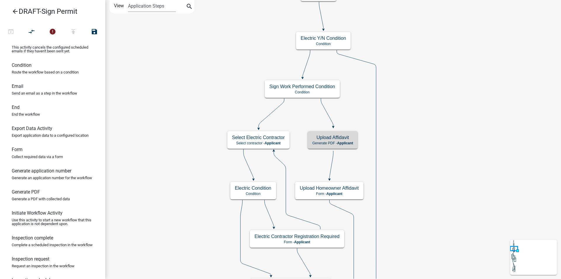
scroll to position [0, 0]
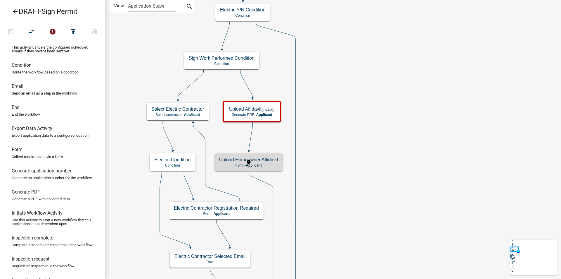
click at [235, 161] on h5 "Upload Homeowner Affidavit" at bounding box center [248, 160] width 59 height 6
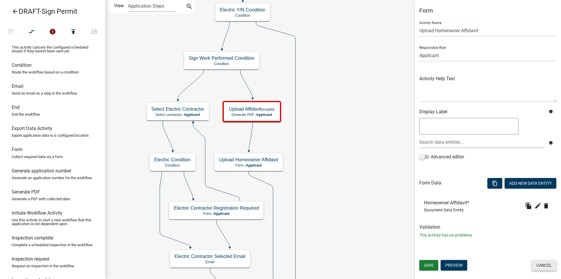
click at [542, 263] on button "Cancel" at bounding box center [544, 265] width 25 height 11
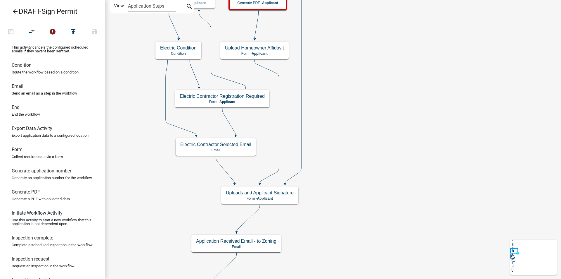
click at [14, 10] on icon "arrow_back" at bounding box center [15, 12] width 7 height 8
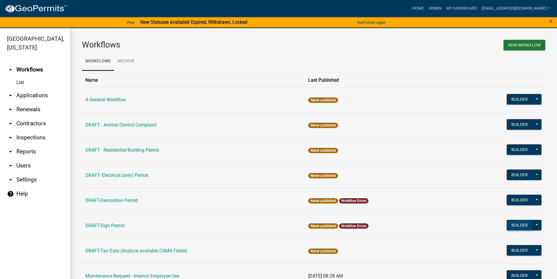
click at [512, 226] on button "Builder" at bounding box center [520, 225] width 26 height 11
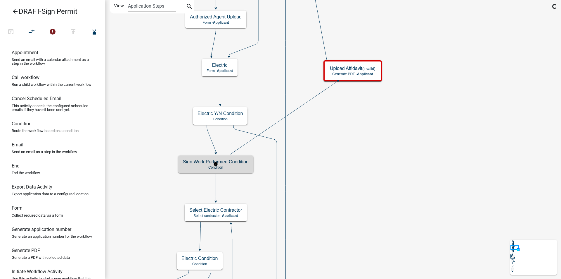
click at [200, 165] on p "Condition" at bounding box center [216, 167] width 66 height 4
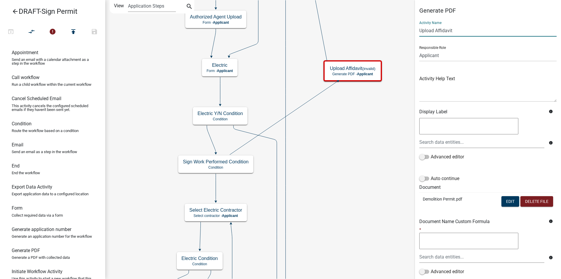
drag, startPoint x: 448, startPoint y: 32, endPoint x: 417, endPoint y: 35, distance: 31.7
click at [417, 35] on div "Generate PDF Activity Name Upload Affidavit Responsible Role Applicant Code Enf…" at bounding box center [488, 166] width 146 height 319
type input "Homeowner Self Work Affidavit"
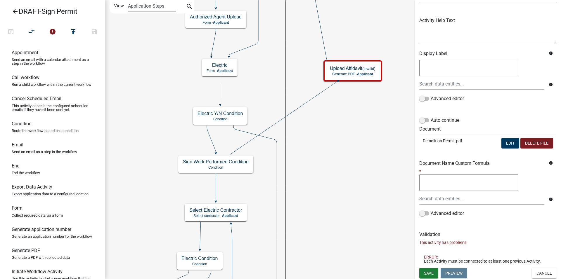
scroll to position [59, 0]
click at [426, 272] on span "Save" at bounding box center [429, 271] width 10 height 5
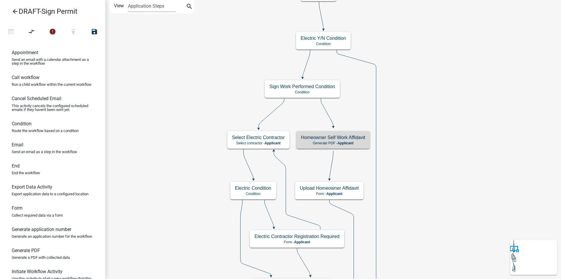
scroll to position [0, 0]
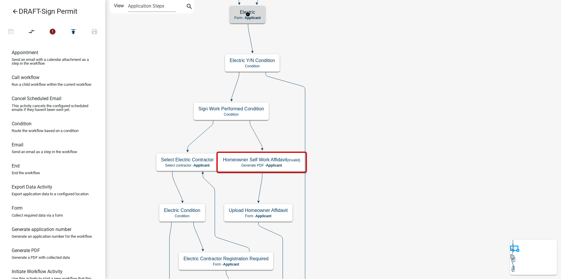
click at [258, 16] on span "Applicant" at bounding box center [253, 18] width 16 height 4
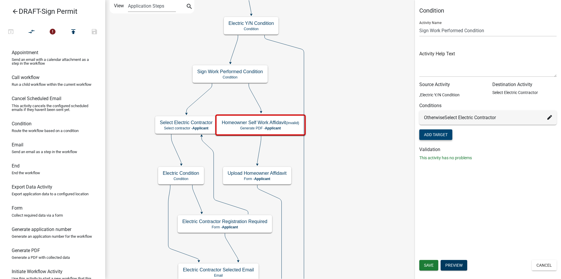
click at [439, 132] on button "Add Target" at bounding box center [435, 134] width 33 height 11
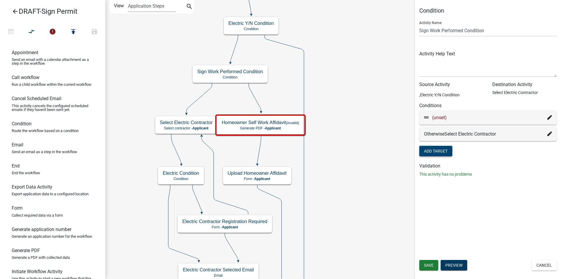
click at [550, 115] on icon at bounding box center [550, 117] width 5 height 5
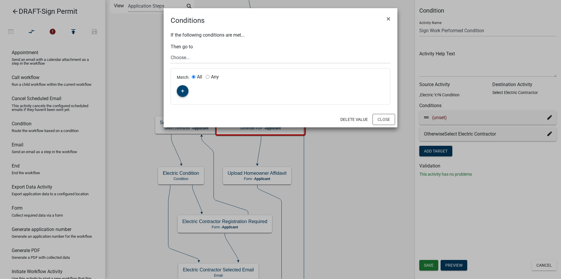
click at [180, 89] on button "button" at bounding box center [183, 91] width 12 height 12
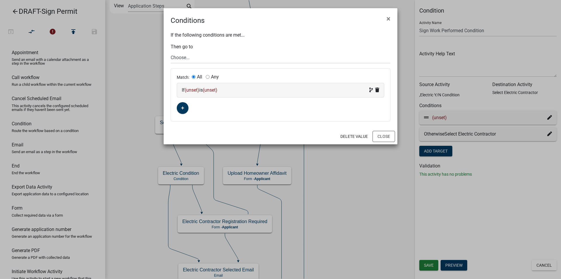
click at [193, 89] on span "(unset)" at bounding box center [192, 90] width 15 height 6
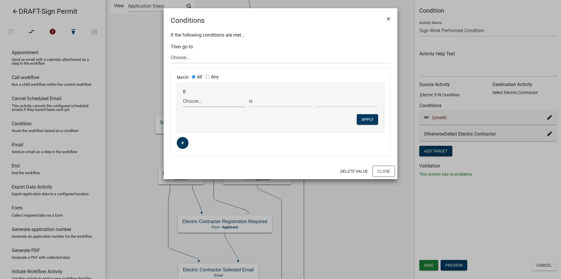
click at [193, 102] on select "Choose... Acres ALL_FEE_RECIPIENTS amperagesize APPLICANT_CITY APPLICANT_EMAIL_…" at bounding box center [214, 101] width 63 height 12
select select "31: ElectriconSign"
click at [183, 95] on select "Choose... Acres ALL_FEE_RECIPIENTS amperagesize APPLICANT_CITY APPLICANT_EMAIL_…" at bounding box center [214, 101] width 63 height 12
click at [331, 102] on select "Choose... No Yes" at bounding box center [346, 101] width 63 height 12
select select "2: Yes"
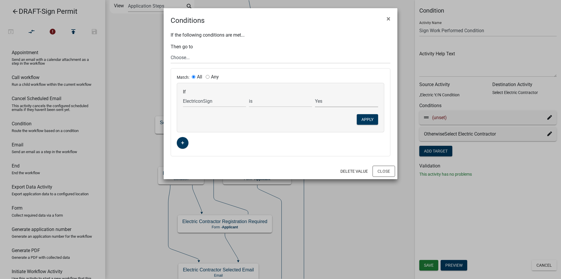
click at [315, 95] on select "Choose... No Yes" at bounding box center [346, 101] width 63 height 12
click at [175, 57] on select "Choose... Start Applicant Login Applicant and Sign Information Building Review …" at bounding box center [281, 57] width 220 height 12
click at [316, 30] on div "If the following conditions are met... Then go to Choose... Start Applicant Log…" at bounding box center [281, 94] width 234 height 137
click at [390, 20] on span "×" at bounding box center [389, 19] width 4 height 8
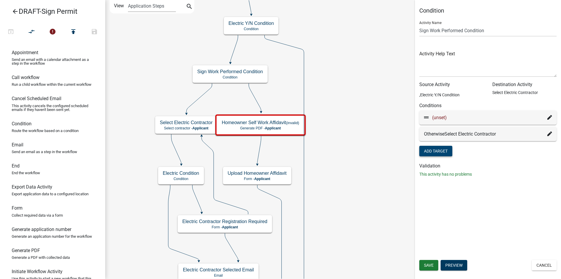
click at [550, 118] on icon at bounding box center [550, 117] width 5 height 5
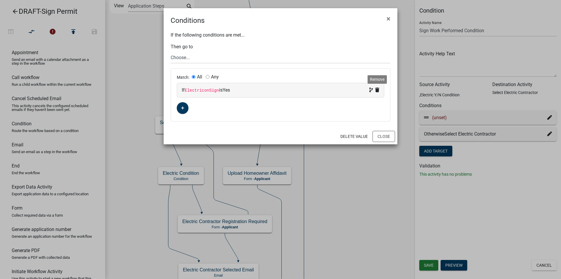
click at [378, 89] on icon at bounding box center [377, 89] width 4 height 5
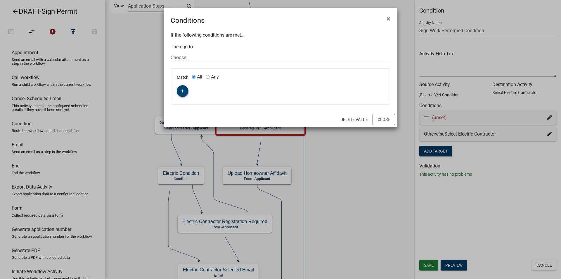
click at [183, 90] on icon "button" at bounding box center [182, 91] width 3 height 4
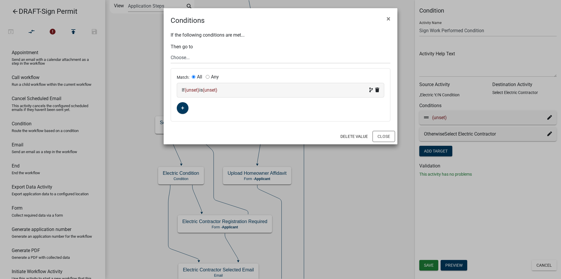
click at [196, 89] on span "(unset)" at bounding box center [192, 90] width 15 height 6
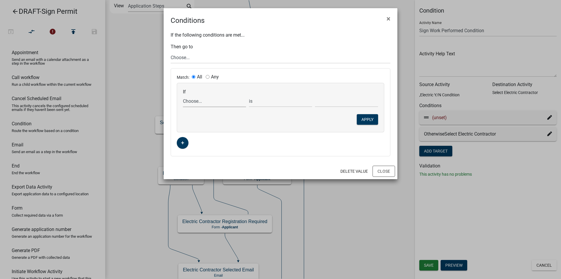
click at [197, 103] on select "Choose... Acres ALL_FEE_RECIPIENTS amperagesize APPLICANT_CITY APPLICANT_EMAIL_…" at bounding box center [214, 101] width 63 height 12
select select "152: WhoDoesWork"
click at [183, 95] on select "Choose... Acres ALL_FEE_RECIPIENTS amperagesize APPLICANT_CITY APPLICANT_EMAIL_…" at bounding box center [214, 101] width 63 height 12
click at [329, 99] on select "Choose... Contractor Property Owner" at bounding box center [346, 101] width 63 height 12
select select "2: Property Owner"
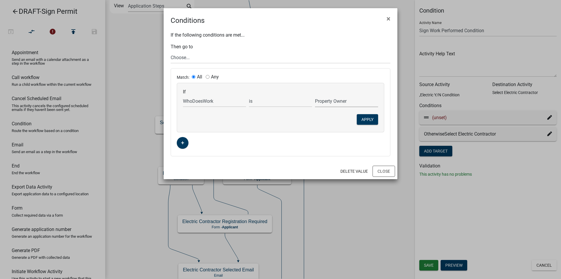
click at [315, 95] on select "Choose... Contractor Property Owner" at bounding box center [346, 101] width 63 height 12
click at [189, 57] on select "Choose... Start Applicant Login Applicant and Sign Information Building Review …" at bounding box center [281, 57] width 220 height 12
select select "61: d136f178-40c5-49e7-a1e6-38bbff58501c"
click at [171, 51] on select "Choose... Start Applicant Login Applicant and Sign Information Building Review …" at bounding box center [281, 57] width 220 height 12
click at [369, 119] on button "Apply" at bounding box center [367, 119] width 21 height 11
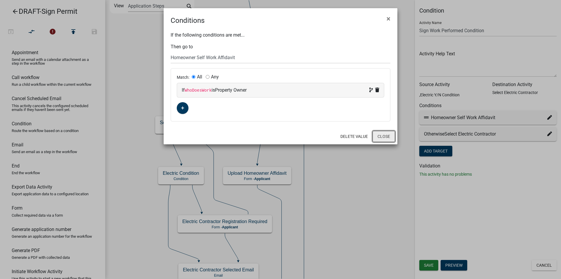
click at [387, 135] on button "Close" at bounding box center [384, 136] width 23 height 11
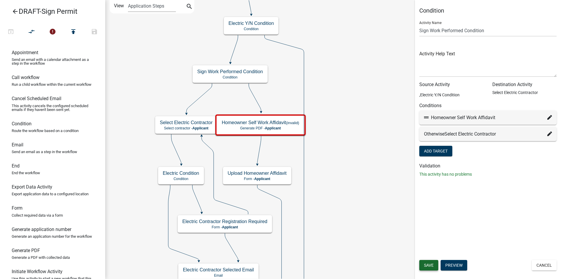
click at [431, 264] on span "Save" at bounding box center [429, 265] width 10 height 5
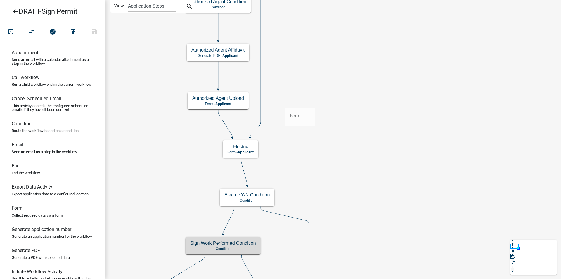
drag, startPoint x: 28, startPoint y: 224, endPoint x: 285, endPoint y: 103, distance: 284.4
click at [285, 103] on div "arrow_back DRAFT-Sign Permit open_in_browser compare_arrows check_circle publis…" at bounding box center [280, 139] width 561 height 279
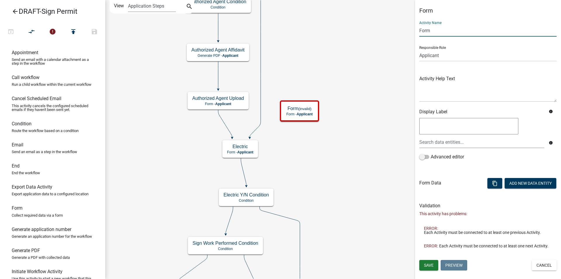
drag, startPoint x: 416, startPoint y: 30, endPoint x: 412, endPoint y: 30, distance: 3.8
click at [412, 30] on main "Start Start - Applicant Applicant Login Require user Applicant and Sign Informa…" at bounding box center [333, 139] width 456 height 279
type input "C"
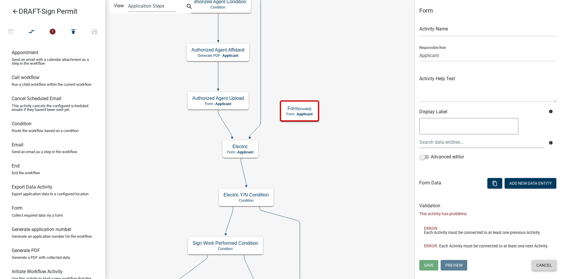
click at [545, 265] on button "Cancel" at bounding box center [544, 265] width 25 height 11
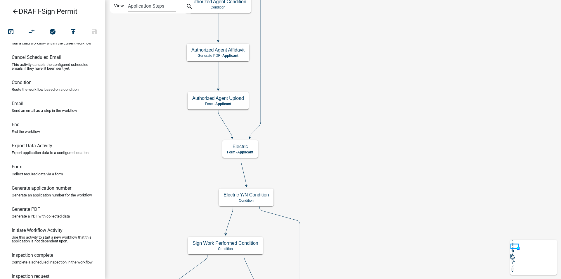
scroll to position [58, 0]
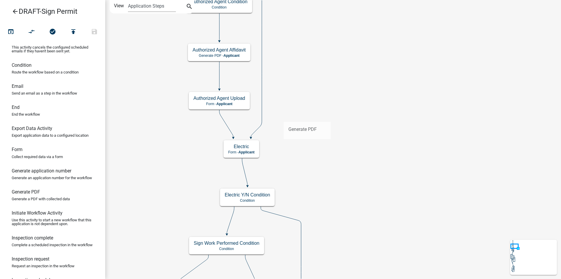
drag, startPoint x: 34, startPoint y: 208, endPoint x: 284, endPoint y: 117, distance: 265.9
click at [284, 117] on div "arrow_back DRAFT-Sign Permit open_in_browser compare_arrows check_circle publis…" at bounding box center [280, 139] width 561 height 279
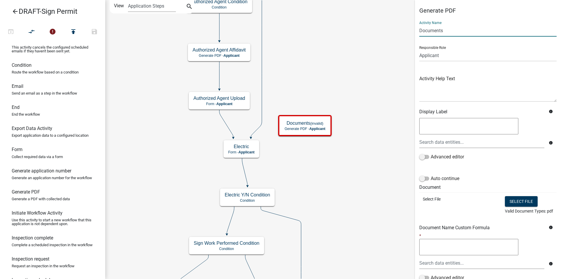
drag, startPoint x: 448, startPoint y: 29, endPoint x: 419, endPoint y: 32, distance: 29.2
click at [419, 32] on div "Generate PDF Activity Name Documents Responsible Role Applicant Code Enforcemen…" at bounding box center [488, 183] width 146 height 352
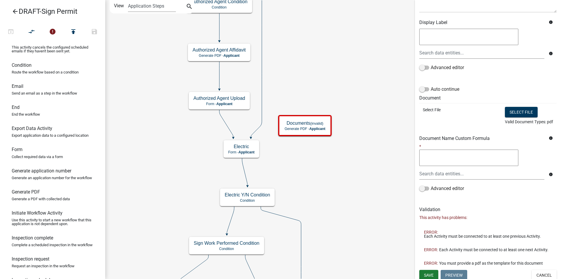
scroll to position [96, 0]
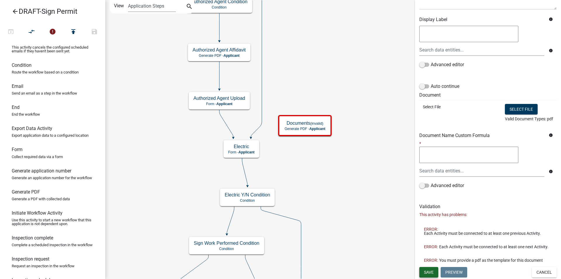
type input "Sign Contractor Affidavit"
click at [429, 271] on span "Save" at bounding box center [429, 271] width 10 height 5
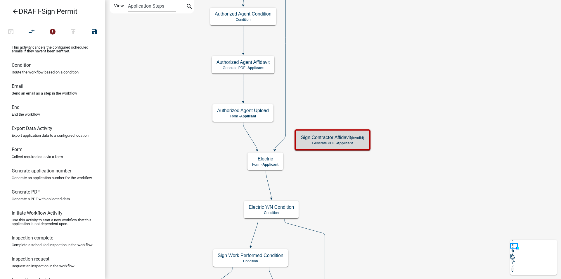
scroll to position [0, 0]
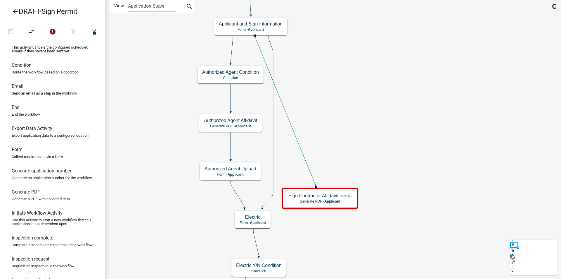
click at [282, 103] on icon at bounding box center [285, 110] width 61 height 149
click at [236, 193] on icon at bounding box center [238, 193] width 14 height 27
click at [36, 32] on button "compare_arrows" at bounding box center [31, 32] width 21 height 13
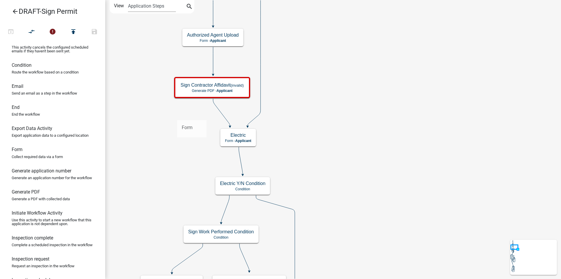
drag, startPoint x: 39, startPoint y: 166, endPoint x: 177, endPoint y: 115, distance: 147.4
click at [177, 115] on div "arrow_back DRAFT-Sign Permit open_in_browser compare_arrows error publish save …" at bounding box center [280, 139] width 561 height 279
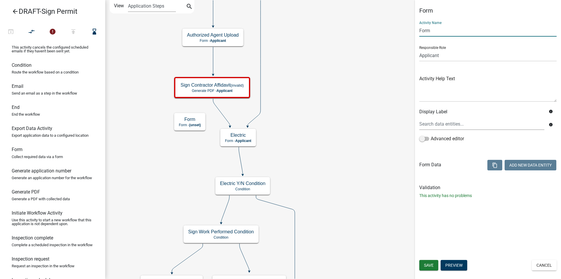
drag, startPoint x: 437, startPoint y: 30, endPoint x: 417, endPoint y: 35, distance: 20.7
click at [417, 35] on div "Form Activity Name Form Responsible Role Applicant Code Enforcement Administrat…" at bounding box center [488, 105] width 146 height 196
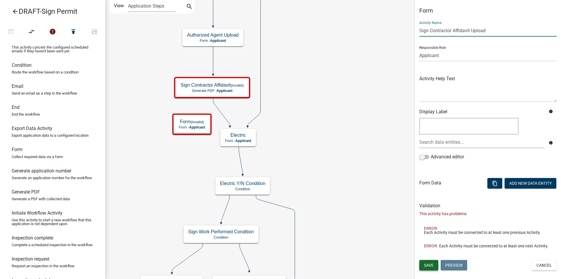
type input "Sign Contractor Affidavit Upload"
click at [432, 264] on span "Save" at bounding box center [429, 265] width 10 height 5
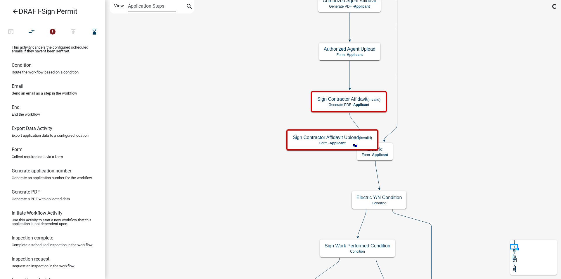
click at [352, 120] on icon at bounding box center [358, 126] width 17 height 27
click at [31, 33] on icon "compare_arrows" at bounding box center [31, 32] width 7 height 8
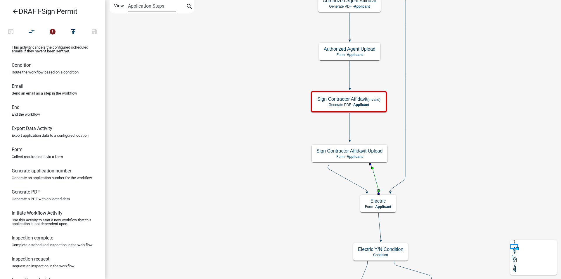
click at [375, 177] on icon at bounding box center [375, 177] width 8 height 27
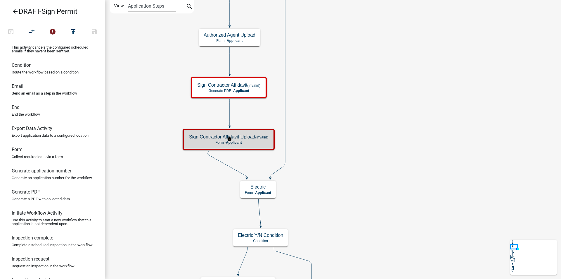
click at [255, 144] on p "Form - Applicant" at bounding box center [228, 142] width 79 height 4
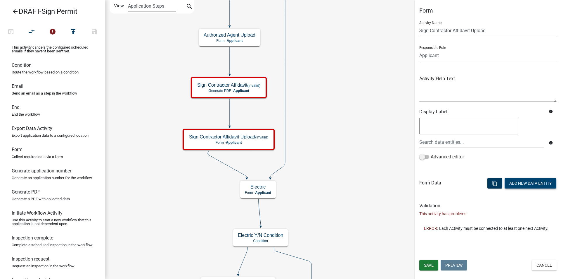
click at [518, 182] on button "Add New Data Entity" at bounding box center [531, 183] width 52 height 11
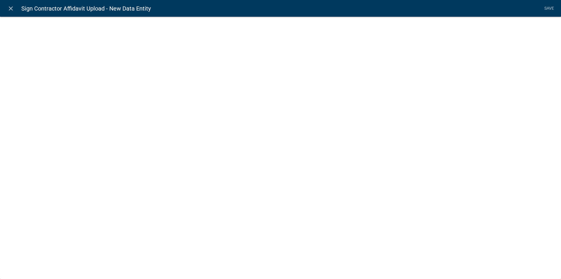
select select
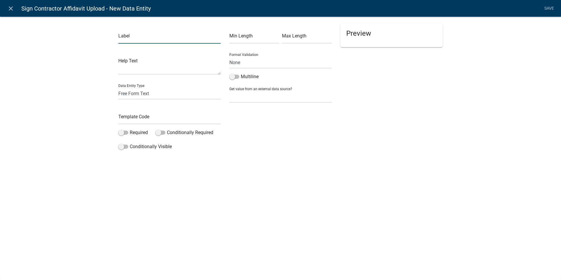
click at [124, 42] on input "text" at bounding box center [169, 38] width 102 height 12
type input "Upload sign contractor affidavit"
click at [127, 94] on select "Free Form Text Document Display Entity Value Fee Numeric Data Date Map Sketch D…" at bounding box center [169, 93] width 102 height 12
select select "document"
click at [118, 87] on select "Free Form Text Document Display Entity Value Fee Numeric Data Date Map Sketch D…" at bounding box center [169, 93] width 102 height 12
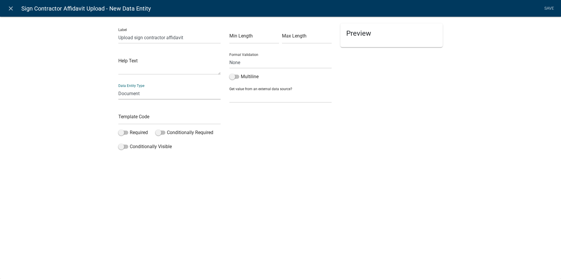
select select "document"
click at [128, 120] on input "text" at bounding box center [169, 118] width 102 height 12
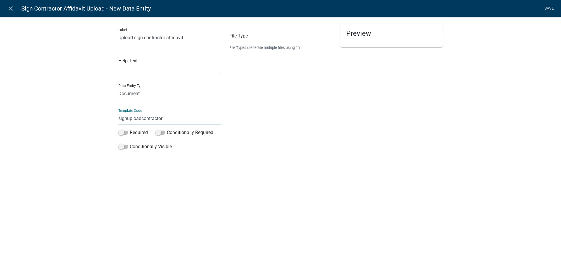
type input "signuploadcontractor"
click at [280, 169] on div "close Sign Contractor Affidavit Upload - New Data Entity Save Label Upload sign…" at bounding box center [280, 139] width 561 height 279
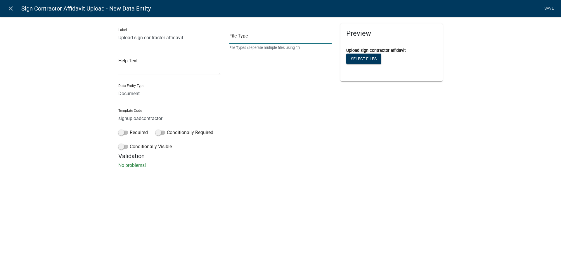
click at [263, 37] on input "text" at bounding box center [280, 38] width 102 height 12
type input "pdf,jpg,jpeg,png,doc,docx"
click at [126, 132] on span at bounding box center [123, 132] width 10 height 4
click at [130, 129] on input "Required" at bounding box center [130, 129] width 0 height 0
click at [548, 7] on link "Save" at bounding box center [549, 8] width 15 height 11
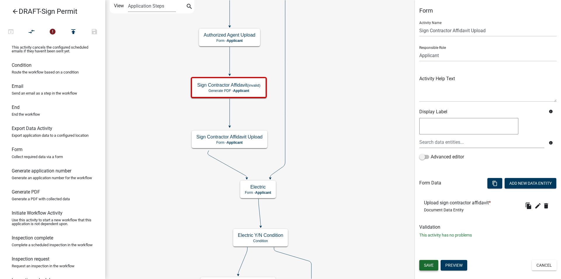
click at [428, 261] on button "Save" at bounding box center [428, 265] width 19 height 11
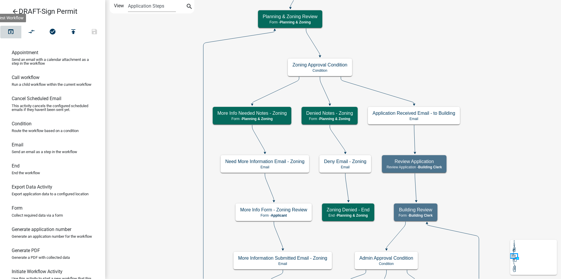
click at [9, 30] on icon "open_in_browser" at bounding box center [10, 32] width 7 height 8
drag, startPoint x: 185, startPoint y: 53, endPoint x: 176, endPoint y: 163, distance: 110.3
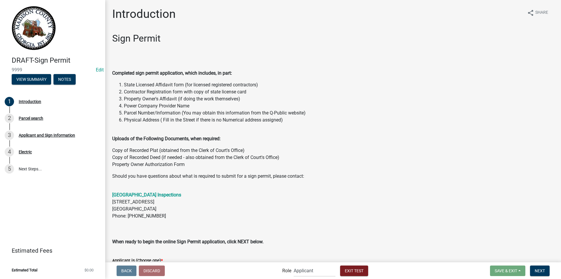
scroll to position [78, 0]
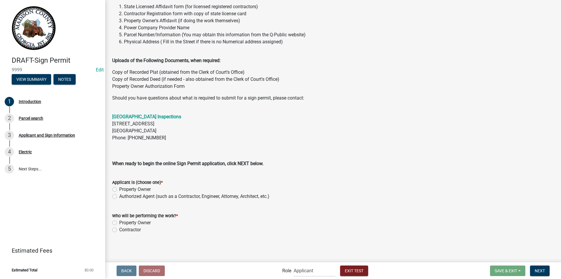
click at [119, 188] on label "Property Owner" at bounding box center [135, 189] width 32 height 7
click at [119, 188] on input "Property Owner" at bounding box center [121, 188] width 4 height 4
radio input "true"
click at [119, 222] on label "Property Owner" at bounding box center [135, 222] width 32 height 7
click at [119, 222] on input "Property Owner" at bounding box center [121, 221] width 4 height 4
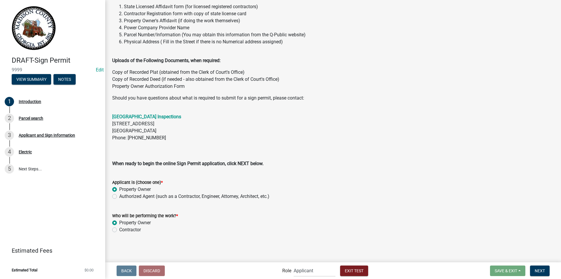
radio input "true"
click at [538, 269] on span "Next" at bounding box center [540, 270] width 10 height 5
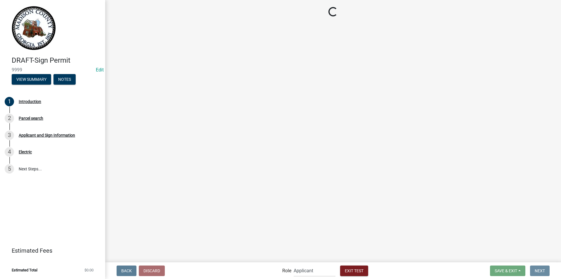
scroll to position [0, 0]
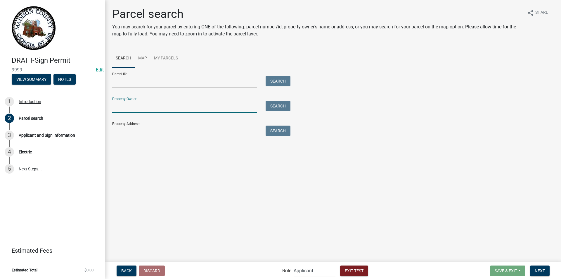
click at [156, 107] on input "Property Owner:" at bounding box center [184, 107] width 145 height 12
type input "[PERSON_NAME]"
click at [273, 102] on button "Search" at bounding box center [278, 106] width 25 height 11
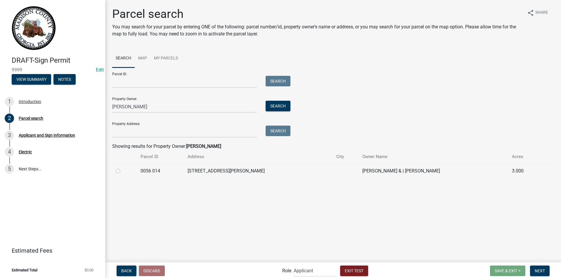
click at [123, 167] on label at bounding box center [123, 167] width 0 height 0
click at [123, 171] on 014 "radio" at bounding box center [125, 169] width 4 height 4
radio 014 "true"
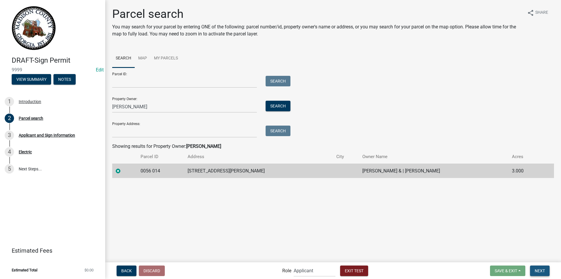
click at [537, 269] on span "Next" at bounding box center [540, 270] width 10 height 5
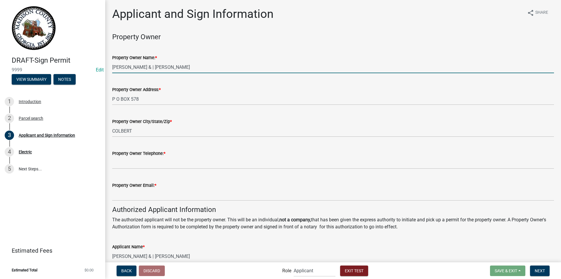
drag, startPoint x: 205, startPoint y: 67, endPoint x: 145, endPoint y: 72, distance: 60.2
click at [145, 72] on input "[PERSON_NAME] & | [PERSON_NAME]" at bounding box center [333, 67] width 442 height 12
type input "[PERSON_NAME]"
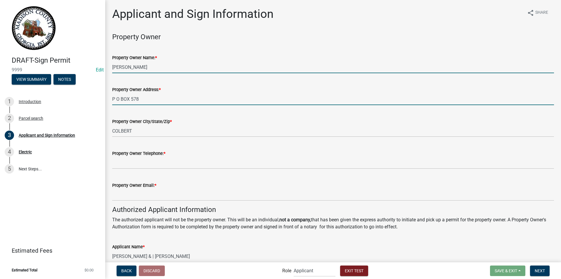
click at [154, 102] on input "P O BOX 578" at bounding box center [333, 99] width 442 height 12
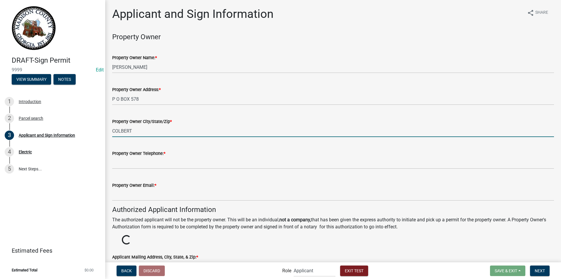
click at [146, 131] on input "COLBERT" at bounding box center [333, 131] width 442 height 12
type input "COLBERT, GA 30628"
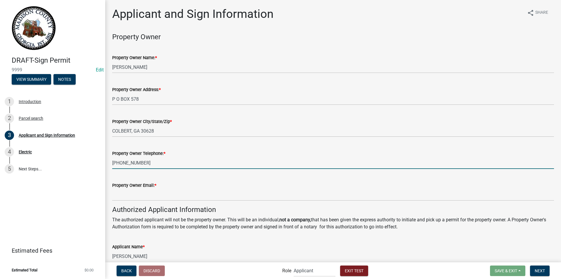
type input "[PHONE_NUMBER]"
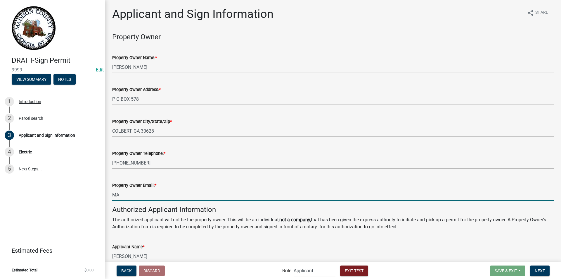
type input "M"
type input "[EMAIL_ADDRESS][DOMAIN_NAME]"
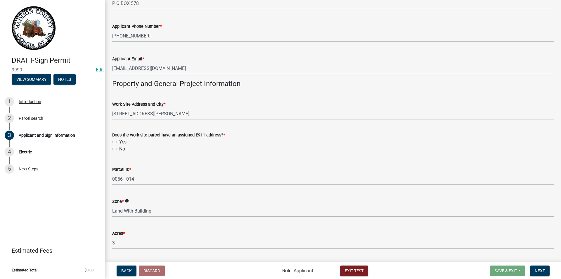
scroll to position [292, 0]
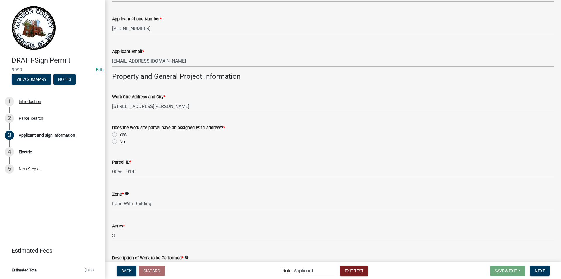
click at [119, 142] on label "No" at bounding box center [122, 141] width 6 height 7
click at [119, 142] on input "No" at bounding box center [121, 140] width 4 height 4
radio input "true"
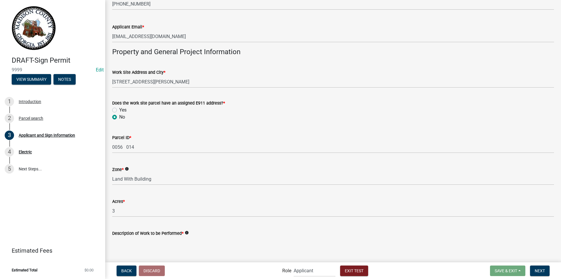
scroll to position [351, 0]
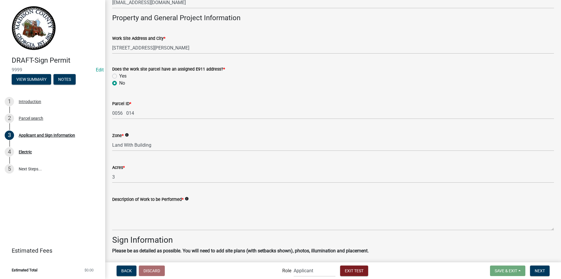
click at [119, 77] on label "Yes" at bounding box center [122, 75] width 7 height 7
click at [119, 76] on input "Yes" at bounding box center [121, 74] width 4 height 4
radio input "true"
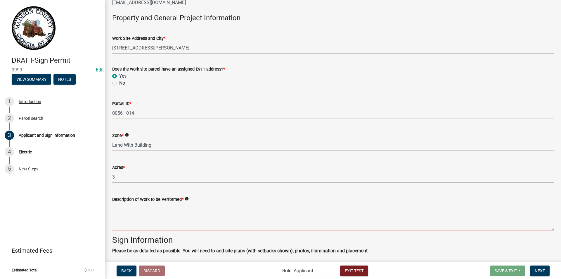
click at [133, 215] on textarea "Description of Work to be Performed *" at bounding box center [333, 216] width 442 height 27
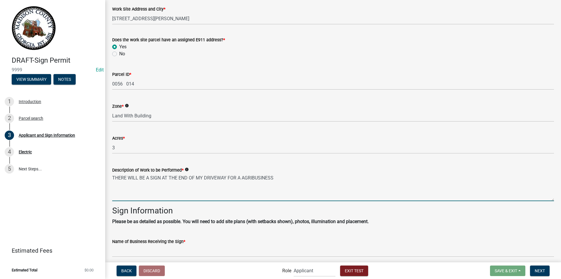
scroll to position [409, 0]
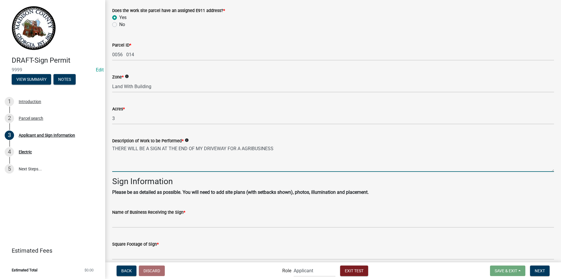
type textarea "THERE WILL BE A SIGN AT THE END OF MY DRIVEWAY FOR A AGRIBUSINESS"
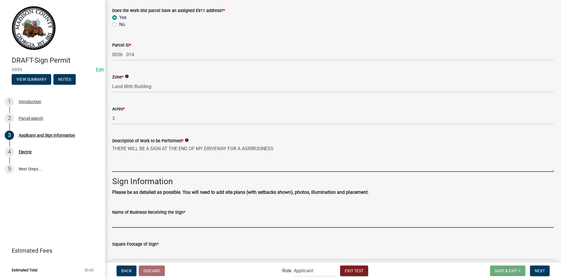
click at [134, 222] on input "Name of Business Receiving the Sign *" at bounding box center [333, 221] width 442 height 12
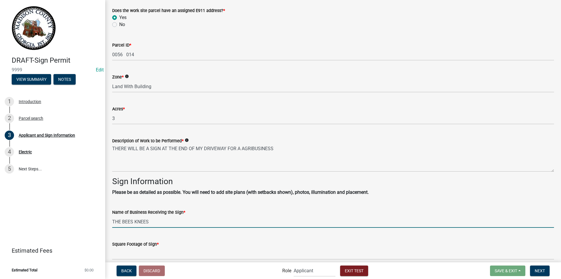
type input "THE BEES KNEES"
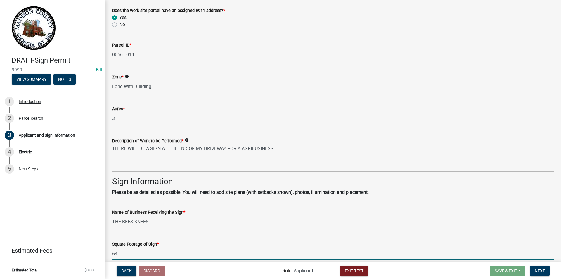
type input "64"
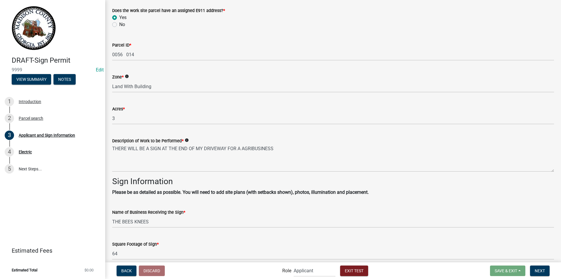
scroll to position [564, 0]
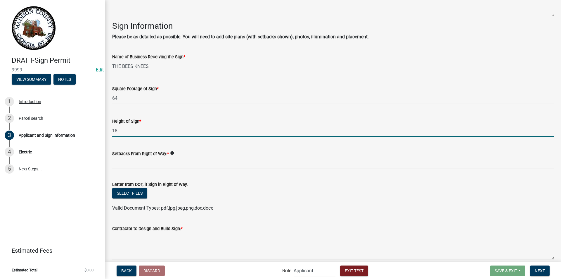
type input "18"
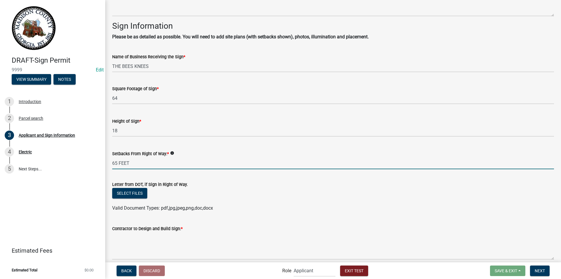
type input "65 FEET"
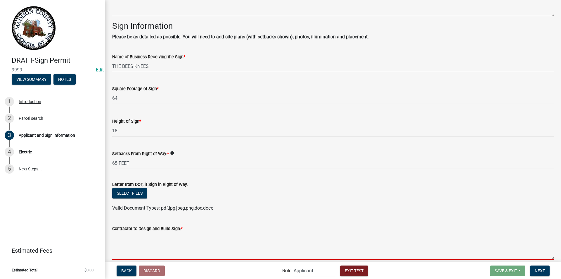
click at [154, 243] on textarea "Contractor to Design and Build Sign: *" at bounding box center [333, 245] width 442 height 27
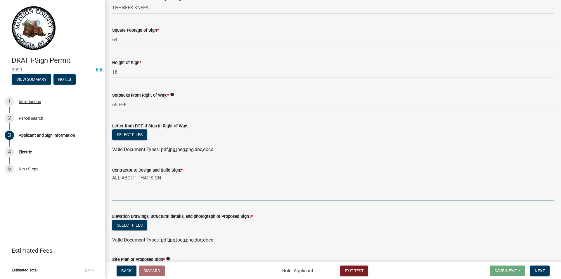
scroll to position [681, 0]
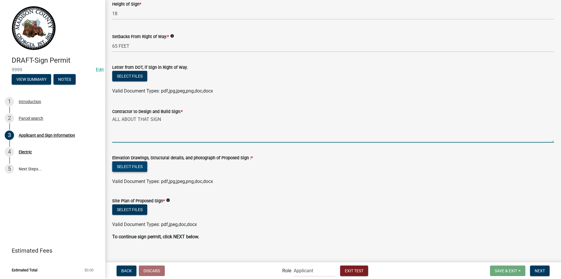
type textarea "ALL ABOUT THAT SIGN"
click at [139, 167] on button "Select files" at bounding box center [129, 166] width 35 height 11
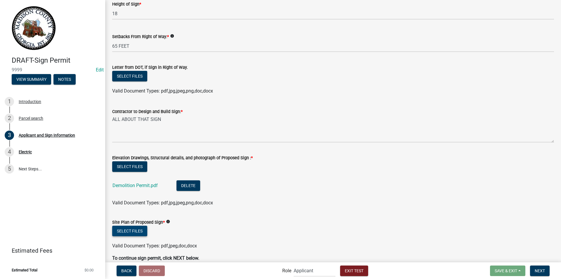
click at [139, 230] on button "Select files" at bounding box center [129, 230] width 35 height 11
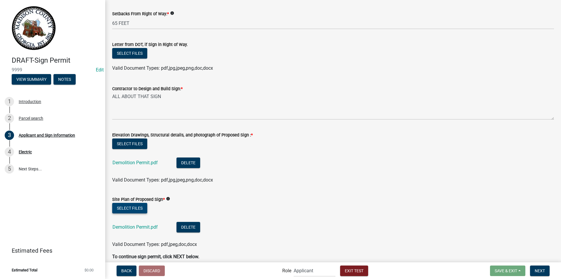
scroll to position [731, 0]
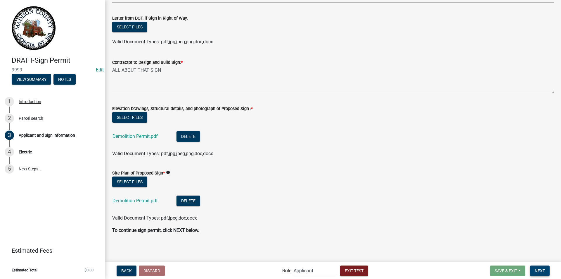
click at [536, 269] on span "Next" at bounding box center [540, 270] width 10 height 5
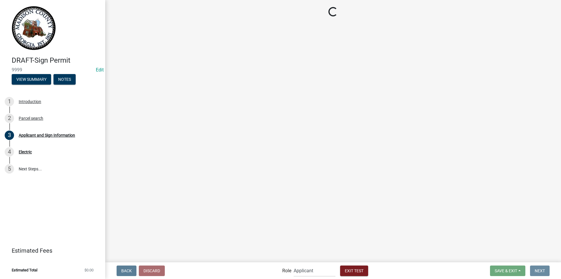
scroll to position [0, 0]
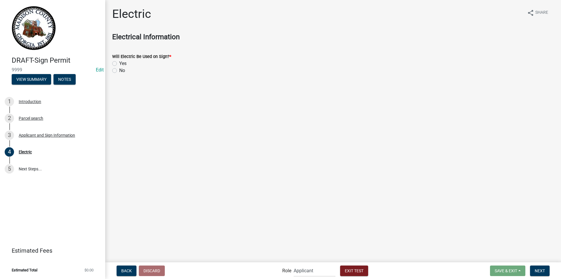
click at [119, 62] on label "Yes" at bounding box center [122, 63] width 7 height 7
click at [119, 62] on input "Yes" at bounding box center [121, 62] width 4 height 4
radio input "true"
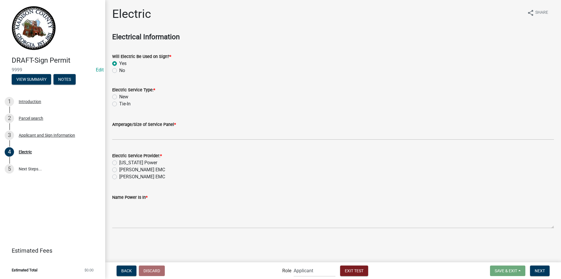
click at [119, 104] on label "Tie-In" at bounding box center [124, 103] width 11 height 7
click at [119, 104] on input "Tie-In" at bounding box center [121, 102] width 4 height 4
radio input "true"
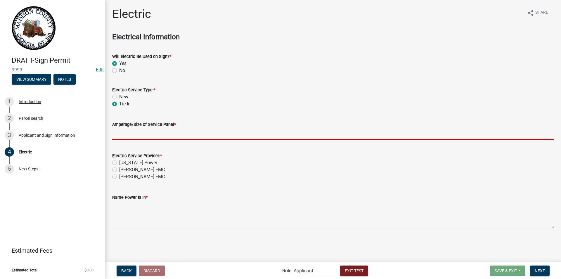
click at [127, 135] on input "text" at bounding box center [333, 134] width 442 height 12
type input "200"
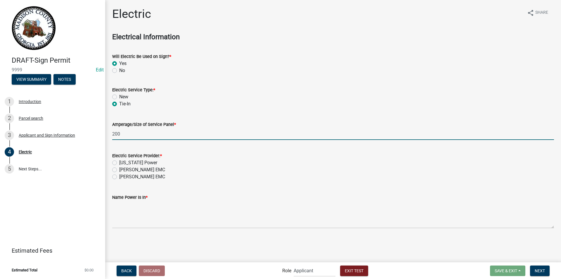
click at [119, 161] on label "[US_STATE] Power" at bounding box center [138, 162] width 38 height 7
click at [119, 161] on input "[US_STATE] Power" at bounding box center [121, 161] width 4 height 4
radio input "true"
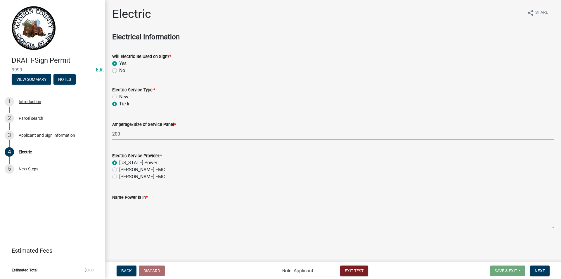
click at [124, 214] on textarea "Name Power Is In *" at bounding box center [333, 214] width 442 height 27
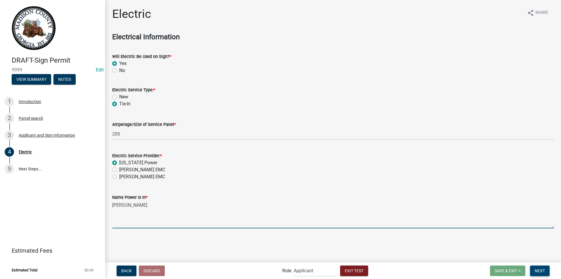
type textarea "[PERSON_NAME]"
click at [540, 269] on span "Next" at bounding box center [540, 270] width 10 height 5
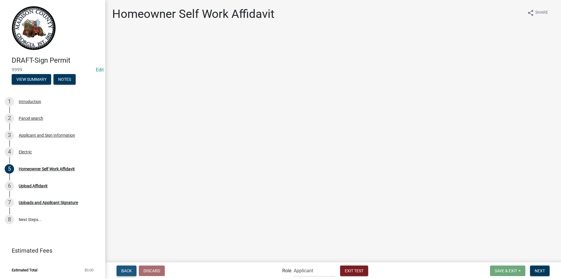
click at [121, 269] on button "Back" at bounding box center [127, 270] width 20 height 11
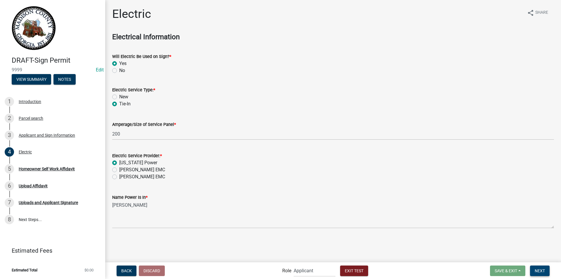
click at [534, 267] on button "Next" at bounding box center [540, 270] width 20 height 11
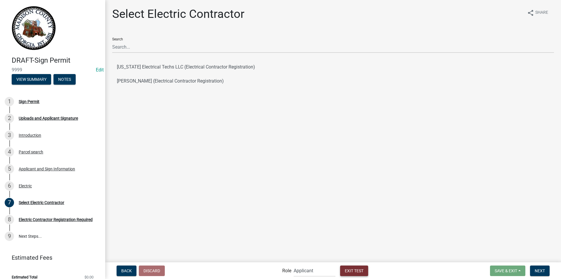
click at [347, 272] on span "Exit Test" at bounding box center [354, 270] width 19 height 5
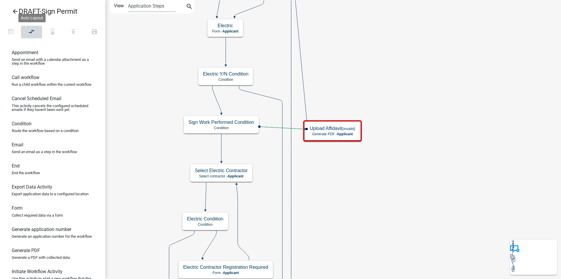
click at [34, 31] on icon "compare_arrows" at bounding box center [31, 32] width 7 height 8
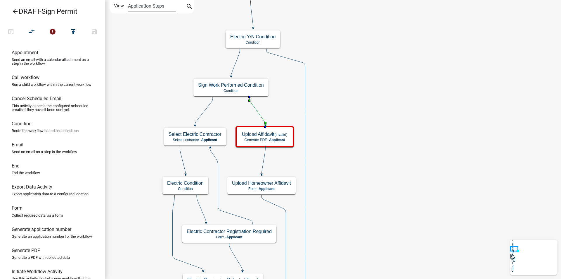
click at [14, 11] on icon "arrow_back" at bounding box center [15, 12] width 7 height 8
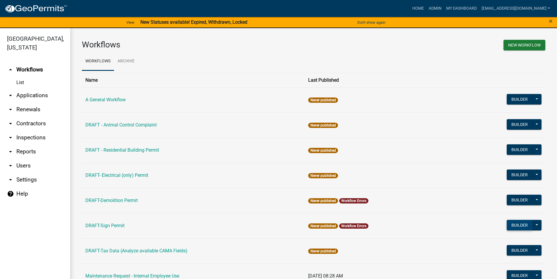
click at [507, 223] on button "Builder" at bounding box center [520, 225] width 26 height 11
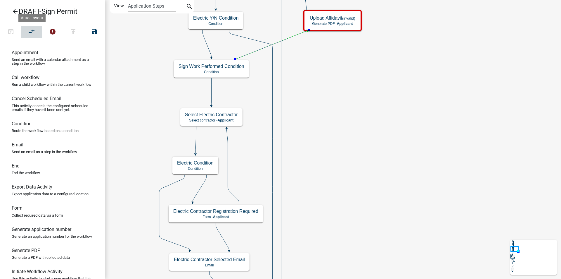
click at [30, 31] on icon "compare_arrows" at bounding box center [31, 32] width 7 height 8
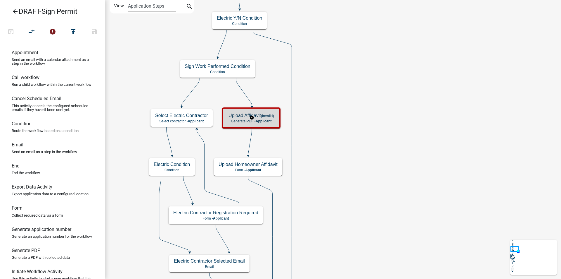
click at [267, 118] on h5 "Upload Affidavit (invalid)" at bounding box center [252, 116] width 46 height 6
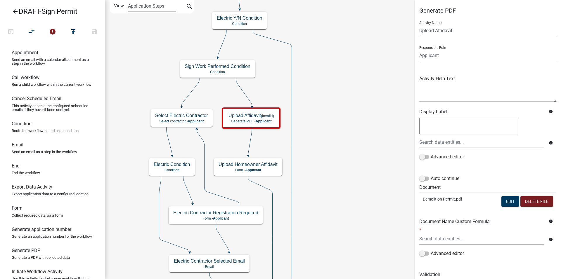
scroll to position [41, 0]
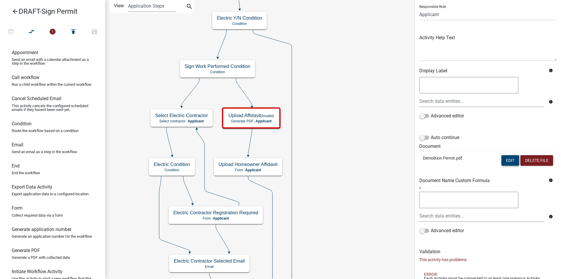
click at [505, 162] on button "Edit" at bounding box center [511, 160] width 18 height 11
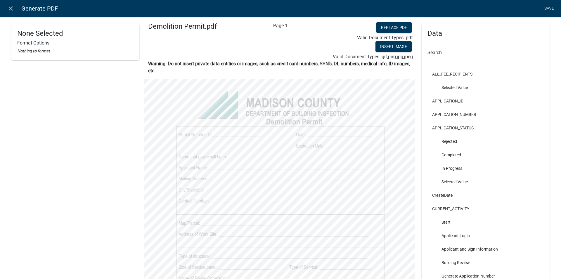
scroll to position [0, 0]
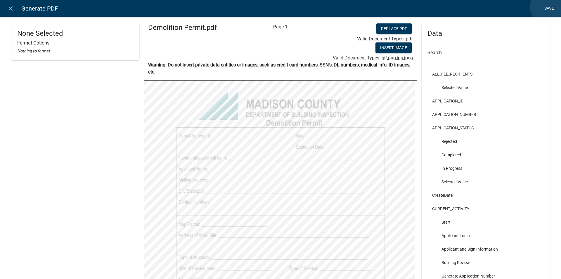
click at [549, 7] on link "Save" at bounding box center [549, 8] width 15 height 11
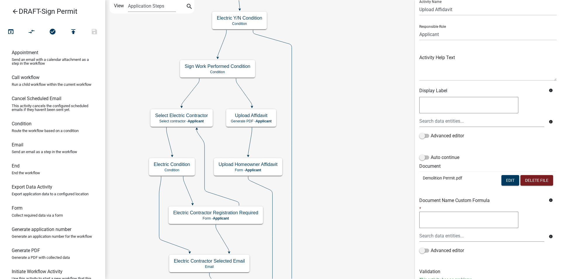
scroll to position [42, 0]
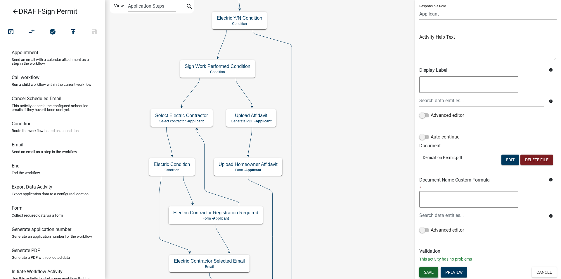
click at [430, 272] on span "Save" at bounding box center [429, 271] width 10 height 5
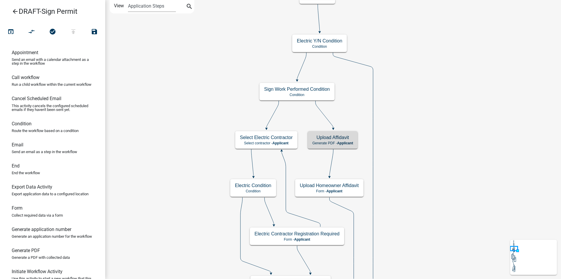
scroll to position [0, 0]
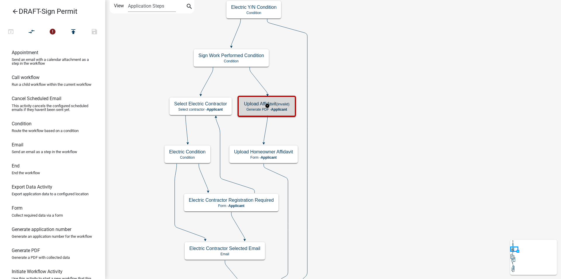
click at [277, 109] on span "Applicant" at bounding box center [279, 109] width 16 height 4
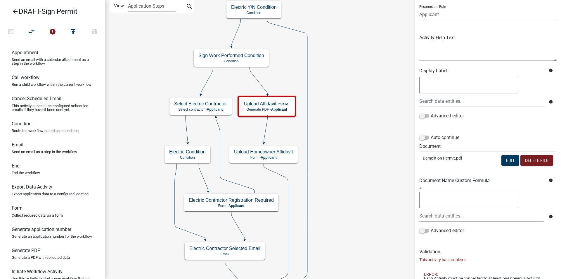
scroll to position [59, 0]
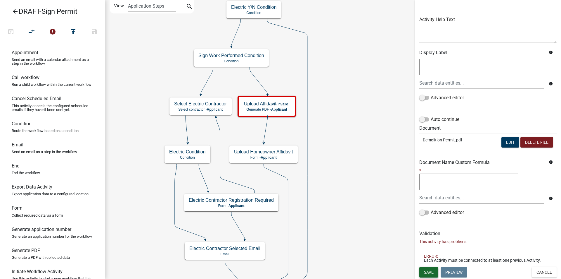
drag, startPoint x: 431, startPoint y: 271, endPoint x: 360, endPoint y: 205, distance: 97.0
click at [431, 271] on span "Save" at bounding box center [429, 271] width 10 height 5
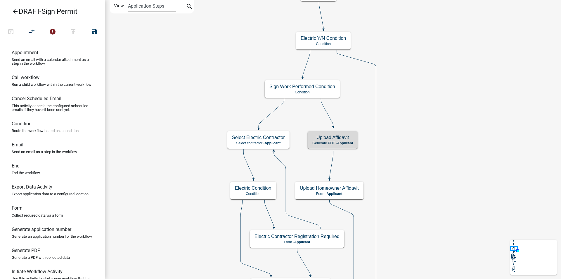
scroll to position [0, 0]
click at [14, 10] on icon "arrow_back" at bounding box center [15, 12] width 7 height 8
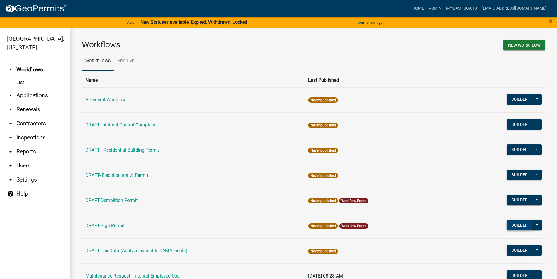
click at [516, 227] on button "Builder" at bounding box center [520, 225] width 26 height 11
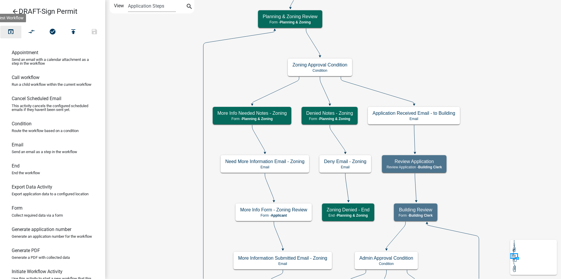
click at [10, 33] on icon "open_in_browser" at bounding box center [10, 32] width 7 height 8
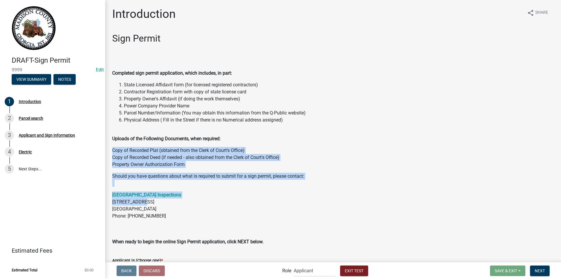
drag, startPoint x: 370, startPoint y: 199, endPoint x: 374, endPoint y: 139, distance: 60.9
click at [374, 139] on div "Sign Permit Completed sign permit application, which includes, in part: State L…" at bounding box center [333, 139] width 442 height 212
click at [393, 165] on p "Copy of Recorded Plat (obtained from the Clerk of Court's Office) Copy of Recor…" at bounding box center [333, 157] width 442 height 21
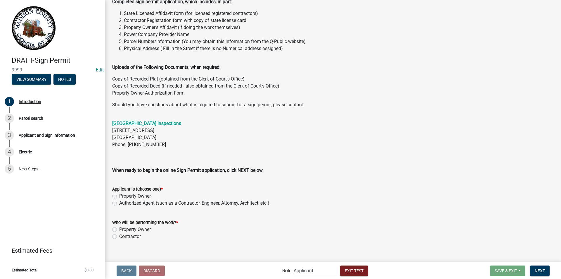
scroll to position [78, 0]
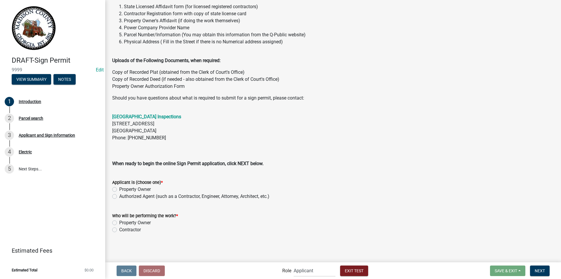
click at [119, 189] on label "Property Owner" at bounding box center [135, 189] width 32 height 7
click at [119, 189] on input "Property Owner" at bounding box center [121, 188] width 4 height 4
radio input "true"
click at [119, 223] on label "Property Owner" at bounding box center [135, 222] width 32 height 7
click at [119, 223] on input "Property Owner" at bounding box center [121, 221] width 4 height 4
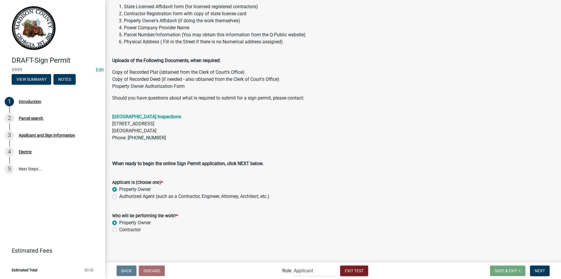
radio input "true"
click at [538, 270] on span "Next" at bounding box center [540, 270] width 10 height 5
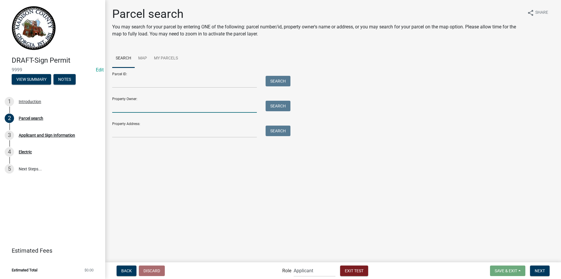
click at [139, 103] on input "Property Owner:" at bounding box center [184, 107] width 145 height 12
type input "[PERSON_NAME]"
click at [274, 106] on button "Search" at bounding box center [278, 106] width 25 height 11
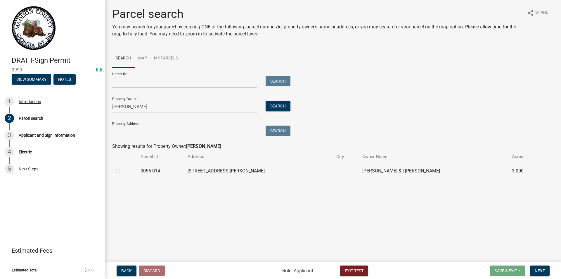
click at [123, 167] on label at bounding box center [123, 167] width 0 height 0
click at [123, 170] on 014 "radio" at bounding box center [125, 169] width 4 height 4
radio 014 "true"
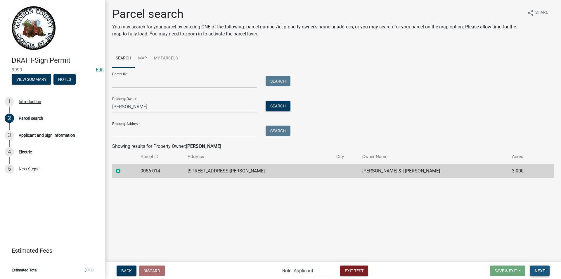
click at [540, 271] on span "Next" at bounding box center [540, 270] width 10 height 5
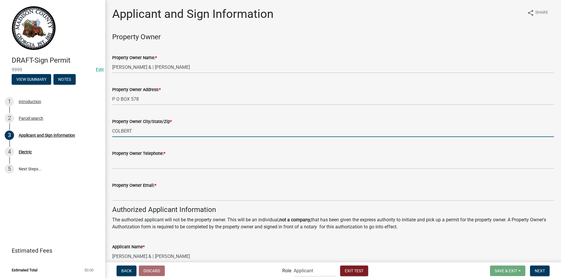
drag, startPoint x: 137, startPoint y: 125, endPoint x: 135, endPoint y: 133, distance: 7.7
click at [137, 129] on input "COLBERT" at bounding box center [333, 131] width 442 height 12
type input "COLBERT, GA 30628"
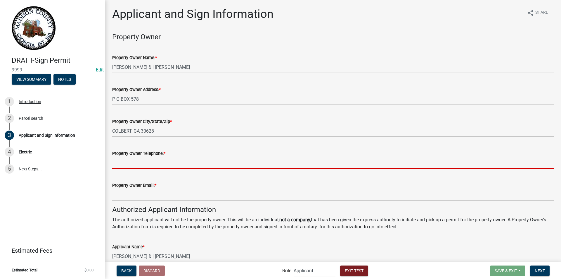
click at [153, 162] on input "Property Owner Telephone: *" at bounding box center [333, 163] width 442 height 12
type input "[PHONE_NUMBER]"
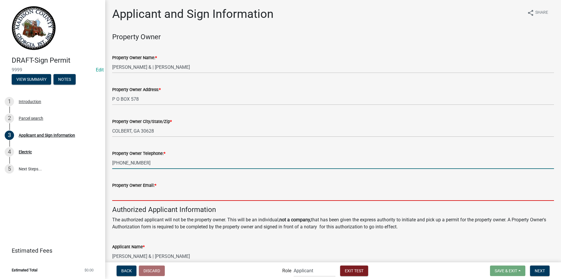
click at [158, 198] on input "Property Owner Email: *" at bounding box center [333, 195] width 442 height 12
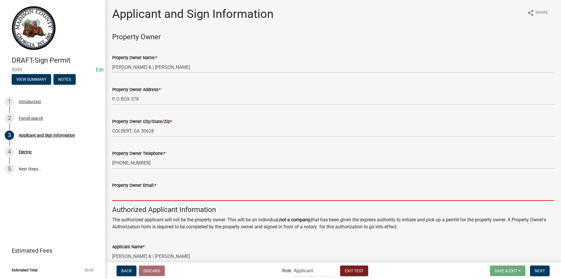
type input "[EMAIL_ADDRESS][DOMAIN_NAME]"
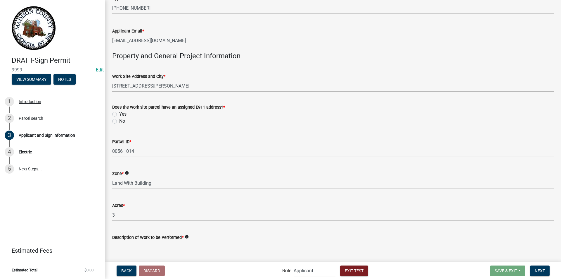
scroll to position [322, 0]
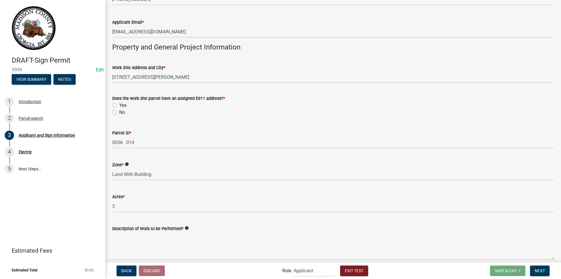
click at [119, 106] on label "Yes" at bounding box center [122, 105] width 7 height 7
click at [119, 106] on input "Yes" at bounding box center [121, 104] width 4 height 4
radio input "true"
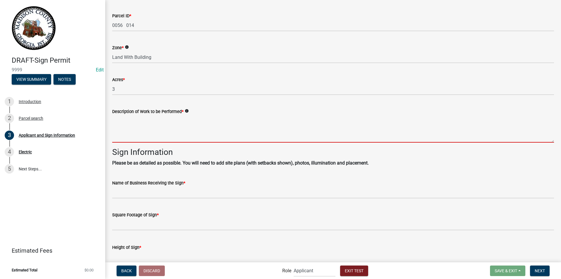
click at [146, 128] on textarea "Description of Work to be Performed *" at bounding box center [333, 128] width 442 height 27
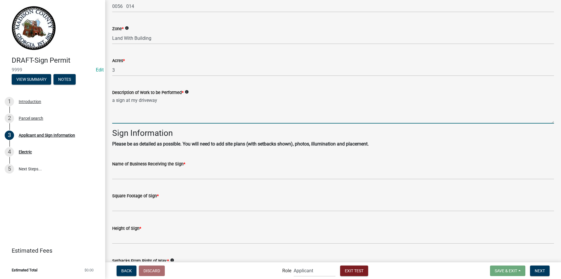
scroll to position [468, 0]
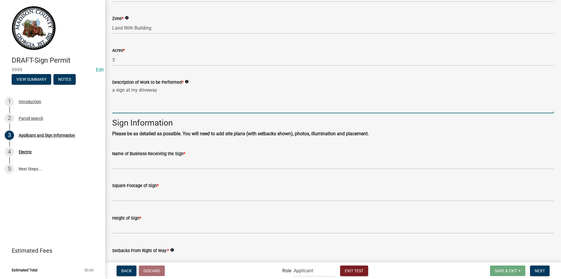
type textarea "a sign at my driveway"
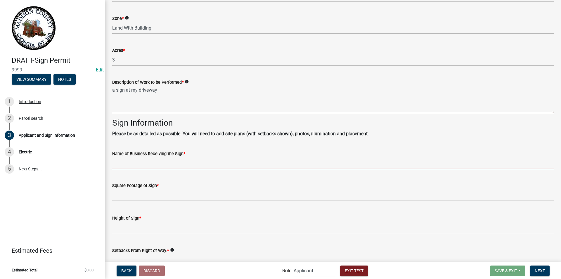
click at [149, 163] on input "Name of Business Receiving the Sign *" at bounding box center [333, 163] width 442 height 12
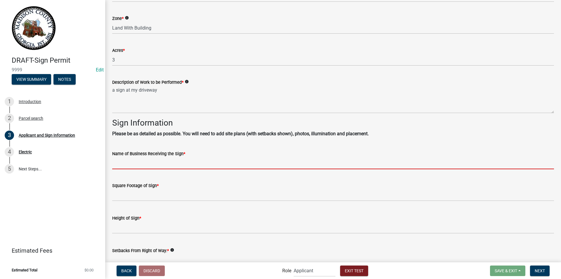
type input "The bees knees"
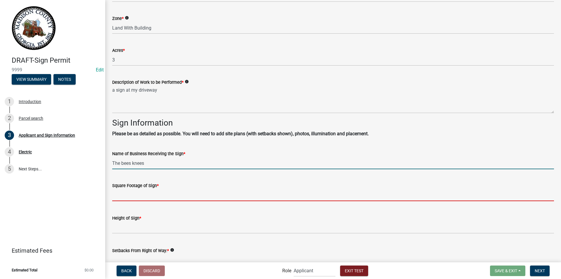
drag, startPoint x: 134, startPoint y: 197, endPoint x: 136, endPoint y: 201, distance: 4.1
click at [134, 197] on input "text" at bounding box center [333, 195] width 442 height 12
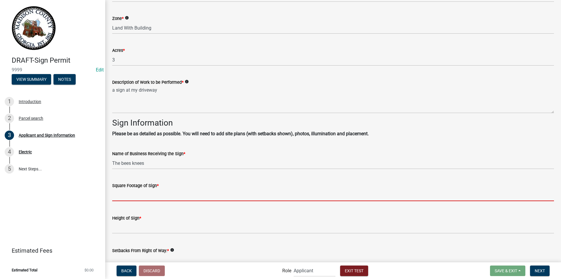
type input "63"
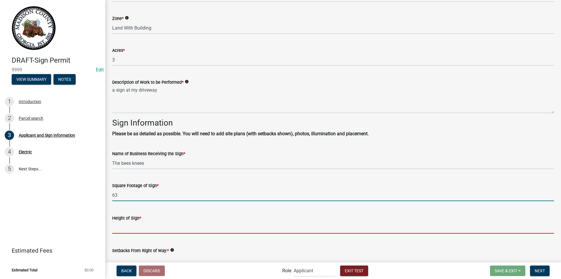
click at [146, 232] on input "text" at bounding box center [333, 227] width 442 height 12
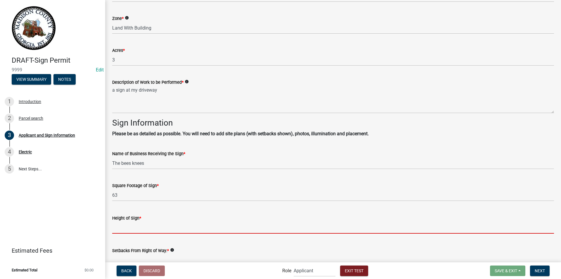
type input "18"
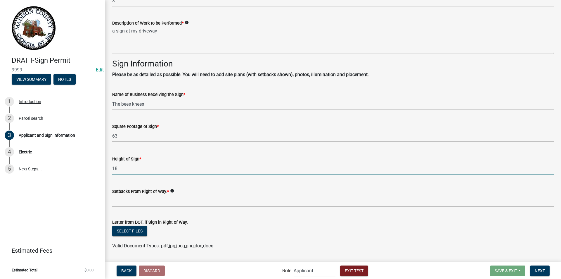
scroll to position [585, 0]
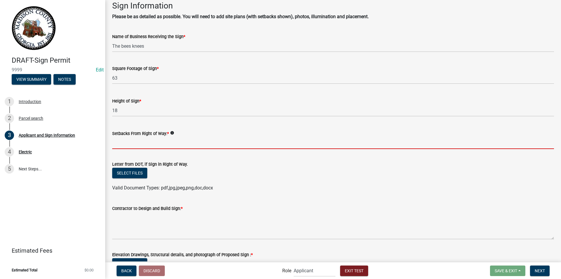
click at [147, 143] on input "Setbacks From Right of Way: *" at bounding box center [333, 143] width 442 height 12
type input "65 feet"
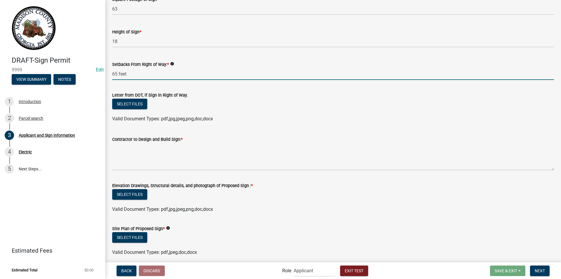
scroll to position [688, 0]
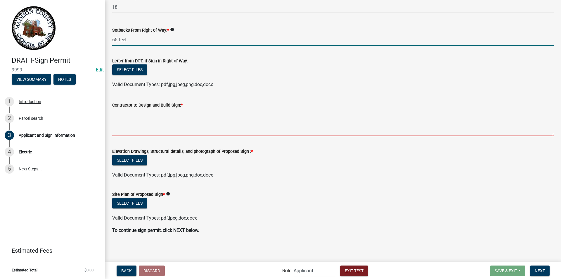
click at [137, 120] on textarea "Contractor to Design and Build Sign: *" at bounding box center [333, 121] width 442 height 27
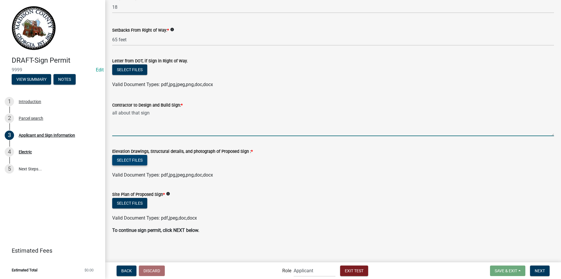
type textarea "all about that sign"
click at [137, 164] on button "Select files" at bounding box center [129, 160] width 35 height 11
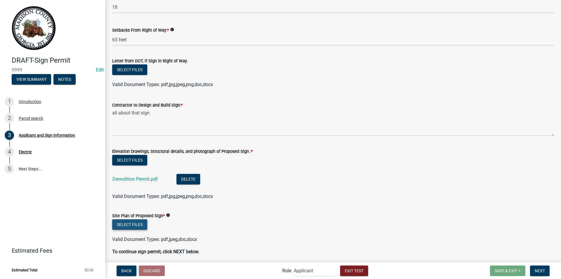
click at [137, 226] on button "Select files" at bounding box center [129, 224] width 35 height 11
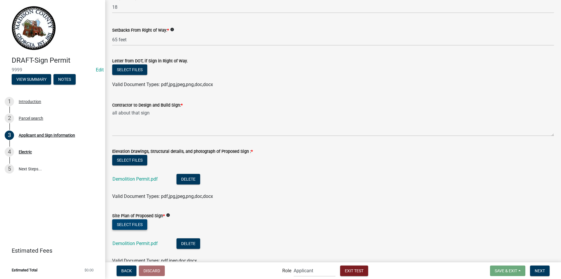
scroll to position [731, 0]
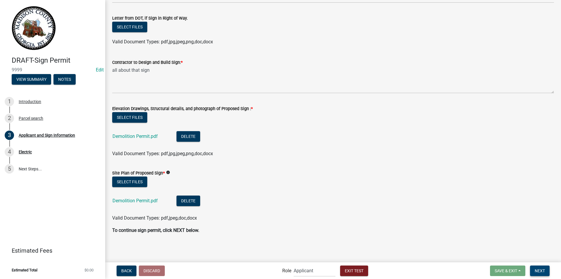
click at [541, 271] on span "Next" at bounding box center [540, 270] width 10 height 5
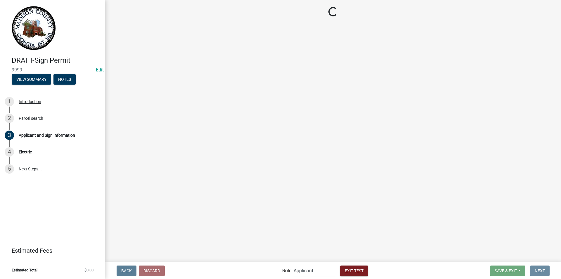
scroll to position [0, 0]
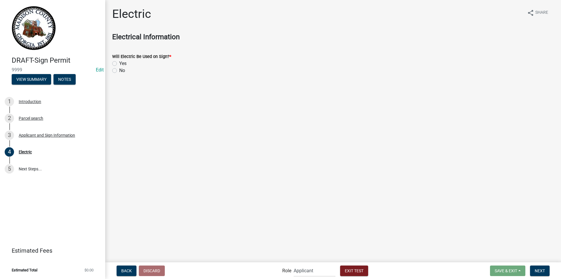
click at [119, 63] on label "Yes" at bounding box center [122, 63] width 7 height 7
click at [119, 63] on input "Yes" at bounding box center [121, 62] width 4 height 4
radio input "true"
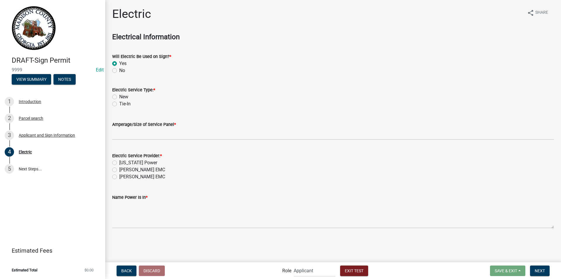
click at [119, 104] on label "Tie-In" at bounding box center [124, 103] width 11 height 7
click at [119, 104] on input "Tie-In" at bounding box center [121, 102] width 4 height 4
radio input "true"
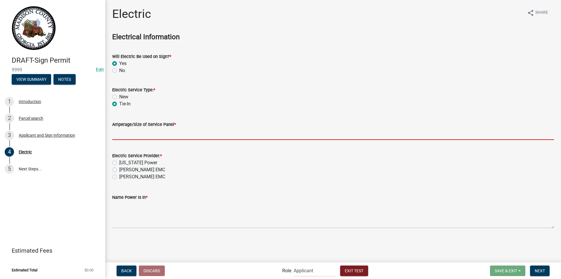
drag, startPoint x: 126, startPoint y: 132, endPoint x: 136, endPoint y: 147, distance: 17.8
click at [126, 132] on input "text" at bounding box center [333, 134] width 442 height 12
type input "200"
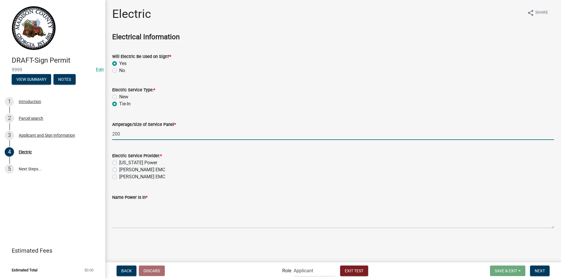
click at [119, 162] on label "[US_STATE] Power" at bounding box center [138, 162] width 38 height 7
click at [119, 162] on input "[US_STATE] Power" at bounding box center [121, 161] width 4 height 4
radio input "true"
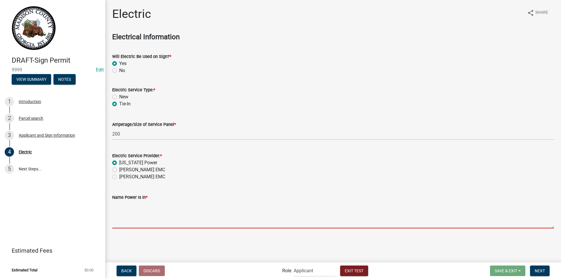
click at [129, 206] on textarea "Name Power Is In *" at bounding box center [333, 214] width 442 height 27
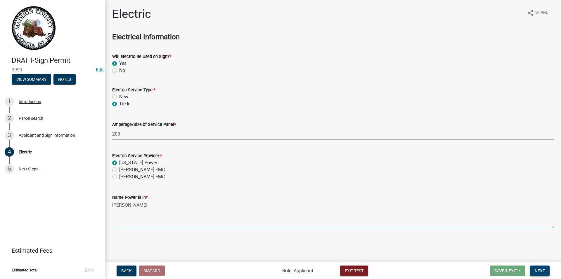
type textarea "[PERSON_NAME]"
click at [536, 269] on span "Next" at bounding box center [540, 270] width 10 height 5
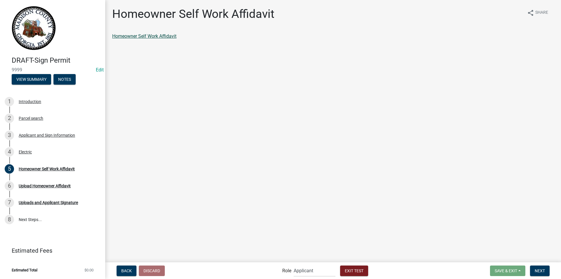
click at [167, 36] on link "Homeowner Self Work Affidavit" at bounding box center [144, 36] width 64 height 6
click at [540, 270] on span "Next" at bounding box center [540, 270] width 10 height 5
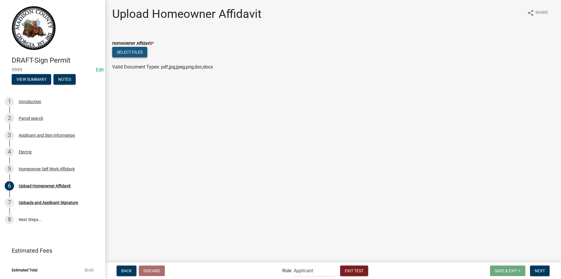
click at [136, 51] on button "Select files" at bounding box center [129, 52] width 35 height 11
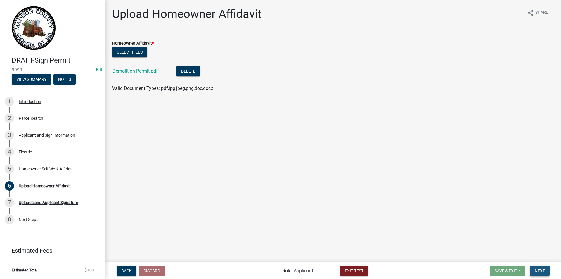
click at [547, 271] on button "Next" at bounding box center [540, 270] width 20 height 11
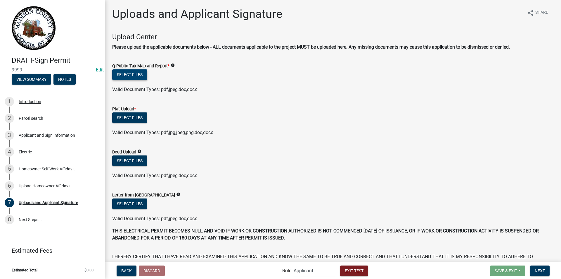
click at [140, 76] on button "Select files" at bounding box center [129, 74] width 35 height 11
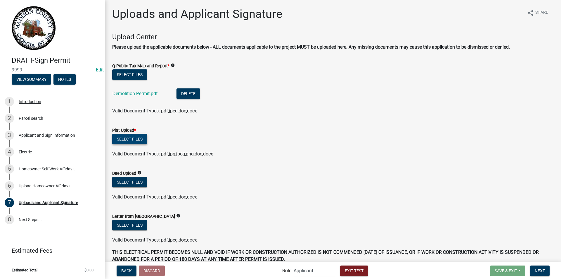
click at [141, 139] on button "Select files" at bounding box center [129, 139] width 35 height 11
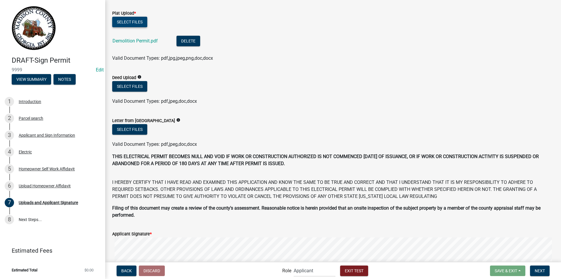
scroll to position [234, 0]
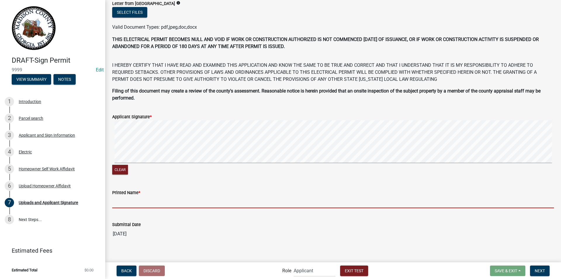
click at [146, 198] on input "Printed Name *" at bounding box center [333, 202] width 442 height 12
type input "[PERSON_NAME]"
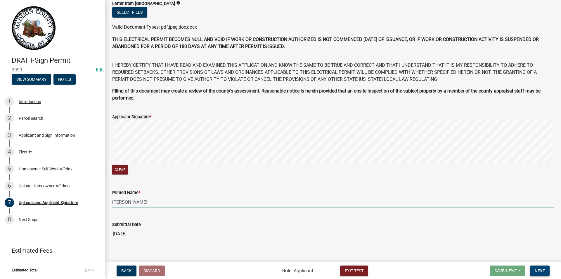
click at [537, 272] on span "Next" at bounding box center [540, 270] width 10 height 5
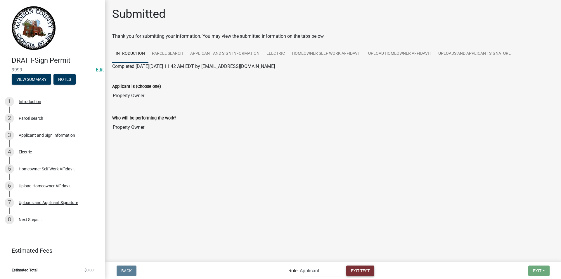
click at [359, 272] on span "Exit Test" at bounding box center [360, 270] width 19 height 5
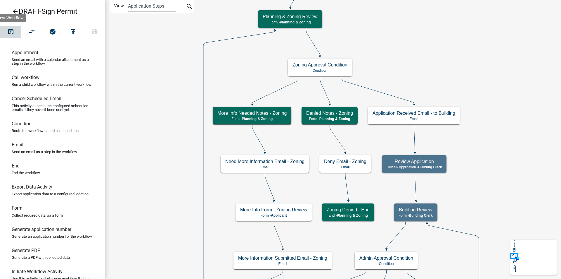
click at [12, 31] on icon "open_in_browser" at bounding box center [10, 32] width 7 height 8
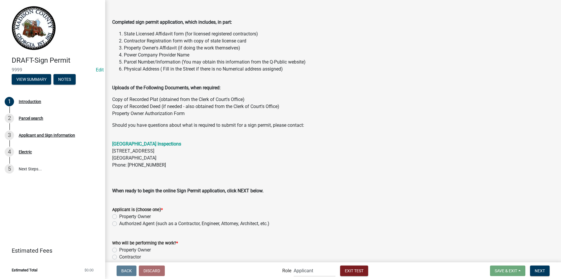
scroll to position [58, 0]
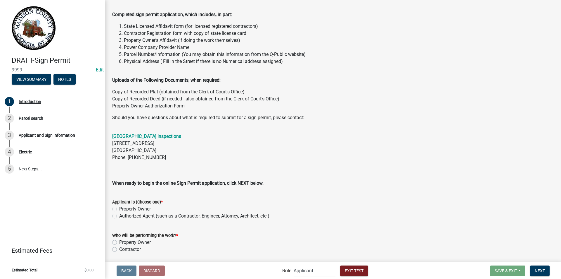
click at [119, 215] on label "Authorized Agent (such as a Contractor, Engineer, Attorney, Architect, etc.)" at bounding box center [194, 215] width 150 height 7
click at [119, 215] on input "Authorized Agent (such as a Contractor, Engineer, Attorney, Architect, etc.)" at bounding box center [121, 214] width 4 height 4
radio input "true"
click at [119, 248] on label "Contractor" at bounding box center [130, 249] width 22 height 7
click at [119, 248] on input "Contractor" at bounding box center [121, 248] width 4 height 4
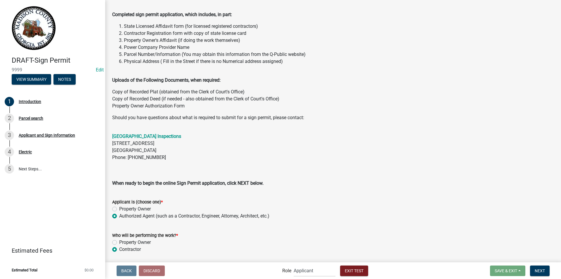
radio input "true"
click at [536, 268] on span "Next" at bounding box center [540, 270] width 10 height 5
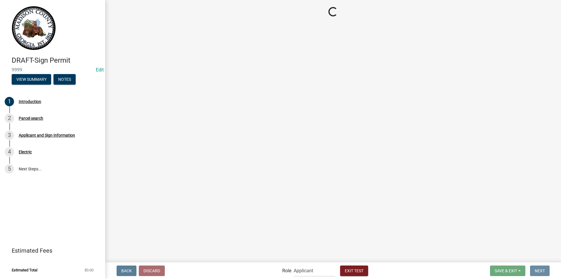
scroll to position [0, 0]
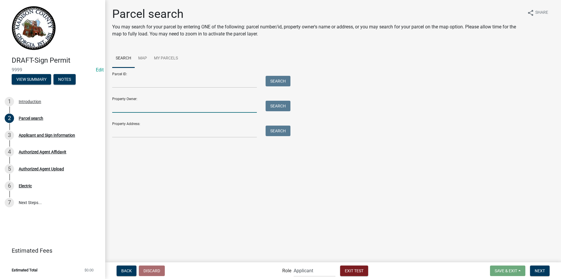
drag, startPoint x: 144, startPoint y: 103, endPoint x: 144, endPoint y: 107, distance: 3.5
click at [144, 103] on input "Property Owner:" at bounding box center [184, 107] width 145 height 12
type input "[PERSON_NAME]"
click at [283, 109] on button "Search" at bounding box center [278, 106] width 25 height 11
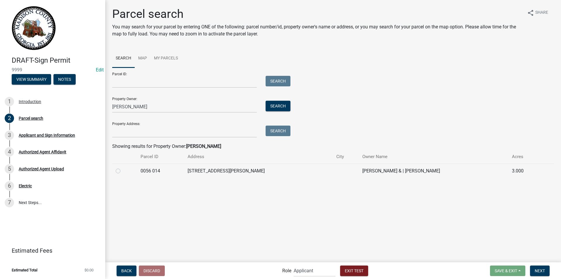
click at [123, 167] on label at bounding box center [123, 167] width 0 height 0
click at [123, 171] on 014 "radio" at bounding box center [125, 169] width 4 height 4
radio 014 "true"
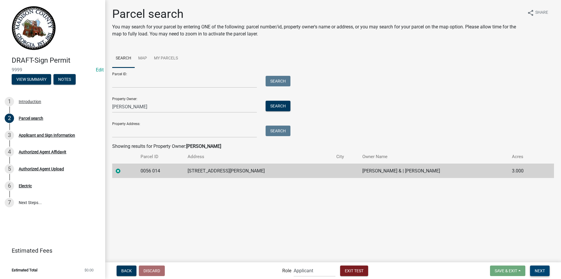
click at [541, 270] on span "Next" at bounding box center [540, 270] width 10 height 5
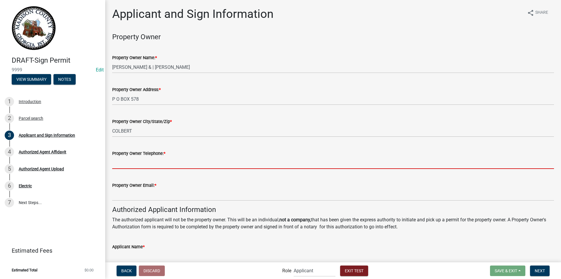
drag, startPoint x: 161, startPoint y: 164, endPoint x: 162, endPoint y: 168, distance: 4.2
click at [161, 164] on input "Property Owner Telephone: *" at bounding box center [333, 163] width 442 height 12
type input "[PHONE_NUMBER]"
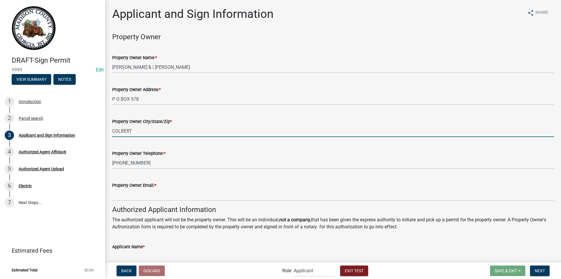
drag, startPoint x: 153, startPoint y: 131, endPoint x: 156, endPoint y: 136, distance: 6.2
click at [153, 131] on input "COLBERT" at bounding box center [333, 131] width 442 height 12
type input "COLBERT, GA 30628"
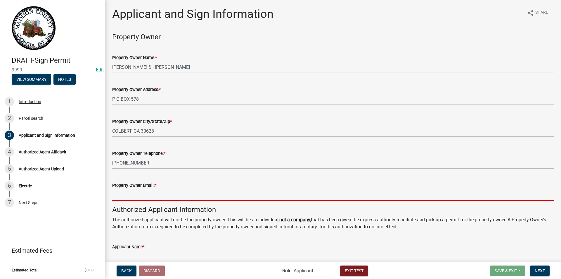
drag, startPoint x: 150, startPoint y: 193, endPoint x: 163, endPoint y: 201, distance: 15.6
click at [150, 193] on input "Property Owner Email: *" at bounding box center [333, 195] width 442 height 12
type input "[EMAIL_ADDRESS][DOMAIN_NAME]"
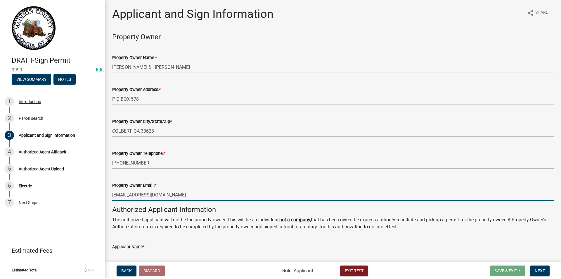
scroll to position [175, 0]
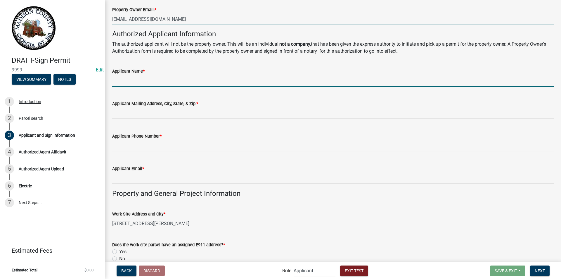
drag, startPoint x: 145, startPoint y: 81, endPoint x: 150, endPoint y: 85, distance: 6.8
click at [145, 80] on input "Applicant Name *" at bounding box center [333, 81] width 442 height 12
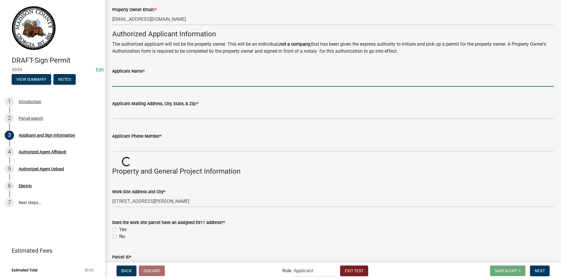
type input "[PERSON_NAME]"
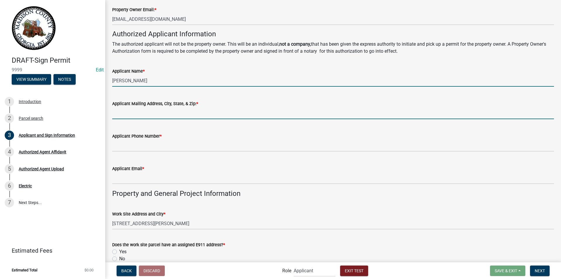
click at [152, 117] on input "Applicant Mailing Address, City, State, & Zip: *" at bounding box center [333, 113] width 442 height 12
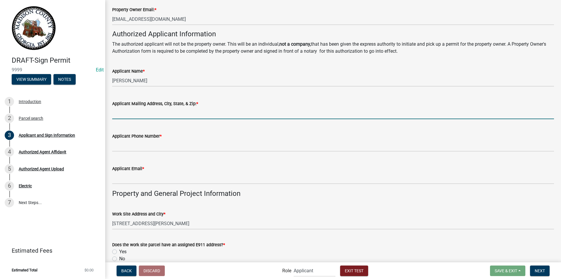
type input "[STREET_ADDRESS]"
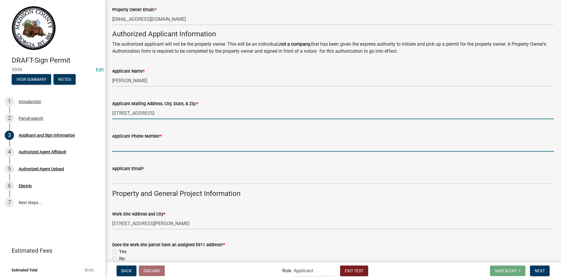
click at [151, 149] on input "Applicant Phone Number *" at bounding box center [333, 145] width 442 height 12
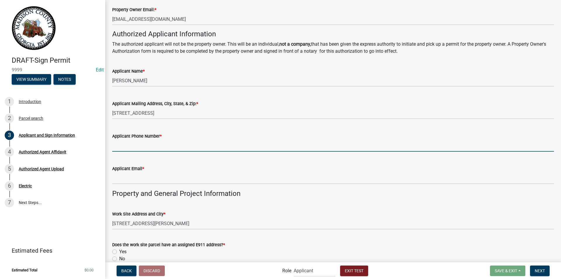
type input "7062961742"
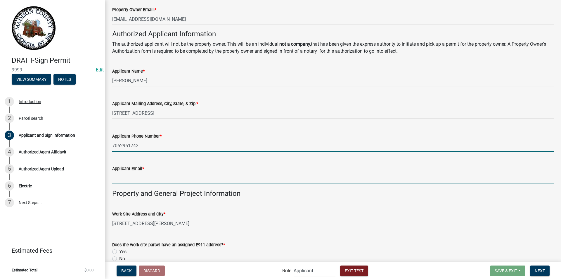
drag, startPoint x: 153, startPoint y: 180, endPoint x: 153, endPoint y: 184, distance: 3.5
click at [153, 180] on input "Applicant Email *" at bounding box center [333, 178] width 442 height 12
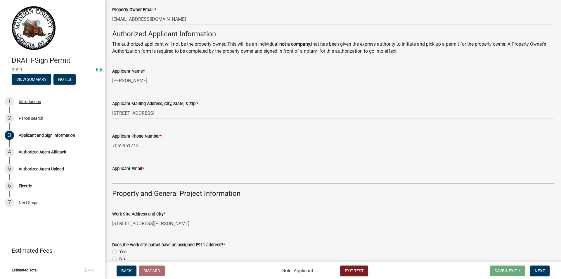
type input "[EMAIL_ADDRESS][DOMAIN_NAME]"
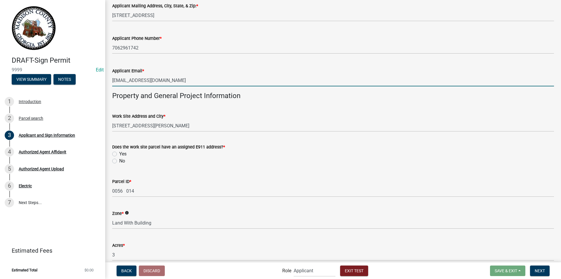
scroll to position [292, 0]
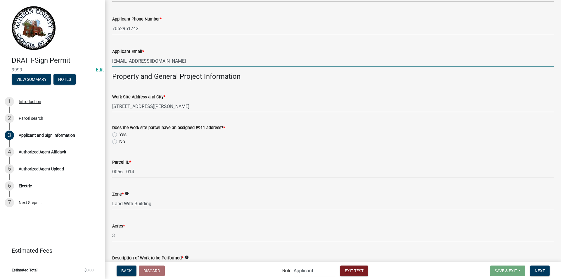
click at [119, 134] on label "Yes" at bounding box center [122, 134] width 7 height 7
click at [119, 134] on input "Yes" at bounding box center [121, 133] width 4 height 4
radio input "true"
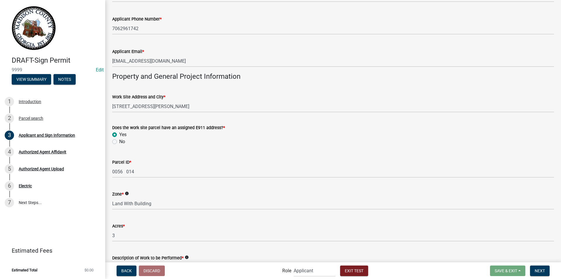
scroll to position [380, 0]
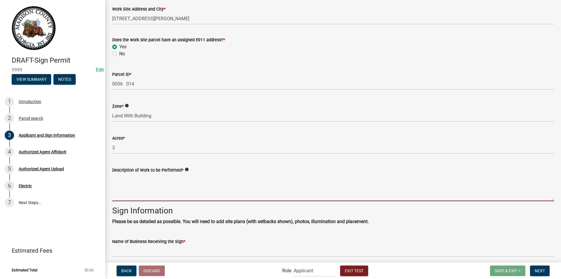
click at [158, 182] on textarea "Description of Work to be Performed *" at bounding box center [333, 186] width 442 height 27
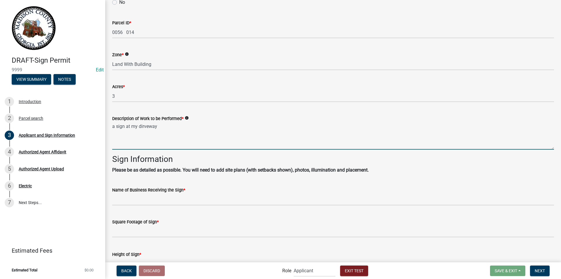
scroll to position [497, 0]
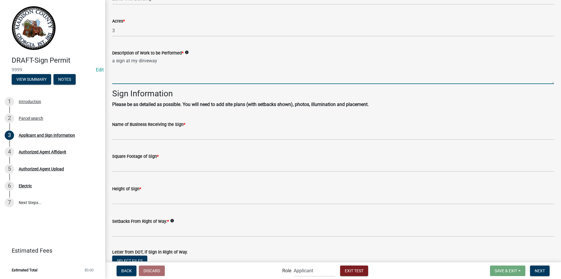
type textarea "a sign at my dirveway"
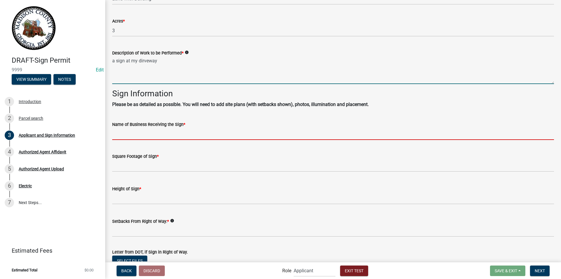
drag, startPoint x: 144, startPoint y: 131, endPoint x: 144, endPoint y: 135, distance: 4.4
click at [144, 131] on input "Name of Business Receiving the Sign *" at bounding box center [333, 134] width 442 height 12
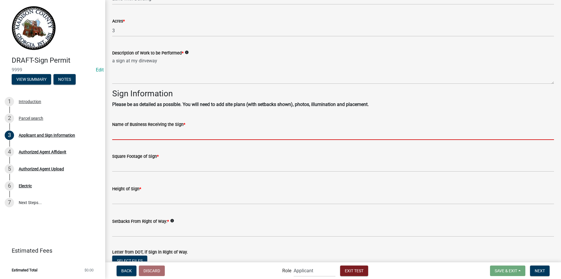
type input "The bees knees"
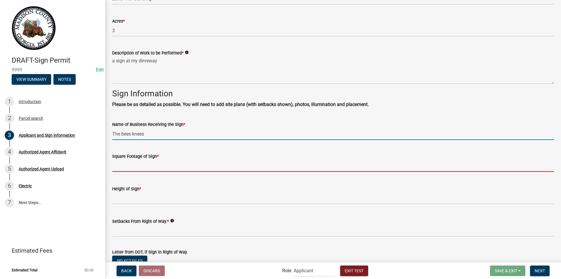
drag, startPoint x: 129, startPoint y: 171, endPoint x: 129, endPoint y: 175, distance: 3.6
click at [129, 171] on input "text" at bounding box center [333, 166] width 442 height 12
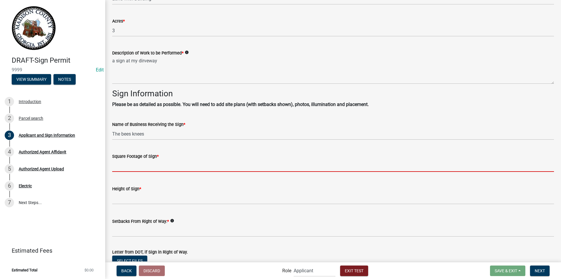
type input "63"
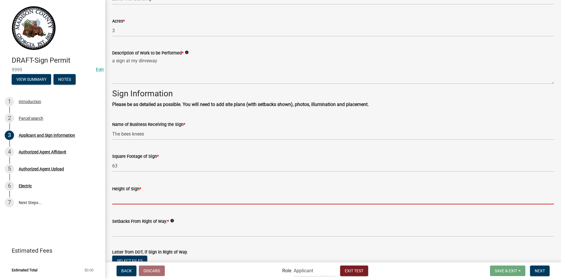
drag, startPoint x: 146, startPoint y: 198, endPoint x: 152, endPoint y: 204, distance: 8.3
click at [146, 198] on input "text" at bounding box center [333, 198] width 442 height 12
type input "60"
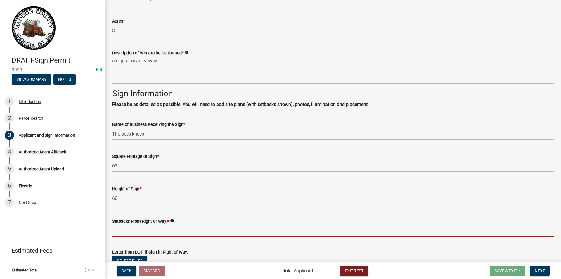
click at [136, 226] on input "Setbacks From Right of Way: *" at bounding box center [333, 231] width 442 height 12
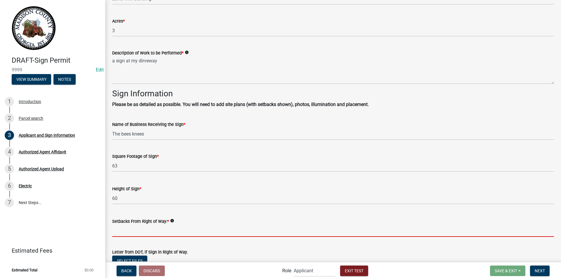
type input "65 FEET"
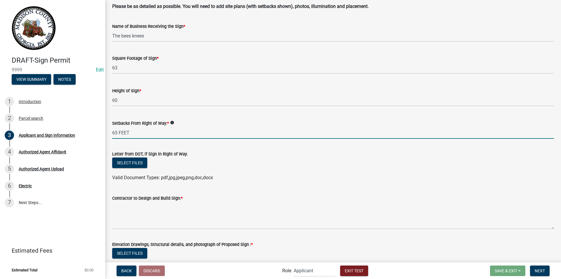
scroll to position [643, 0]
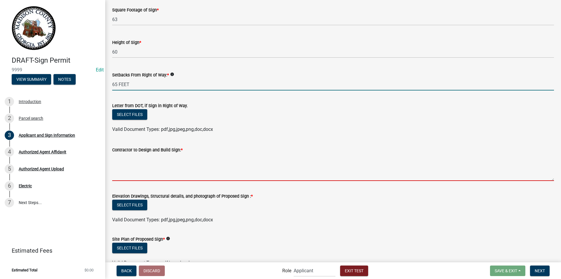
click at [141, 172] on textarea "Contractor to Design and Build Sign: *" at bounding box center [333, 166] width 442 height 27
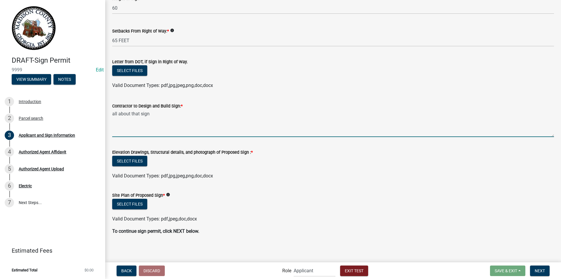
scroll to position [688, 0]
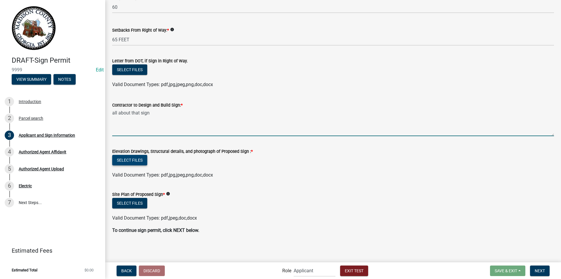
type textarea "all about that sign"
click at [143, 163] on button "Select files" at bounding box center [129, 160] width 35 height 11
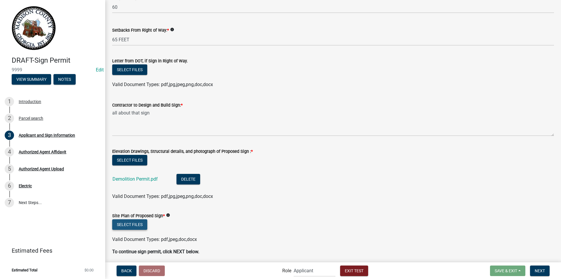
click at [137, 225] on button "Select files" at bounding box center [129, 224] width 35 height 11
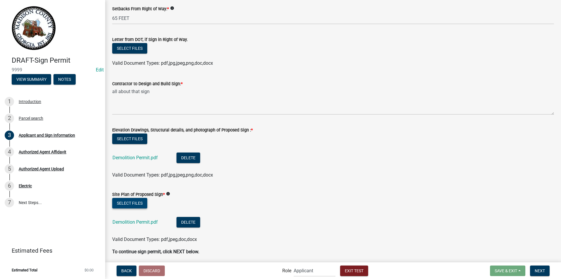
scroll to position [731, 0]
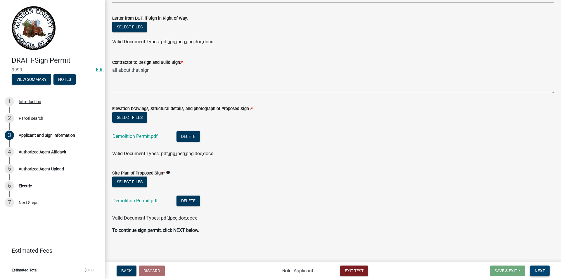
click at [542, 268] on span "Next" at bounding box center [540, 270] width 10 height 5
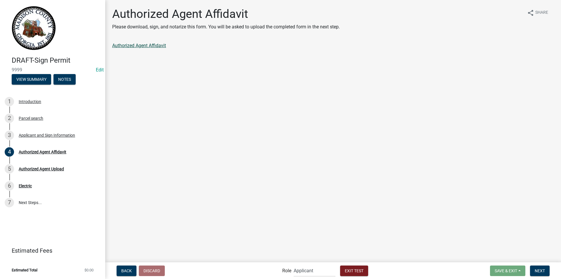
click at [150, 45] on link "Authorized Agent Affidavit" at bounding box center [139, 46] width 54 height 6
click at [159, 45] on link "Authorized Agent Affidavit" at bounding box center [139, 46] width 54 height 6
click at [544, 268] on span "Next" at bounding box center [540, 270] width 10 height 5
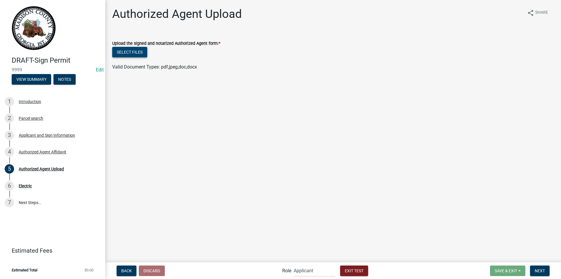
click at [128, 50] on button "Select files" at bounding box center [129, 52] width 35 height 11
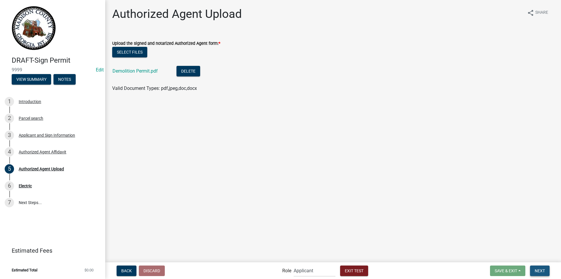
click at [542, 271] on span "Next" at bounding box center [540, 270] width 10 height 5
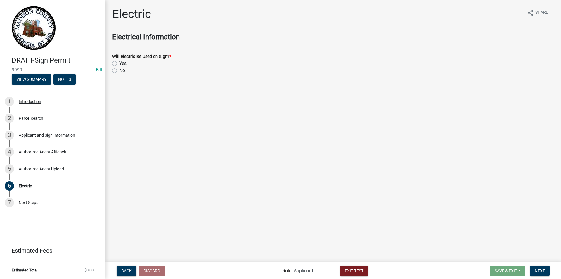
click at [119, 62] on label "Yes" at bounding box center [122, 63] width 7 height 7
click at [119, 62] on input "Yes" at bounding box center [121, 62] width 4 height 4
radio input "true"
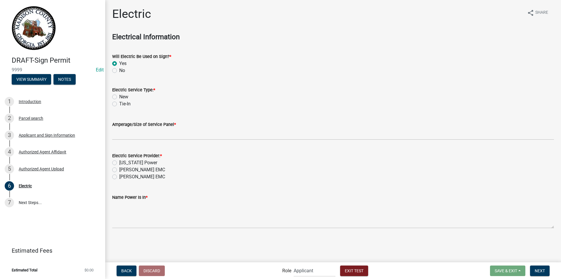
click at [119, 103] on label "Tie-In" at bounding box center [124, 103] width 11 height 7
click at [119, 103] on input "Tie-In" at bounding box center [121, 102] width 4 height 4
radio input "true"
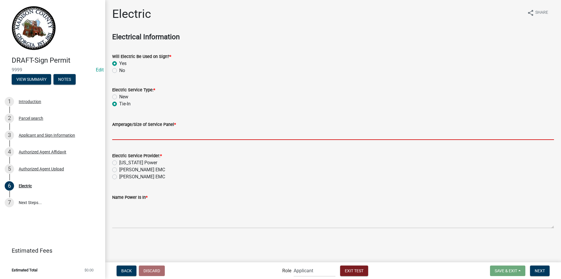
drag, startPoint x: 121, startPoint y: 134, endPoint x: 134, endPoint y: 150, distance: 20.1
click at [121, 134] on input "text" at bounding box center [333, 134] width 442 height 12
type input "200"
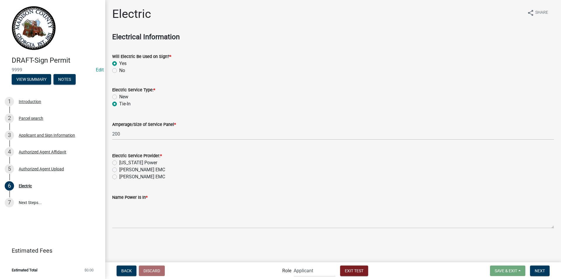
drag, startPoint x: 116, startPoint y: 162, endPoint x: 128, endPoint y: 205, distance: 45.3
click at [119, 162] on label "Georgia Power" at bounding box center [138, 162] width 38 height 7
click at [119, 162] on input "Georgia Power" at bounding box center [121, 161] width 4 height 4
radio input "true"
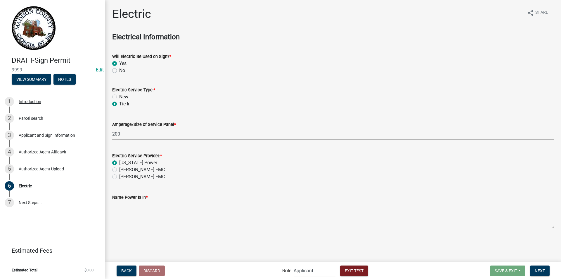
click at [130, 211] on textarea "Name Power Is In *" at bounding box center [333, 214] width 442 height 27
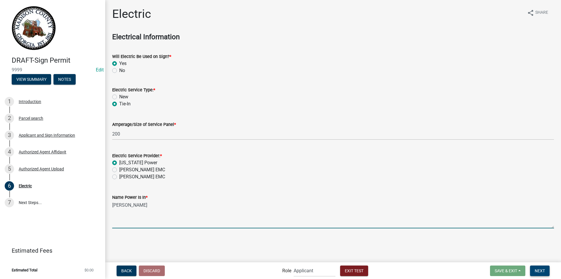
type textarea "jeremy payne"
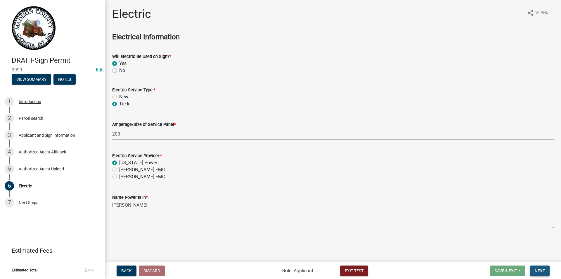
click at [543, 269] on span "Next" at bounding box center [540, 270] width 10 height 5
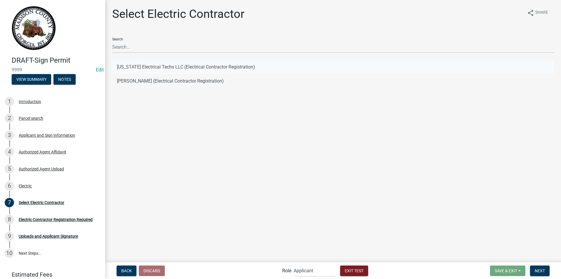
click at [141, 65] on button "Georgia Electrical Techs LLC (Electrical Contractor Registration)" at bounding box center [333, 67] width 442 height 14
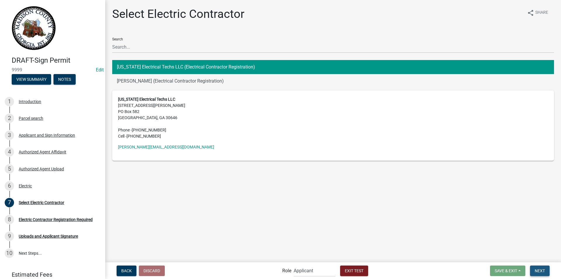
click at [543, 271] on span "Next" at bounding box center [540, 270] width 10 height 5
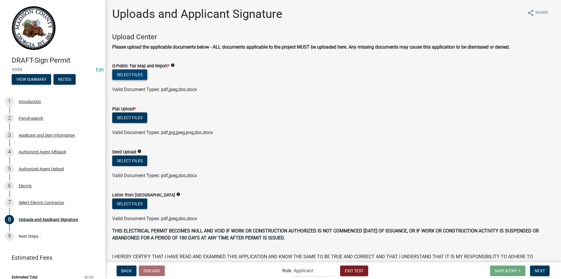
click at [135, 73] on button "Select files" at bounding box center [129, 74] width 35 height 11
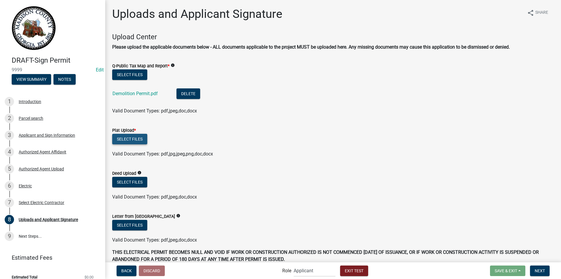
click at [137, 139] on button "Select files" at bounding box center [129, 139] width 35 height 11
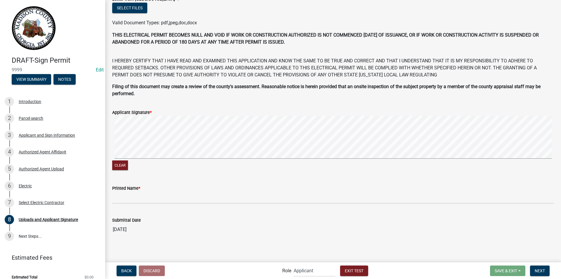
scroll to position [240, 0]
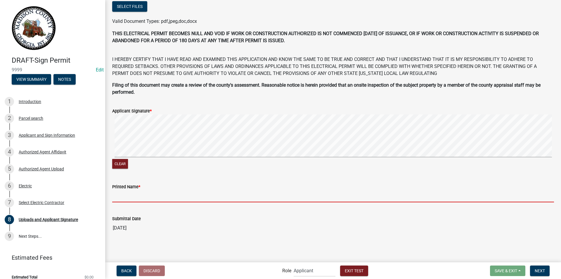
drag, startPoint x: 232, startPoint y: 194, endPoint x: 234, endPoint y: 200, distance: 5.9
click at [232, 194] on input "Printed Name *" at bounding box center [333, 196] width 442 height 12
type input "melissa payne"
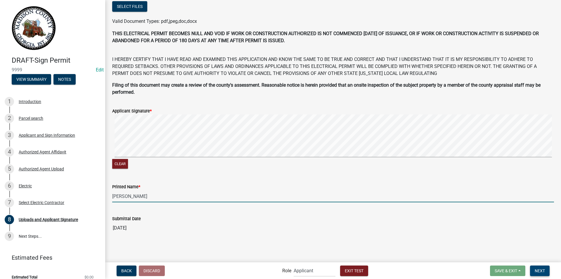
click at [542, 267] on button "Next" at bounding box center [540, 270] width 20 height 11
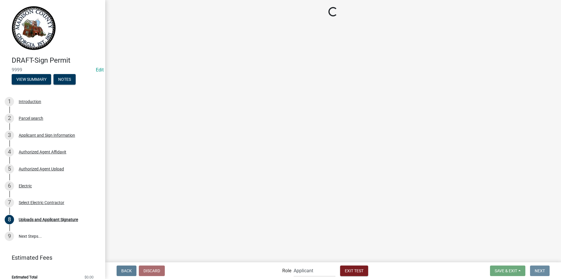
scroll to position [0, 0]
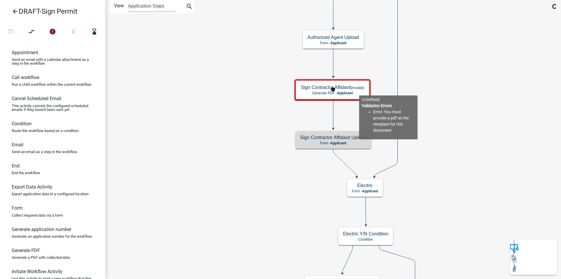
scroll to position [58, 0]
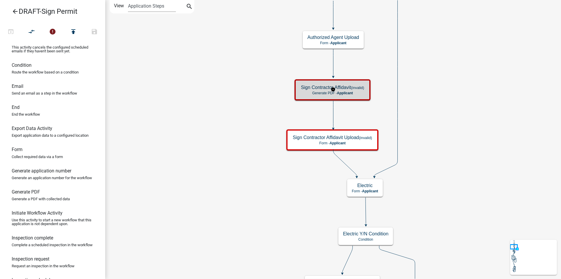
click at [347, 91] on span "Applicant" at bounding box center [345, 93] width 16 height 4
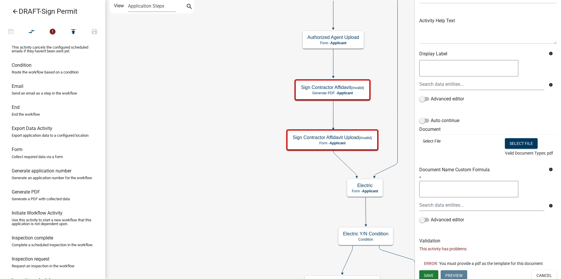
scroll to position [61, 0]
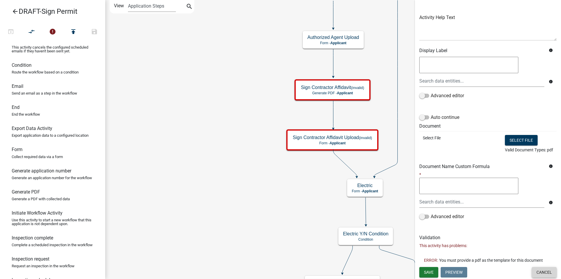
click at [537, 271] on button "Cancel" at bounding box center [544, 272] width 25 height 11
